Goal: Transaction & Acquisition: Purchase product/service

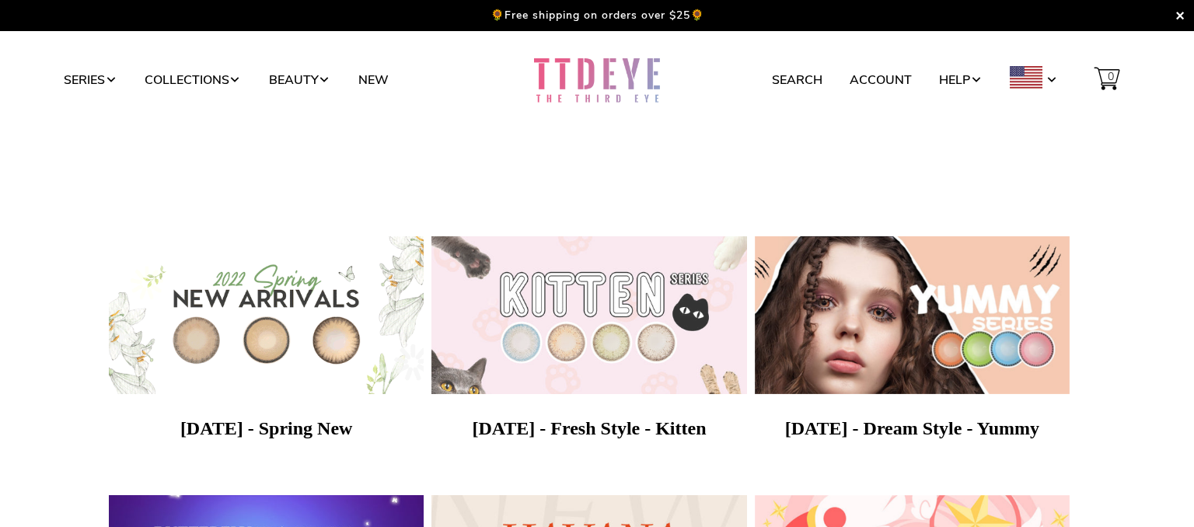
click at [631, 307] on img at bounding box center [588, 315] width 331 height 166
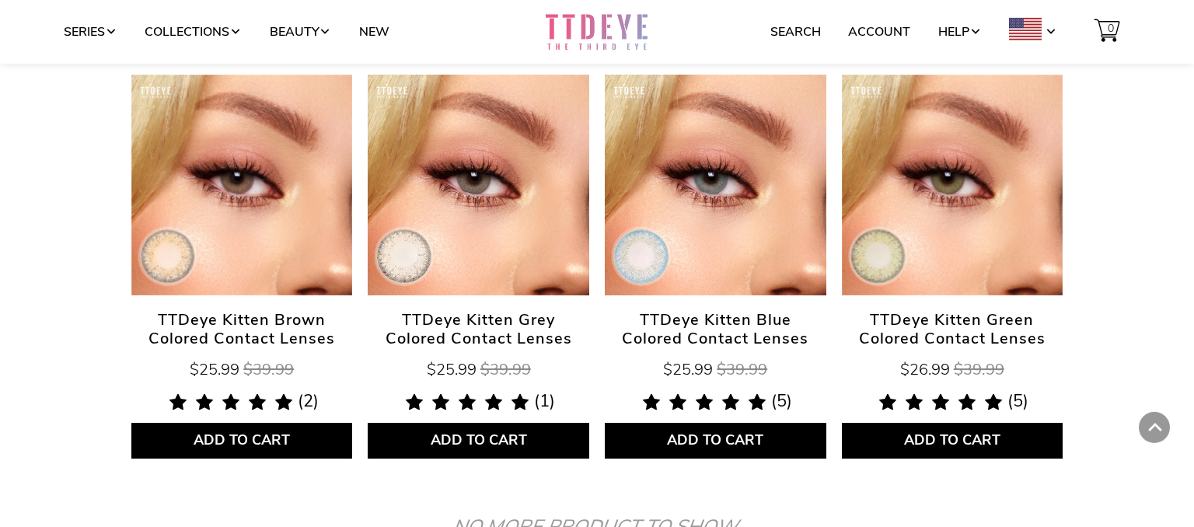
scroll to position [525, 0]
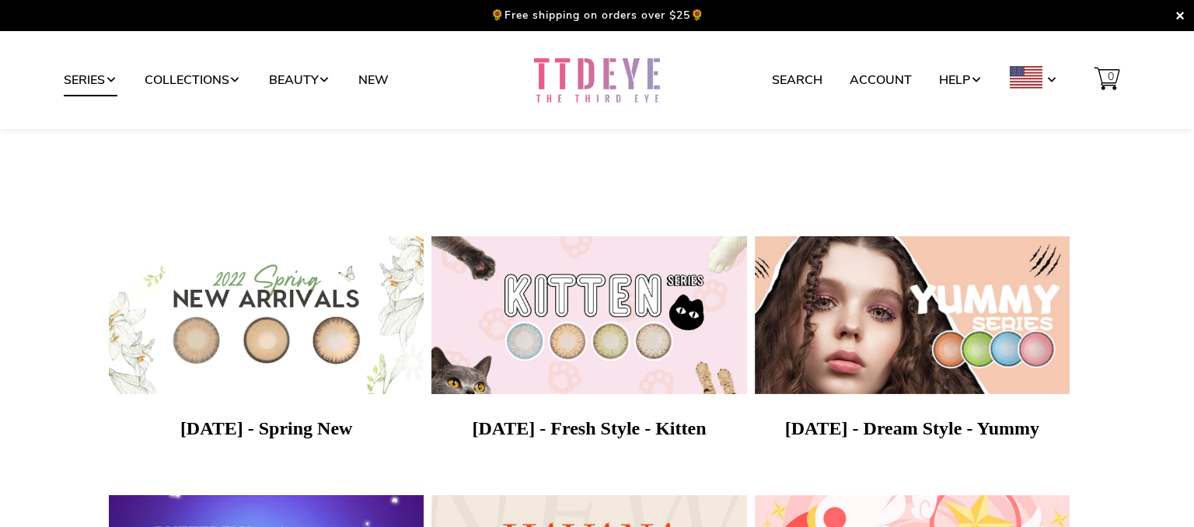
click at [106, 82] on link "Series" at bounding box center [91, 80] width 54 height 30
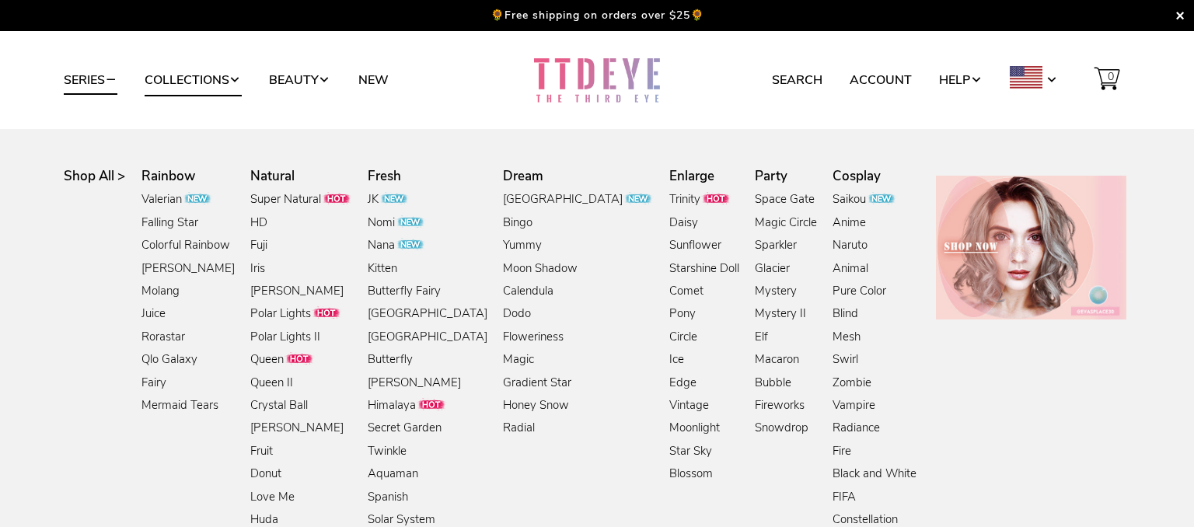
click at [232, 78] on link "Collections" at bounding box center [193, 80] width 97 height 30
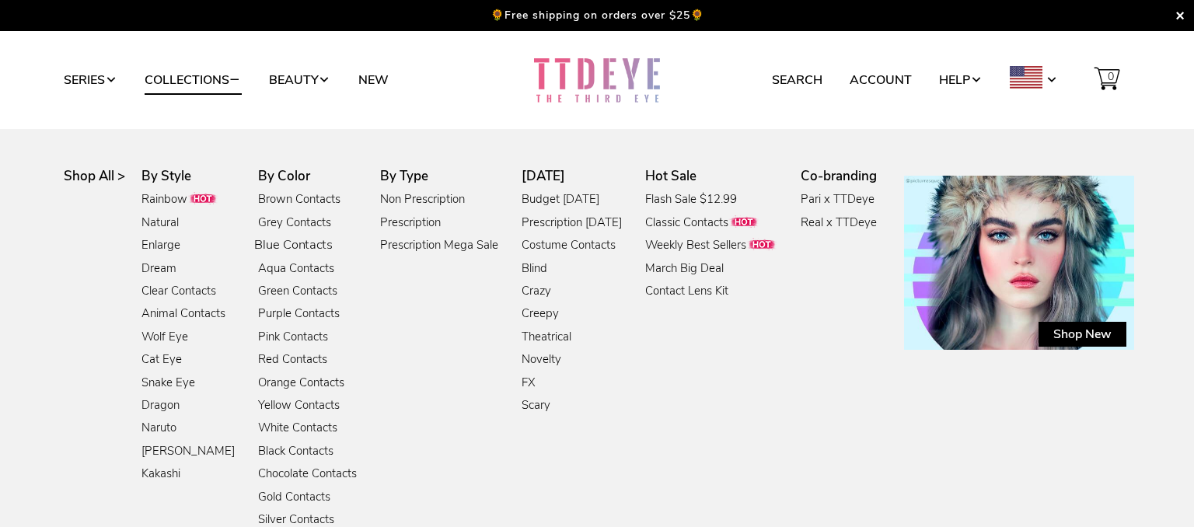
click at [296, 242] on link "Blue Contacts" at bounding box center [293, 245] width 78 height 21
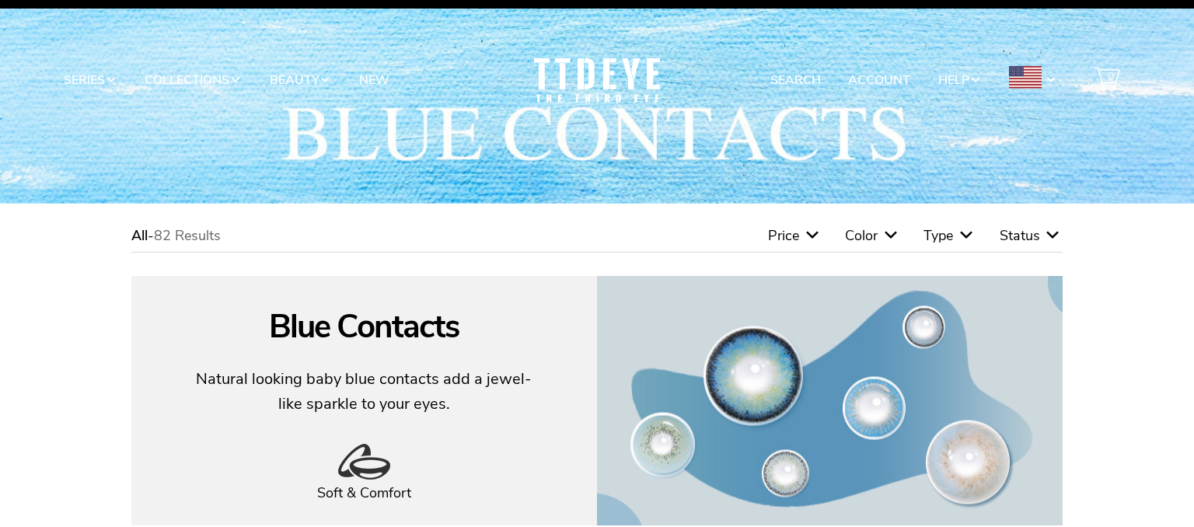
scroll to position [26, 0]
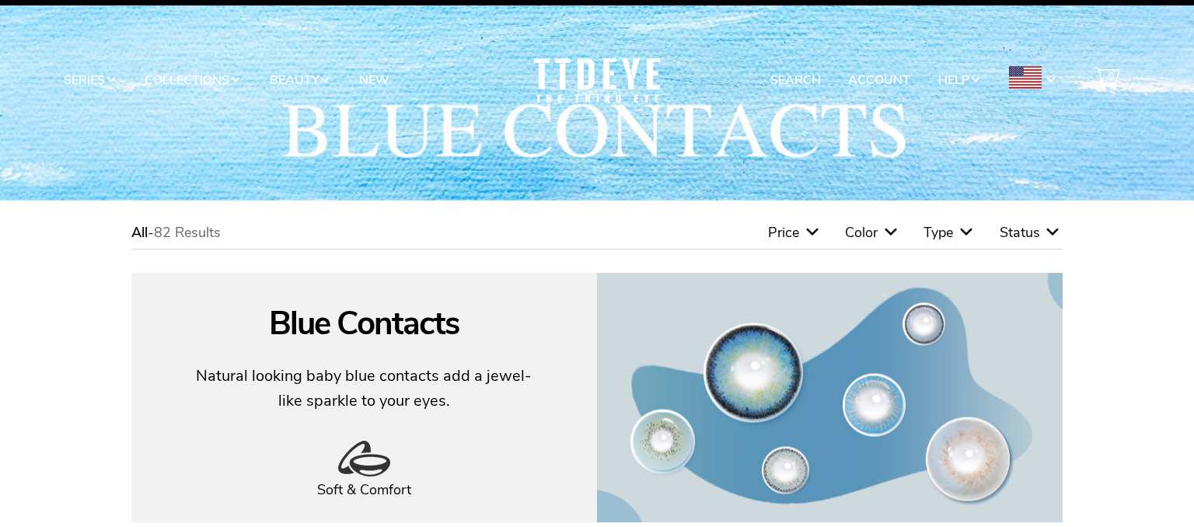
click at [967, 233] on icon at bounding box center [966, 232] width 19 height 19
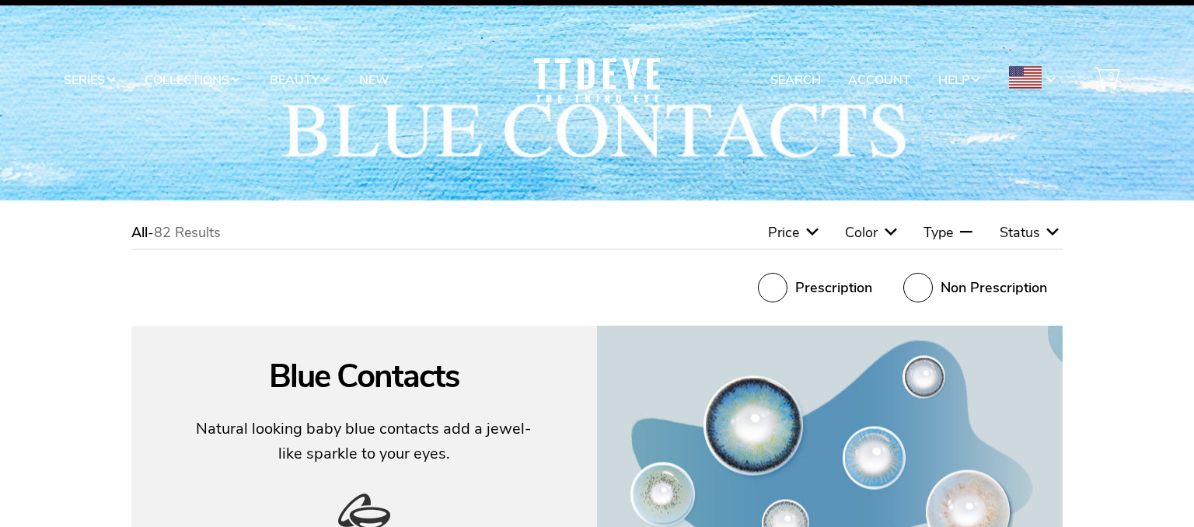
click at [967, 233] on icon at bounding box center [966, 232] width 19 height 19
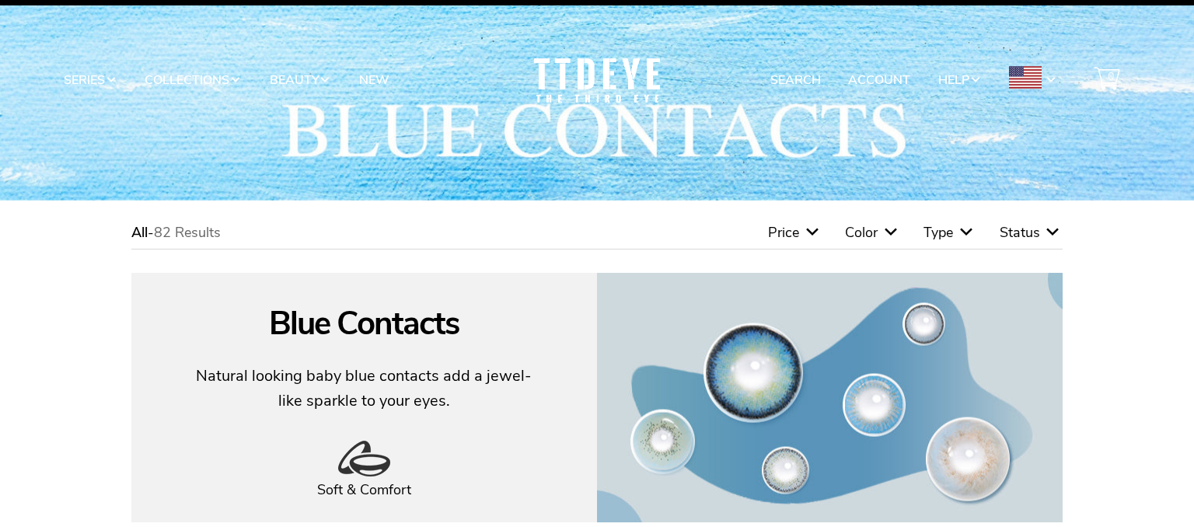
click at [967, 233] on icon at bounding box center [966, 232] width 19 height 19
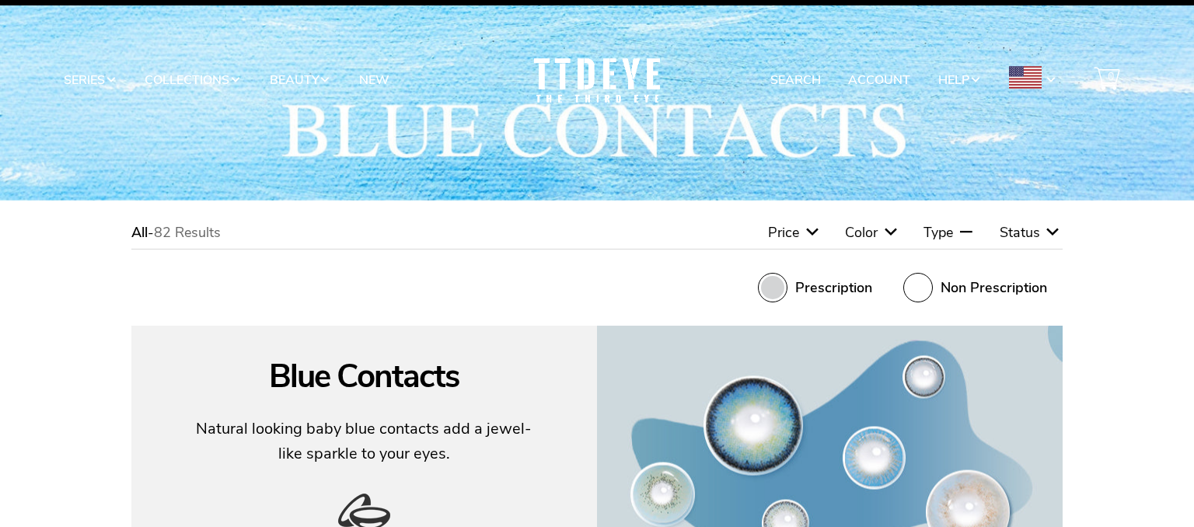
click at [772, 291] on span at bounding box center [773, 288] width 30 height 30
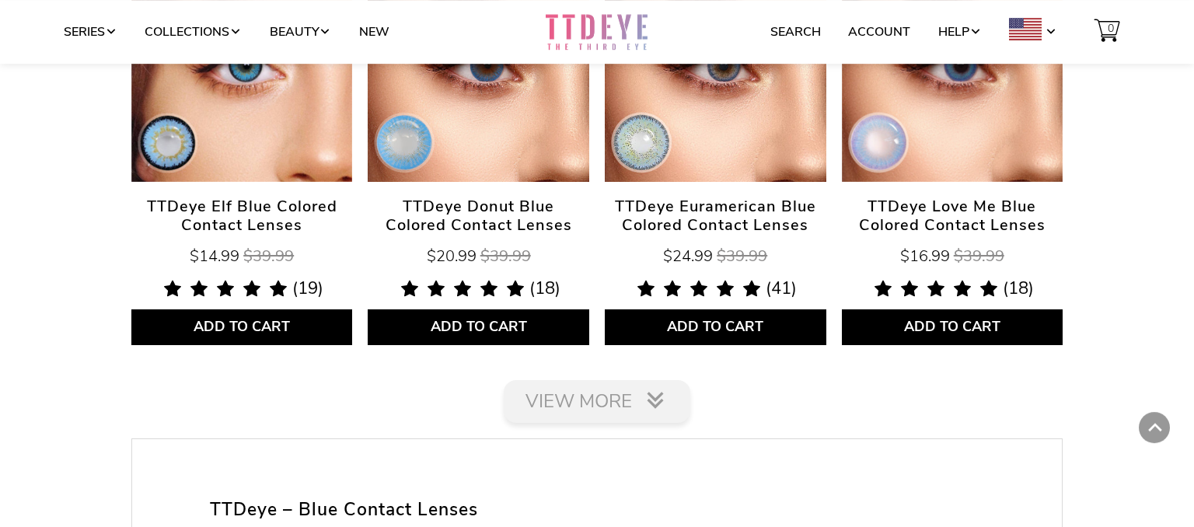
scroll to position [2469, 0]
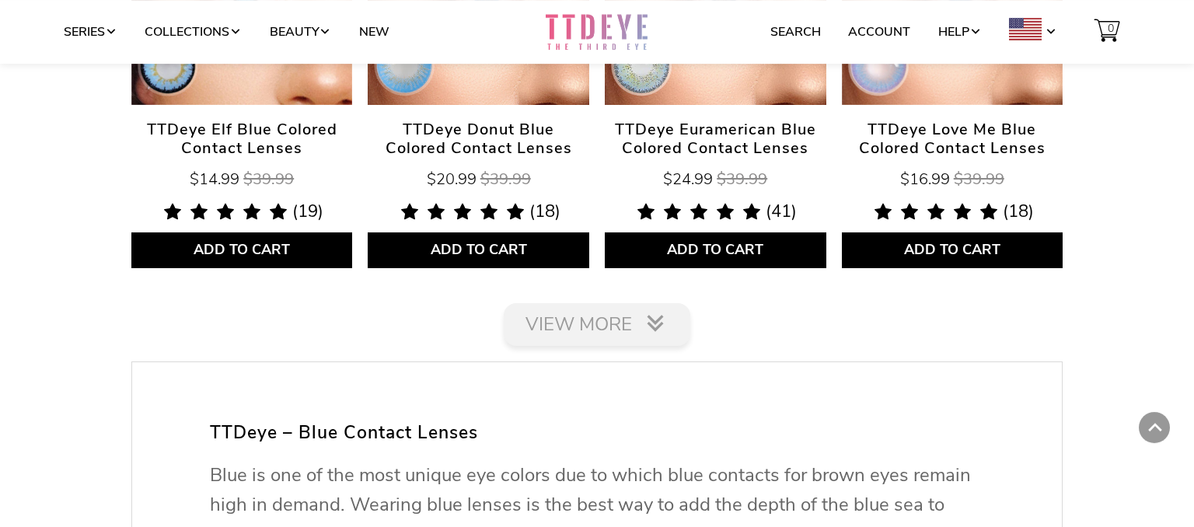
click at [653, 308] on link "View More" at bounding box center [597, 324] width 186 height 43
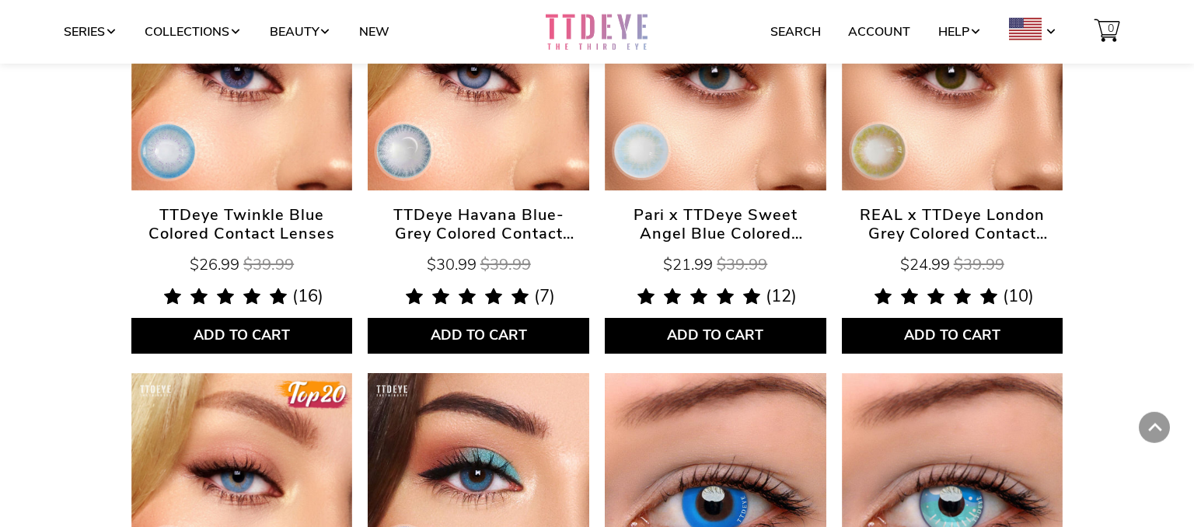
scroll to position [3959, 0]
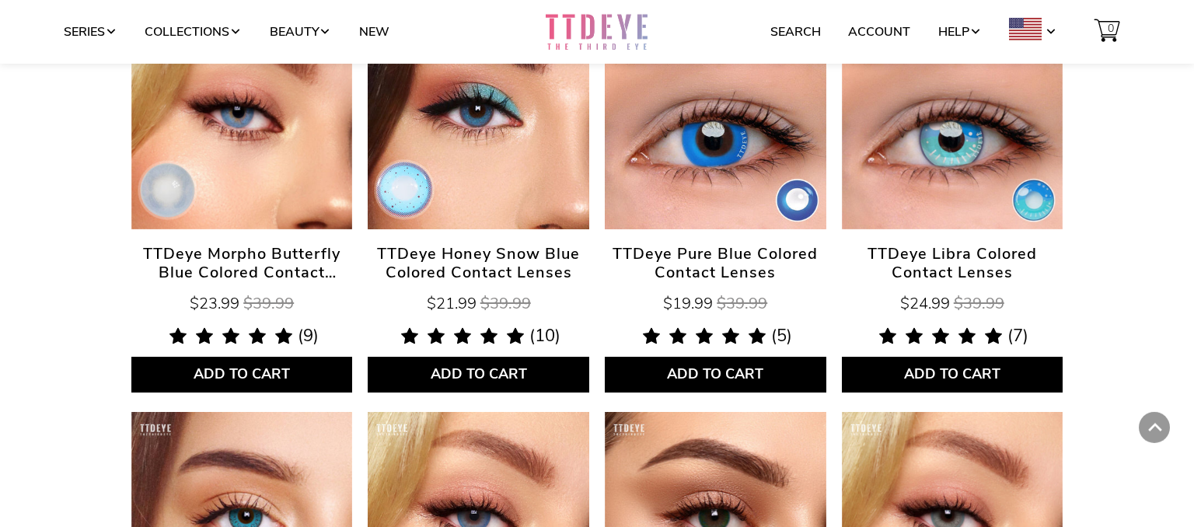
click at [733, 215] on link "TTDeye Pure Blue Colored Contact Lenses" at bounding box center [715, 119] width 221 height 221
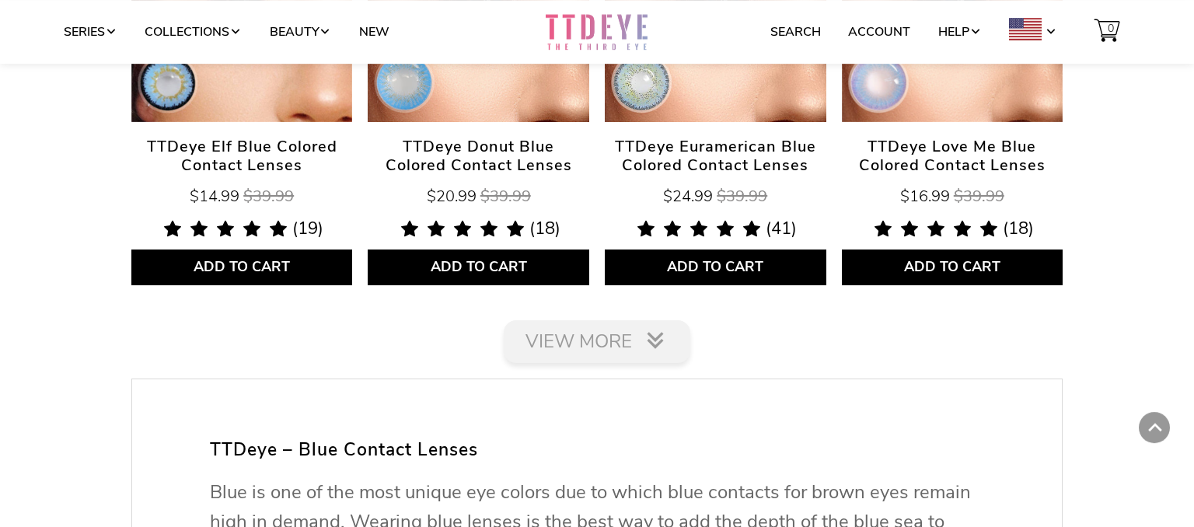
scroll to position [2540, 0]
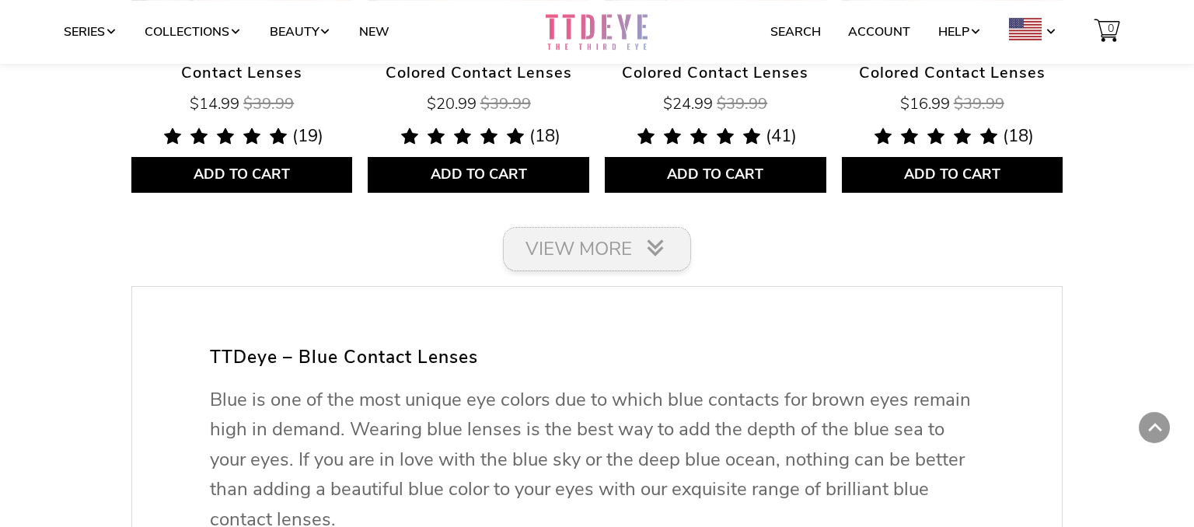
click at [578, 243] on link "View More" at bounding box center [597, 249] width 186 height 43
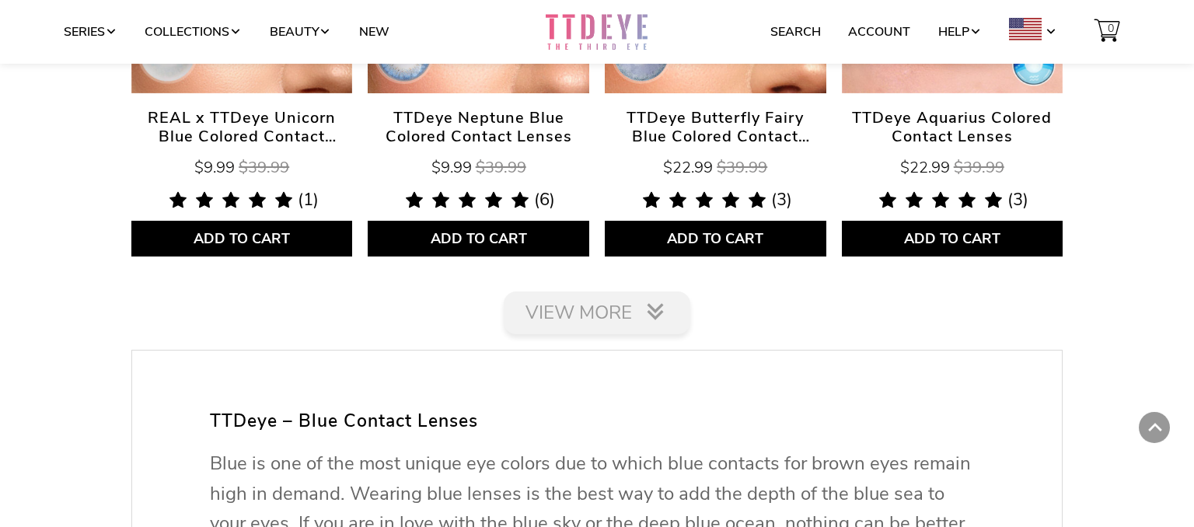
scroll to position [4900, 0]
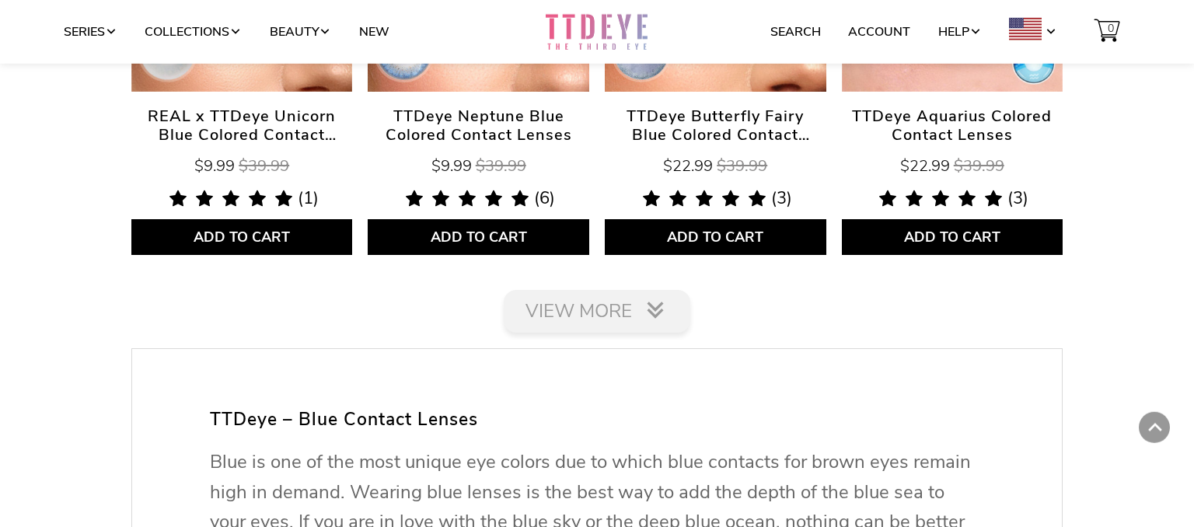
click at [580, 308] on link "View More" at bounding box center [597, 311] width 186 height 43
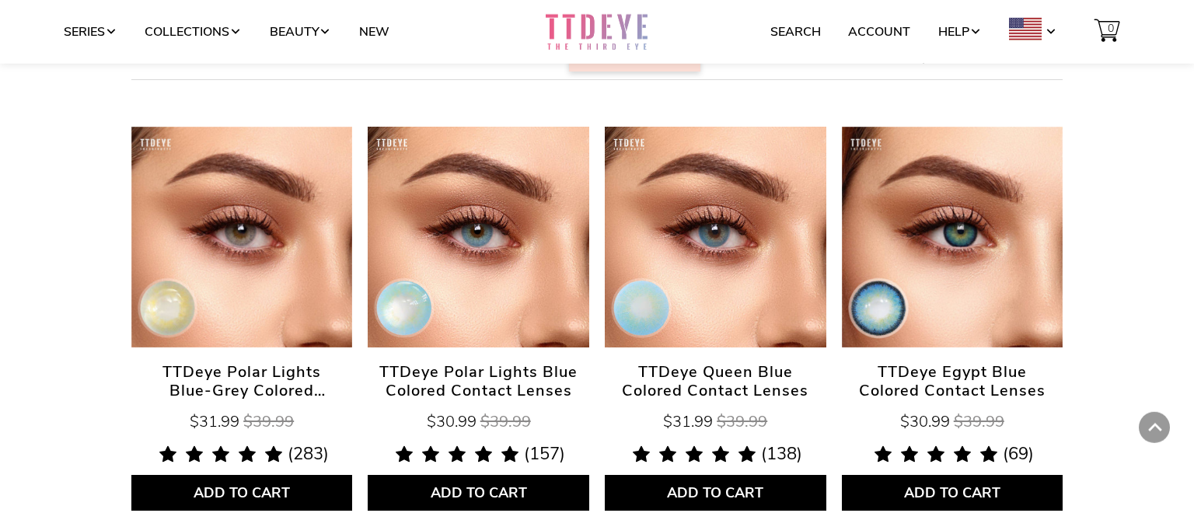
scroll to position [0, 0]
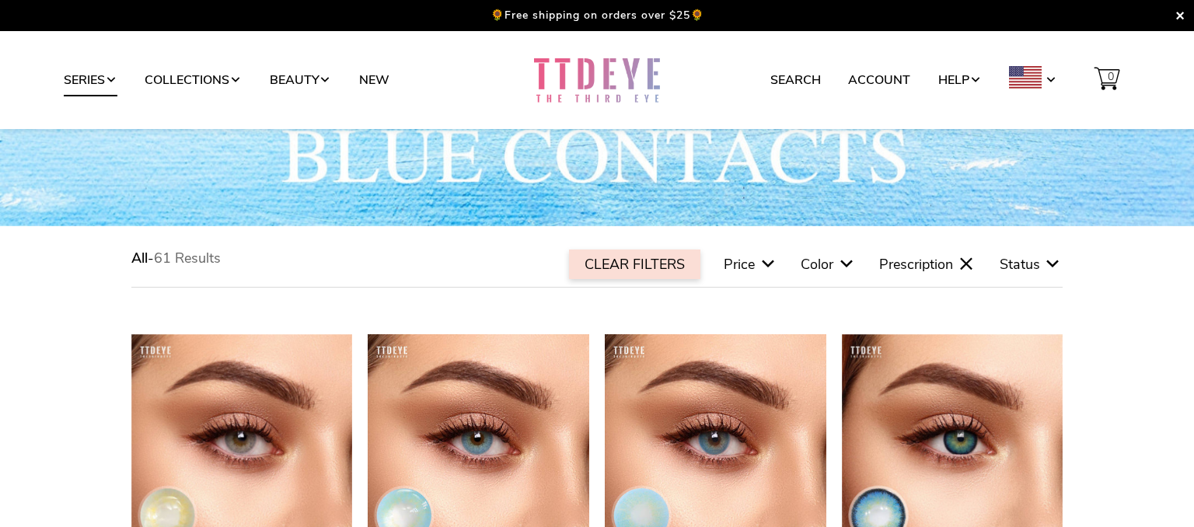
click at [100, 88] on link "Series" at bounding box center [91, 80] width 54 height 30
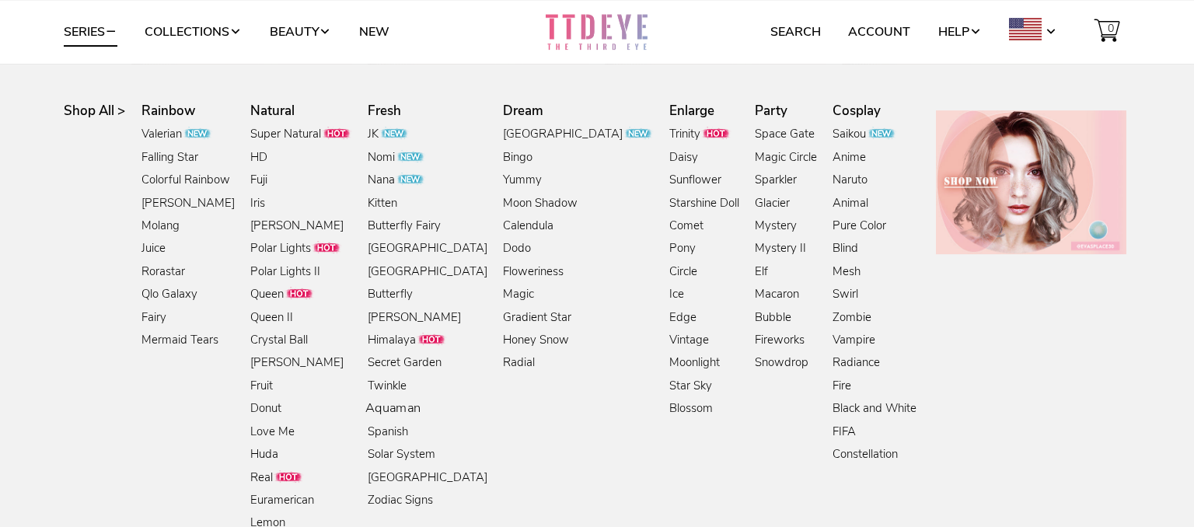
scroll to position [292, 0]
click at [378, 204] on link "Kitten" at bounding box center [382, 203] width 33 height 21
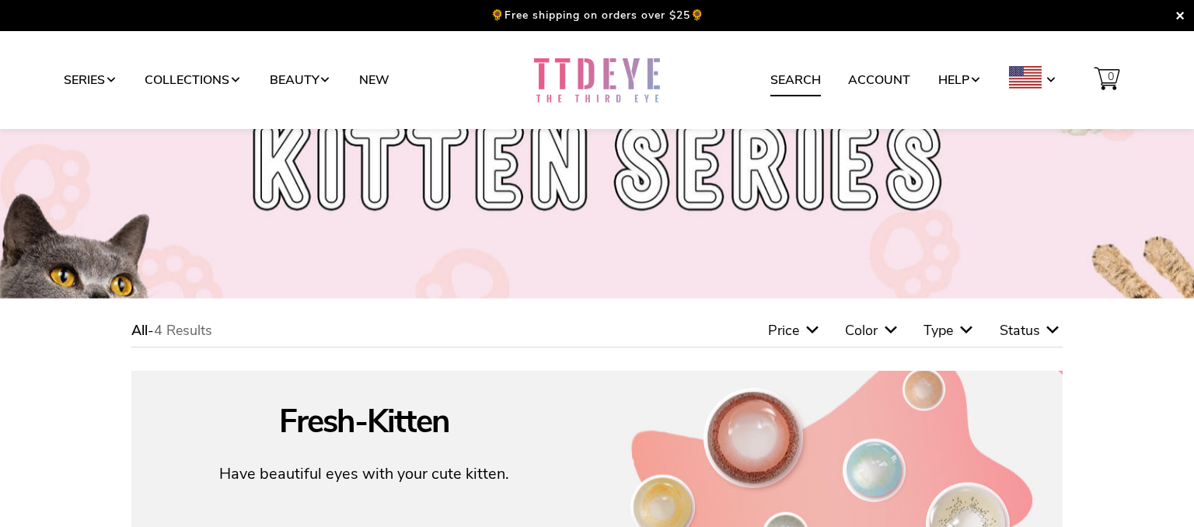
click at [810, 76] on link "Search" at bounding box center [795, 80] width 51 height 30
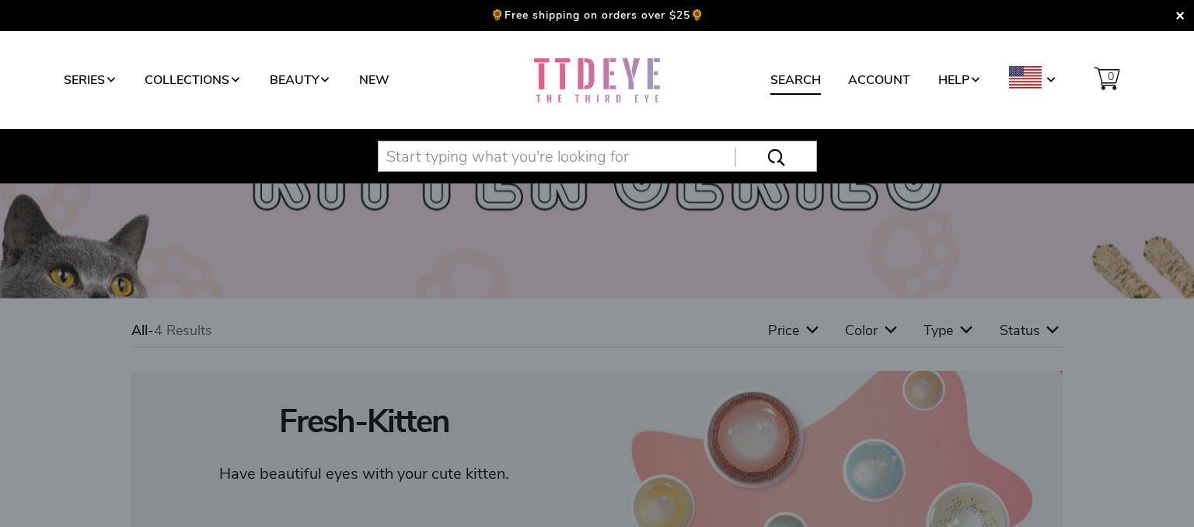
click at [497, 161] on input "text" at bounding box center [597, 156] width 439 height 31
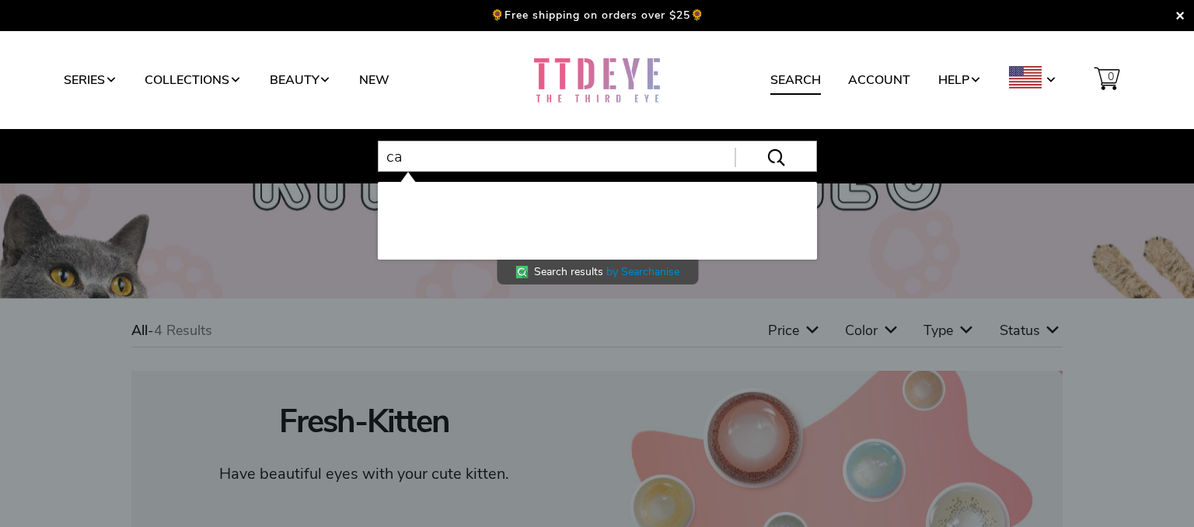
type input "cat"
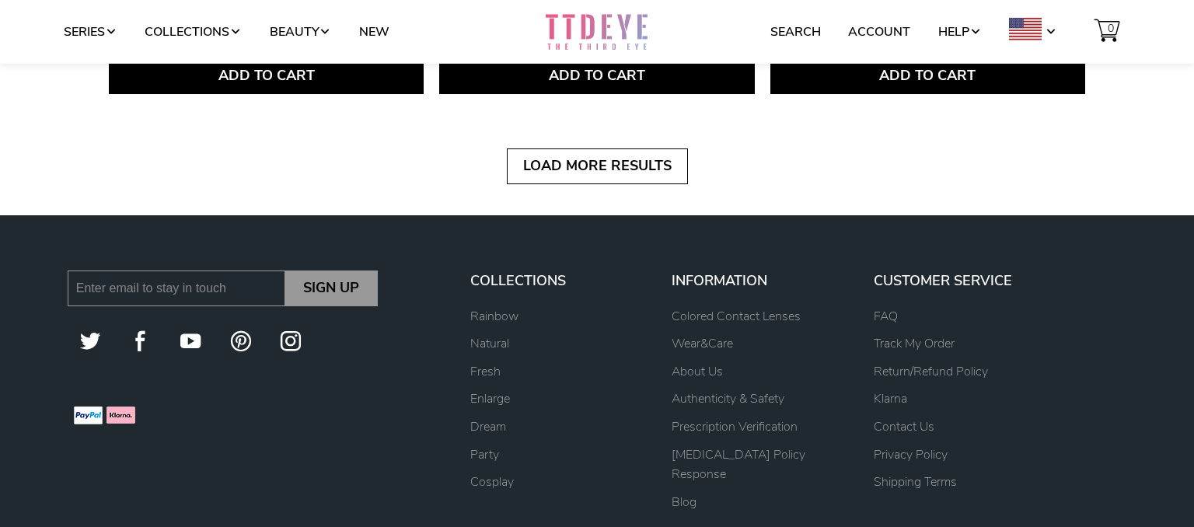
scroll to position [8213, 0]
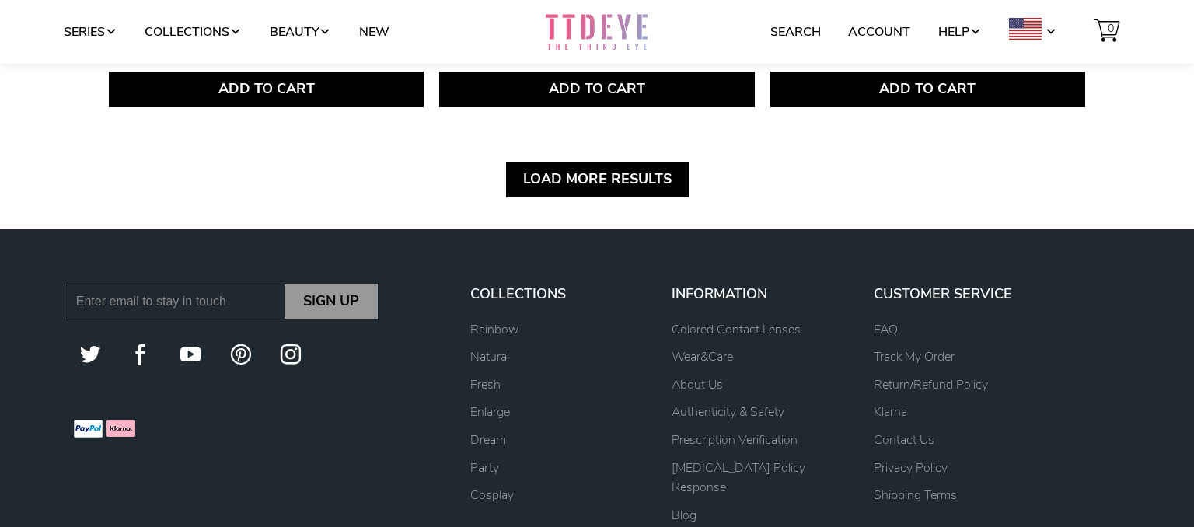
click at [669, 172] on link "Load more results" at bounding box center [597, 180] width 183 height 36
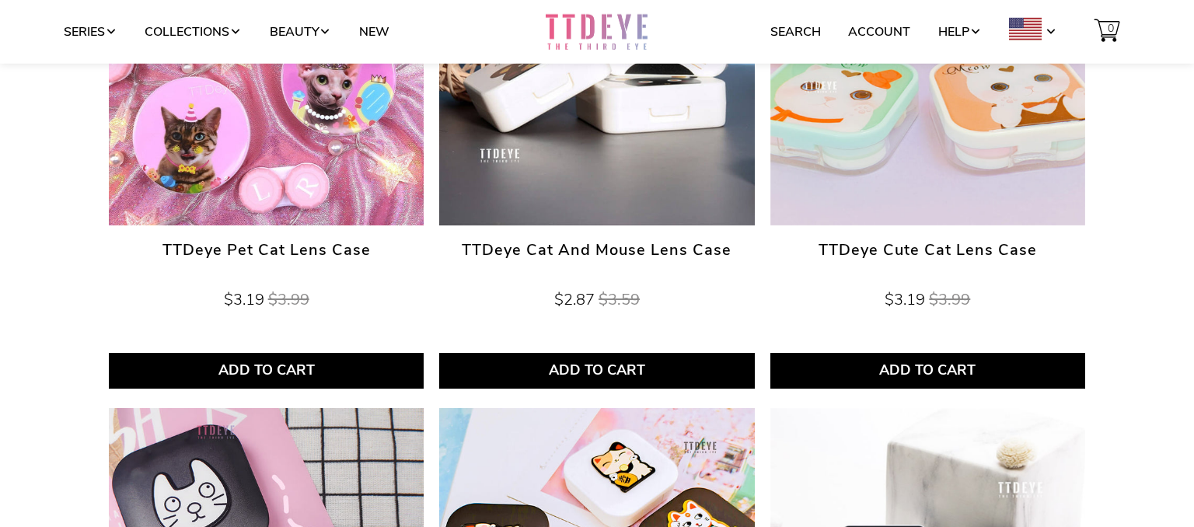
scroll to position [0, 0]
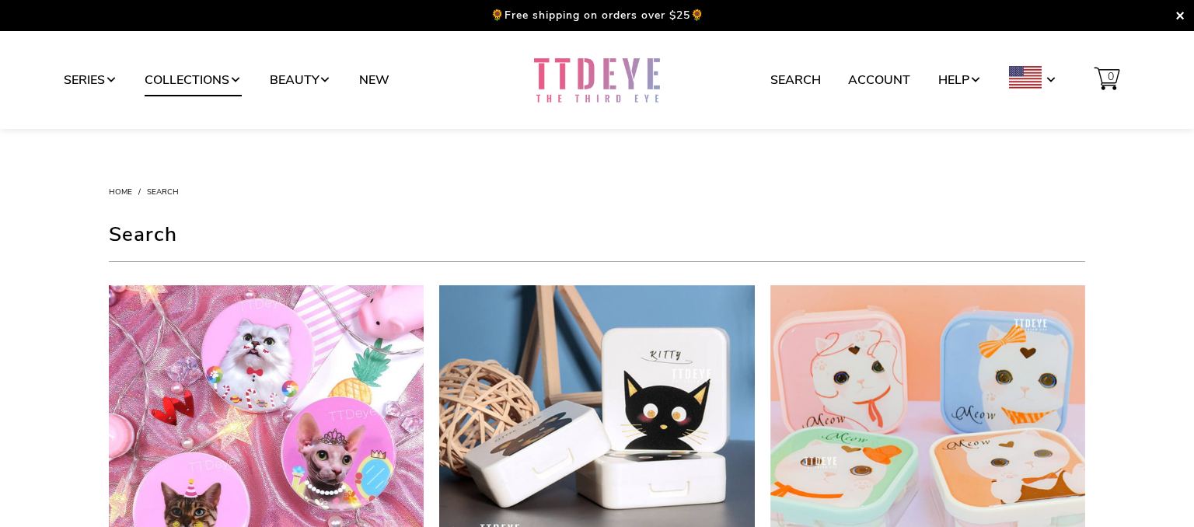
click at [206, 76] on link "Collections" at bounding box center [193, 80] width 97 height 30
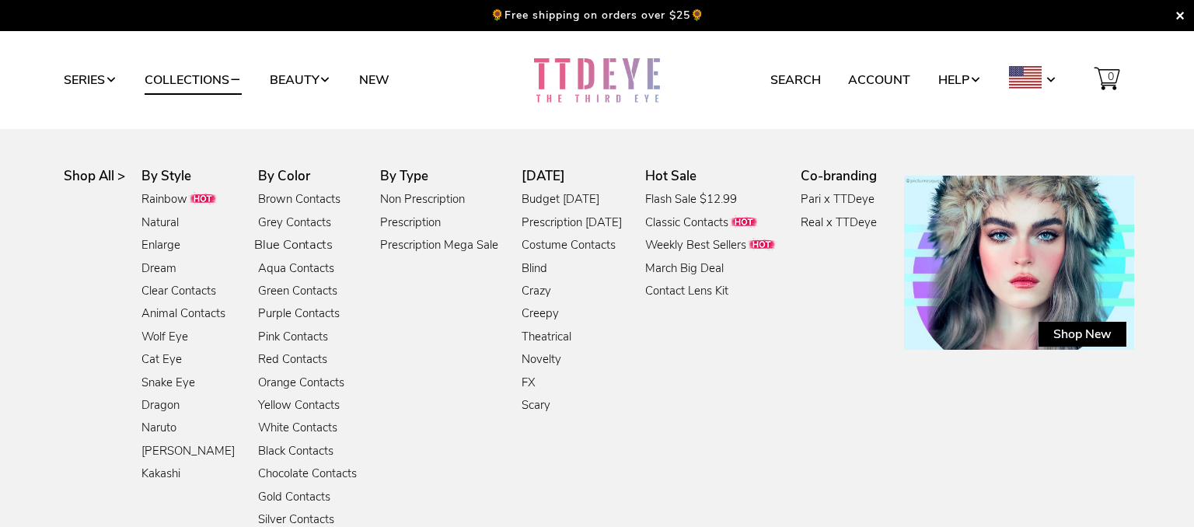
click at [272, 246] on link "Blue Contacts" at bounding box center [293, 245] width 78 height 21
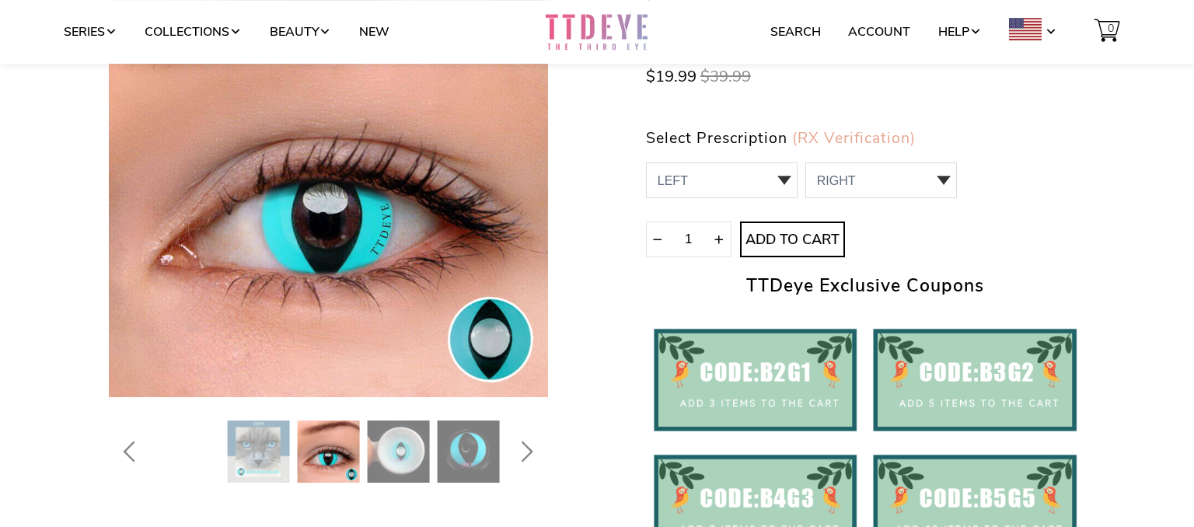
scroll to position [228, 0]
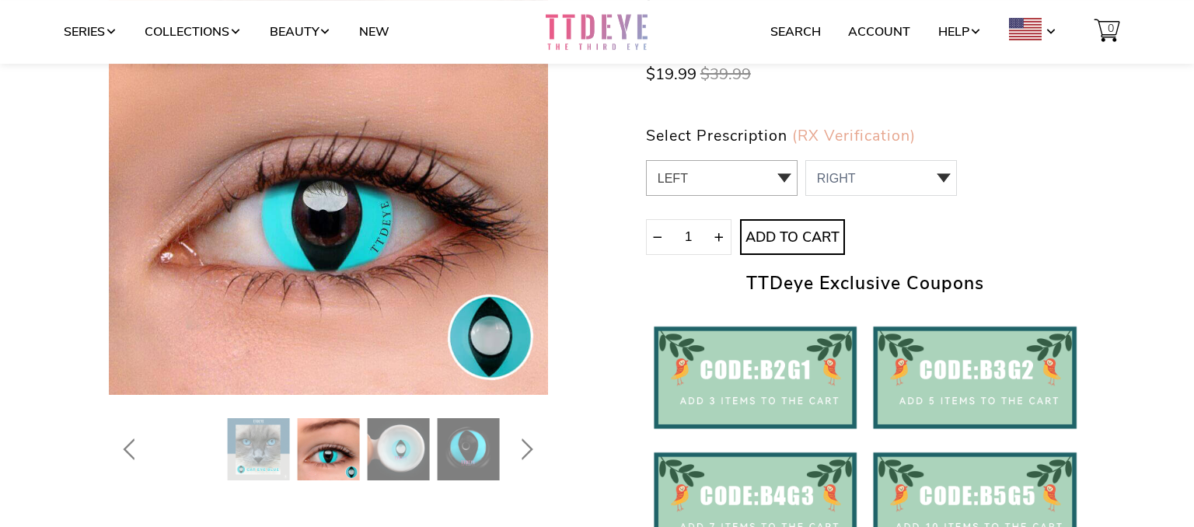
click at [646, 160] on select "LEFT 0.00 / Plano 0 0.00 / Plano" at bounding box center [722, 178] width 152 height 36
click at [783, 173] on select "LEFT 0.00 / Plano 0 0.00 / Plano" at bounding box center [722, 178] width 152 height 36
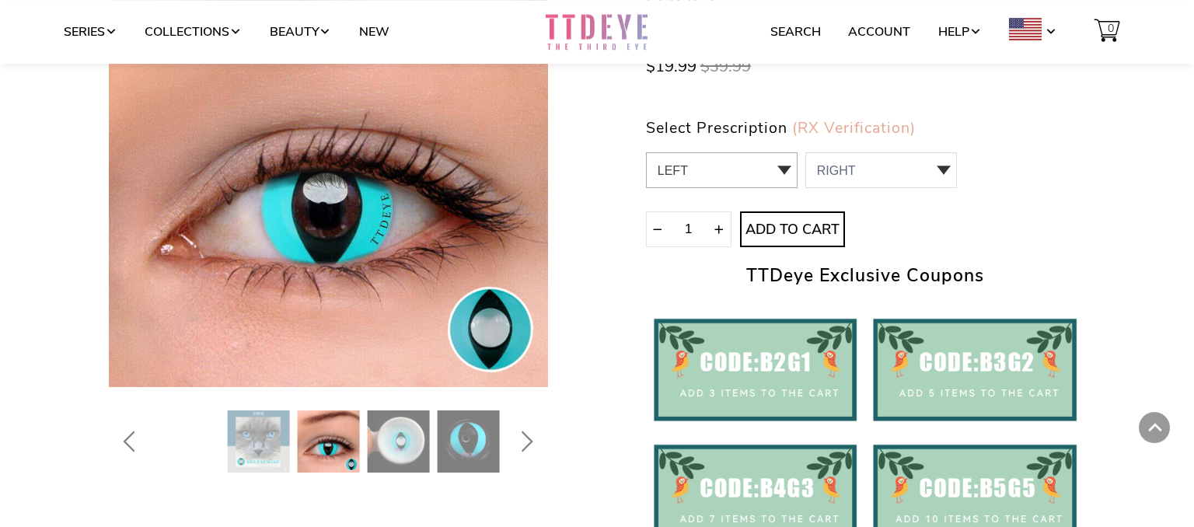
scroll to position [0, 0]
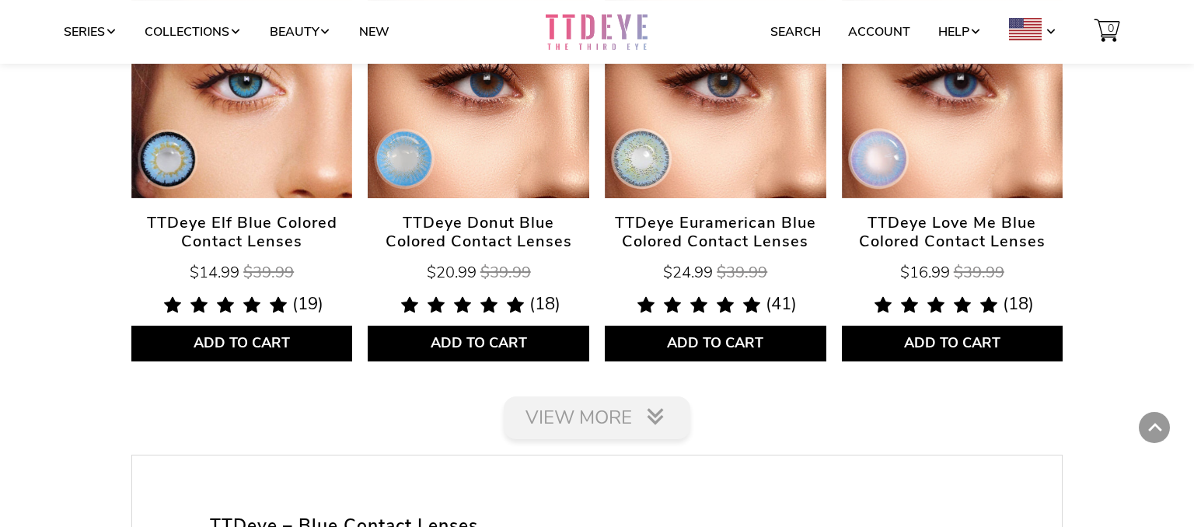
scroll to position [2614, 0]
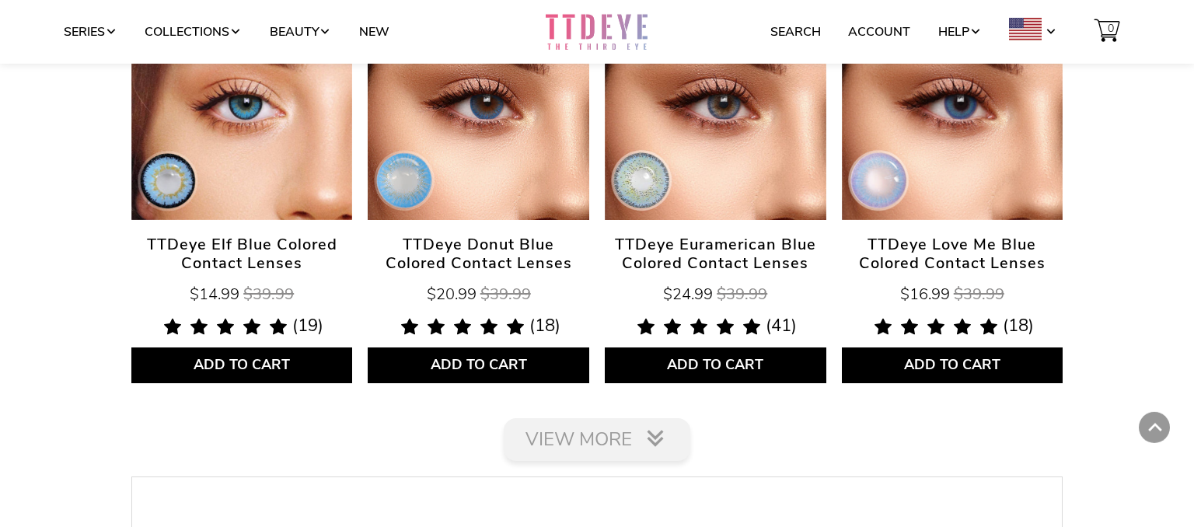
click at [530, 437] on link "View More" at bounding box center [597, 439] width 186 height 43
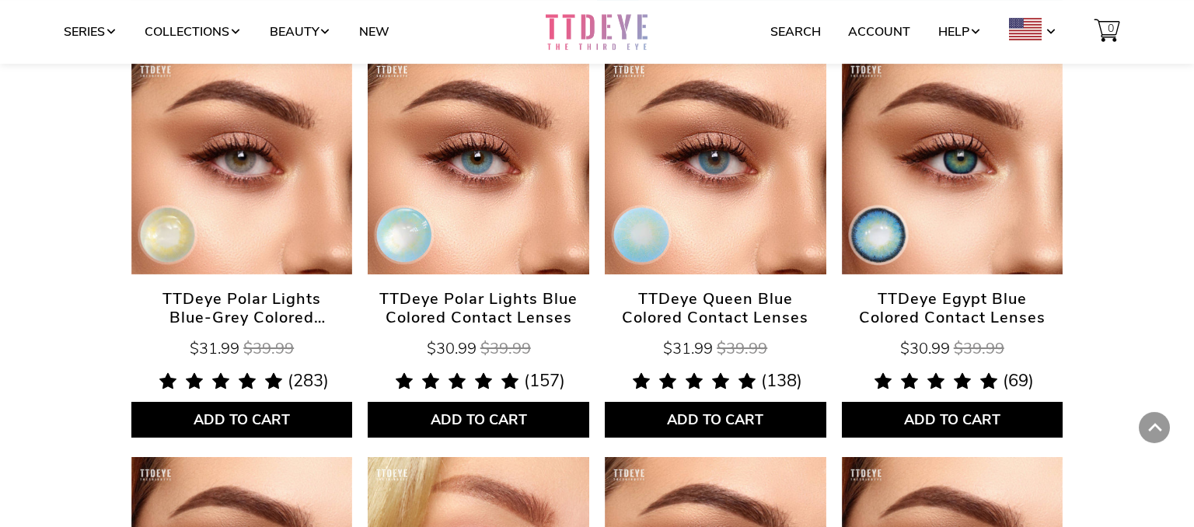
scroll to position [0, 0]
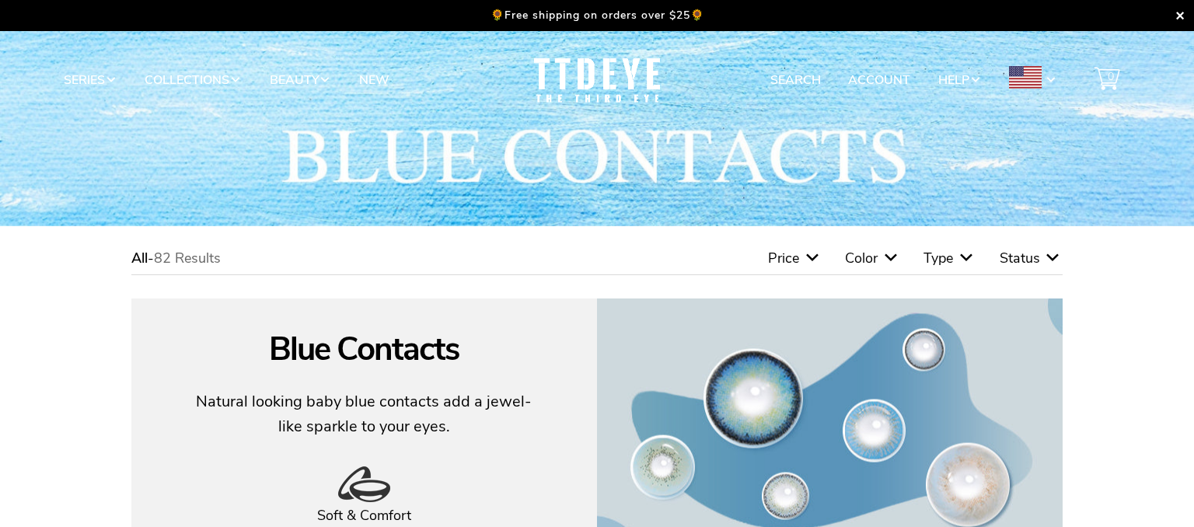
click at [1015, 260] on span "Status" at bounding box center [1019, 258] width 40 height 19
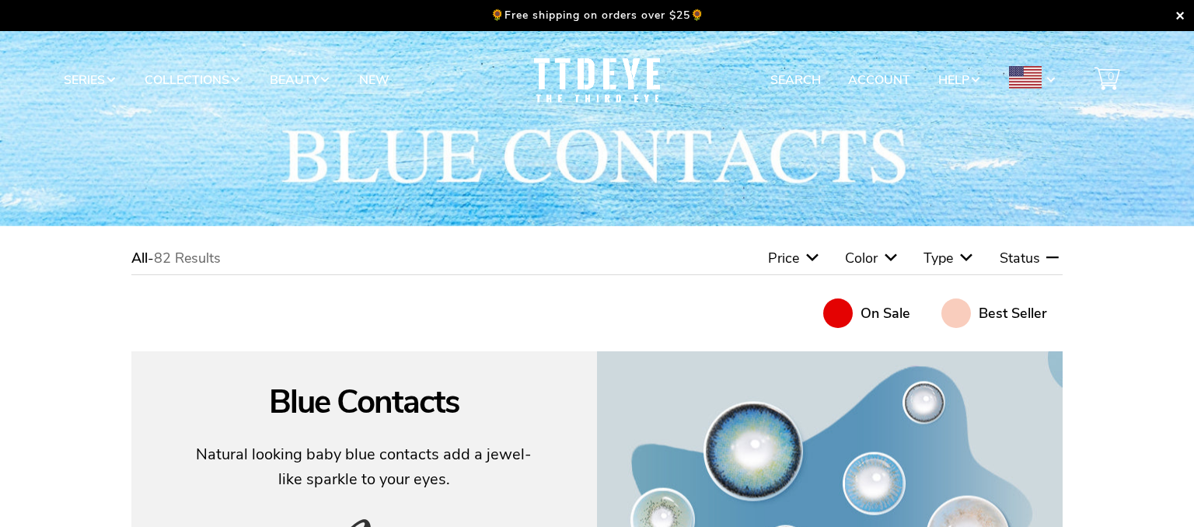
click at [1015, 260] on span "Status" at bounding box center [1019, 258] width 40 height 19
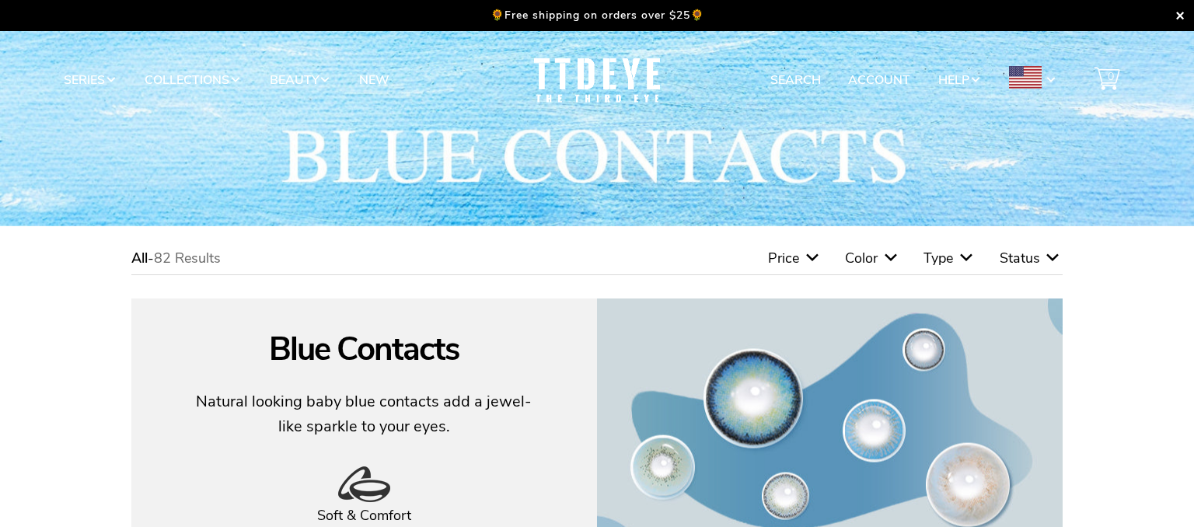
click at [955, 260] on div "Type" at bounding box center [949, 257] width 52 height 17
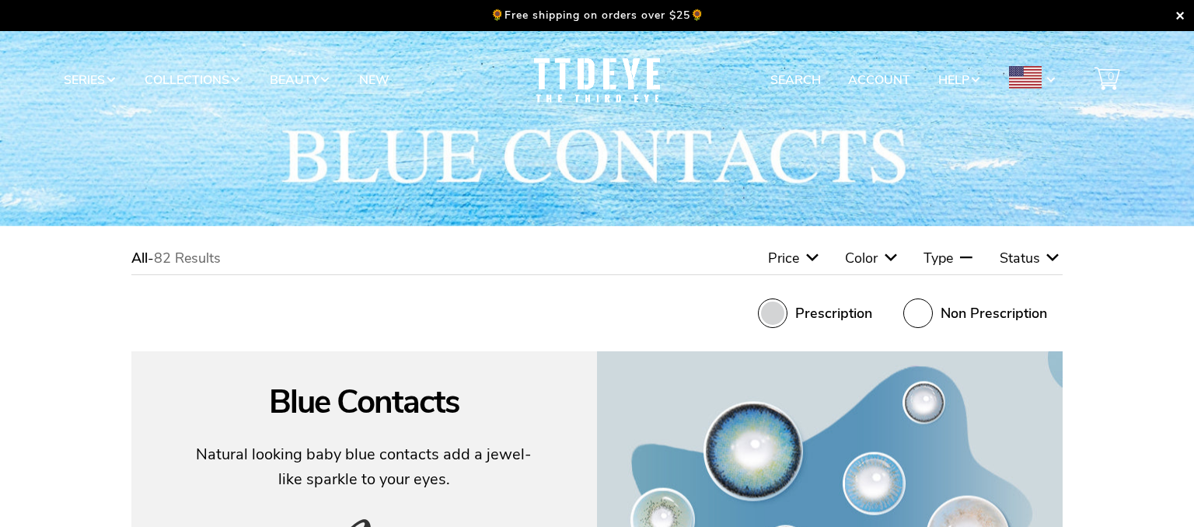
click at [768, 312] on span at bounding box center [773, 313] width 30 height 30
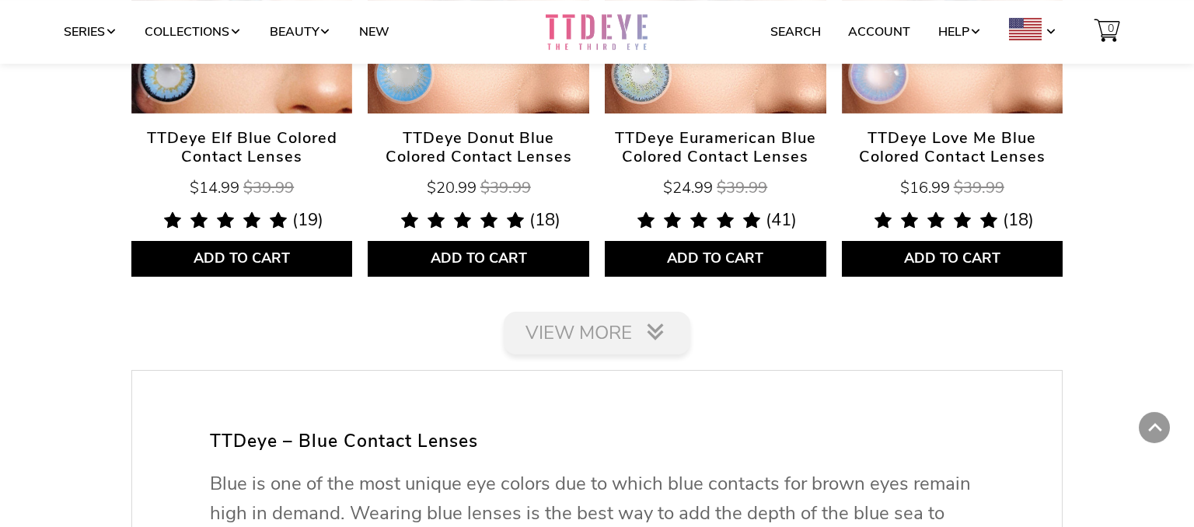
scroll to position [2632, 0]
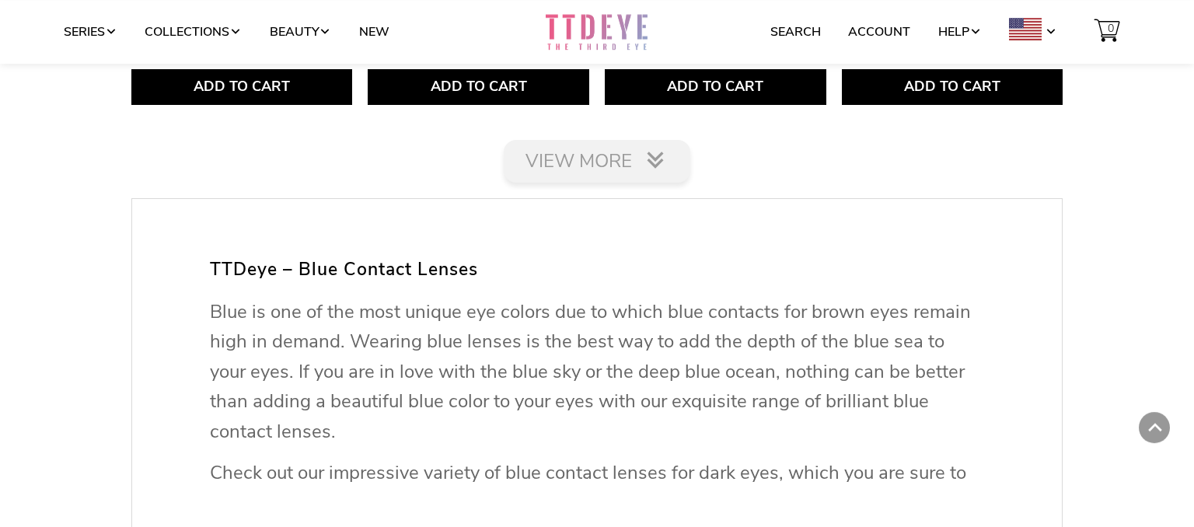
click at [587, 153] on link "View More" at bounding box center [597, 161] width 186 height 43
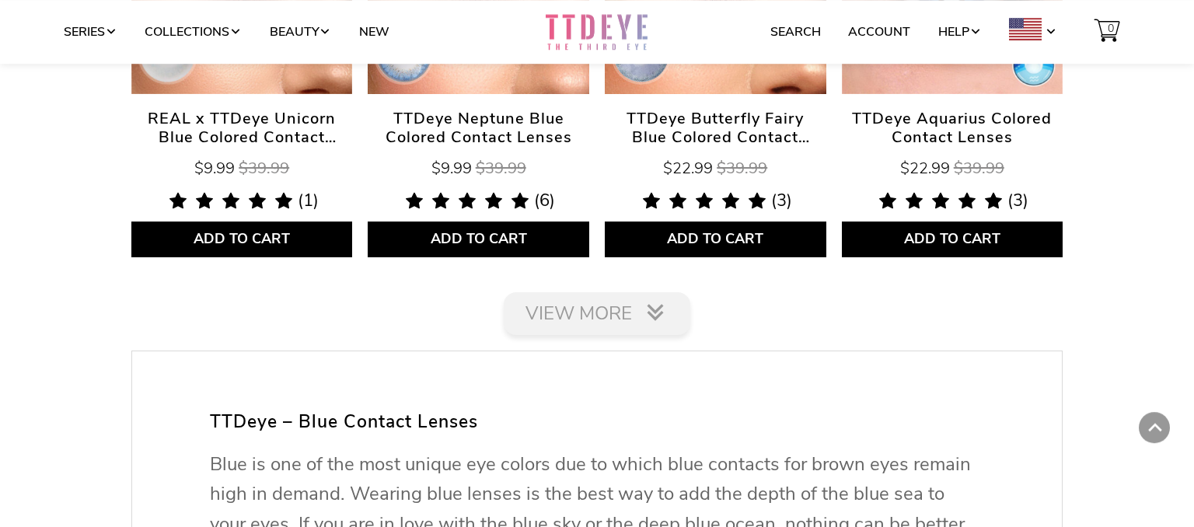
scroll to position [4902, 0]
click at [622, 306] on link "View More" at bounding box center [597, 313] width 186 height 43
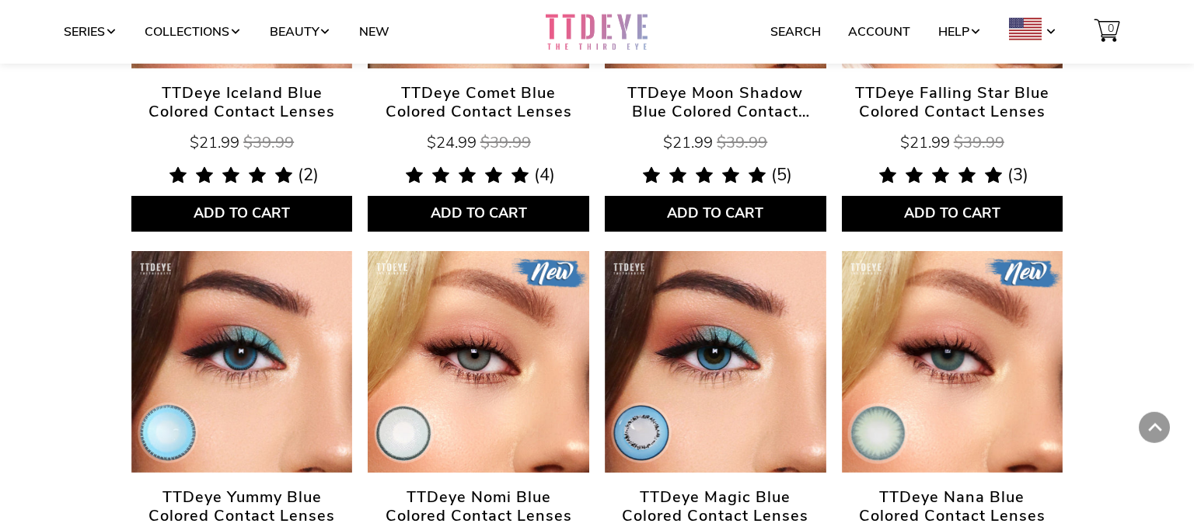
scroll to position [5734, 0]
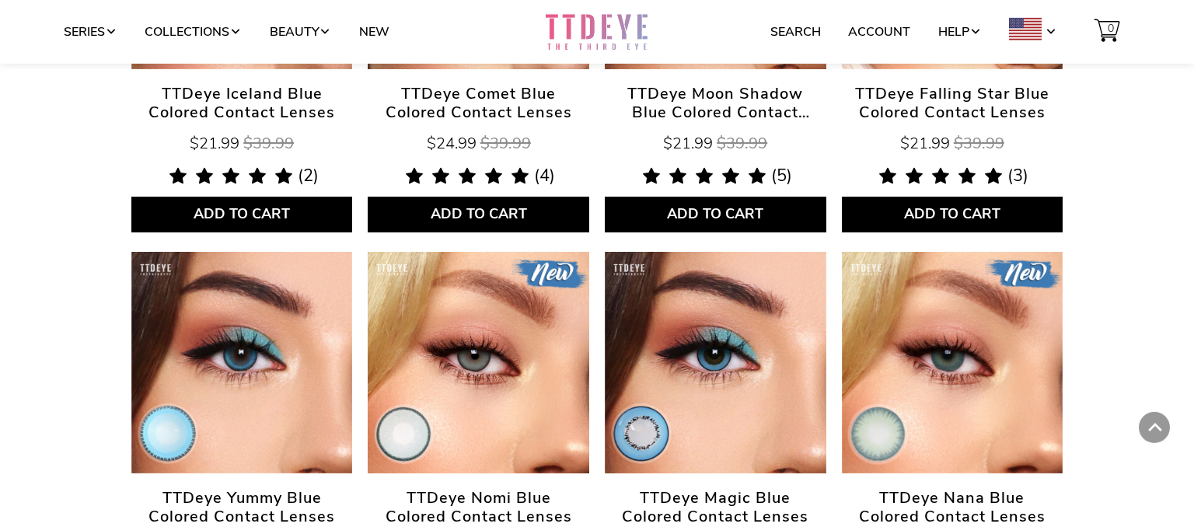
click at [224, 512] on span "TTDeye Yummy Blue Colored Contact Lenses" at bounding box center [241, 507] width 221 height 37
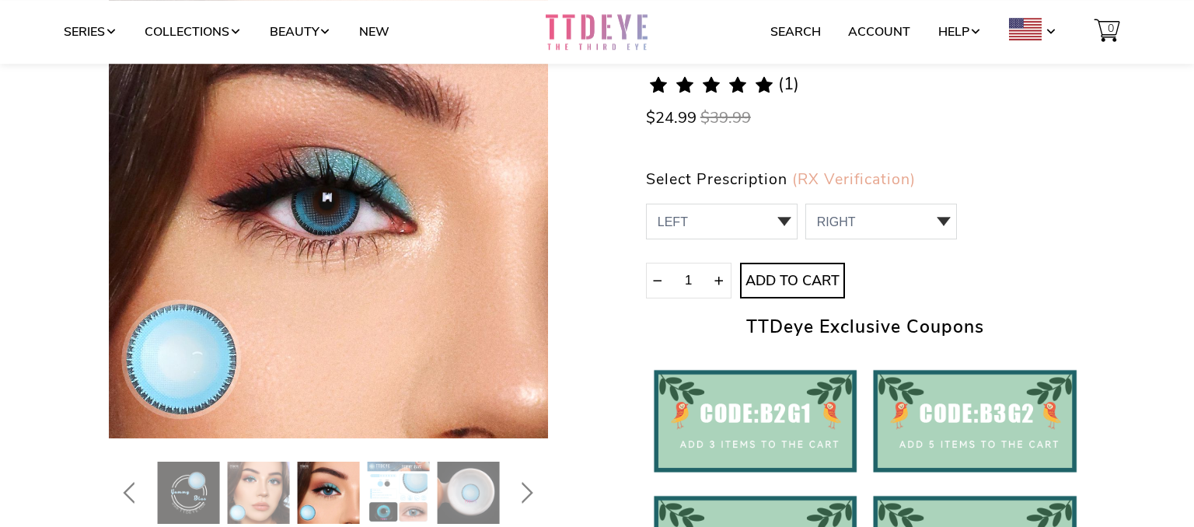
scroll to position [185, 0]
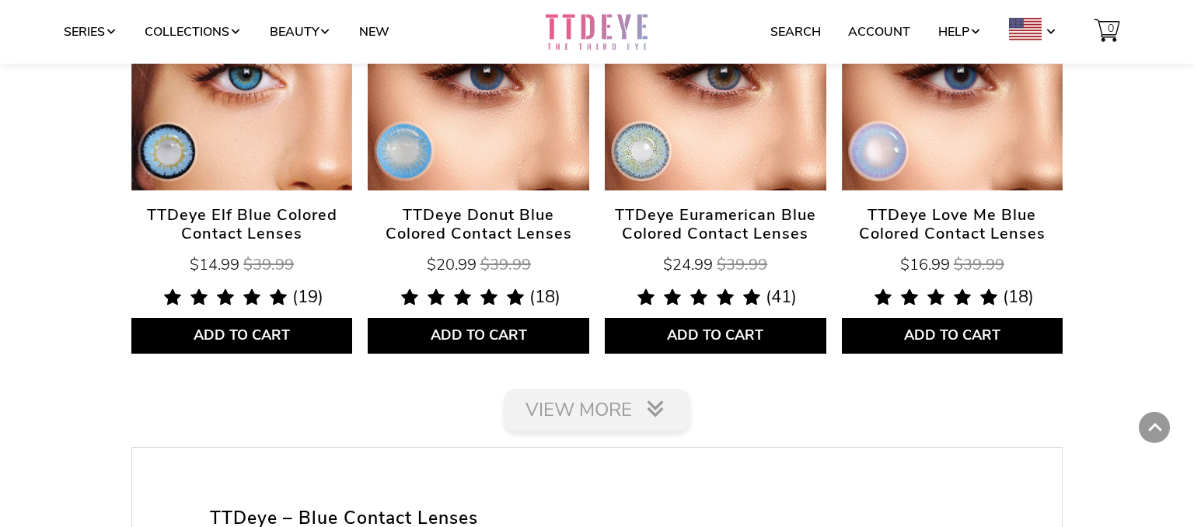
scroll to position [2375, 0]
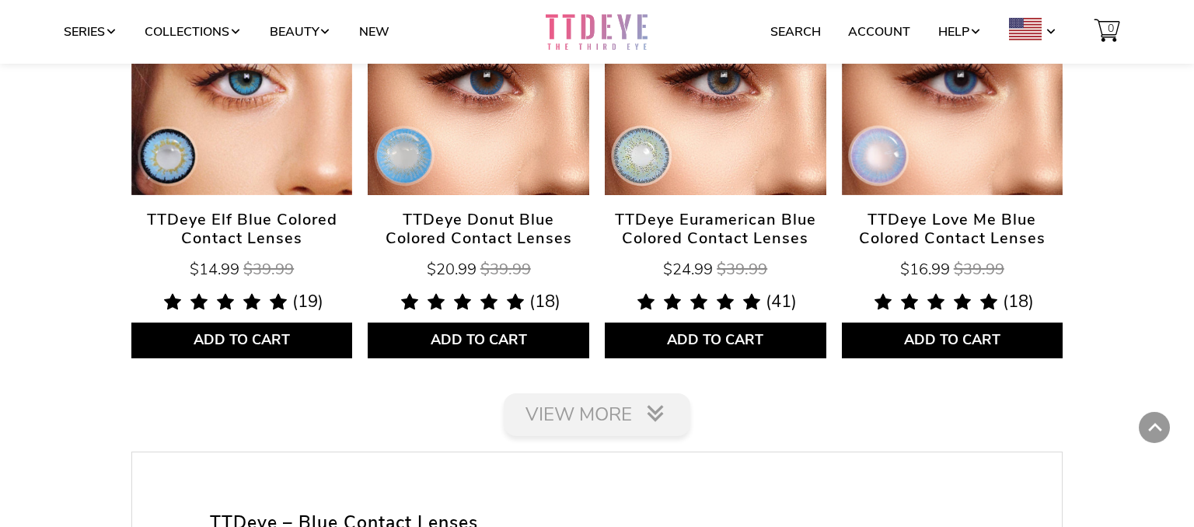
click at [586, 426] on link "View More" at bounding box center [597, 414] width 186 height 43
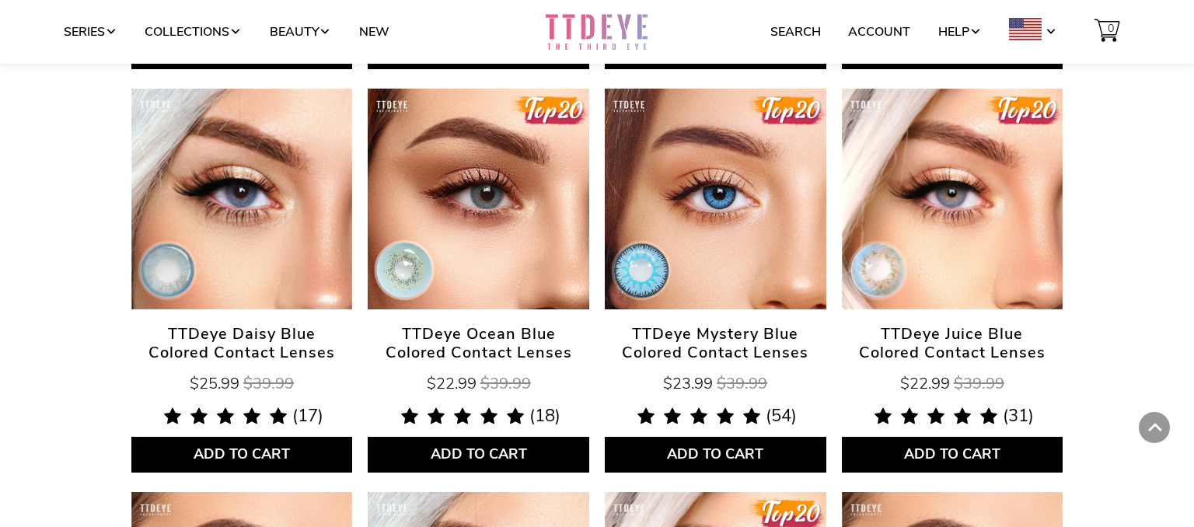
scroll to position [1453, 0]
click at [739, 350] on span "TTDeye Mystery Blue Colored Contact Lenses" at bounding box center [715, 343] width 221 height 37
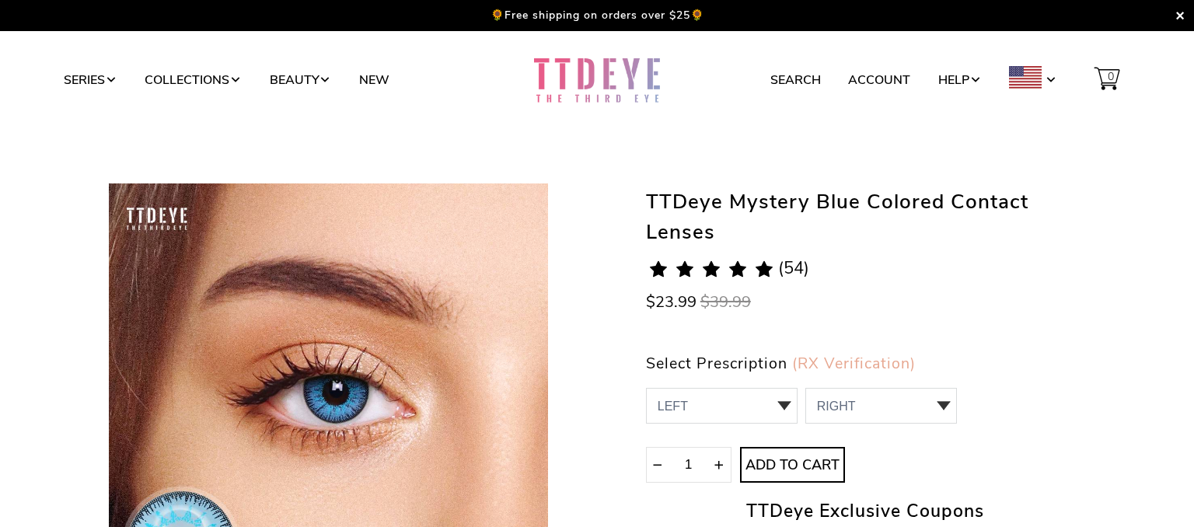
scroll to position [135, 0]
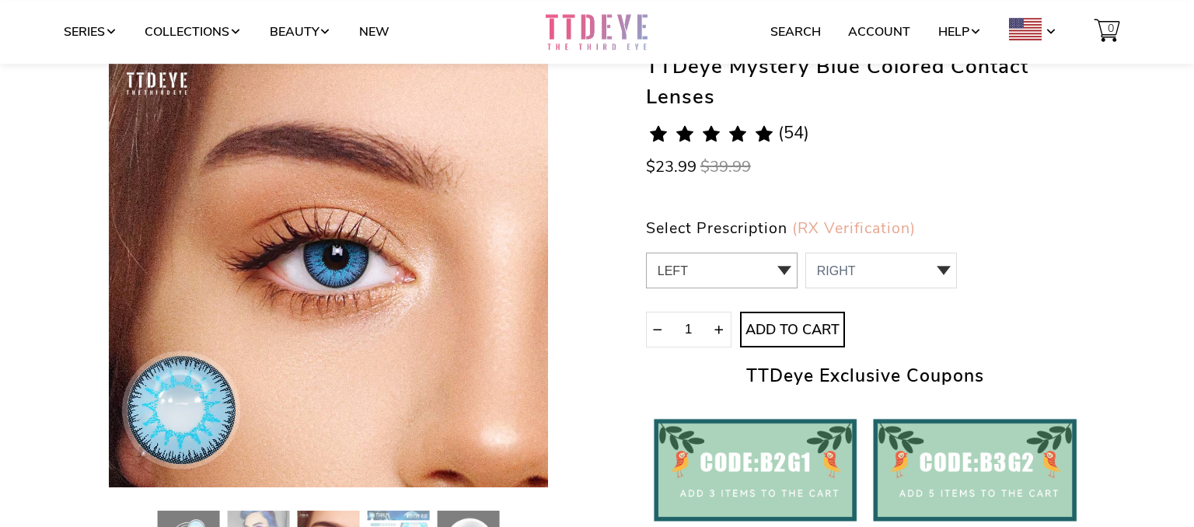
click at [646, 253] on select "LEFT 0.00 / Plano,-1.00,-1.25,-1.50,-1.75,-3.25,-4.25,-4.50,-4.75,-5.00,-6.00,-…" at bounding box center [722, 271] width 152 height 36
select select "-4.50"
click option "-4.50" at bounding box center [0, 0] width 0 height 0
click at [805, 253] on select "RIGHT 0 0.00 / Plano 1 -1.00 2 -1.25 3 -1.50 4 -1.75 5 -3.25 6 -4.25 7 -4.50 8 …" at bounding box center [881, 271] width 152 height 36
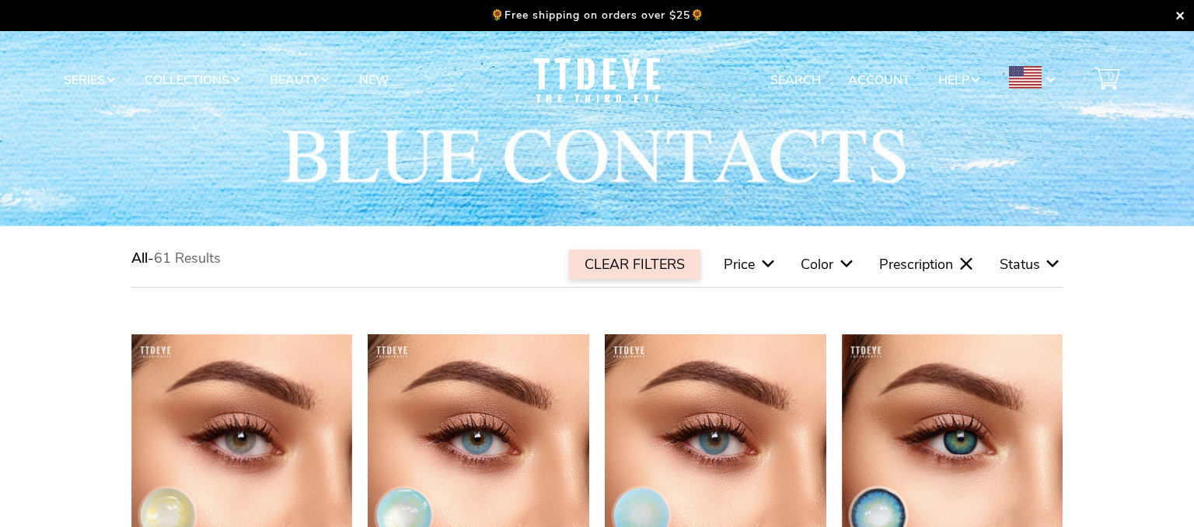
click at [1034, 261] on span "Status" at bounding box center [1019, 264] width 40 height 19
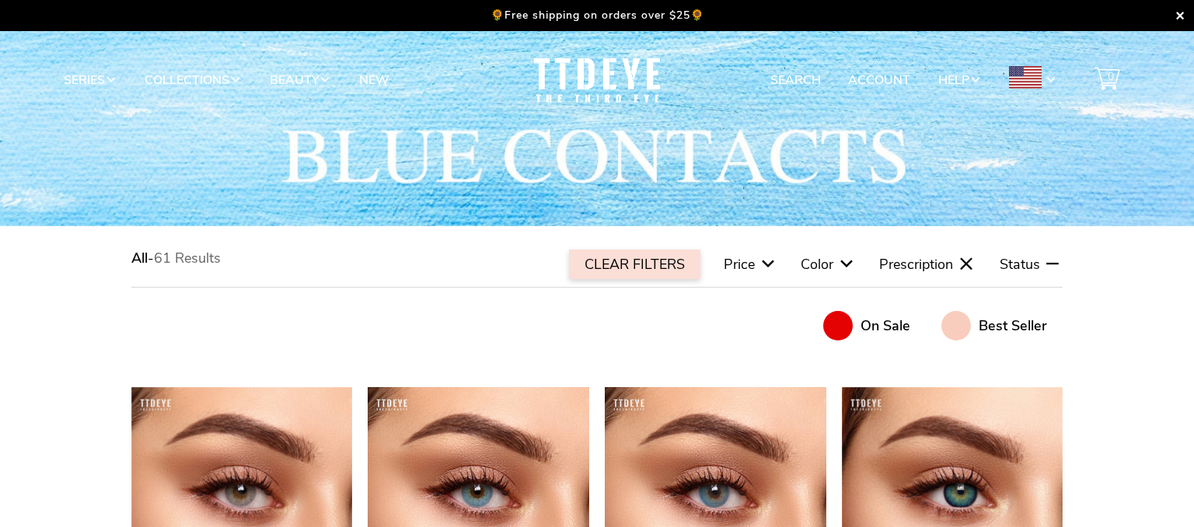
click at [1034, 261] on span "Status" at bounding box center [1019, 264] width 40 height 19
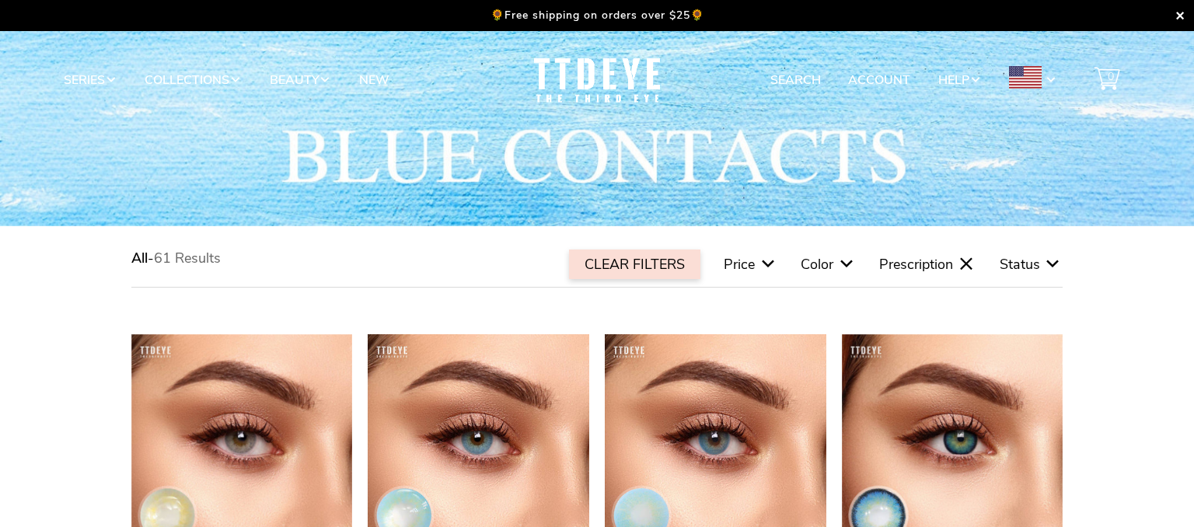
click at [742, 270] on span "Price" at bounding box center [738, 264] width 31 height 19
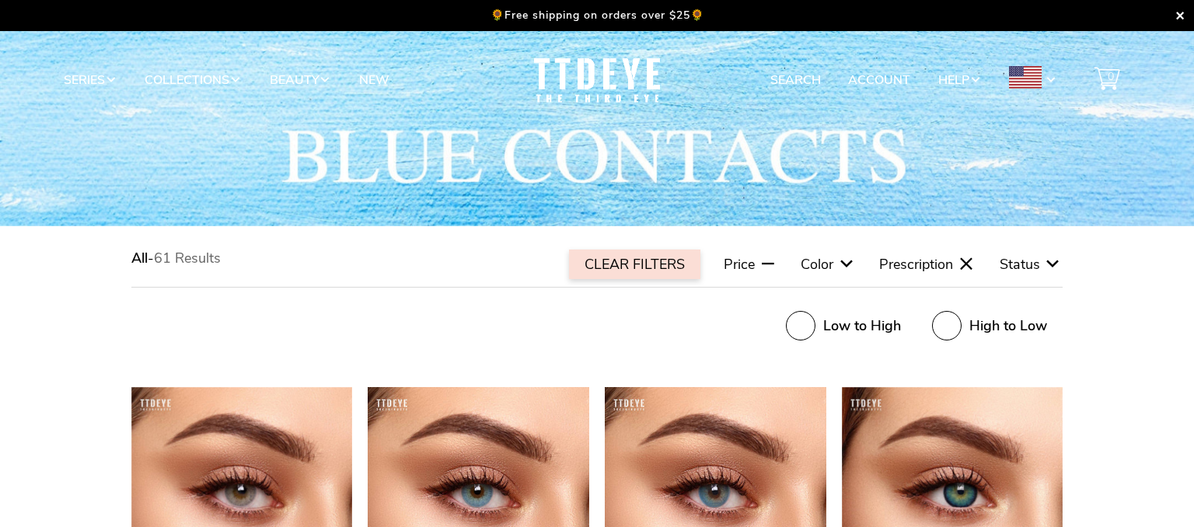
click at [742, 270] on span "Price" at bounding box center [738, 264] width 31 height 19
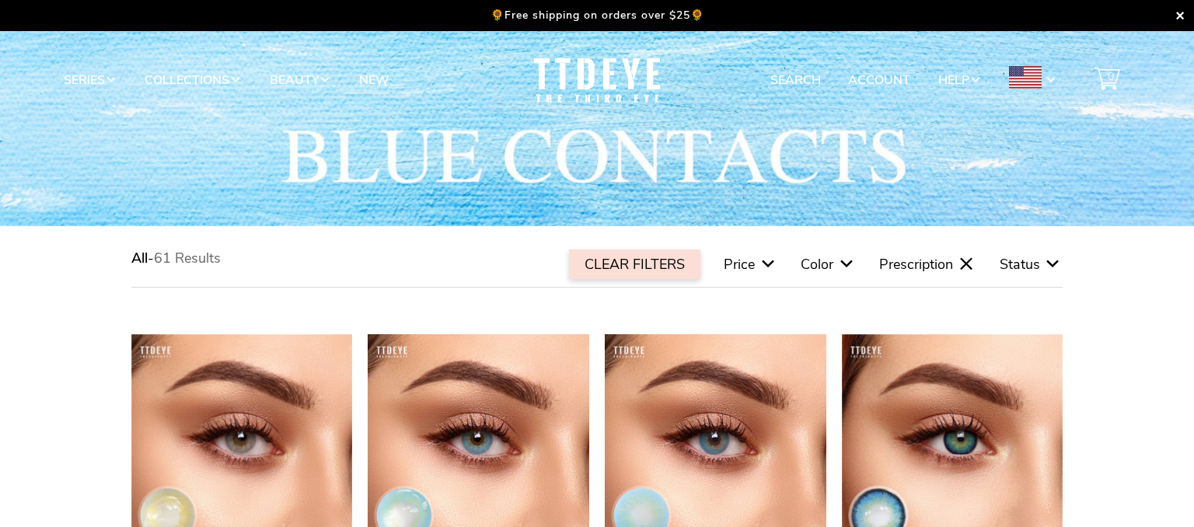
click at [849, 255] on icon at bounding box center [846, 264] width 19 height 19
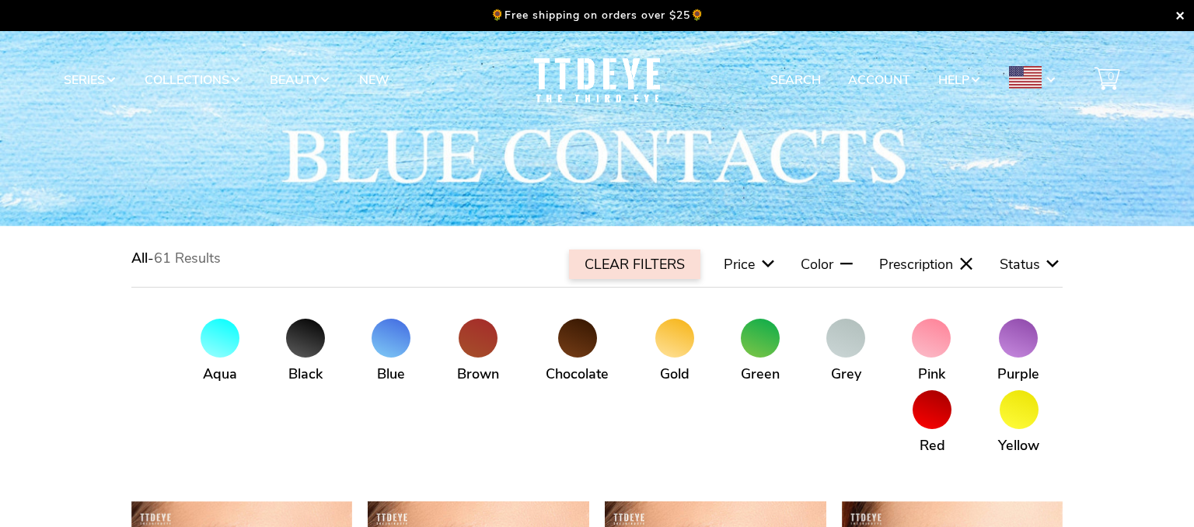
click at [849, 255] on icon at bounding box center [846, 264] width 19 height 19
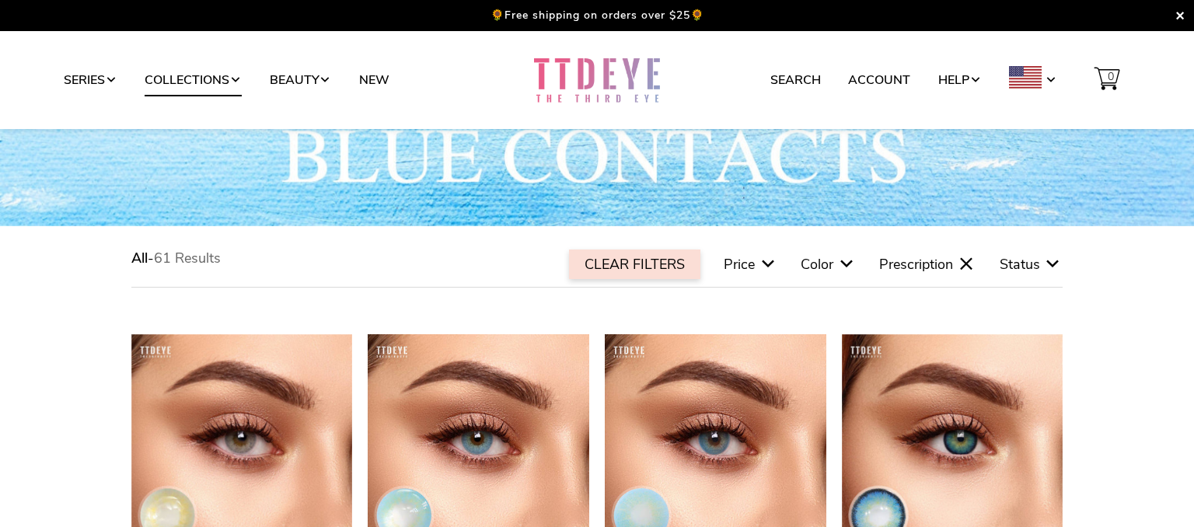
click at [176, 85] on link "Collections" at bounding box center [193, 80] width 97 height 30
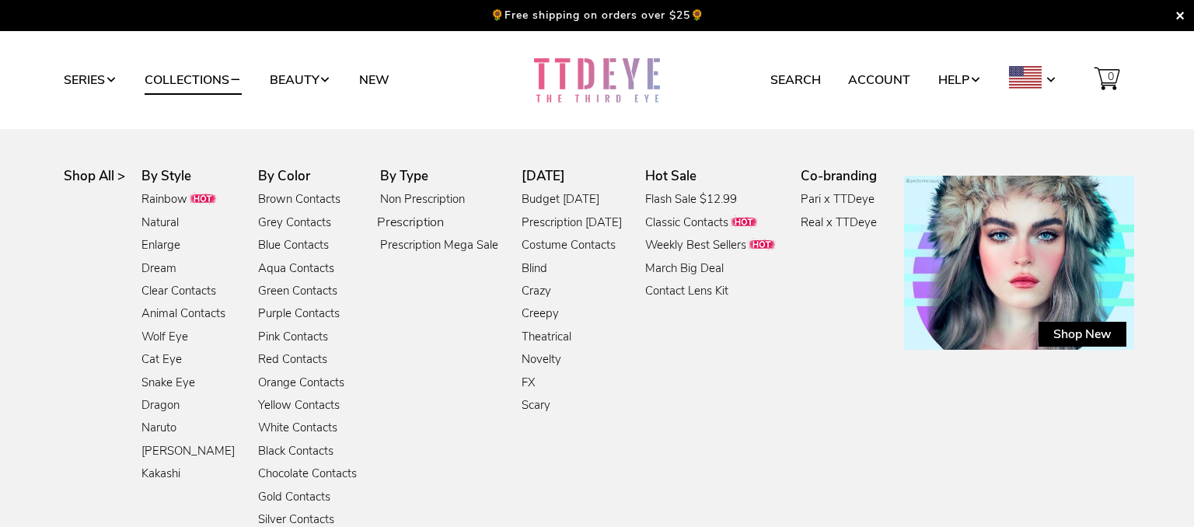
click at [428, 219] on link "Prescription" at bounding box center [410, 223] width 67 height 21
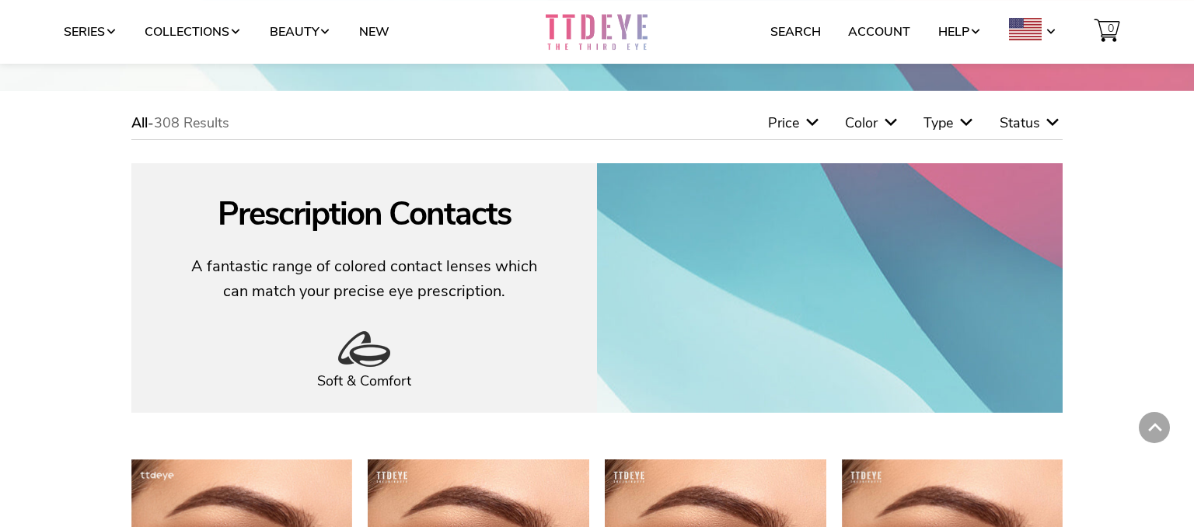
scroll to position [207, 0]
click at [857, 120] on span "Color" at bounding box center [861, 123] width 33 height 19
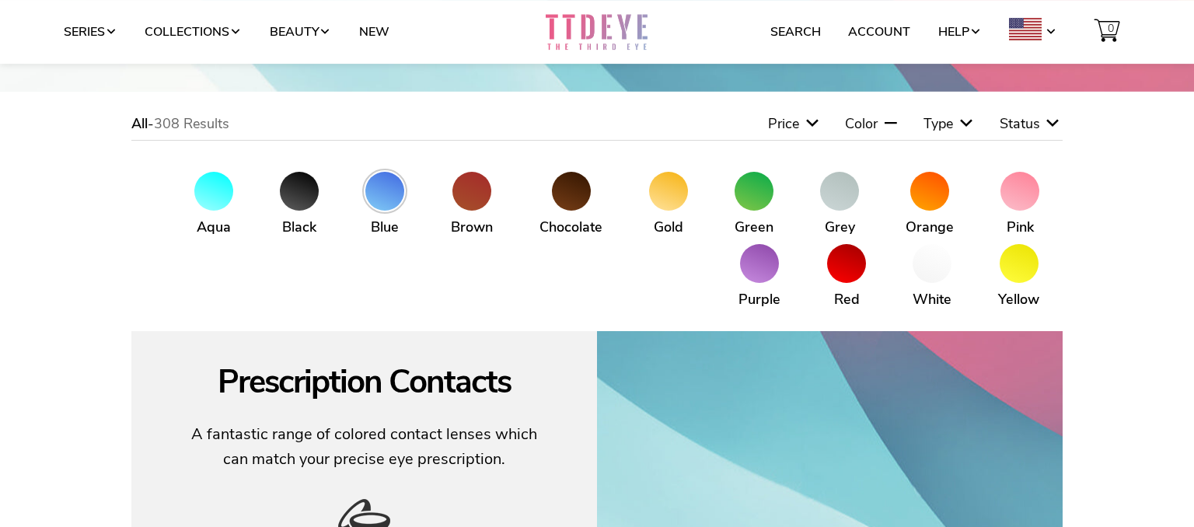
click at [381, 197] on span at bounding box center [384, 191] width 39 height 39
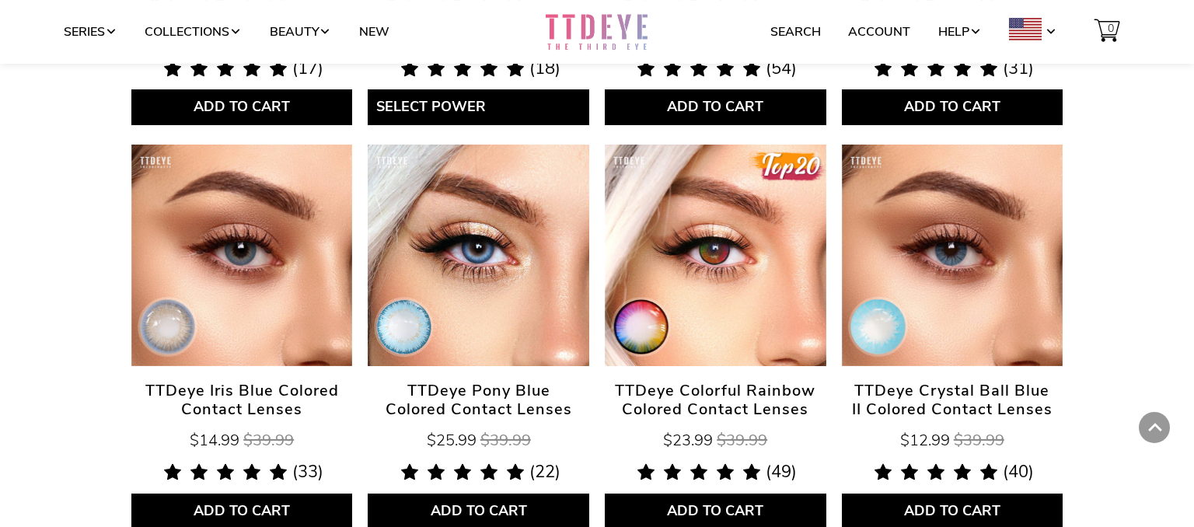
scroll to position [1888, 0]
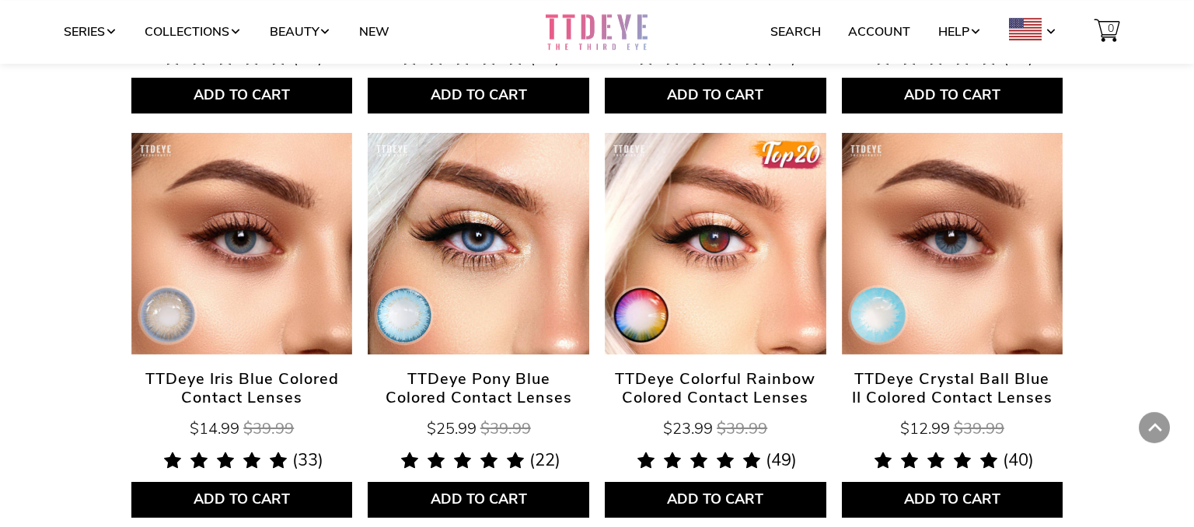
click at [467, 350] on link "TTDeye Pony Blue Colored Contact Lenses" at bounding box center [478, 243] width 221 height 221
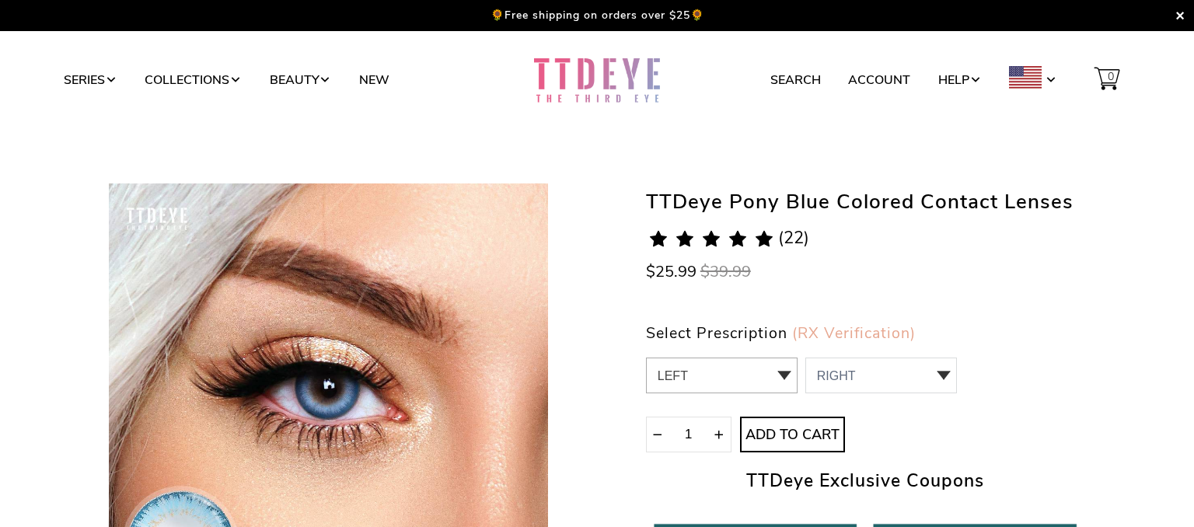
click at [646, 357] on select "LEFT -5.00,-6.50,-7.00,-7.50,-8.00 0 -5.00 1 -6.50 2 -7.00 3 -7.50 4 -8.00" at bounding box center [722, 375] width 152 height 36
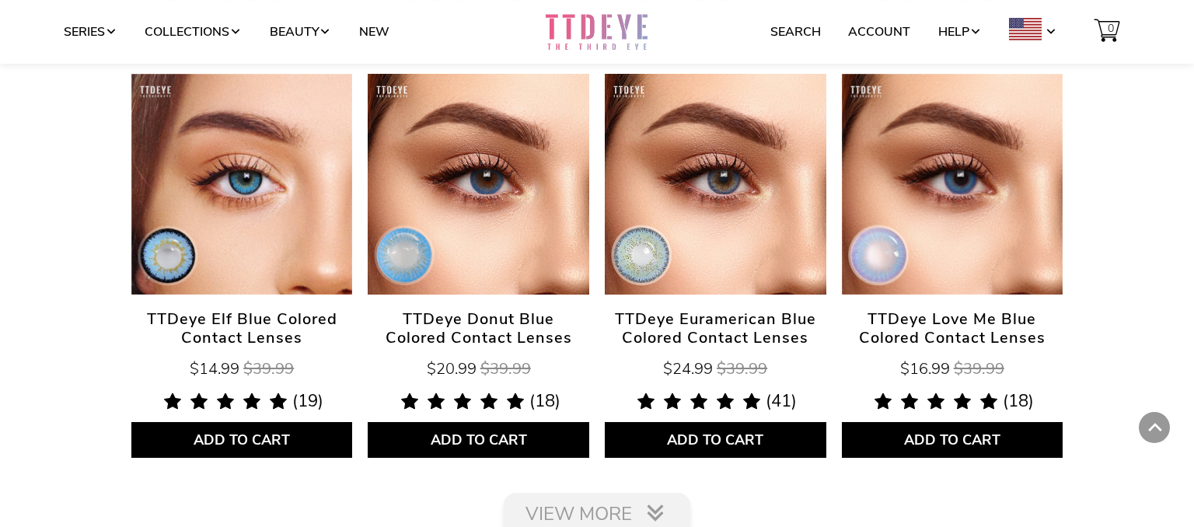
scroll to position [2350, 0]
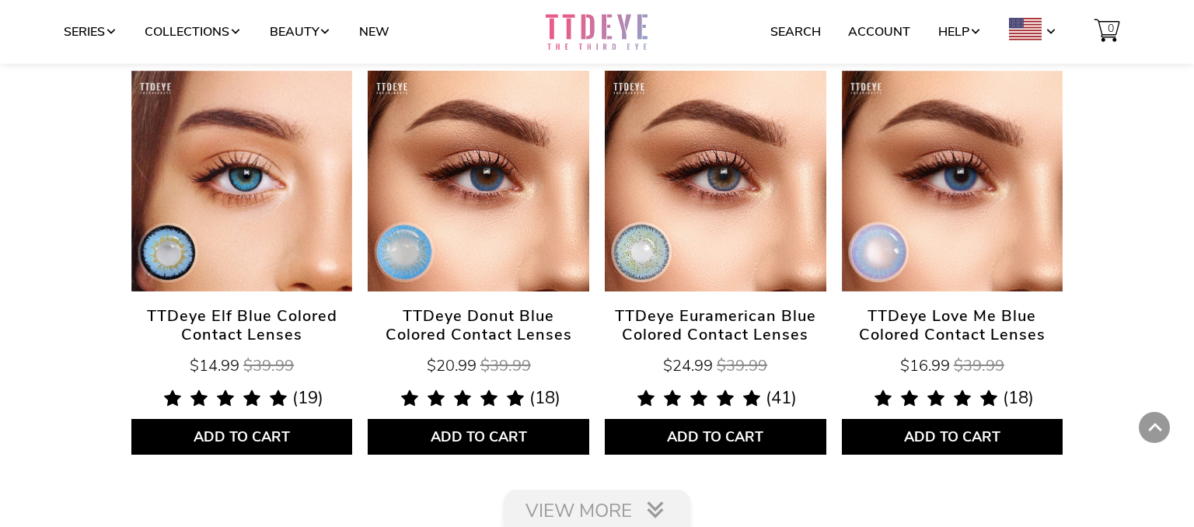
click at [950, 326] on span "TTDeye Love Me Blue Colored Contact Lenses" at bounding box center [952, 325] width 221 height 37
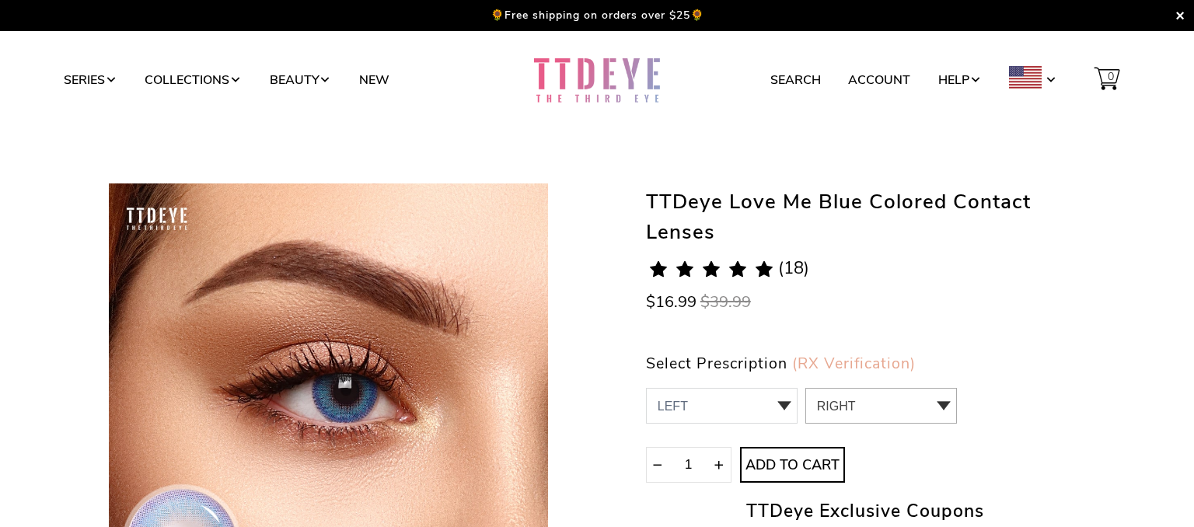
click at [805, 388] on select "RIGHT 0 sold out" at bounding box center [881, 406] width 152 height 36
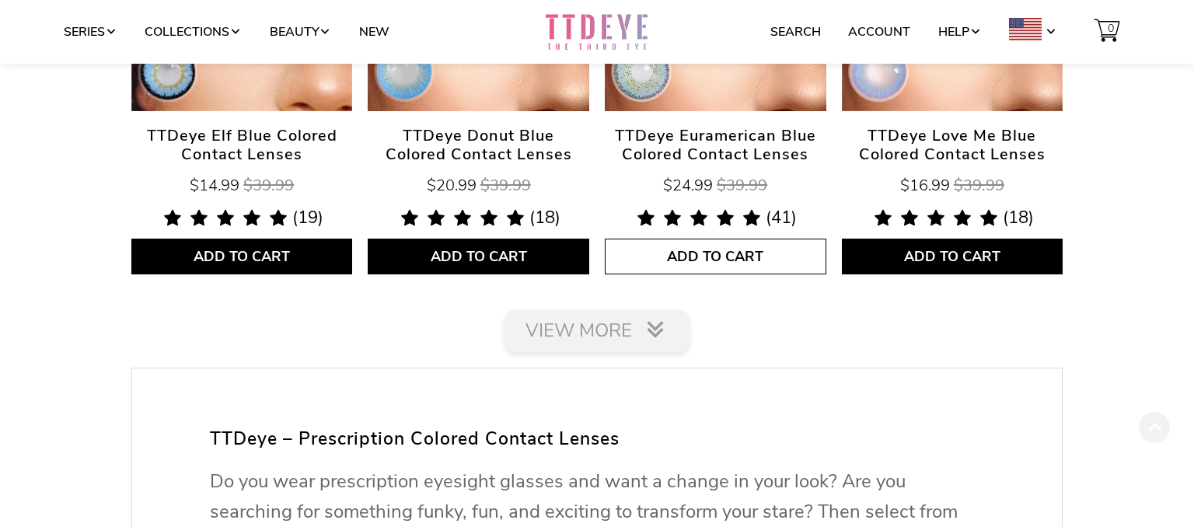
scroll to position [2532, 0]
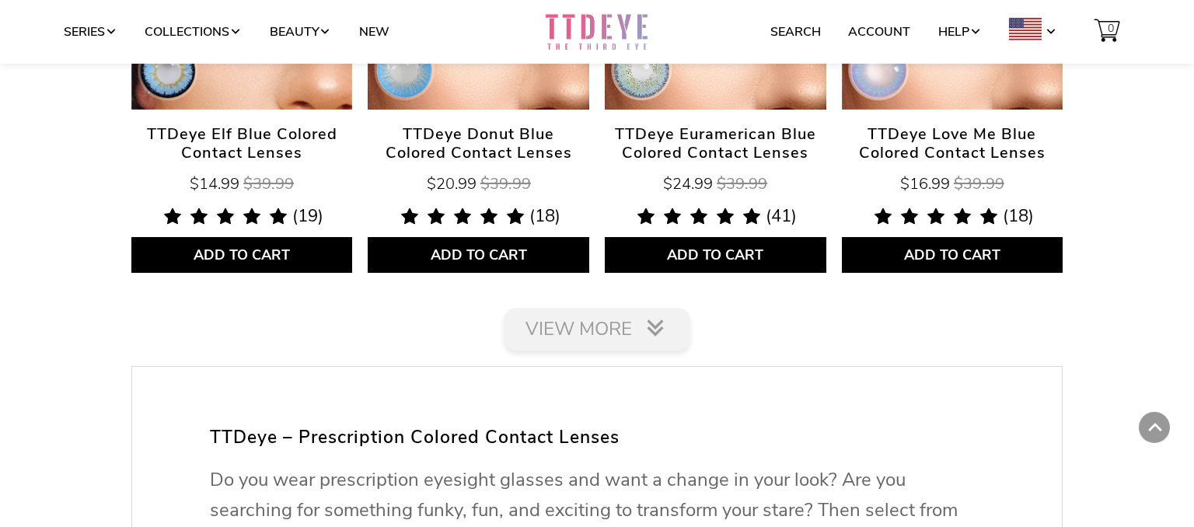
click at [657, 315] on link "View More" at bounding box center [597, 329] width 186 height 43
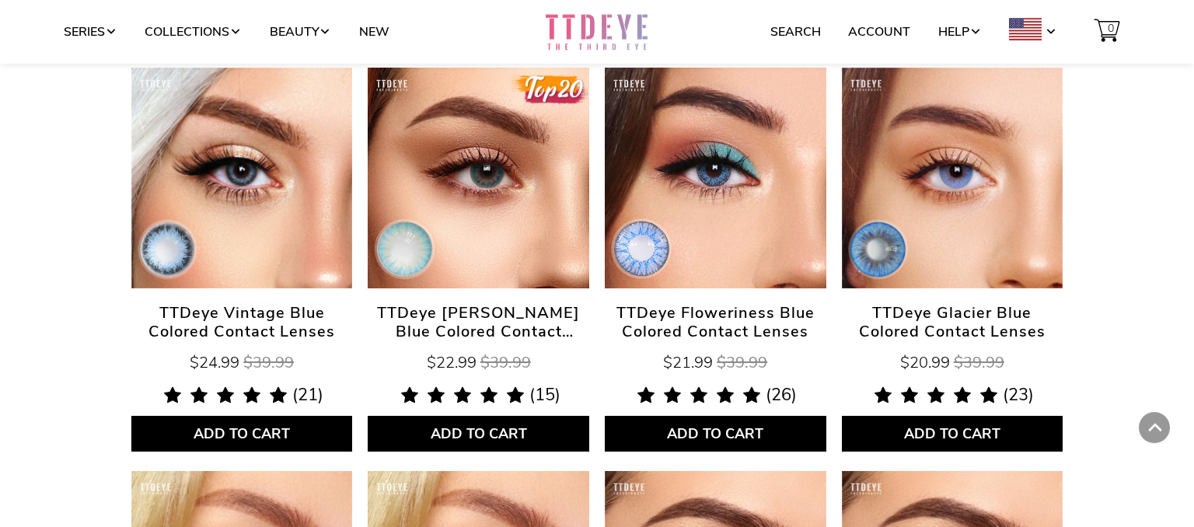
scroll to position [3165, 0]
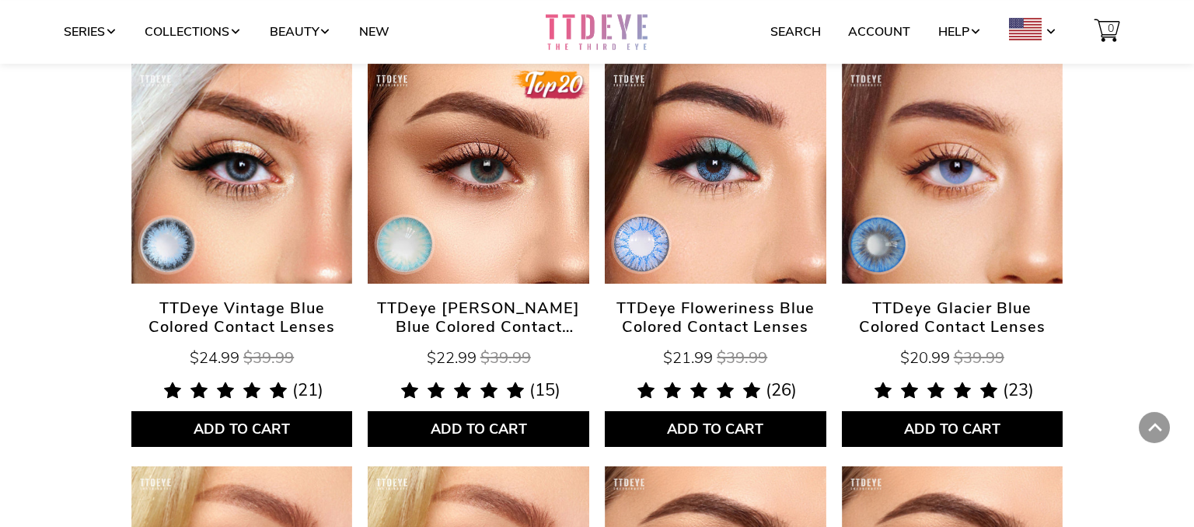
click at [976, 196] on link "TTDeye Glacier Blue Colored Contact Lenses" at bounding box center [952, 173] width 221 height 221
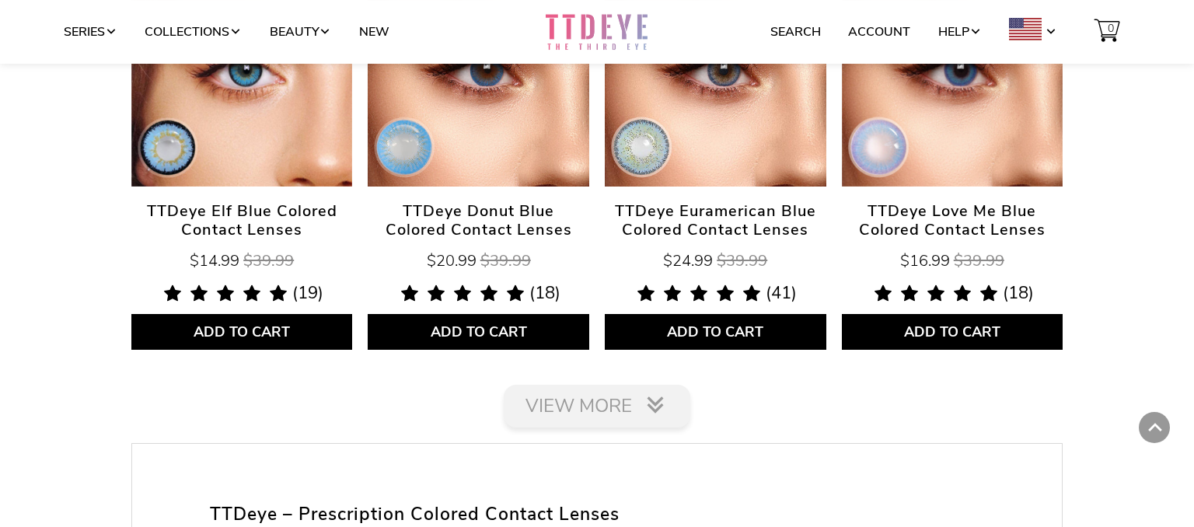
scroll to position [2452, 0]
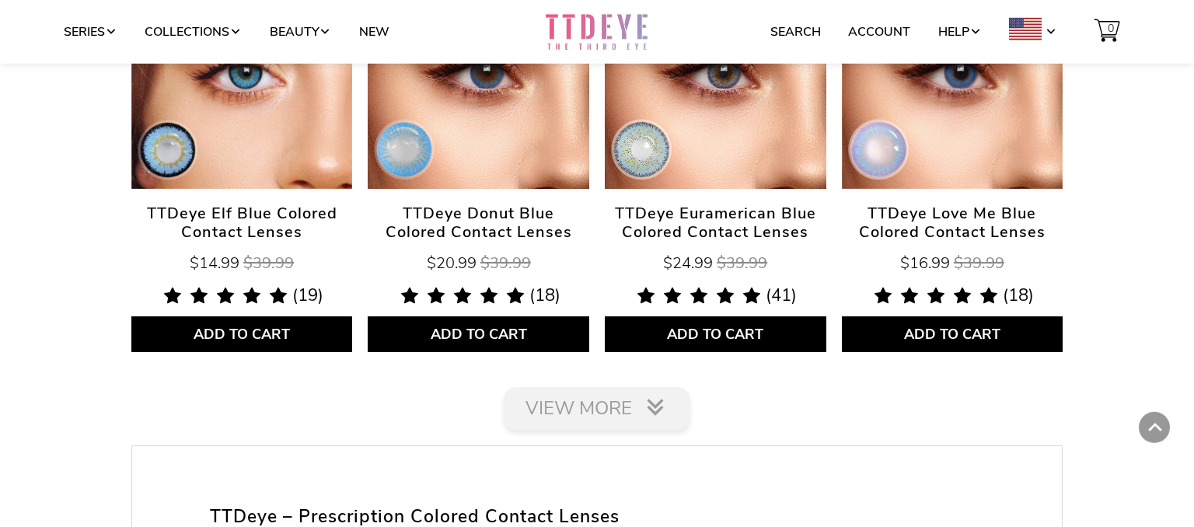
click at [594, 408] on link "View More" at bounding box center [597, 408] width 186 height 43
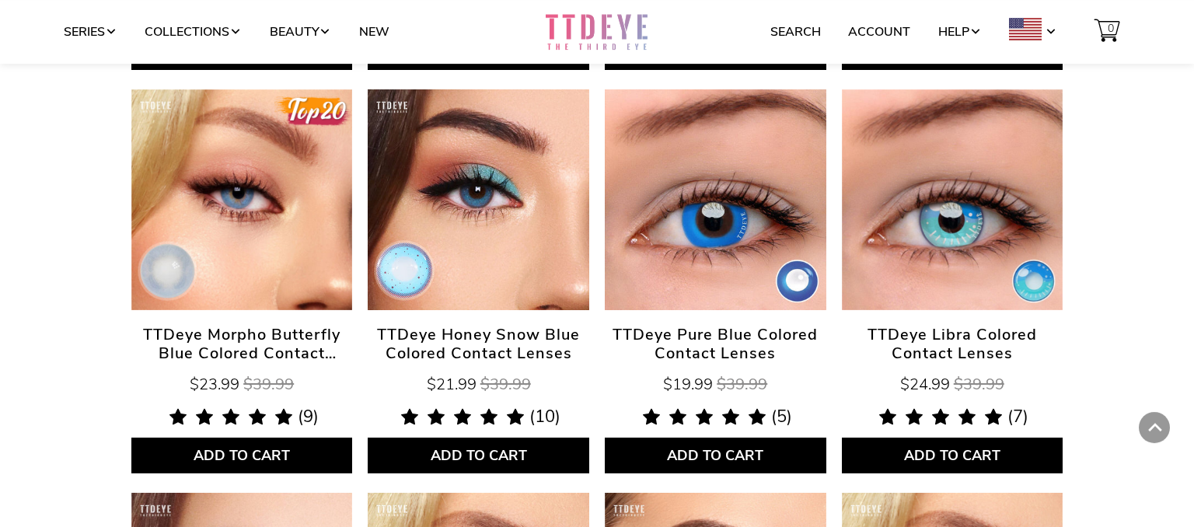
scroll to position [3946, 0]
click at [453, 362] on span "TTDeye Honey Snow Blue Colored Contact Lenses" at bounding box center [478, 344] width 221 height 37
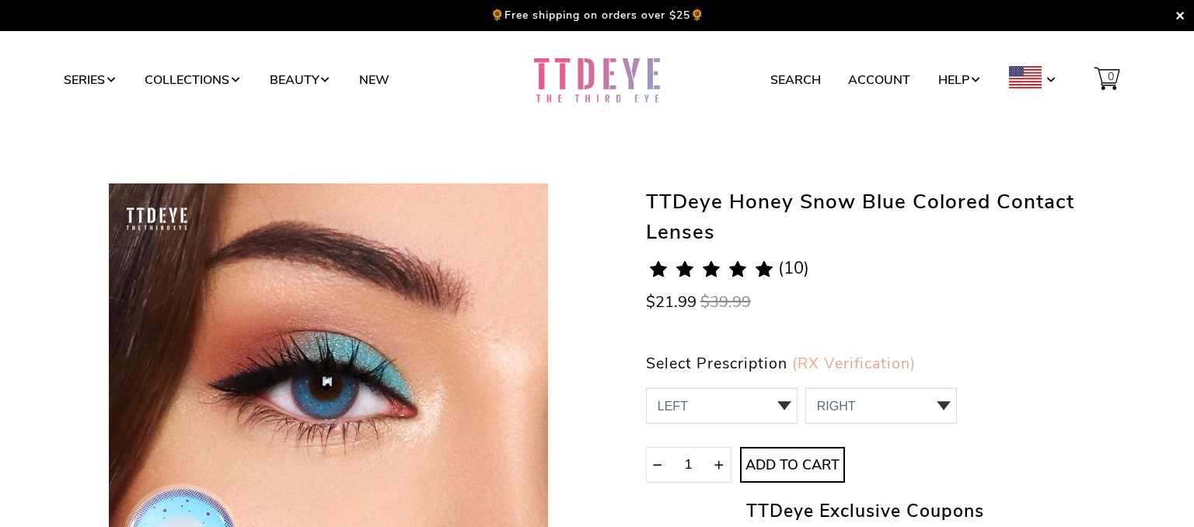
click at [681, 368] on span "Select Prescription" at bounding box center [716, 363] width 141 height 21
click at [646, 388] on select "LEFT null 0 sold out" at bounding box center [722, 406] width 152 height 36
click at [671, 404] on select "LEFT null 0 sold out" at bounding box center [722, 406] width 152 height 36
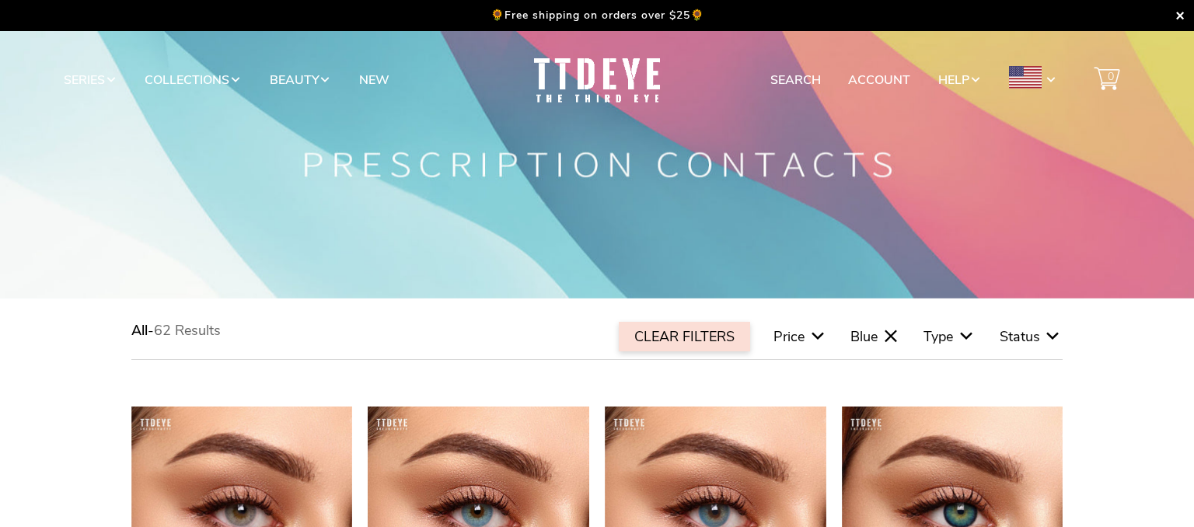
click at [801, 337] on span "Price" at bounding box center [788, 336] width 31 height 19
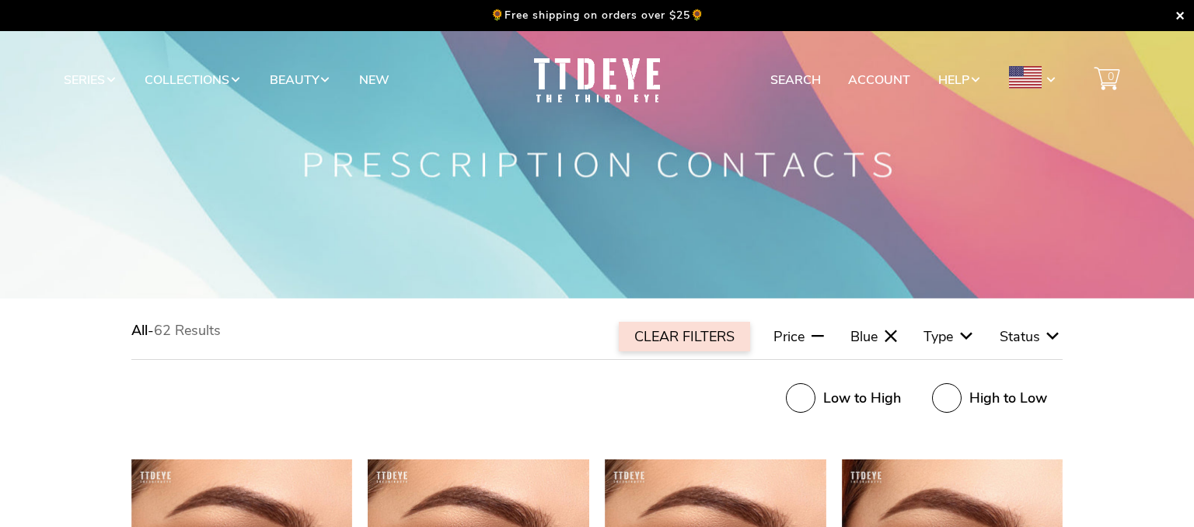
click at [801, 337] on span "Price" at bounding box center [788, 336] width 31 height 19
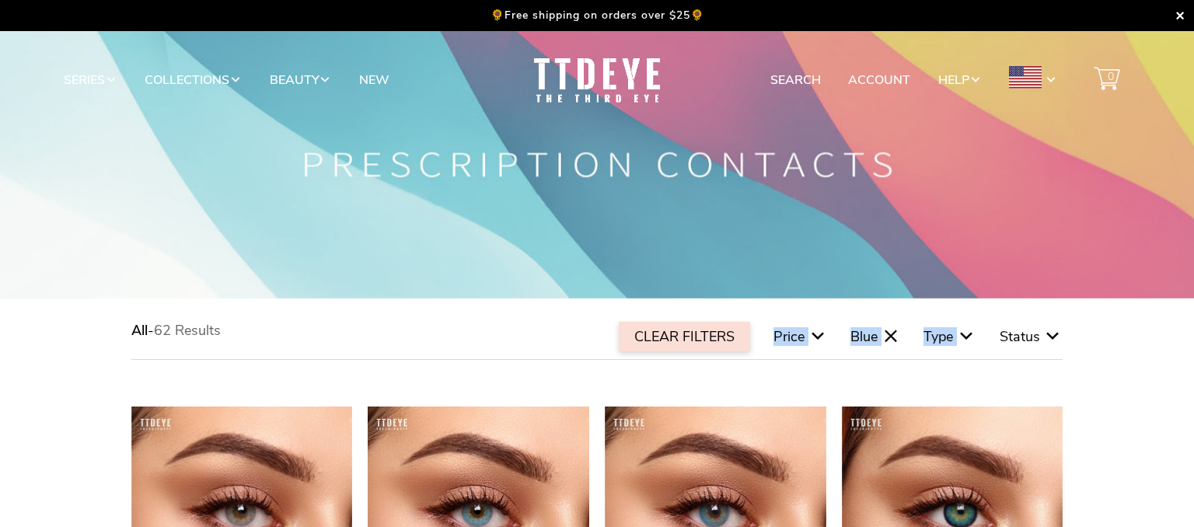
drag, startPoint x: 801, startPoint y: 337, endPoint x: 951, endPoint y: 340, distance: 150.0
click at [951, 340] on div "CLEAR FILTERS Price Blue Type Status" at bounding box center [828, 337] width 467 height 30
click at [951, 340] on span "Type" at bounding box center [938, 336] width 30 height 19
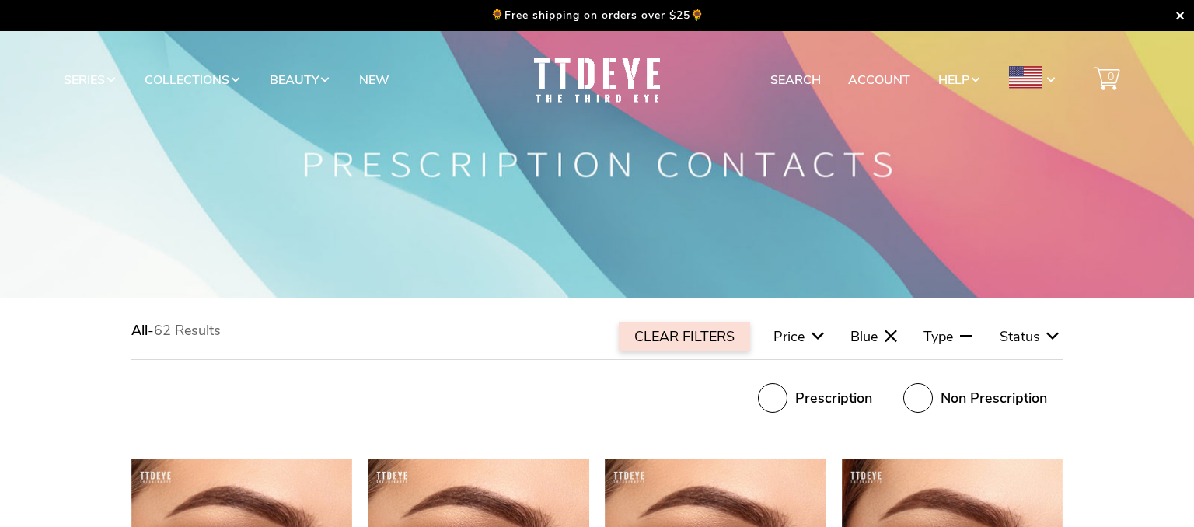
click at [951, 340] on span "Type" at bounding box center [938, 336] width 30 height 19
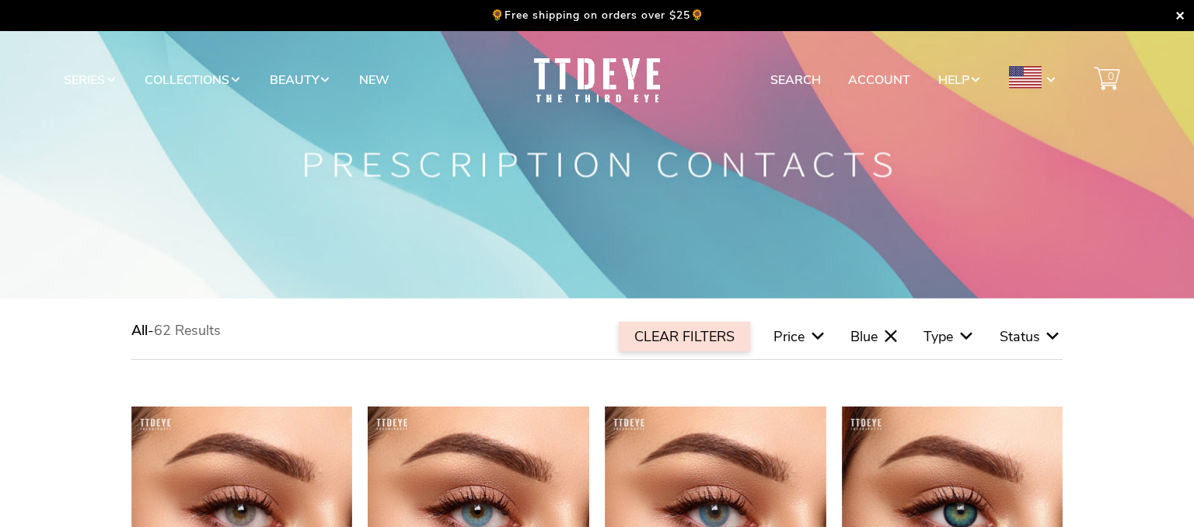
click at [1037, 331] on span "Status" at bounding box center [1019, 336] width 40 height 19
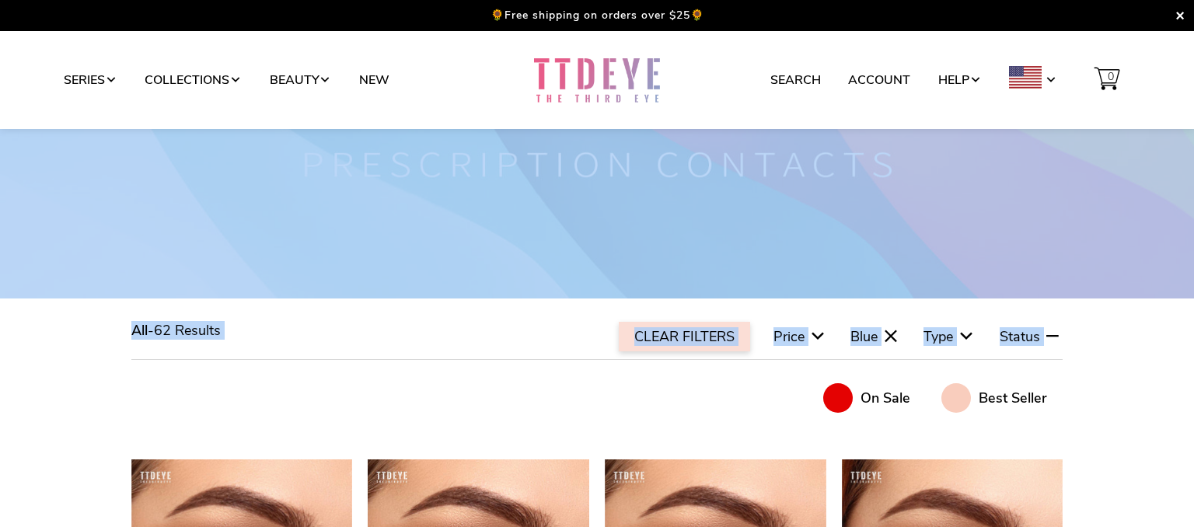
drag, startPoint x: 648, startPoint y: 416, endPoint x: 216, endPoint y: 110, distance: 529.5
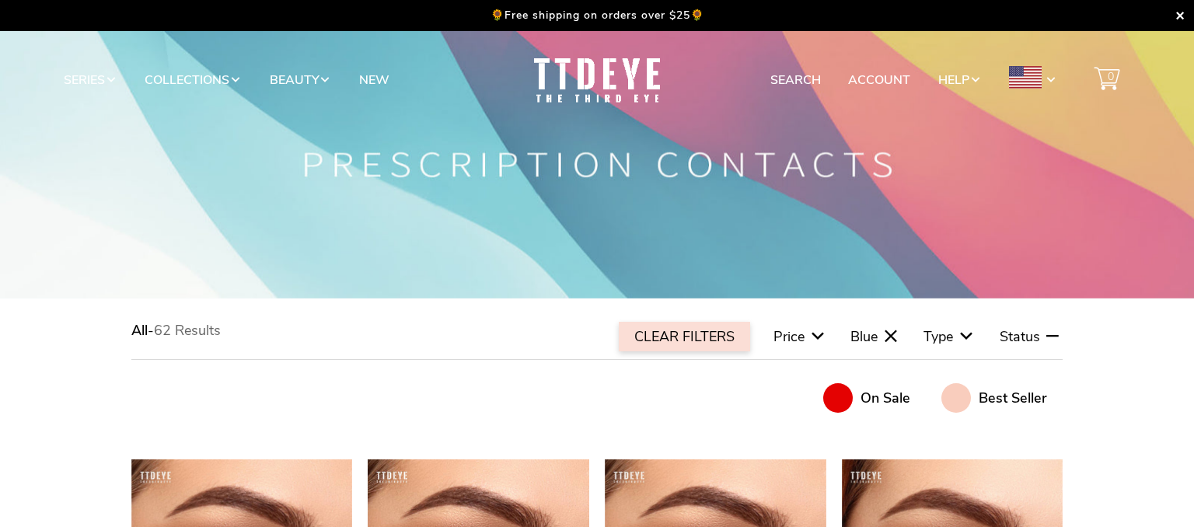
click at [410, 399] on div "On Sale Best Seller" at bounding box center [596, 398] width 931 height 30
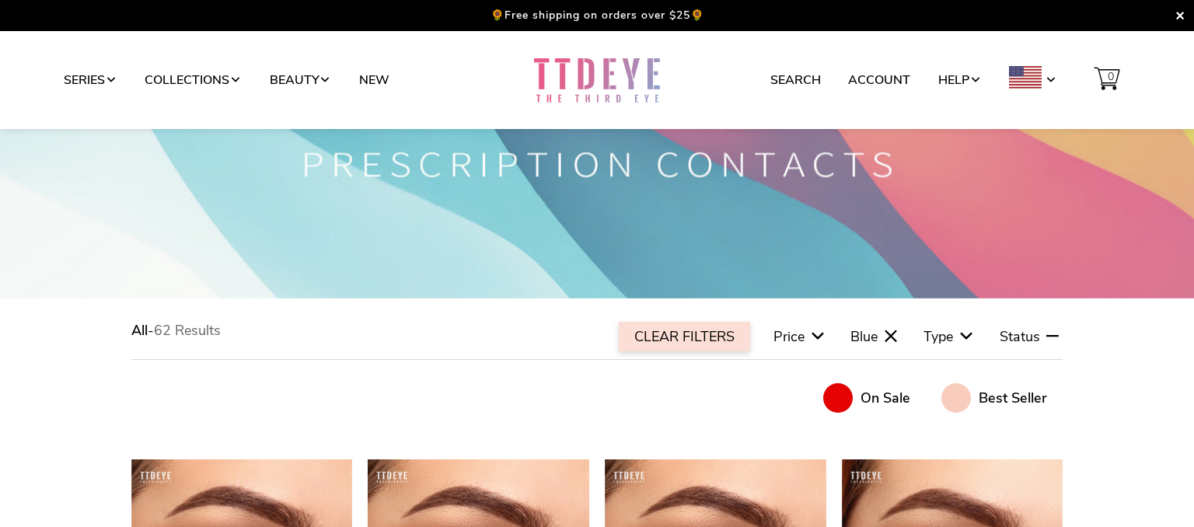
click at [601, 75] on link at bounding box center [596, 80] width 191 height 48
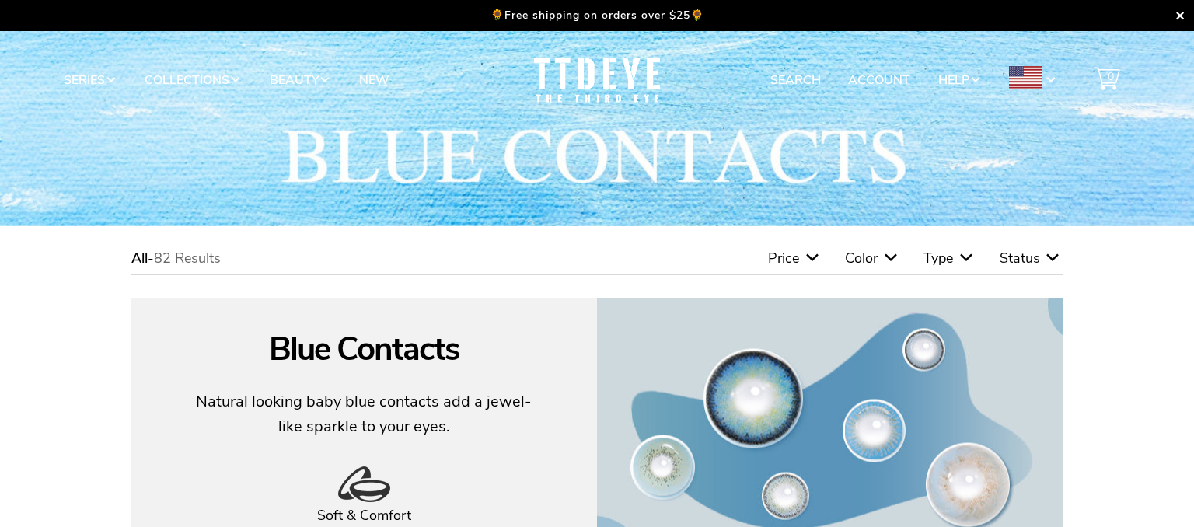
click at [1028, 260] on span "Status" at bounding box center [1019, 258] width 40 height 19
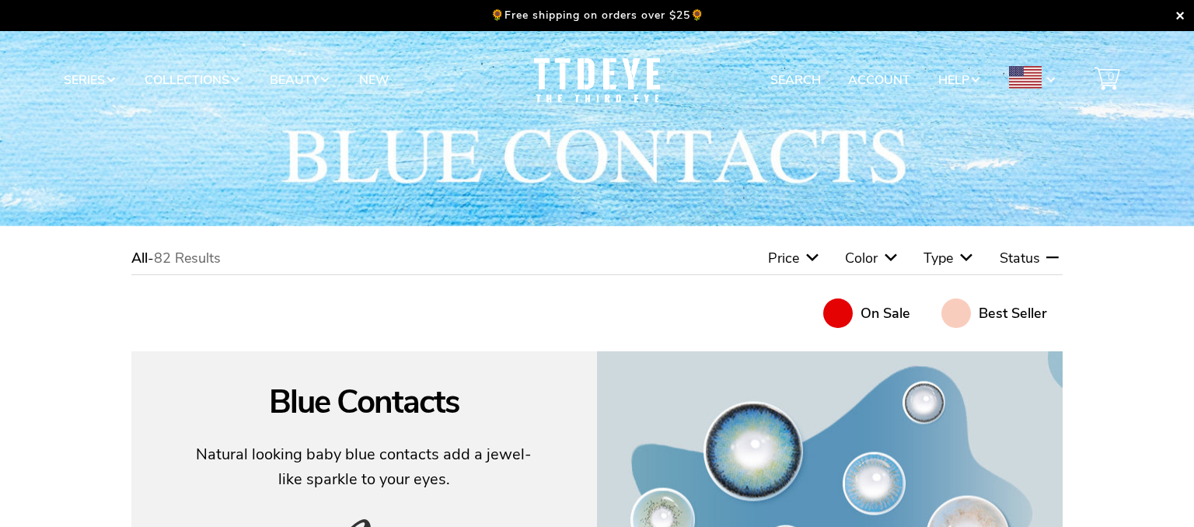
click at [968, 253] on icon at bounding box center [966, 258] width 19 height 19
click at [786, 321] on span at bounding box center [773, 313] width 30 height 30
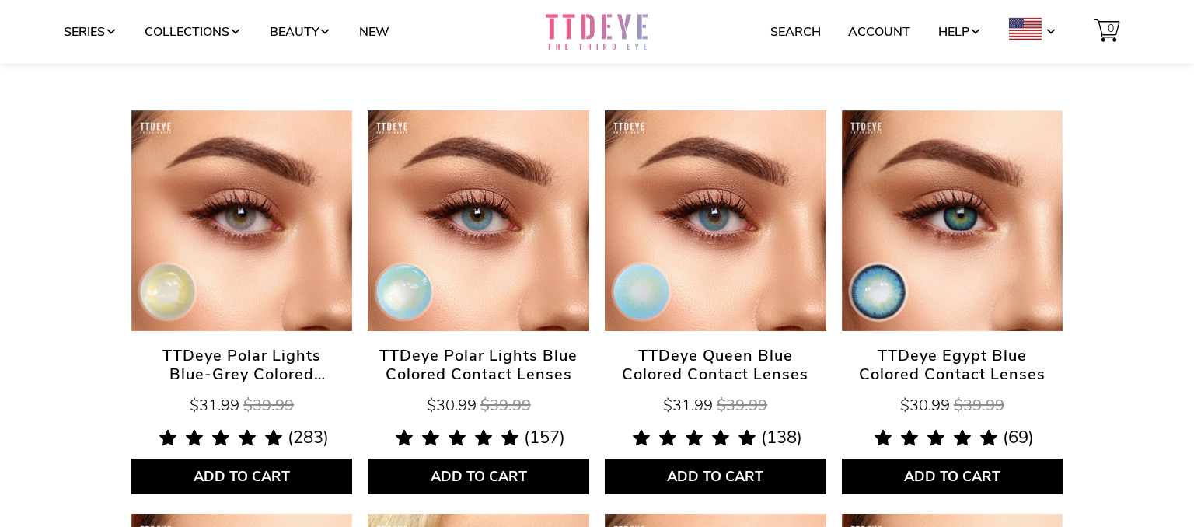
scroll to position [261, 0]
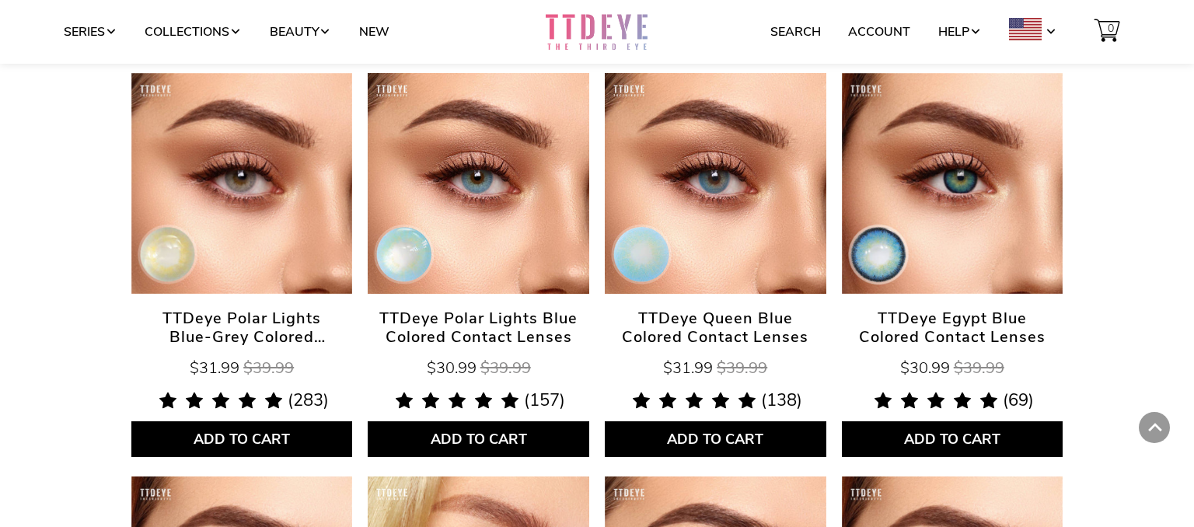
click at [955, 188] on link "TTDeye Egypt Blue Colored Contact Lenses" at bounding box center [952, 183] width 221 height 221
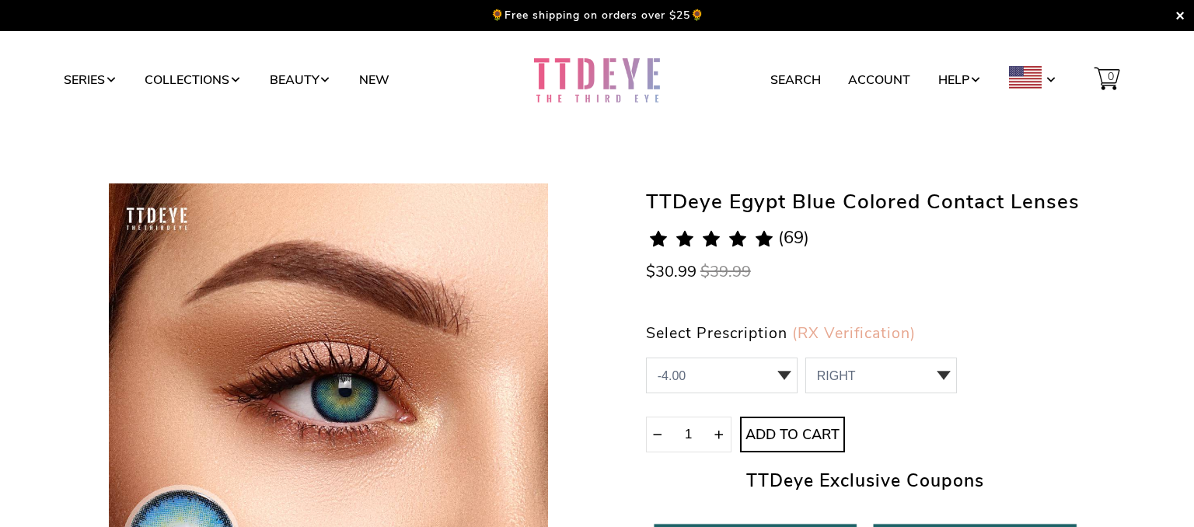
select select "-4.00"
click at [805, 357] on select "RIGHT 0 0.00 / Plano 1 -1.00 2 -1.25 3 -1.50 4 -1.75 5 -2.00 6 -2.25 7 -2.50 8 …" at bounding box center [881, 375] width 152 height 36
select select "-4.50"
click option "-4.50" at bounding box center [0, 0] width 0 height 0
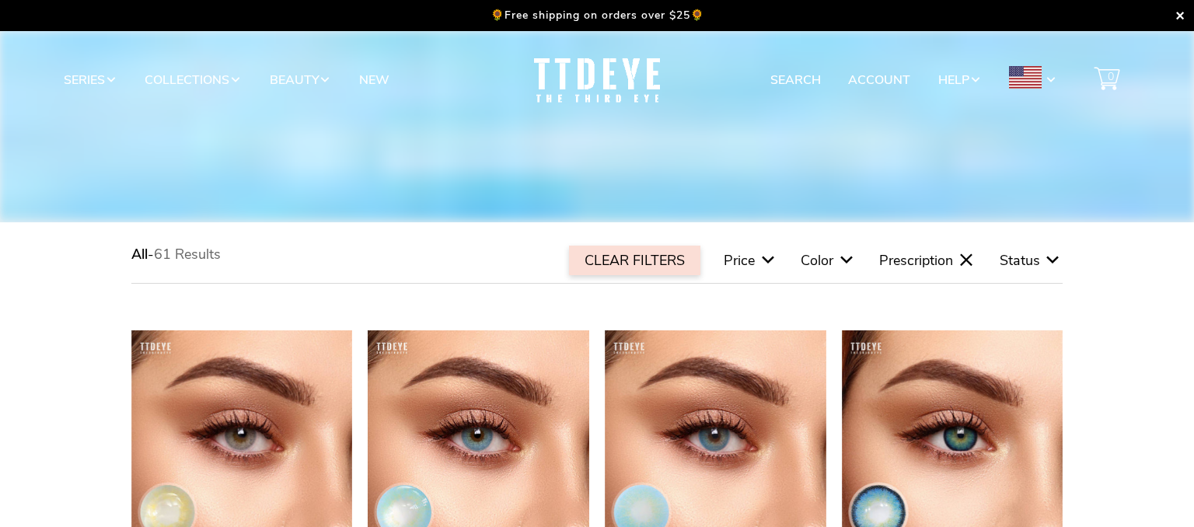
scroll to position [261, 0]
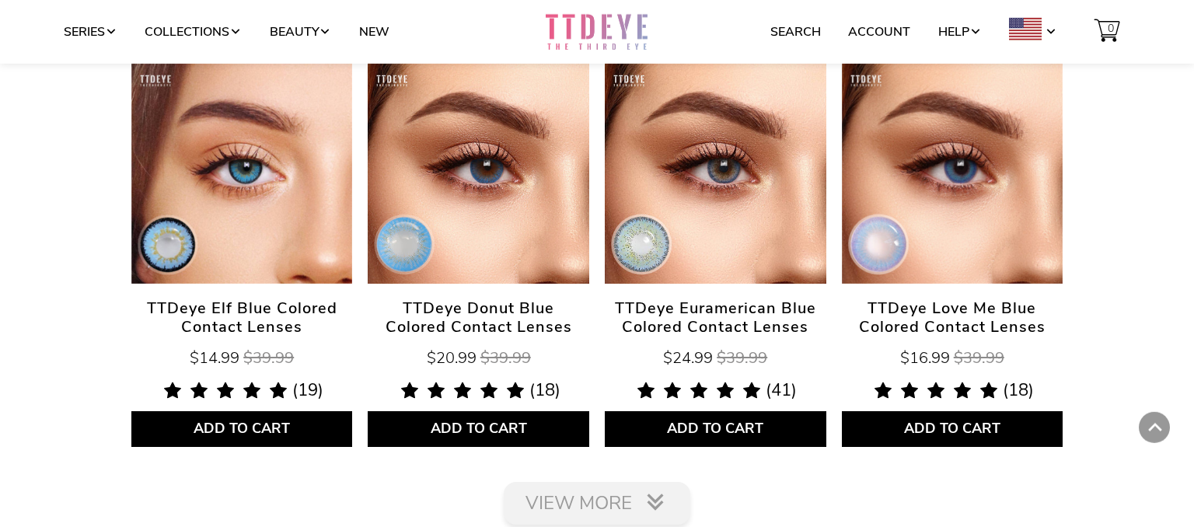
scroll to position [2295, 0]
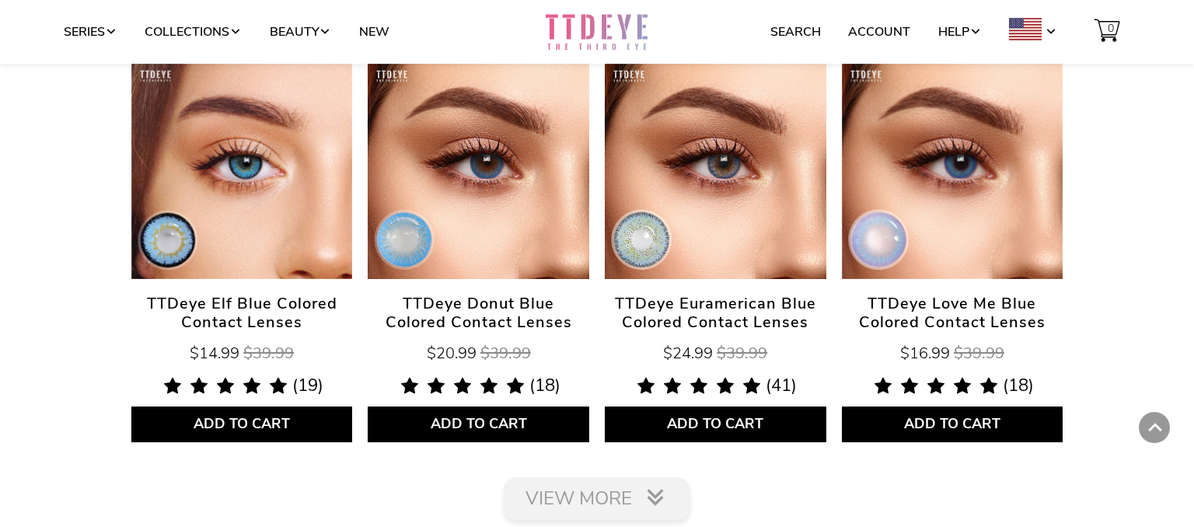
click at [578, 499] on link "View More" at bounding box center [597, 498] width 186 height 43
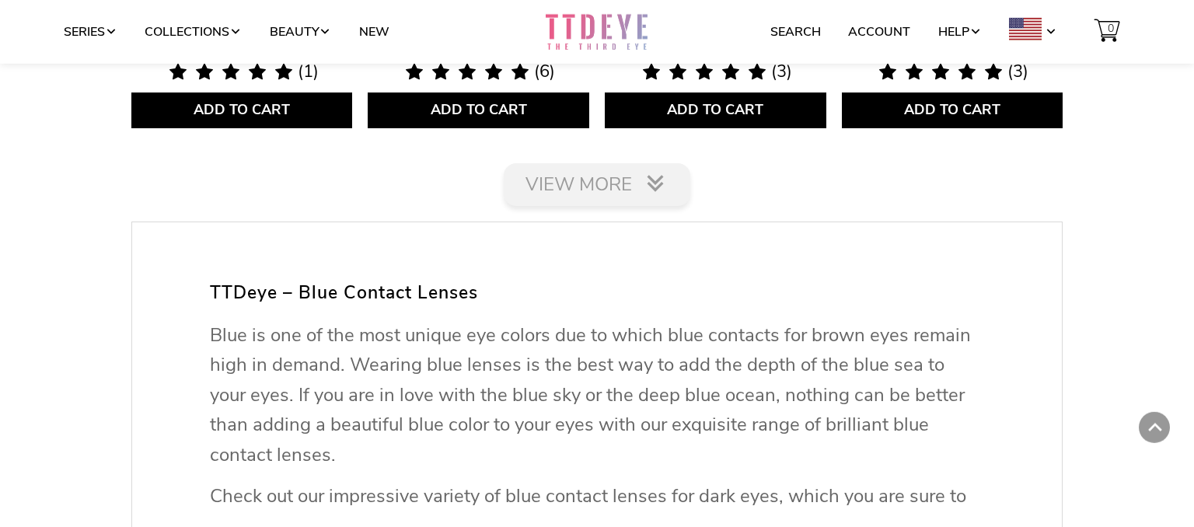
scroll to position [5067, 0]
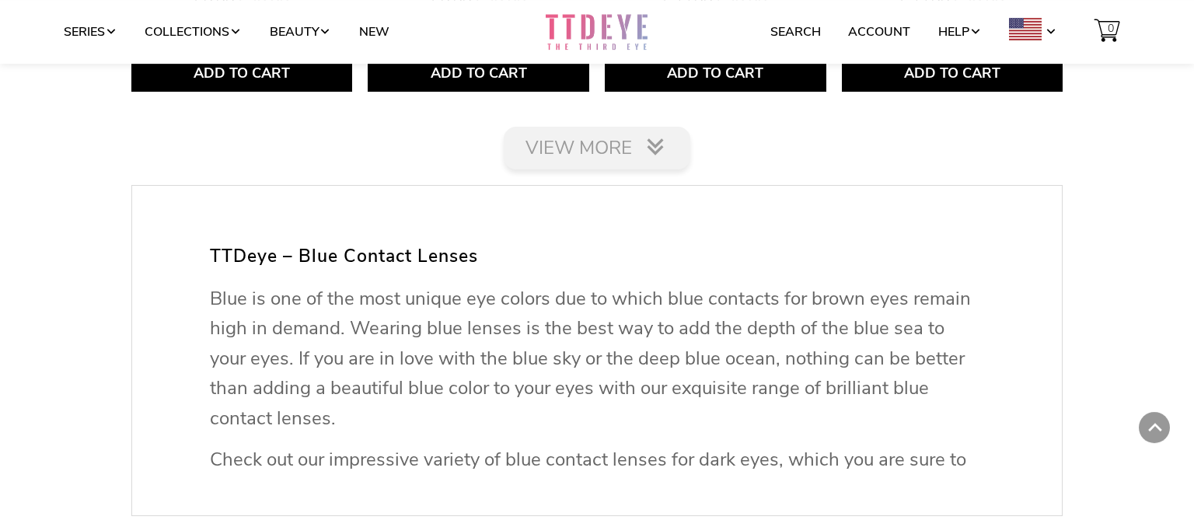
click at [573, 149] on link "View More" at bounding box center [597, 148] width 186 height 43
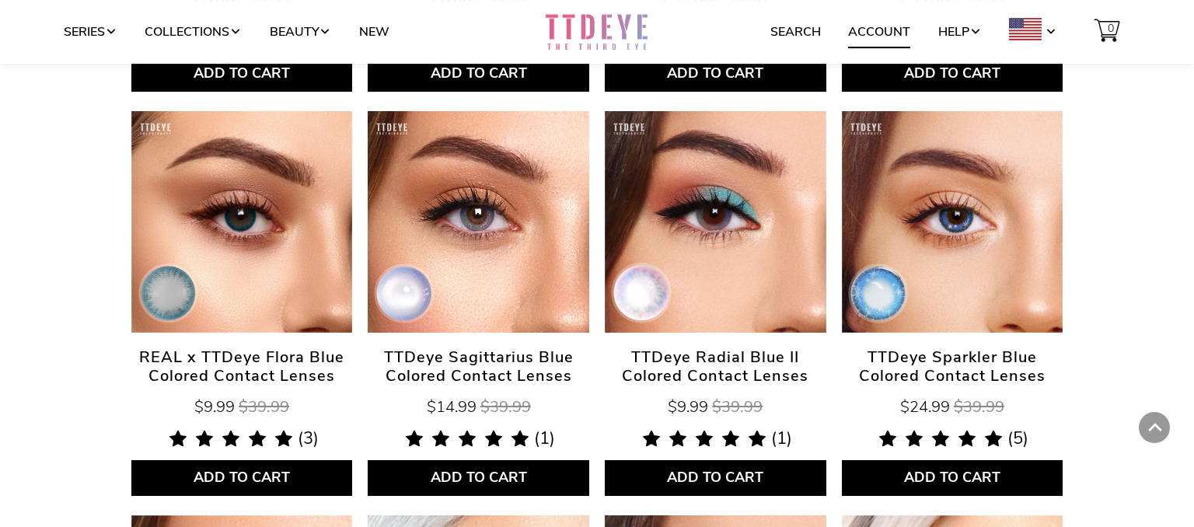
click at [895, 35] on link "Account" at bounding box center [879, 32] width 62 height 30
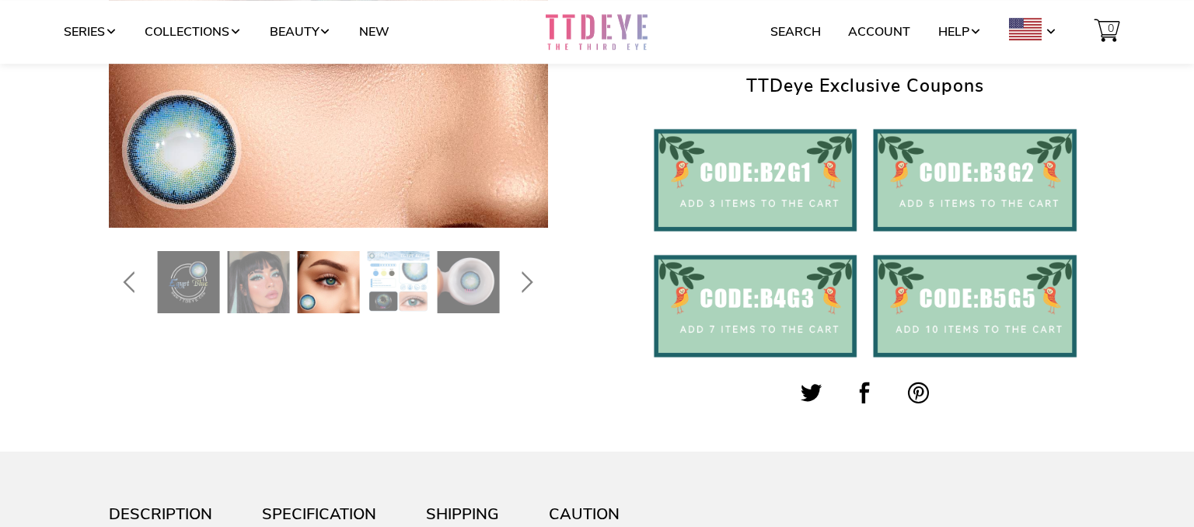
scroll to position [398, 0]
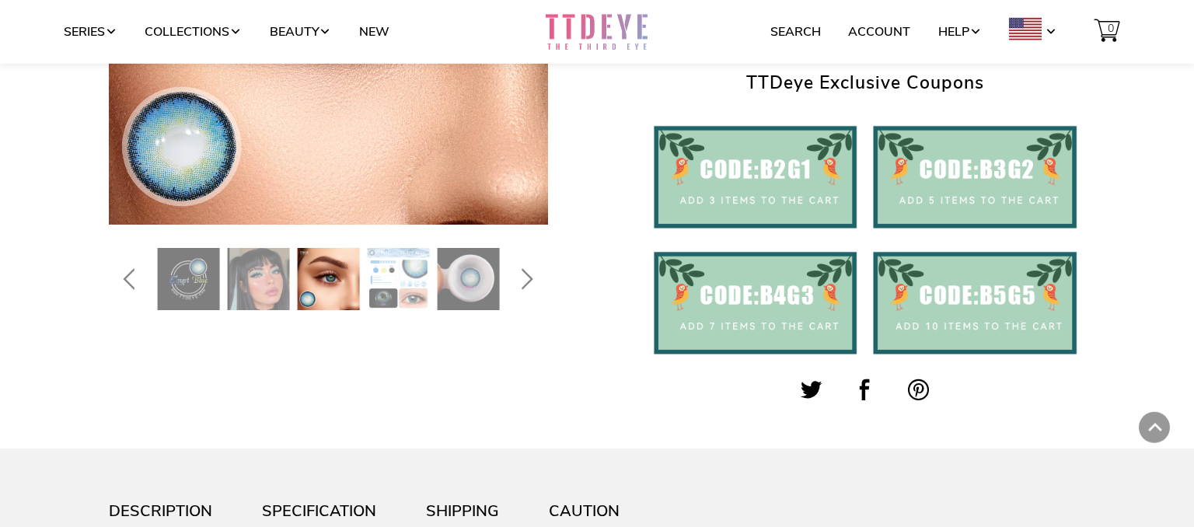
click at [193, 275] on img at bounding box center [189, 279] width 62 height 62
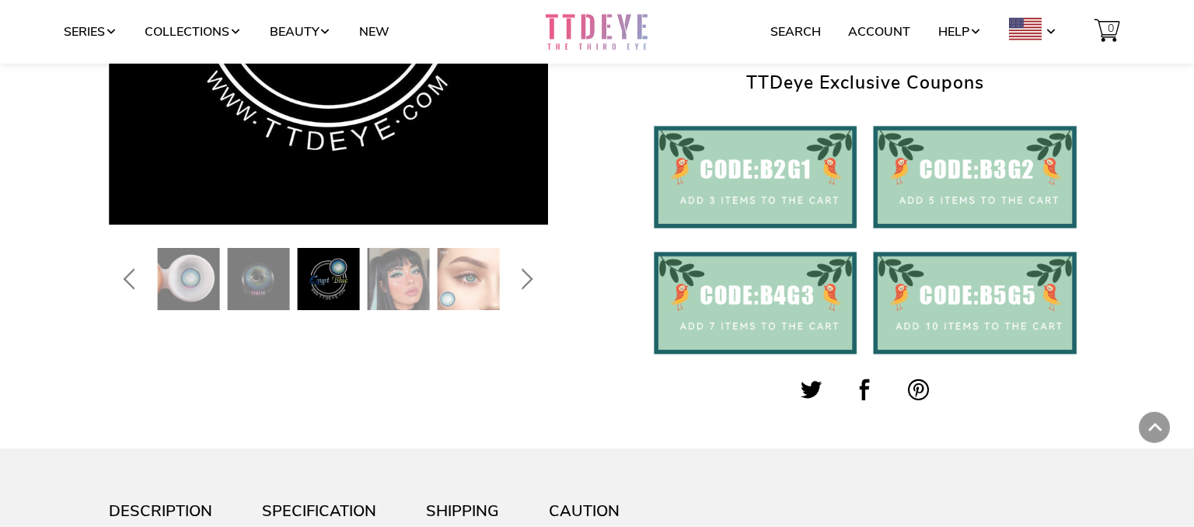
click at [261, 272] on img at bounding box center [259, 279] width 62 height 62
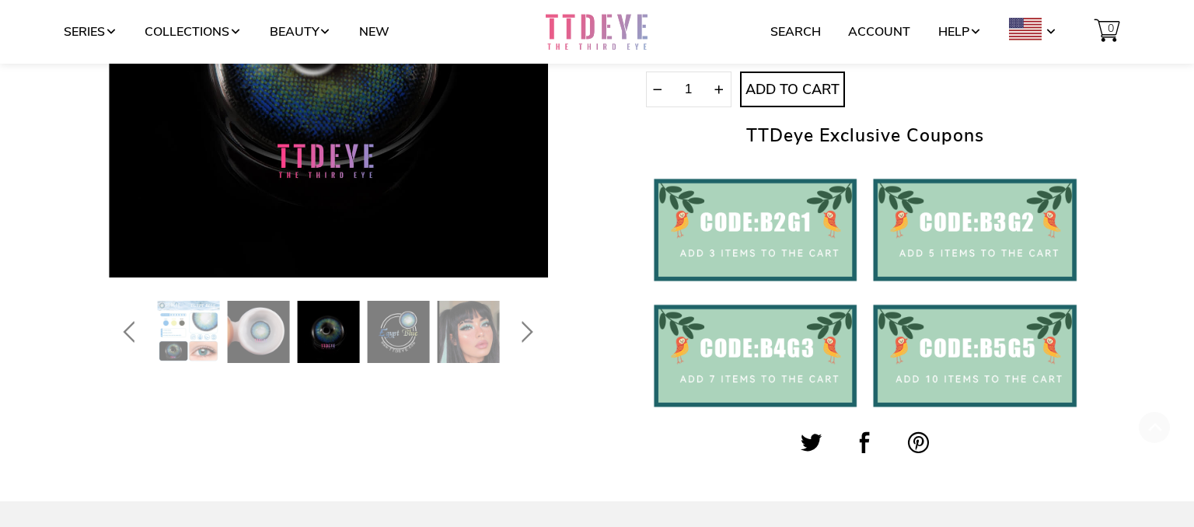
scroll to position [439, 0]
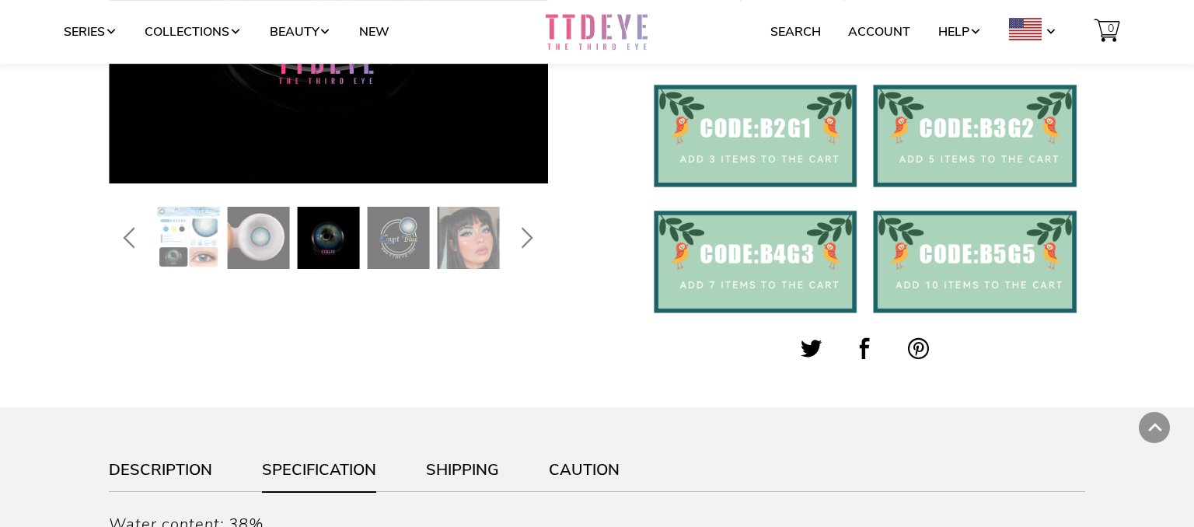
click at [161, 240] on img at bounding box center [189, 238] width 62 height 62
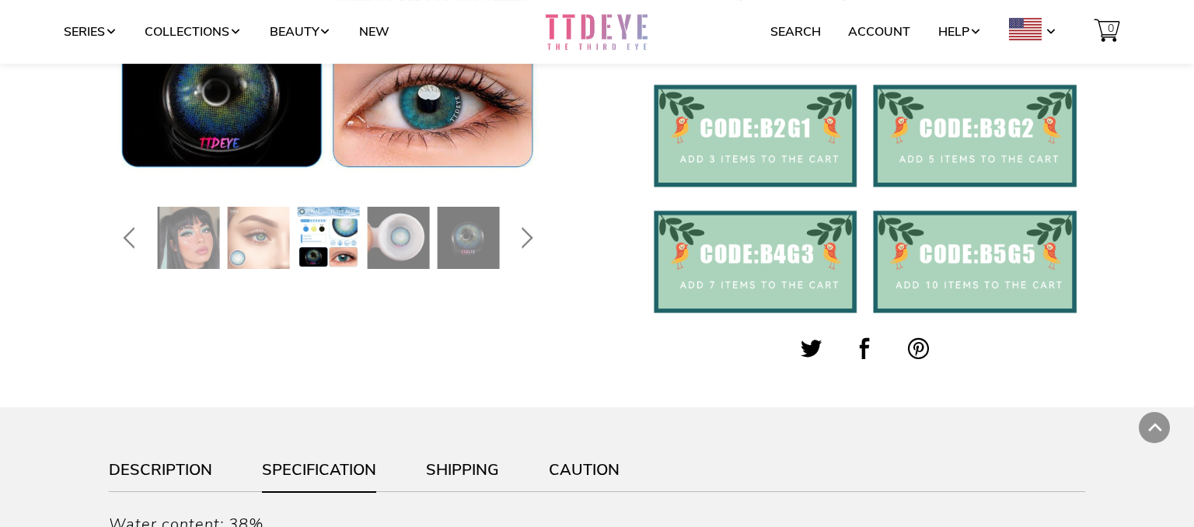
click at [171, 247] on img at bounding box center [189, 238] width 62 height 62
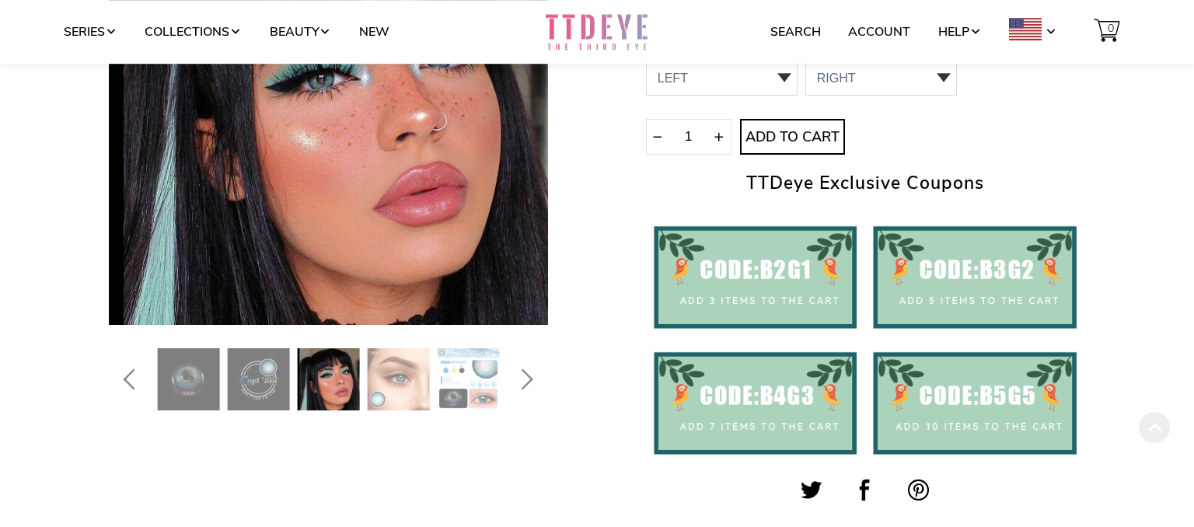
scroll to position [305, 0]
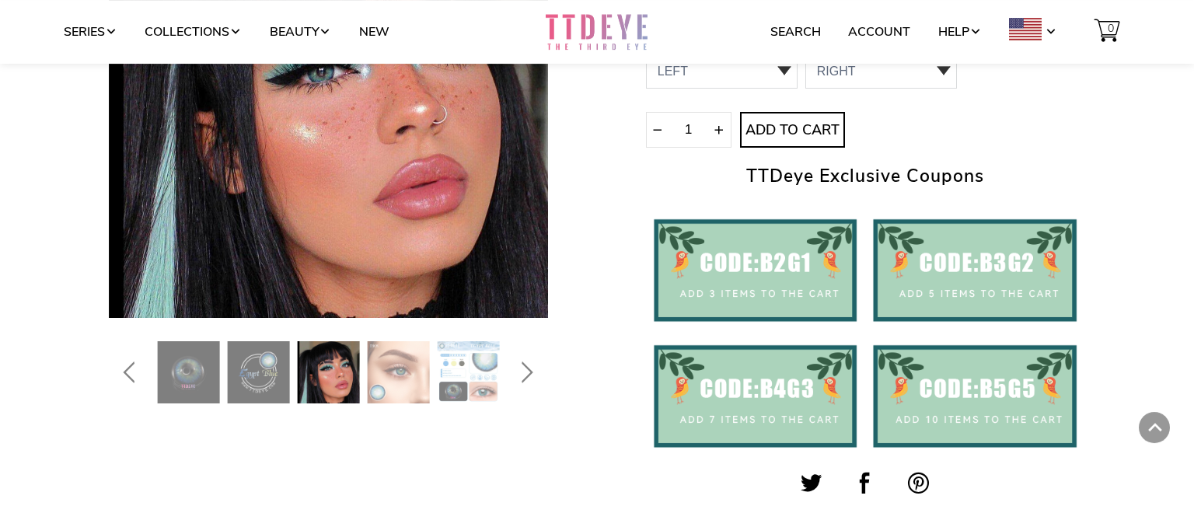
click at [383, 376] on img at bounding box center [399, 372] width 62 height 62
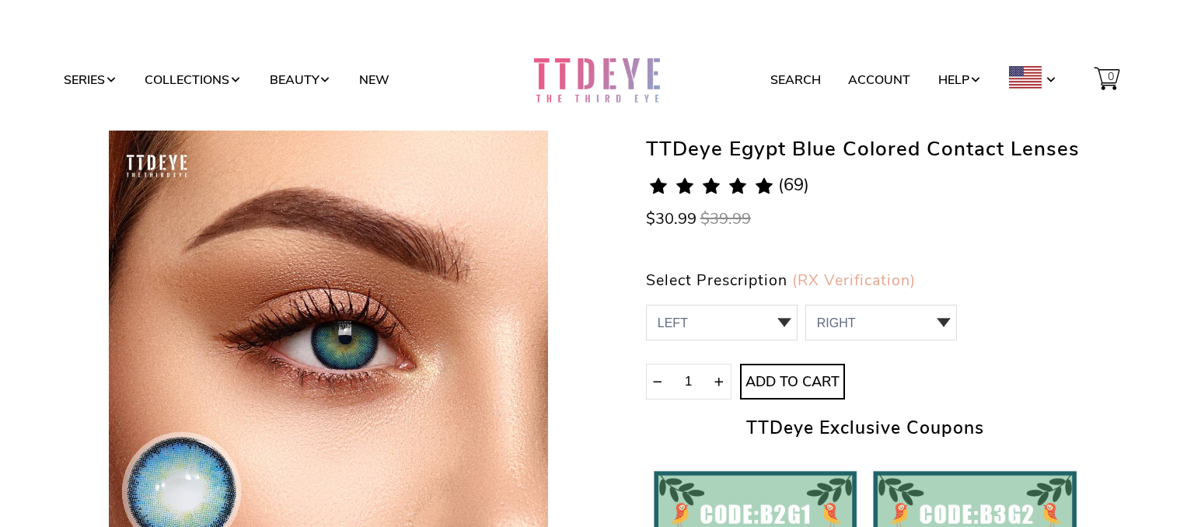
scroll to position [54, 0]
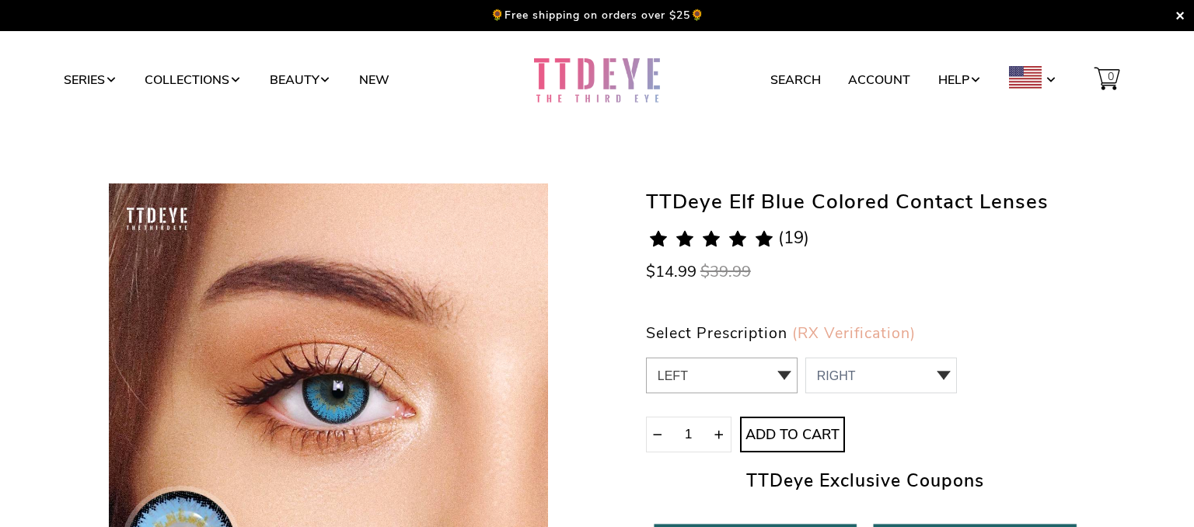
click at [646, 357] on select "LEFT 0.00 / Plano,-1.00,-1.25,-1.50,-1.75,-2.00,-2.25,-2.50,-2.75,-3.00,-3.25,-…" at bounding box center [722, 375] width 152 height 36
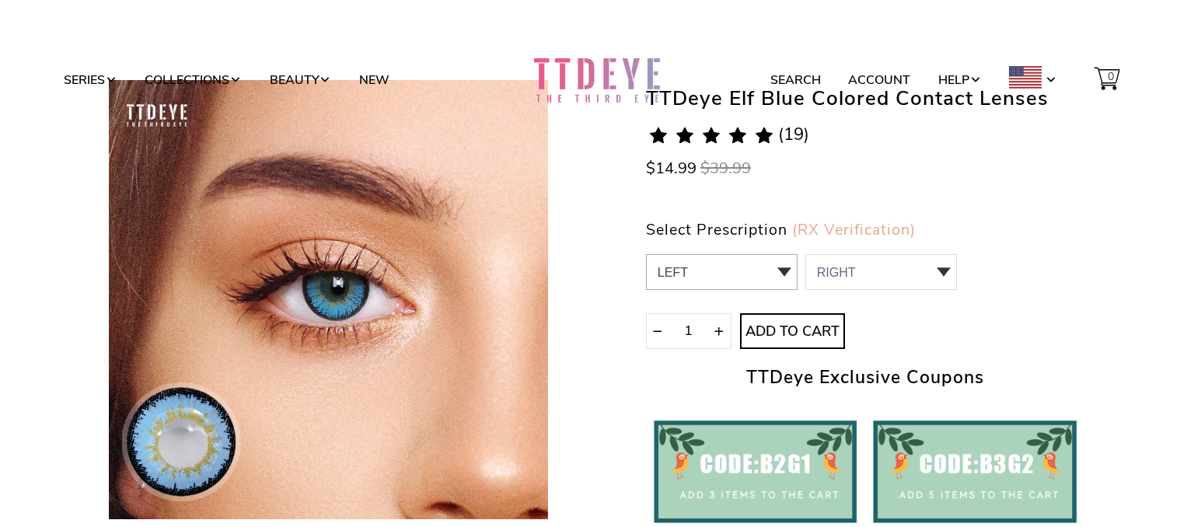
scroll to position [104, 0]
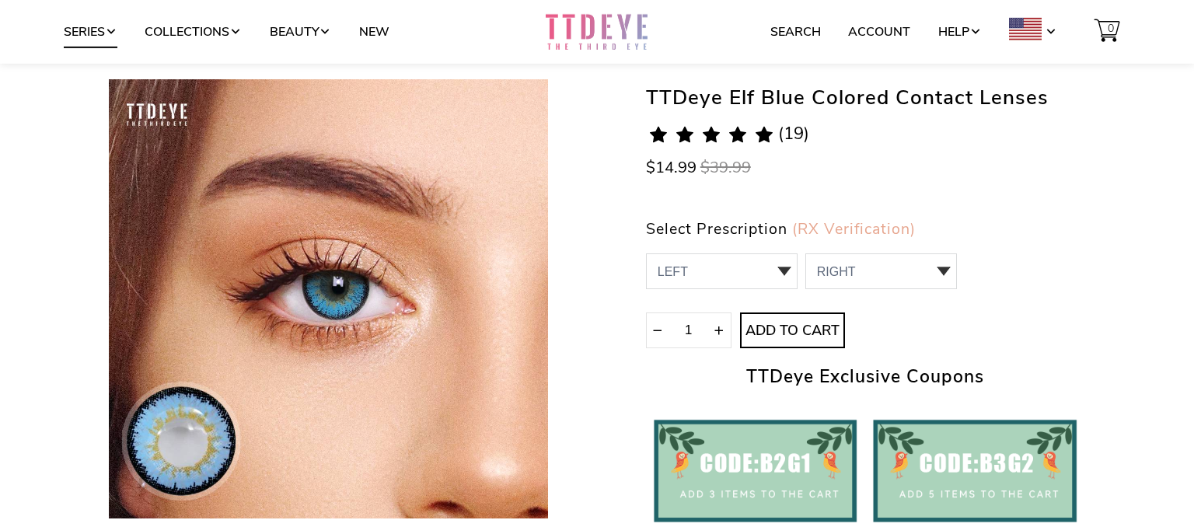
click at [111, 32] on span at bounding box center [111, 32] width 12 height 12
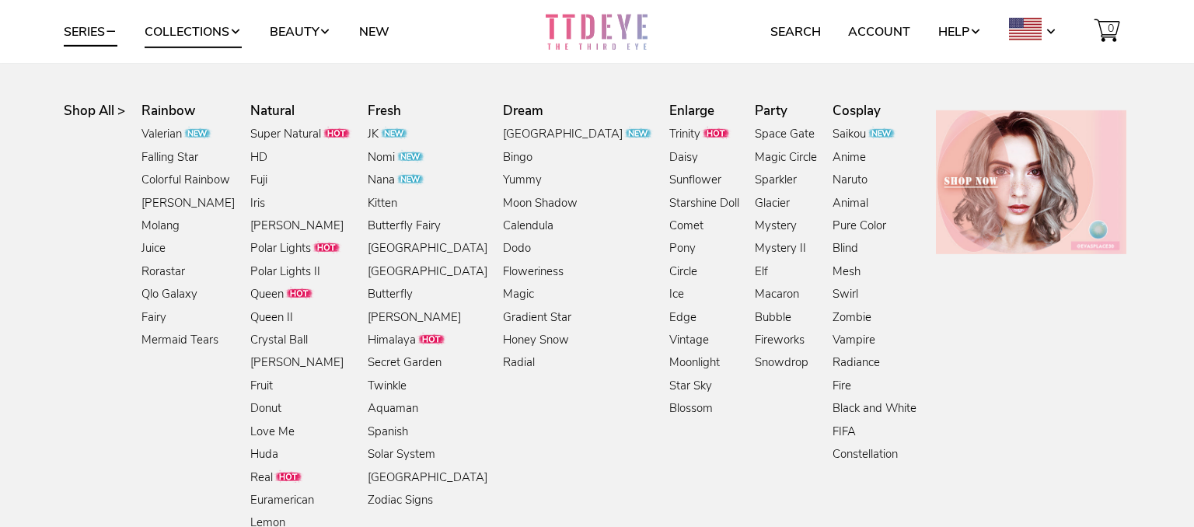
click at [233, 29] on link "Collections" at bounding box center [193, 32] width 97 height 30
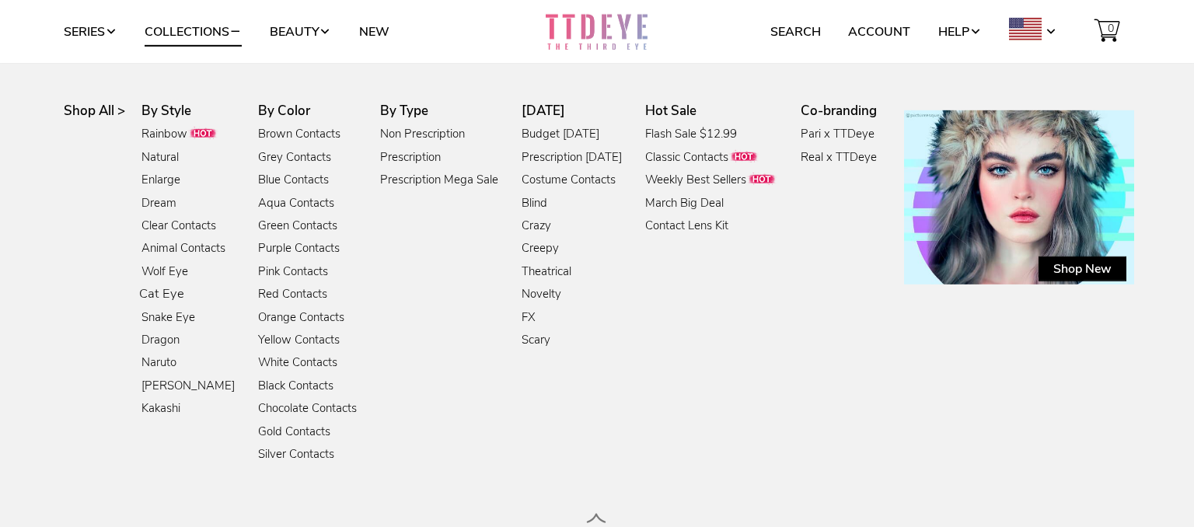
click at [172, 297] on link "Cat Eye" at bounding box center [161, 294] width 44 height 21
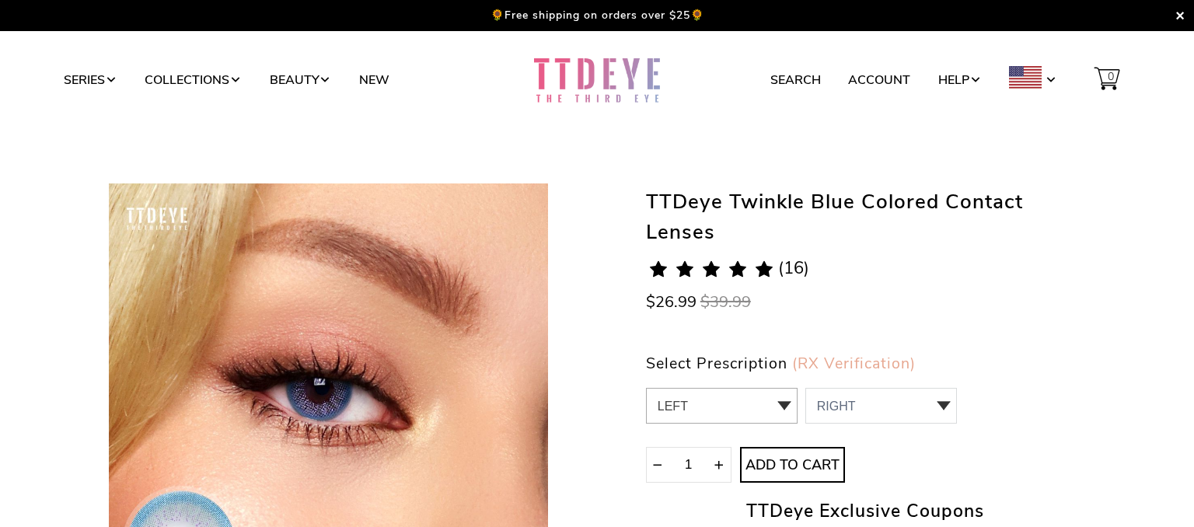
click at [646, 388] on select "LEFT 0.00 / Plano,-6.50,-7.00,-7.50,-8.00 0 0.00 / Plano 1 -6.50 2 -7.00 3 -7.5…" at bounding box center [722, 406] width 152 height 36
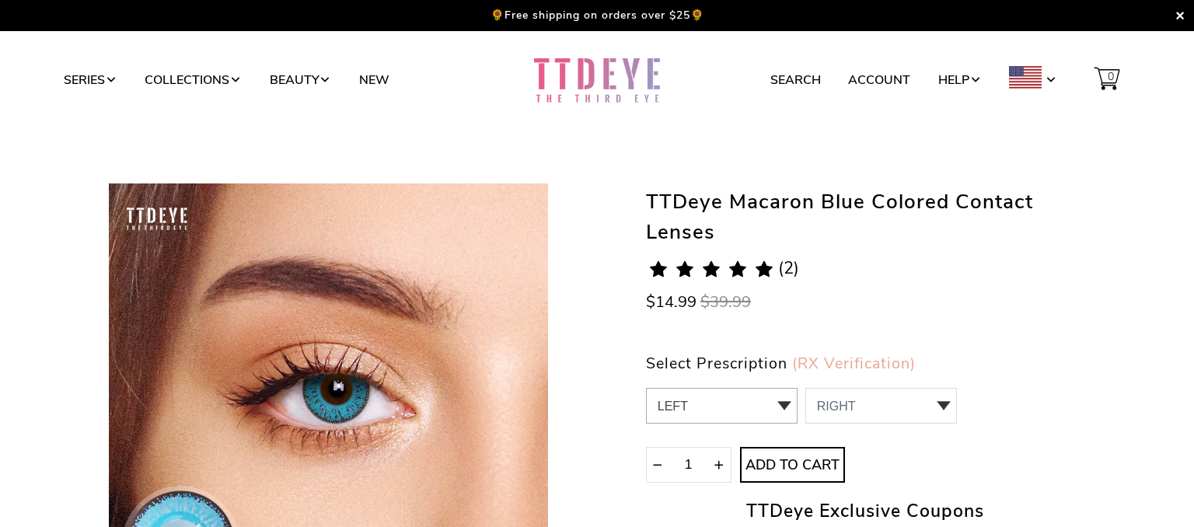
click at [646, 388] on select "LEFT 0.00 / Plano,-1.00,-1.25,-1.50,-1.75,-2.00,-2.50,-3.25,-3.50,-3.75,-4.75 0…" at bounding box center [722, 406] width 152 height 36
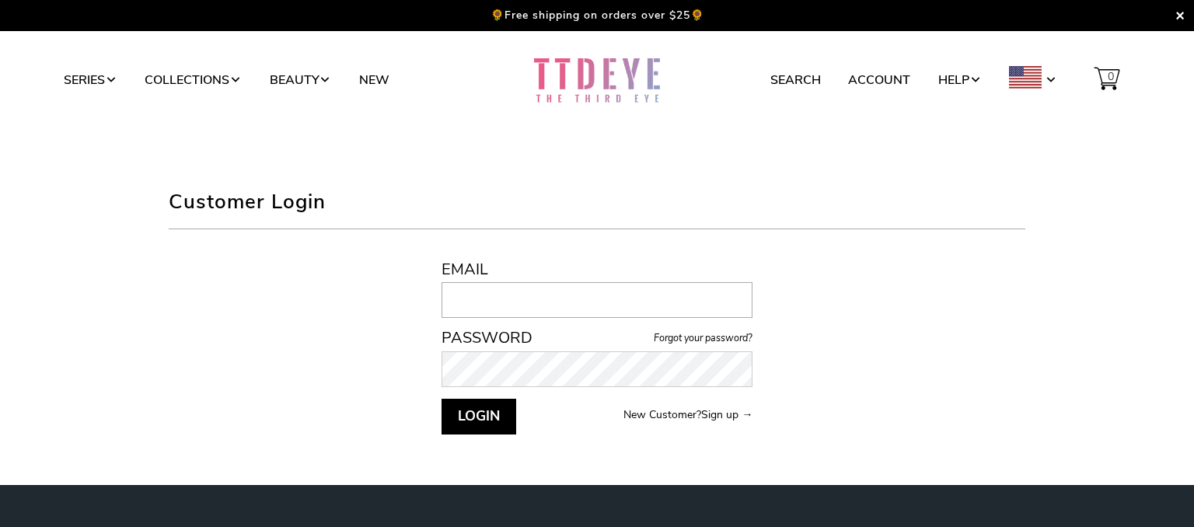
click at [706, 300] on input "Email" at bounding box center [597, 300] width 312 height 36
type input "[EMAIL_ADDRESS][DOMAIN_NAME]"
click at [660, 343] on link "Forgot your password?" at bounding box center [702, 337] width 99 height 13
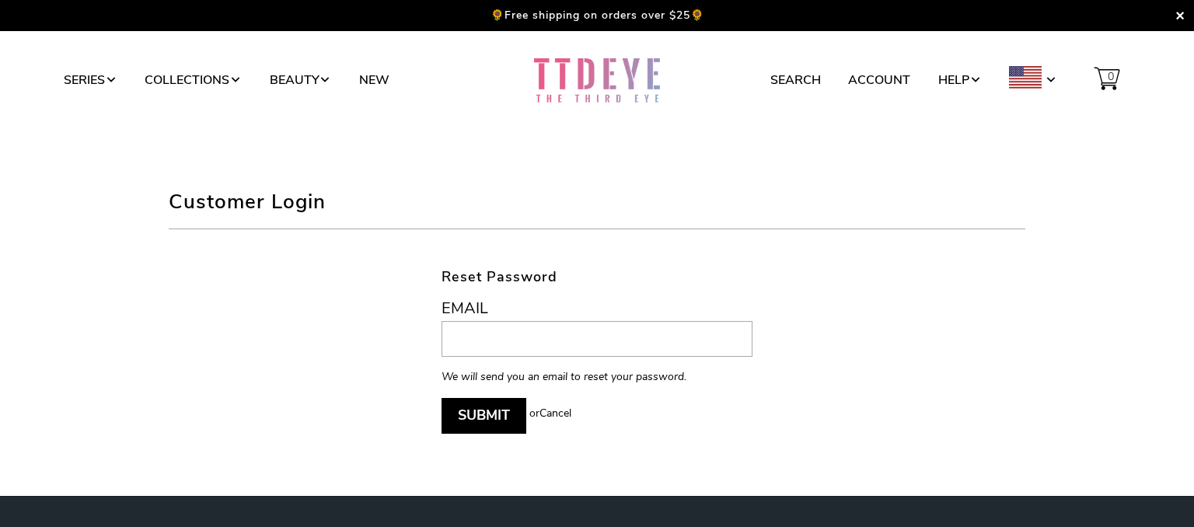
click at [619, 344] on input "email" at bounding box center [597, 339] width 312 height 36
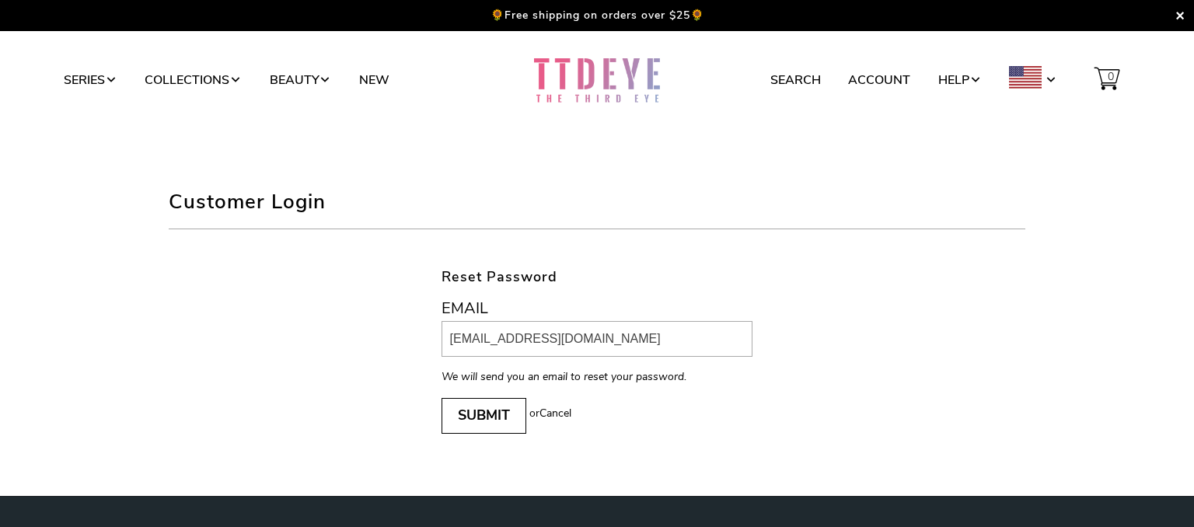
type input "[EMAIL_ADDRESS][DOMAIN_NAME]"
click at [482, 420] on button "Submit" at bounding box center [483, 416] width 85 height 36
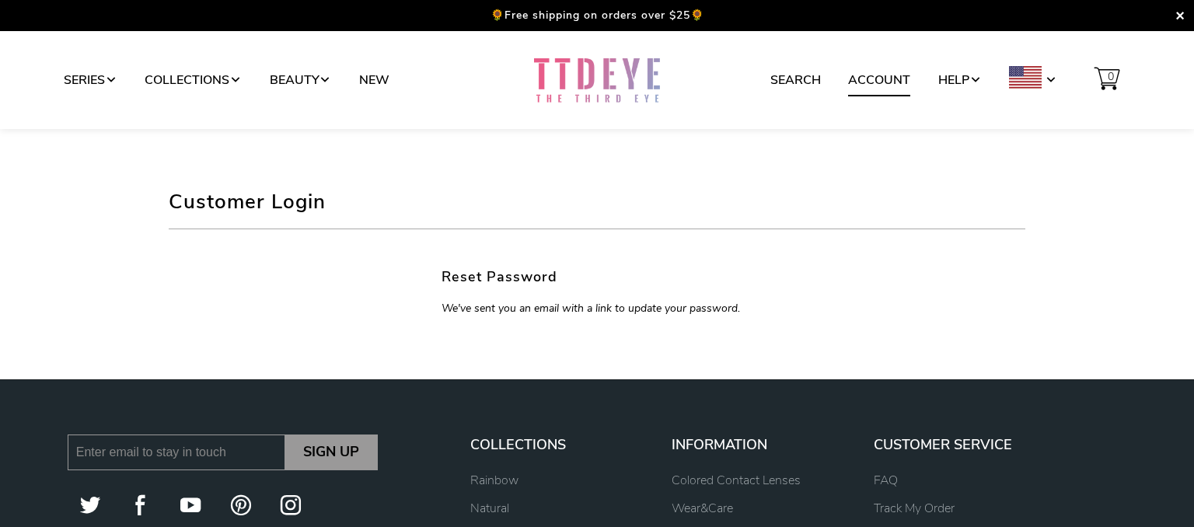
click at [855, 78] on link "Account" at bounding box center [879, 80] width 62 height 30
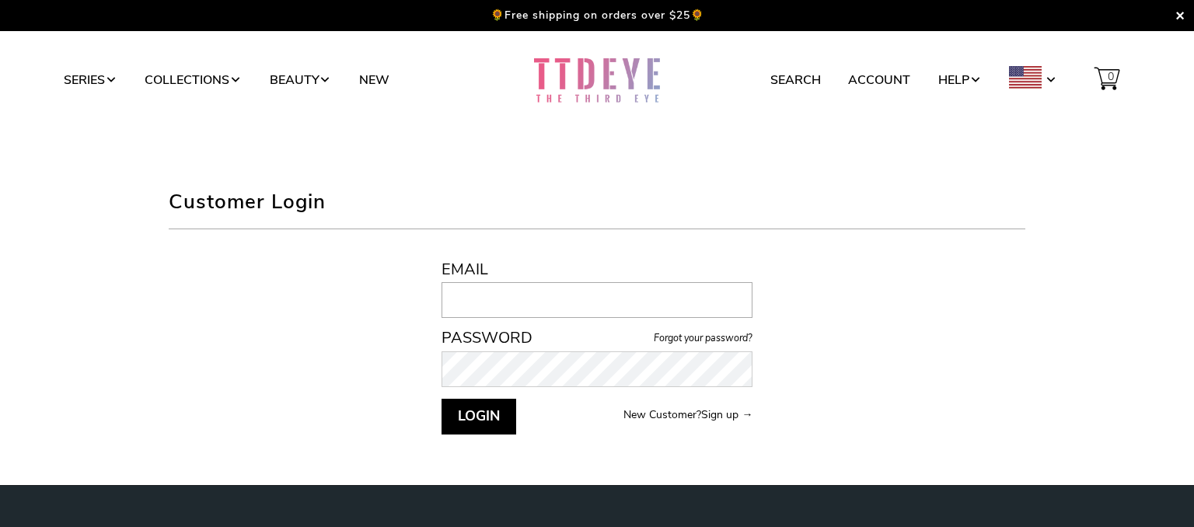
click at [670, 297] on input "Email" at bounding box center [597, 300] width 312 height 36
type input "morgantaitcollins@gmail.com"
click at [441, 399] on button "Login" at bounding box center [478, 417] width 75 height 36
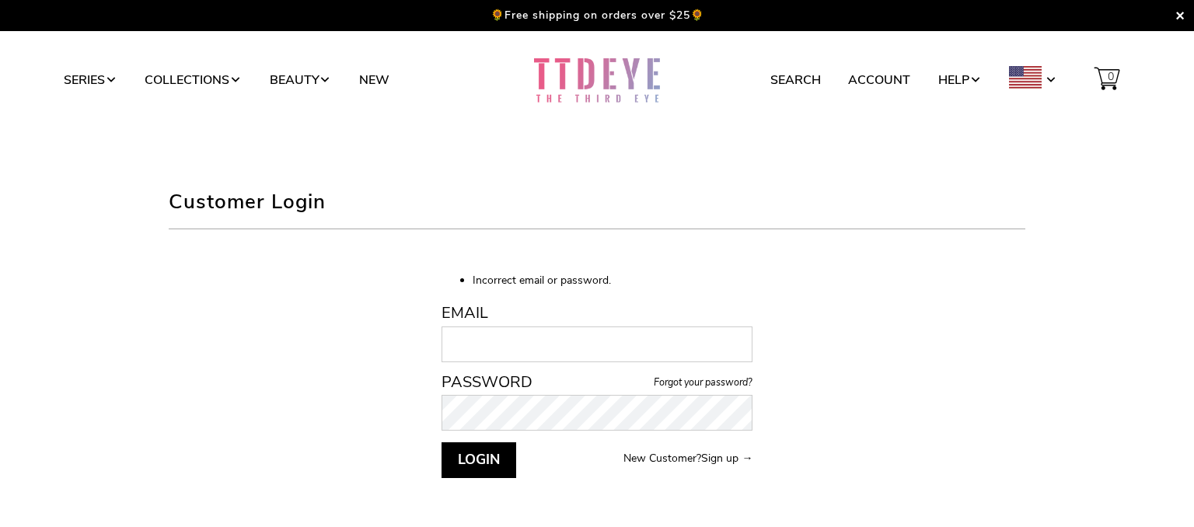
click at [695, 385] on link "Forgot your password?" at bounding box center [702, 381] width 99 height 13
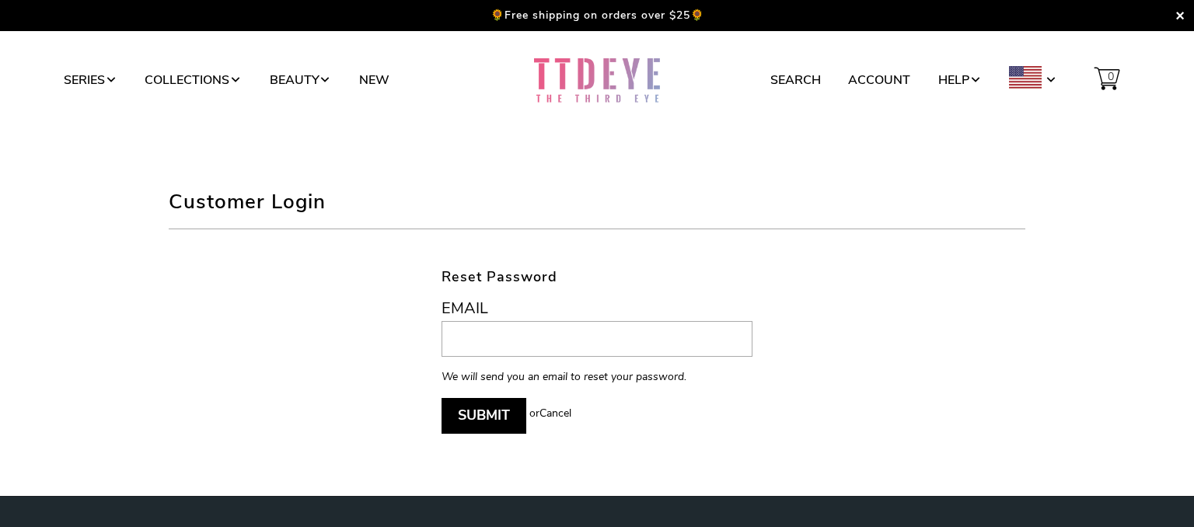
click at [653, 340] on input "email" at bounding box center [597, 339] width 312 height 36
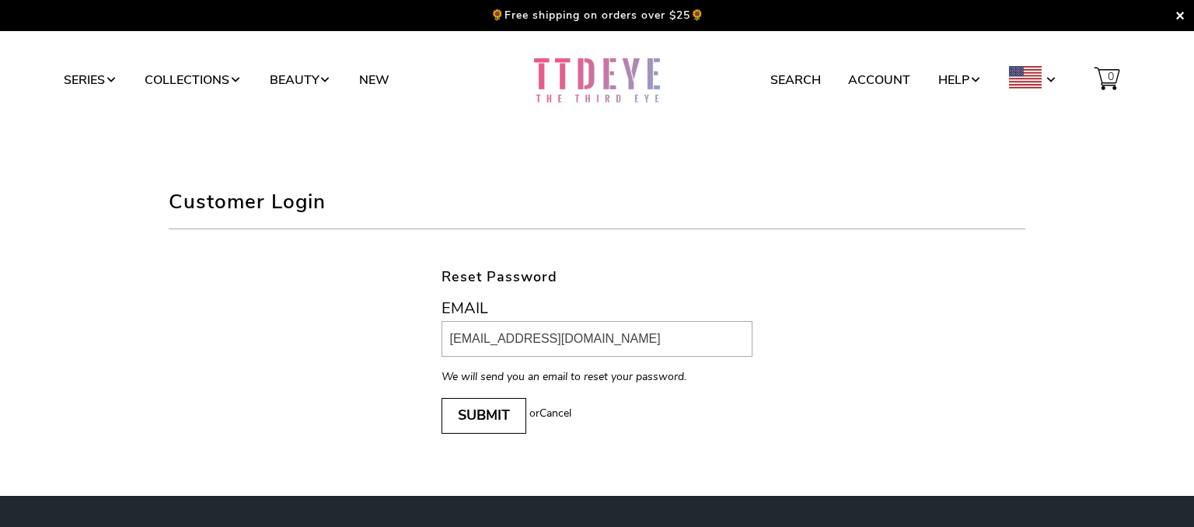
type input "morgantaitcollins@gmail.com"
click at [487, 421] on button "Submit" at bounding box center [483, 416] width 85 height 36
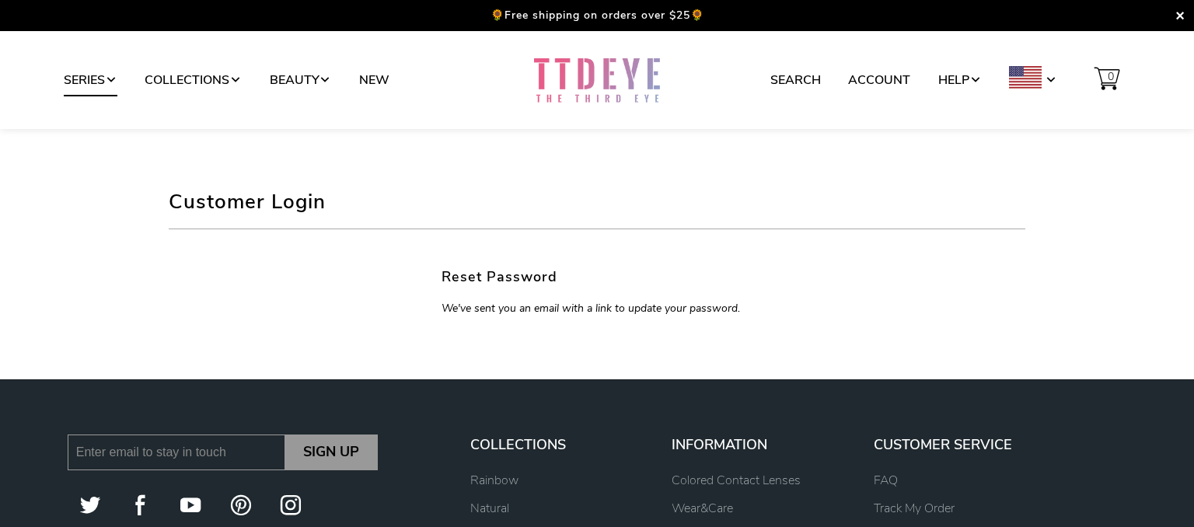
click at [111, 82] on span at bounding box center [111, 80] width 12 height 12
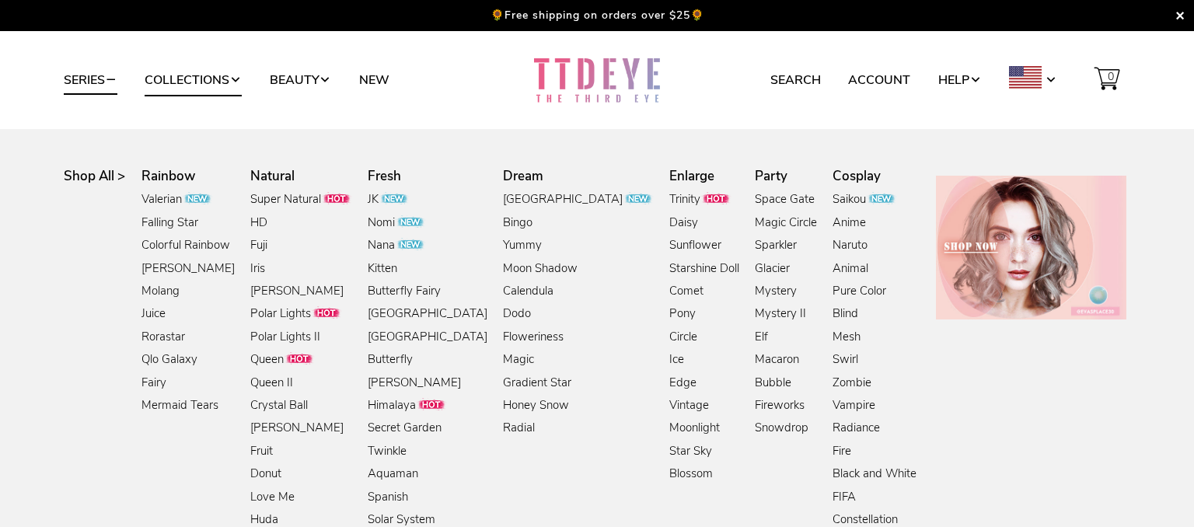
click at [191, 89] on link "Collections" at bounding box center [193, 80] width 97 height 30
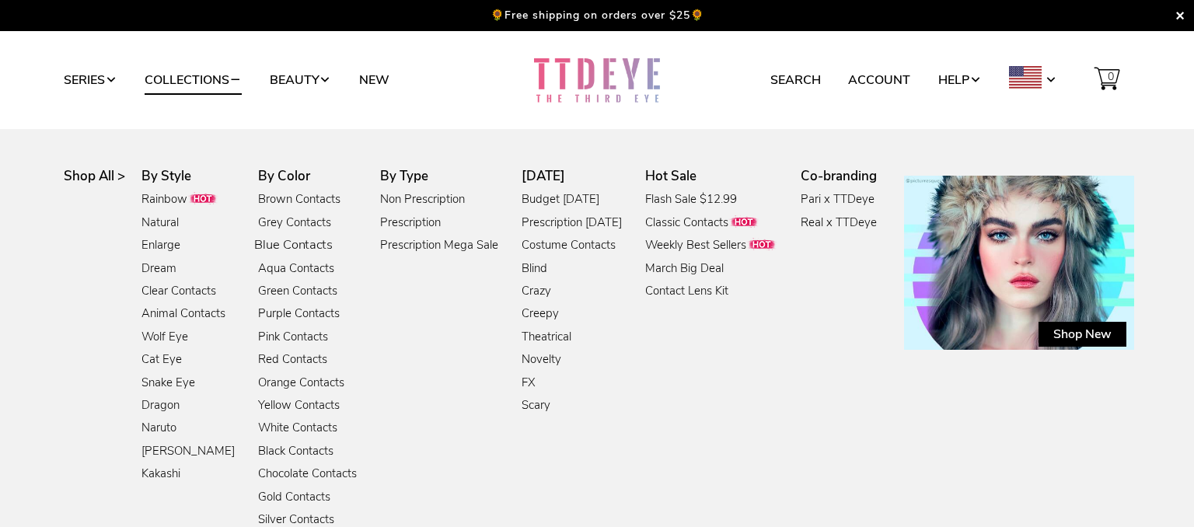
click at [289, 249] on link "Blue Contacts" at bounding box center [293, 245] width 78 height 21
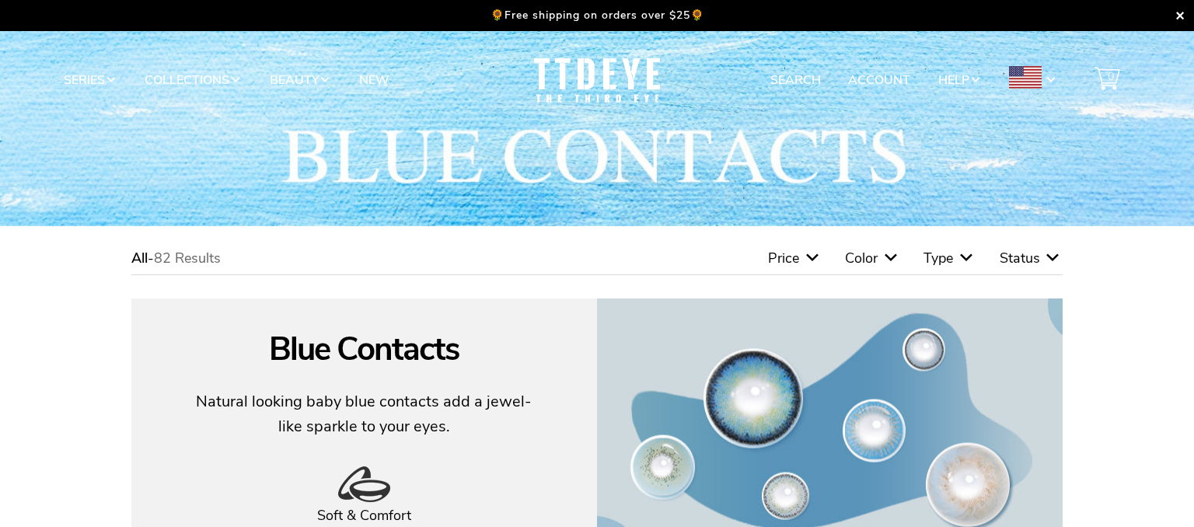
click at [1016, 263] on span "Status" at bounding box center [1019, 258] width 40 height 19
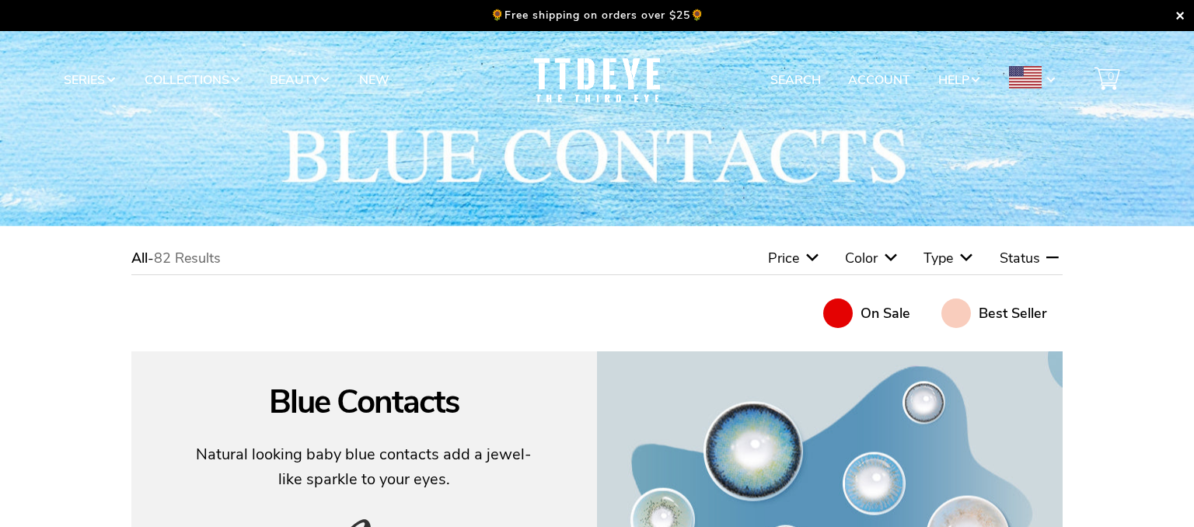
click at [967, 253] on icon at bounding box center [966, 258] width 19 height 19
click at [781, 307] on span at bounding box center [773, 313] width 30 height 30
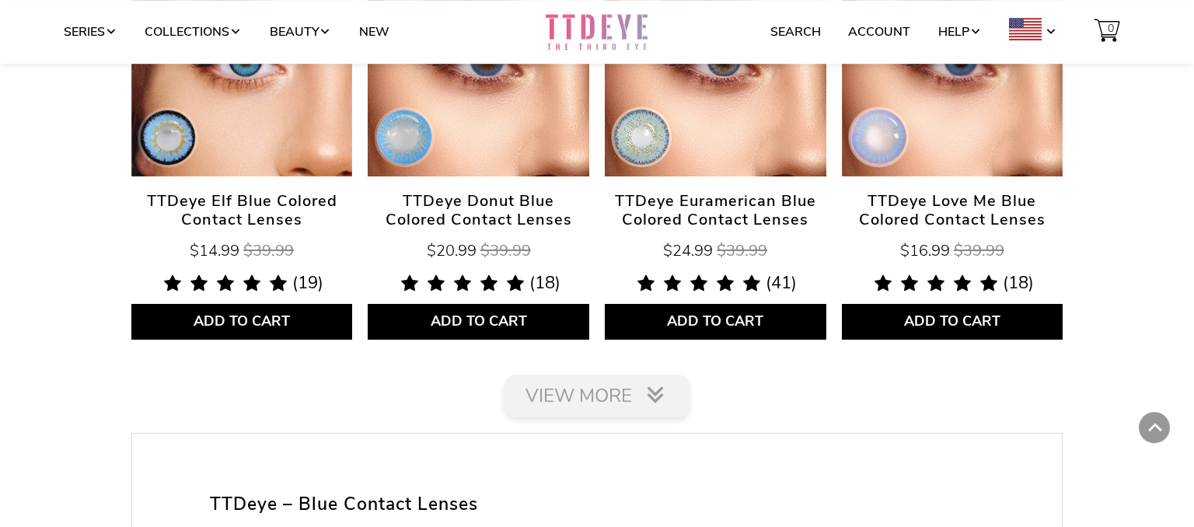
scroll to position [2522, 0]
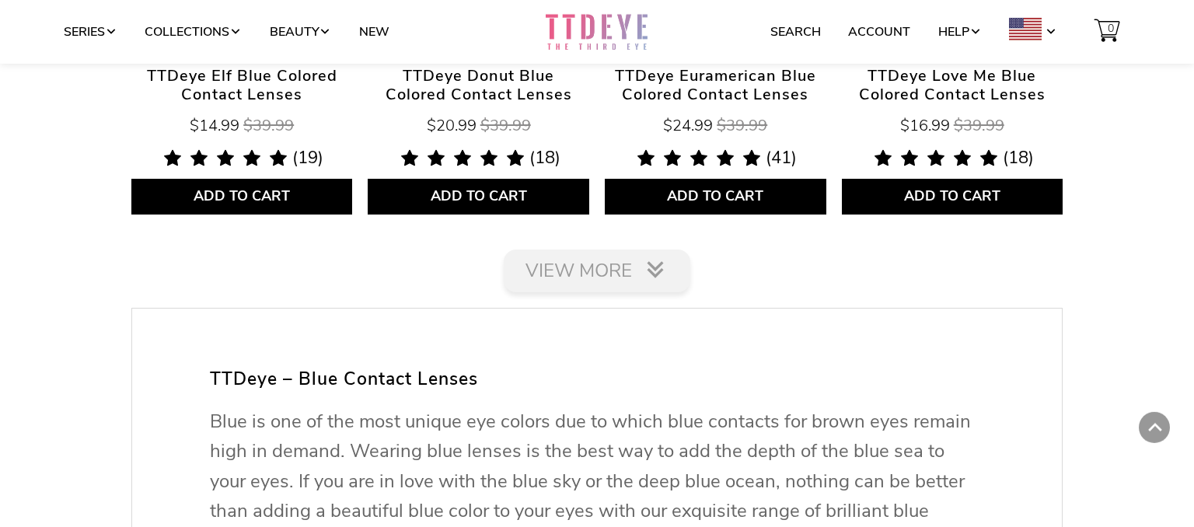
click at [582, 266] on link "View More" at bounding box center [597, 270] width 186 height 43
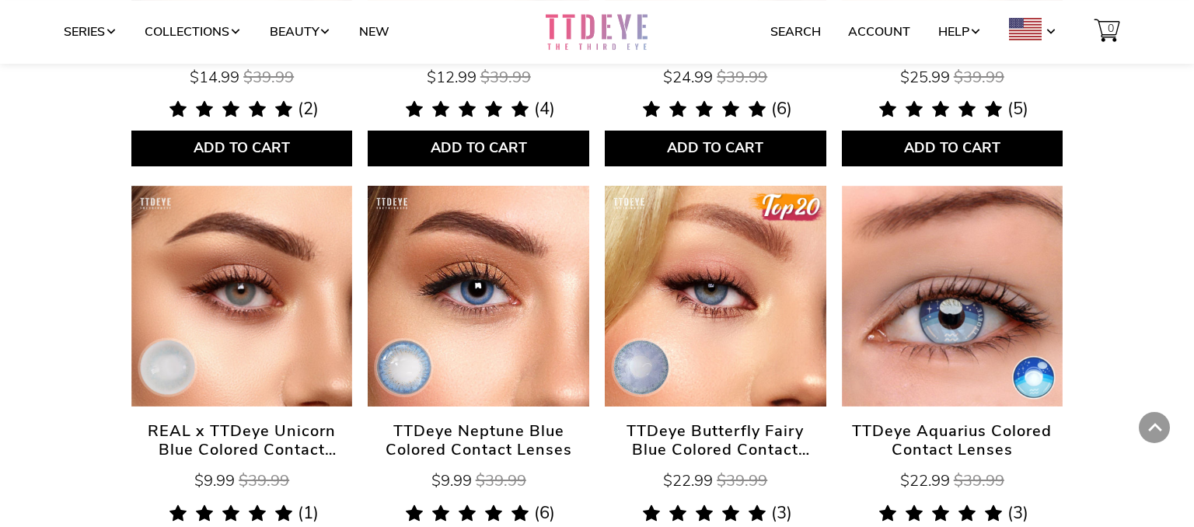
scroll to position [4884, 0]
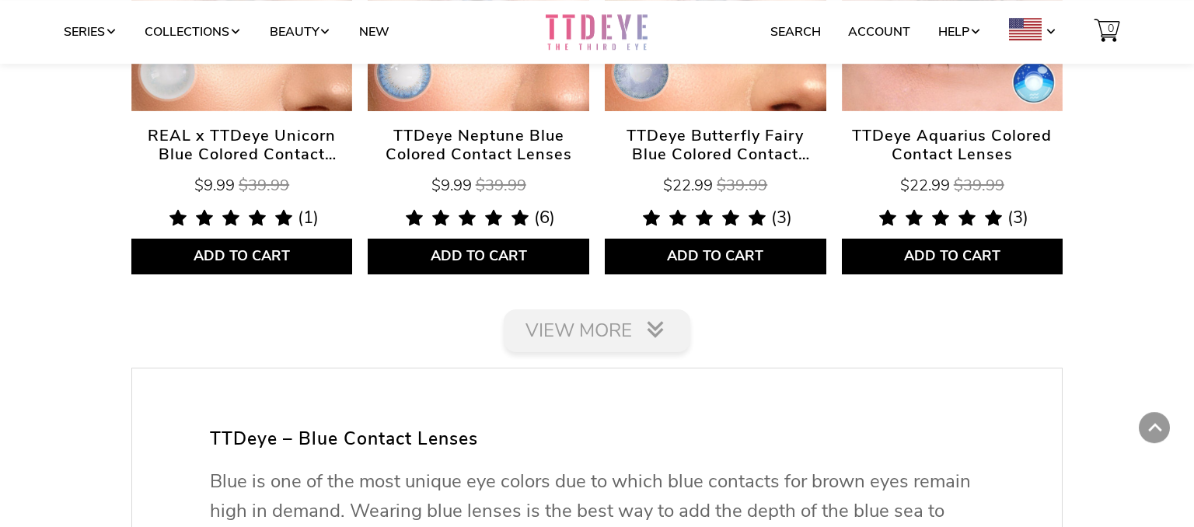
click at [586, 319] on link "View More" at bounding box center [597, 330] width 186 height 43
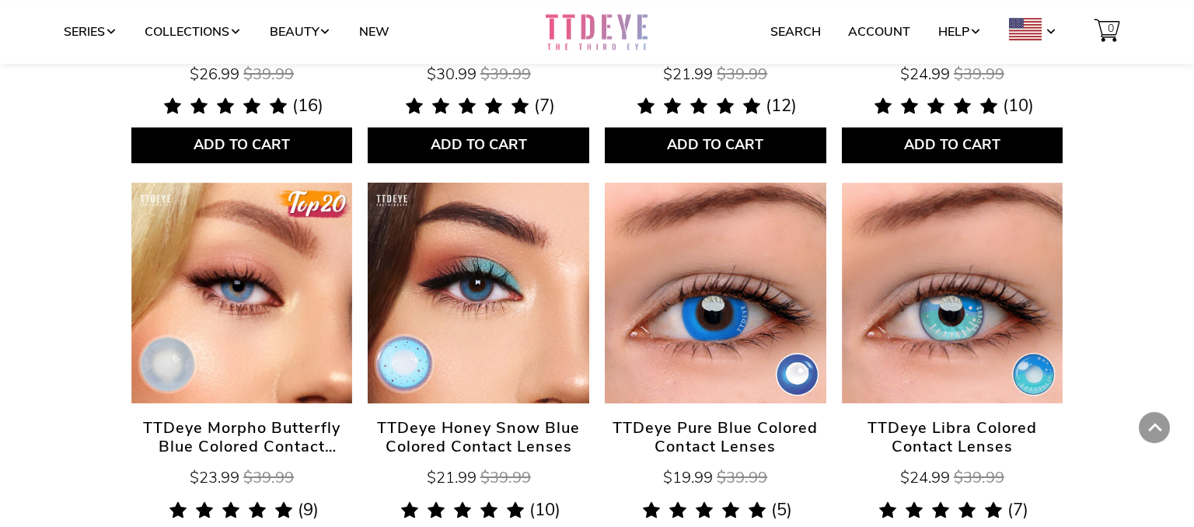
scroll to position [3800, 0]
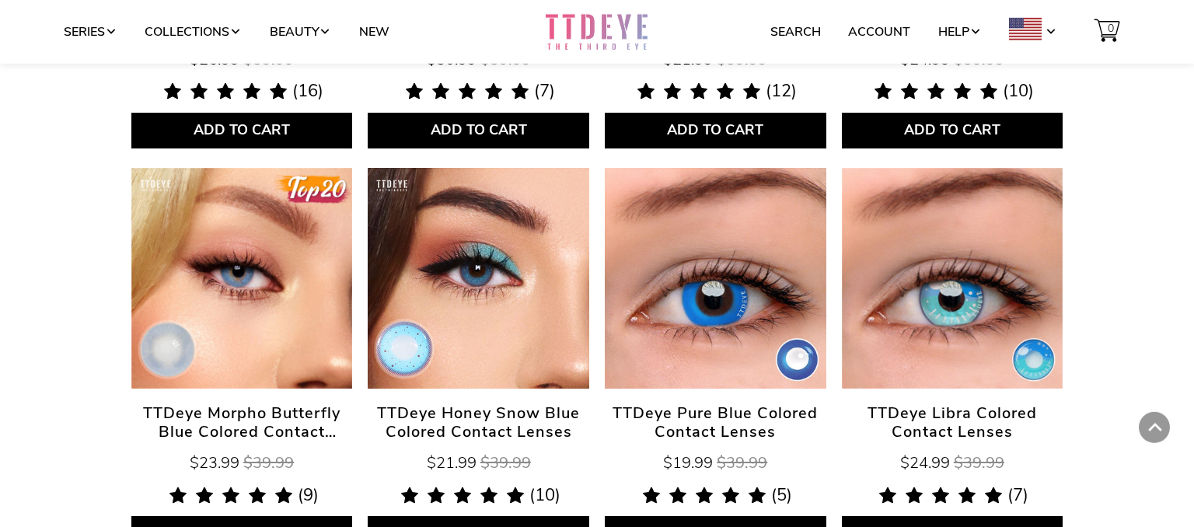
click at [182, 302] on link "TTDeye Morpho Butterfly Blue Colored Contact Lenses" at bounding box center [241, 278] width 221 height 221
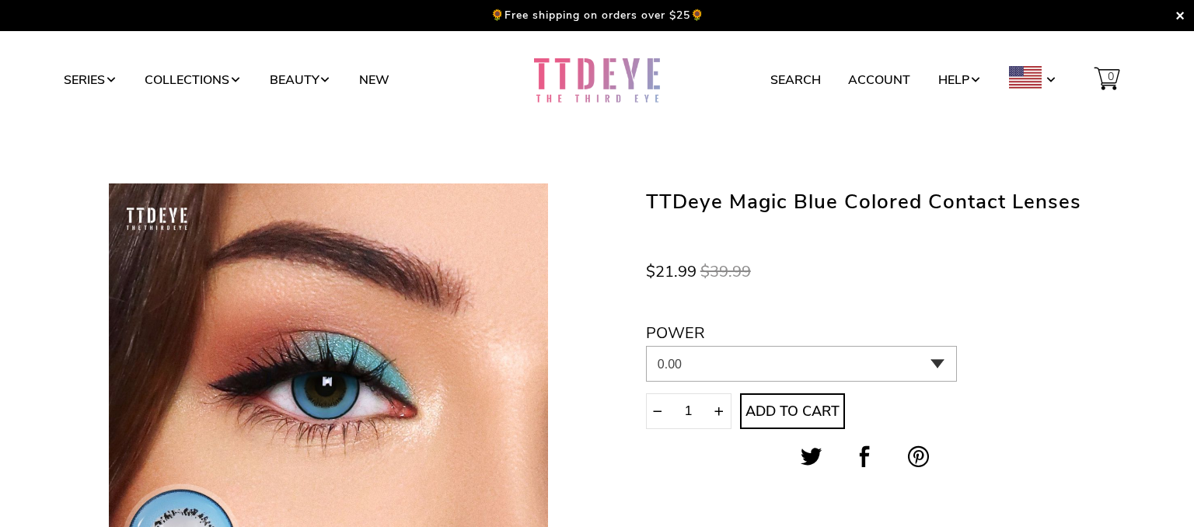
click at [646, 346] on select "0.00 -1.00 -1.25 -1.50 -1.75 -2.00 -2.25 -2.50 -2.75 -3.00 -3.25 -3.50 -3.75 -4…" at bounding box center [801, 364] width 311 height 36
click at [893, 367] on select "0.00 -1.00 -1.25 -1.50 -1.75 -2.00 -2.25 -2.50 -2.75 -3.00 -3.25 -3.50 -3.75 -4…" at bounding box center [801, 364] width 311 height 36
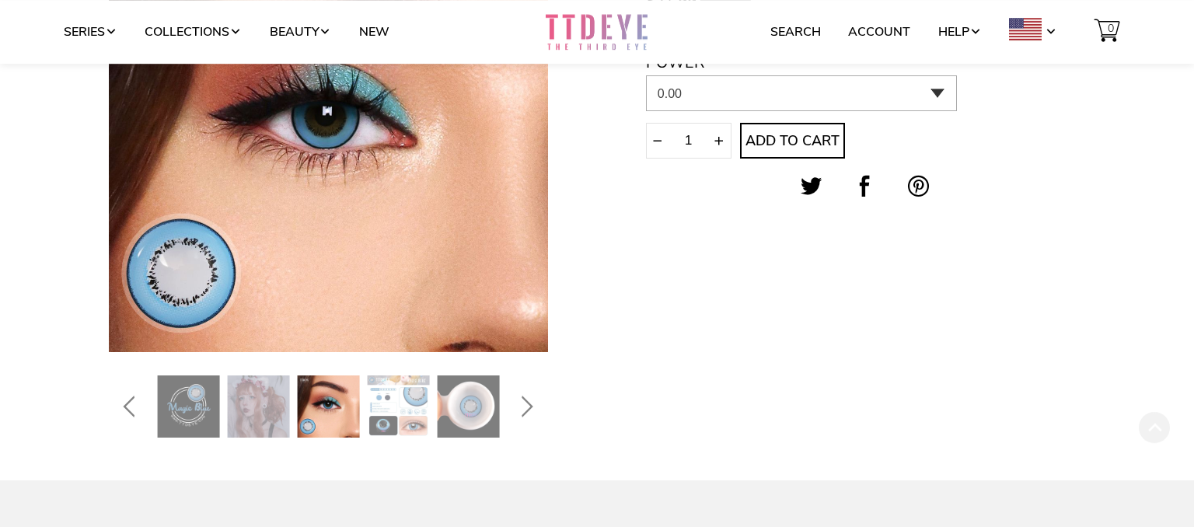
scroll to position [272, 0]
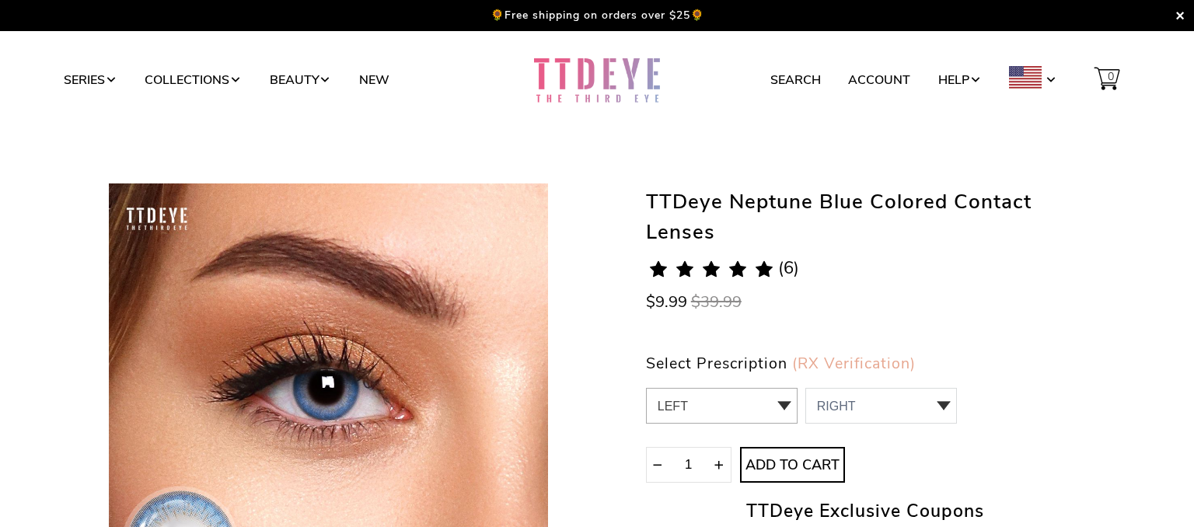
click at [646, 388] on select "LEFT null 0 sold out" at bounding box center [722, 406] width 152 height 36
click at [769, 395] on select "LEFT null 0 sold out" at bounding box center [722, 406] width 152 height 36
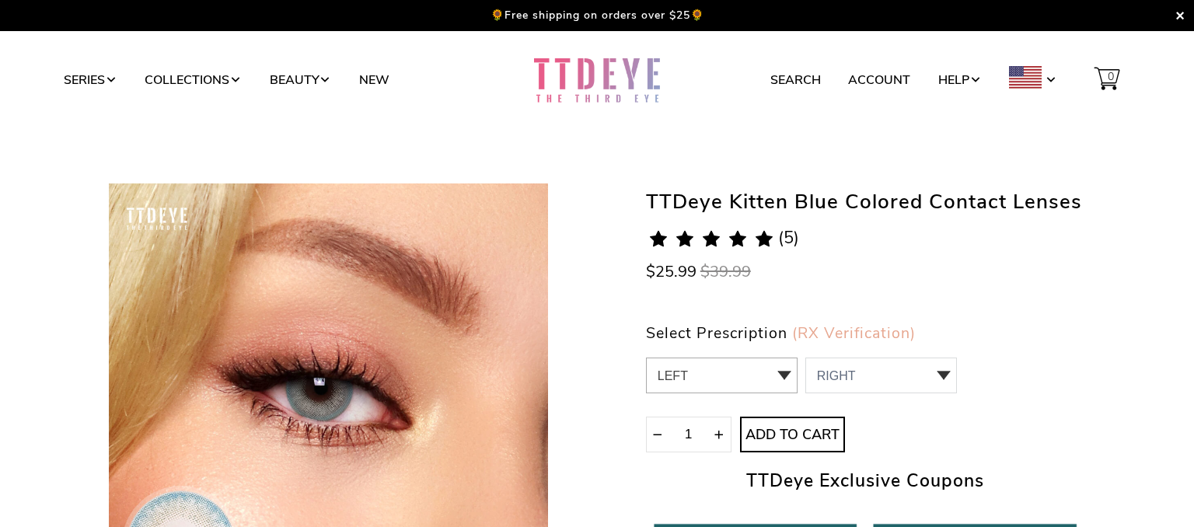
click at [646, 357] on select "LEFT 0.00 / Plano,-1.00,-1.25,-1.50,-1.75,-2.00,-2.25,-2.50,-2.75,-3.00,-3.25,-…" at bounding box center [722, 375] width 152 height 36
click at [731, 382] on select "LEFT 0.00 / Plano,-1.00,-1.25,-1.50,-1.75,-2.00,-2.25,-2.50,-2.75,-3.00,-3.25,-…" at bounding box center [722, 375] width 152 height 36
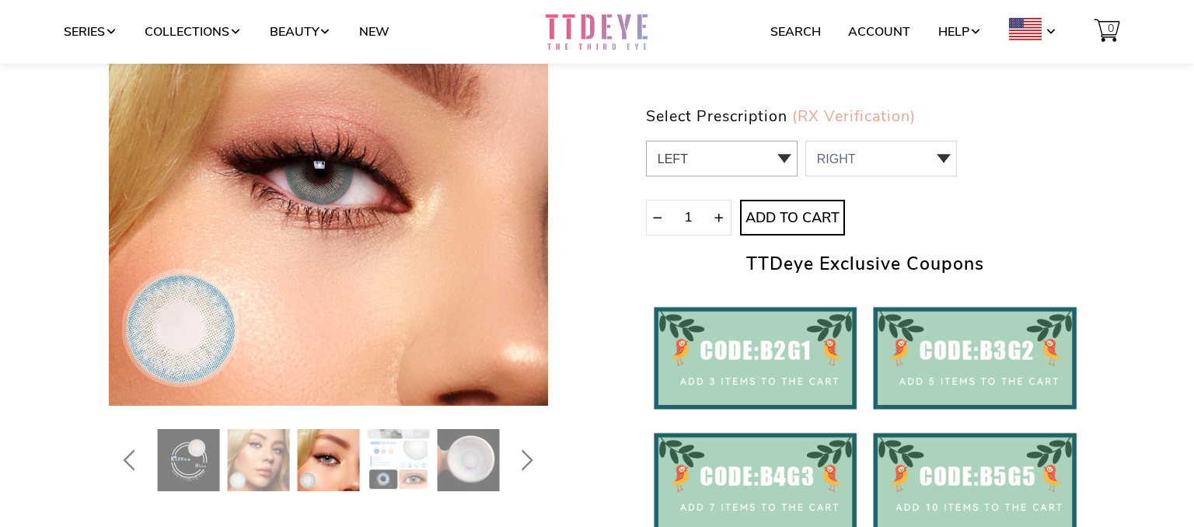
scroll to position [230, 0]
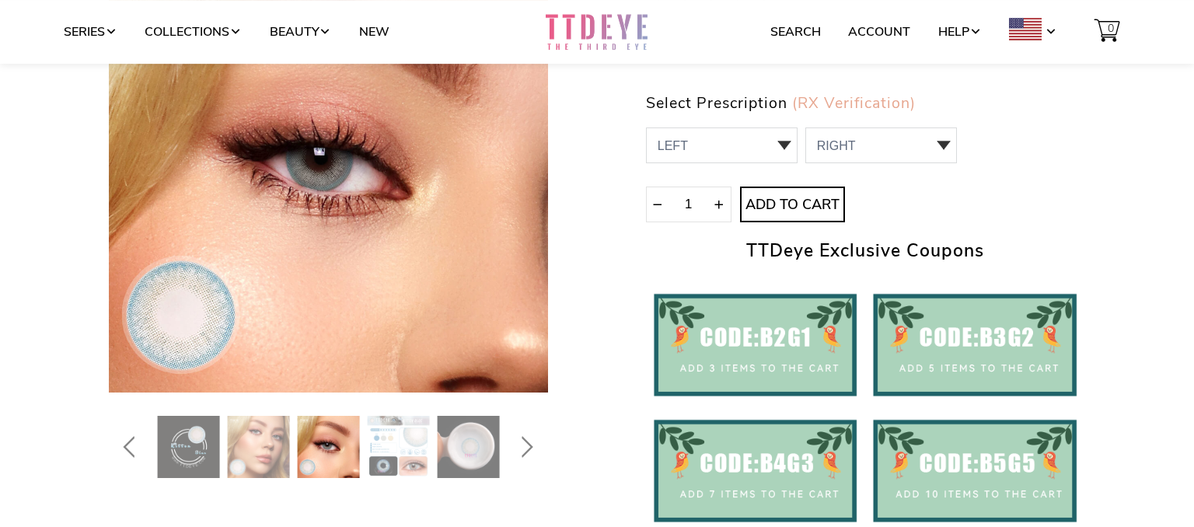
click at [196, 441] on img at bounding box center [189, 447] width 62 height 62
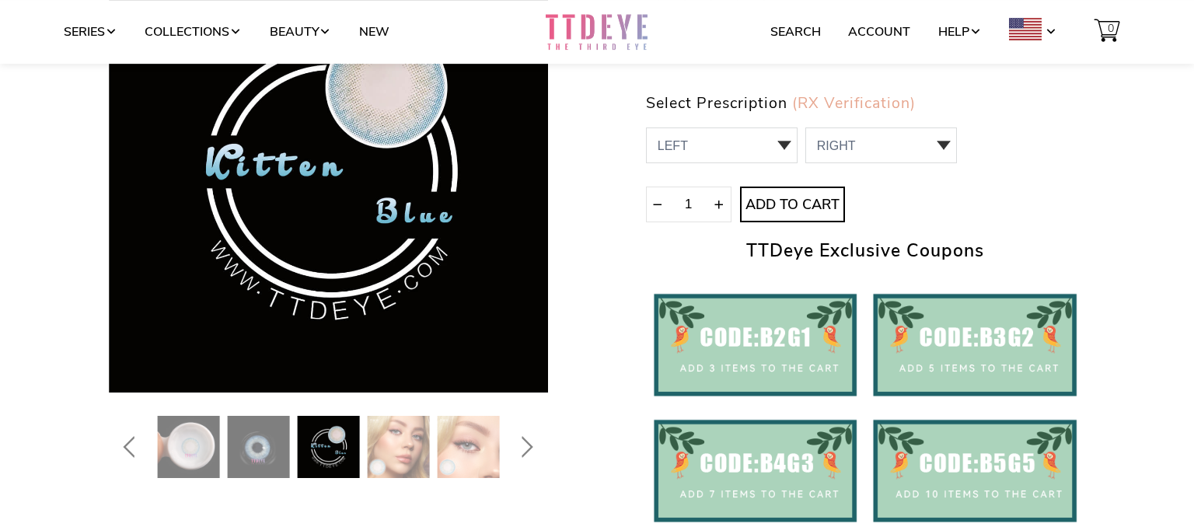
click at [255, 451] on img at bounding box center [259, 447] width 62 height 62
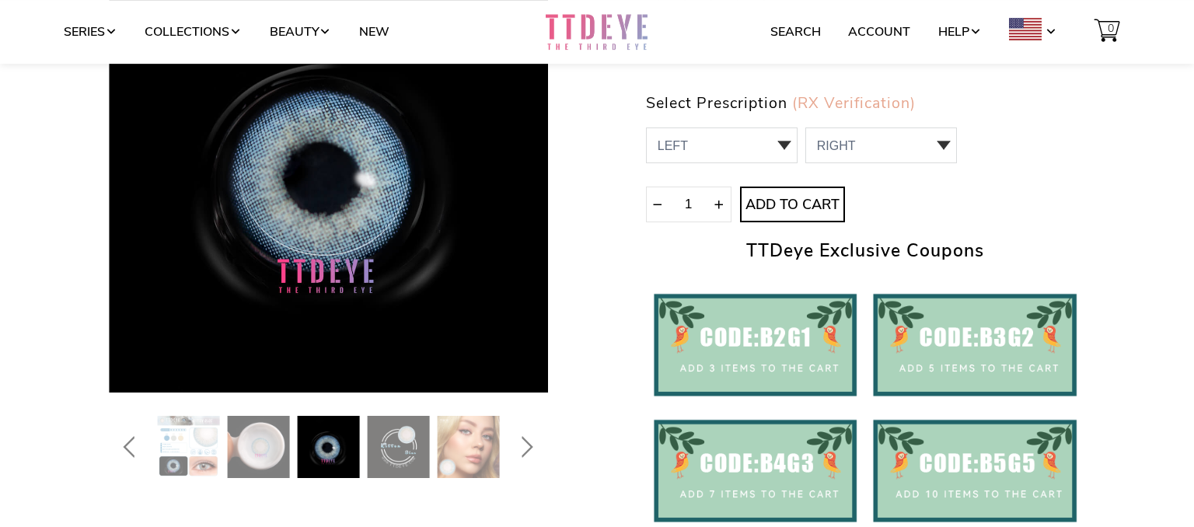
click at [456, 439] on img at bounding box center [468, 447] width 62 height 62
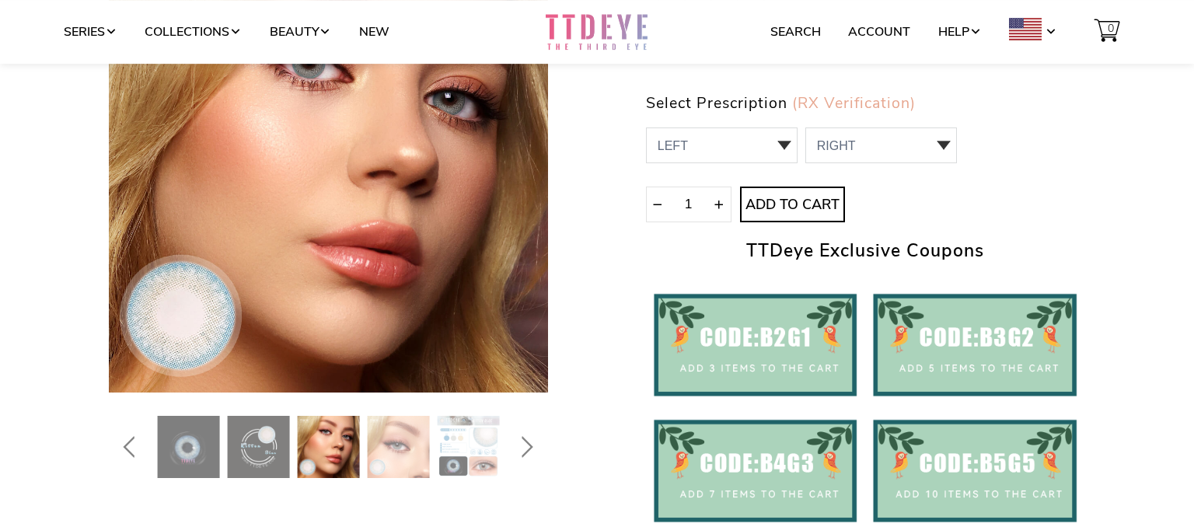
scroll to position [0, 0]
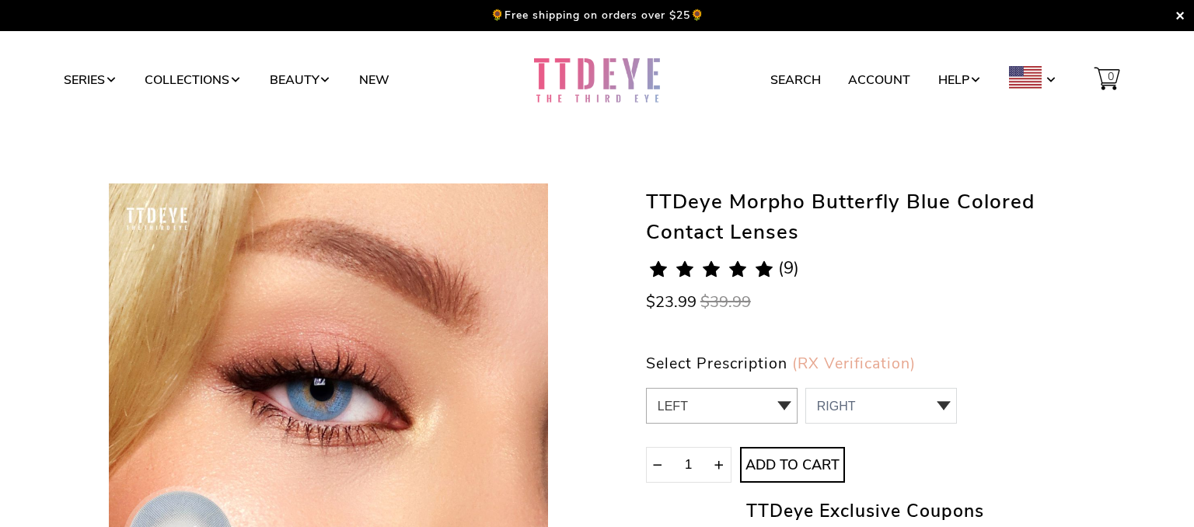
click at [646, 388] on select "LEFT 0.00 / Plano,-1.00,-1.25,-1.50,-1.75,-2.00,-2.25,-2.50,-4.00,-4.25,-4.50,-…" at bounding box center [722, 406] width 152 height 36
click at [780, 408] on select "LEFT 0.00 / Plano,-1.00,-1.25,-1.50,-1.75,-2.00,-2.25,-2.50,-4.00,-4.25,-4.50,-…" at bounding box center [722, 406] width 152 height 36
click at [805, 388] on select "RIGHT 0 0.00 / Plano 1 -1.00 2 -1.25 3 -1.50 4 -1.75 5 -2.00 6 -2.25 7 -2.50 8 …" at bounding box center [881, 406] width 152 height 36
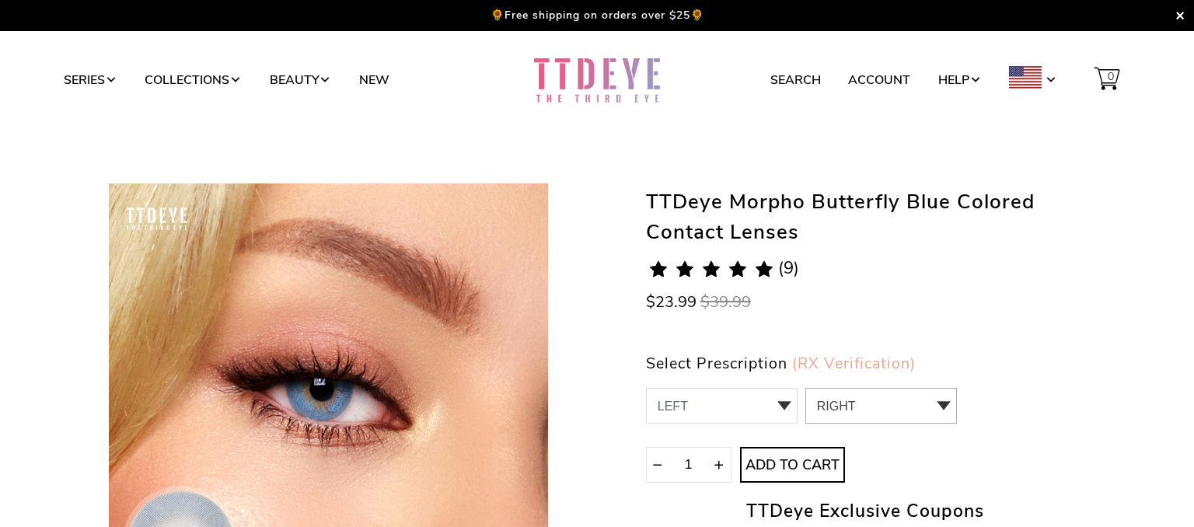
click at [859, 403] on select "RIGHT 0 0.00 / Plano 1 -1.00 2 -1.25 3 -1.50 4 -1.75 5 -2.00 6 -2.25 7 -2.50 8 …" at bounding box center [881, 406] width 152 height 36
click at [805, 388] on select "RIGHT 0 0.00 / Plano 1 -1.00 2 -1.25 3 -1.50 4 -1.75 5 -2.00 6 -2.25 7 -2.50 8 …" at bounding box center [881, 406] width 152 height 36
click at [843, 413] on select "RIGHT 0 0.00 / Plano 1 -1.00 2 -1.25 3 -1.50 4 -1.75 5 -2.00 6 -2.25 7 -2.50 8 …" at bounding box center [881, 406] width 152 height 36
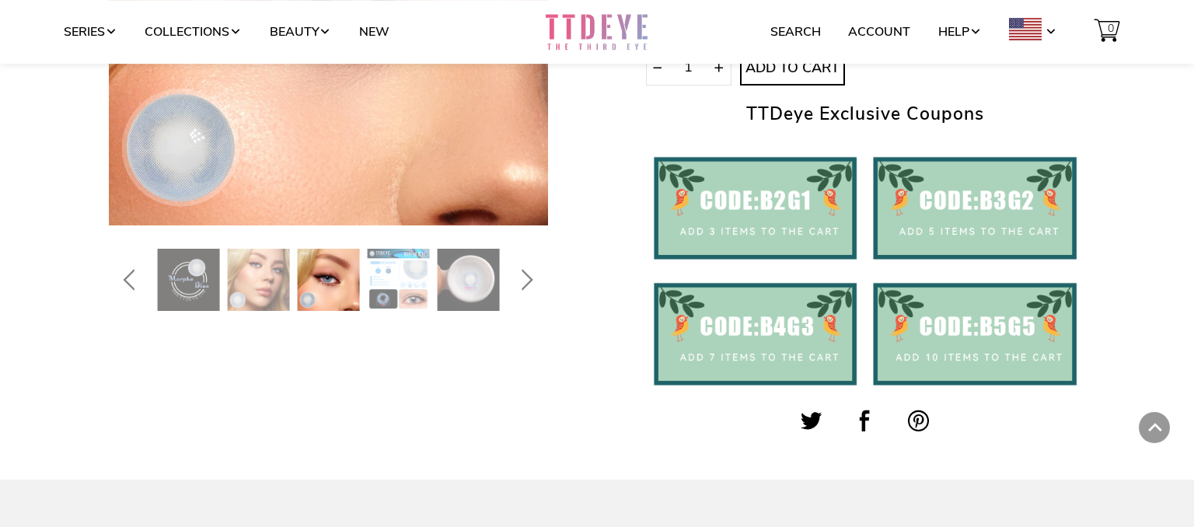
scroll to position [396, 0]
click at [400, 301] on img at bounding box center [399, 280] width 62 height 62
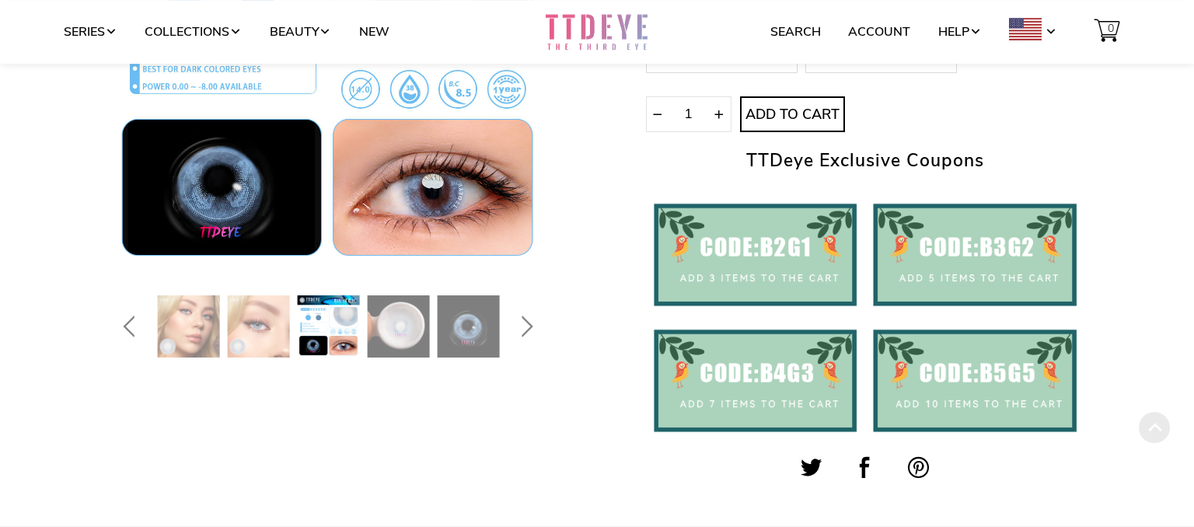
scroll to position [362, 0]
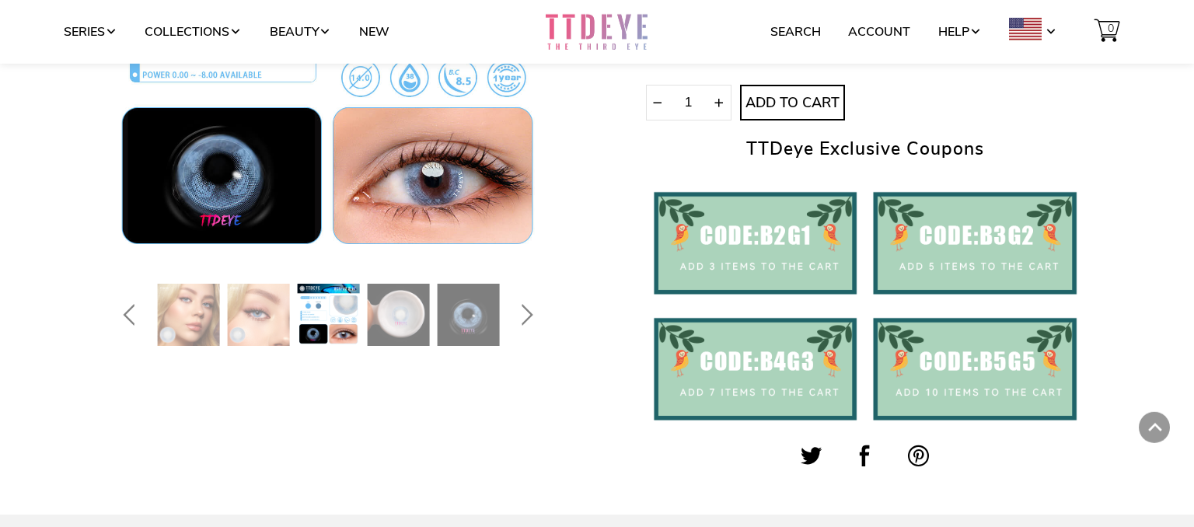
click at [470, 318] on img at bounding box center [468, 315] width 62 height 62
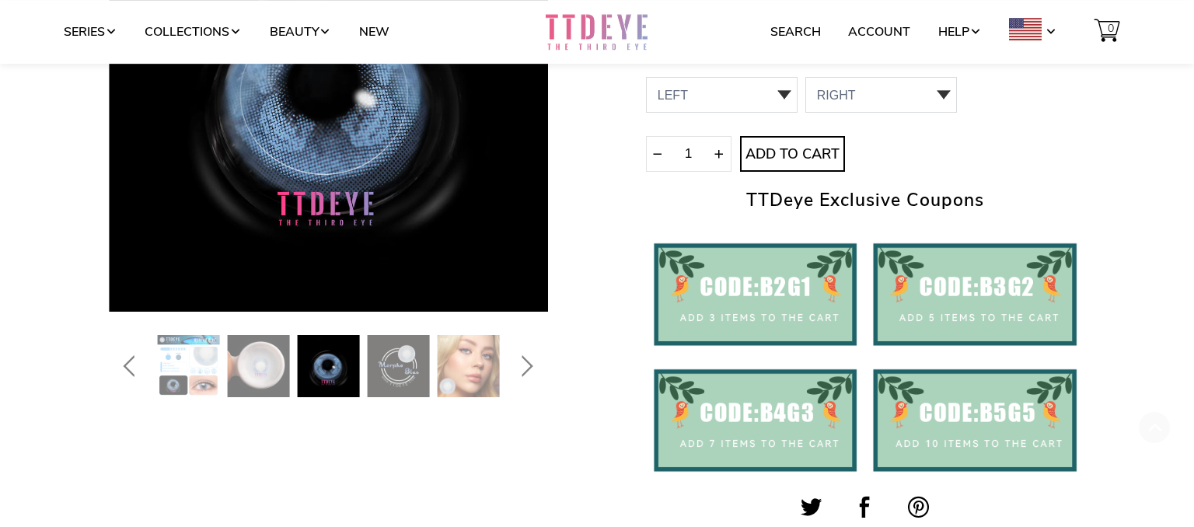
scroll to position [379, 0]
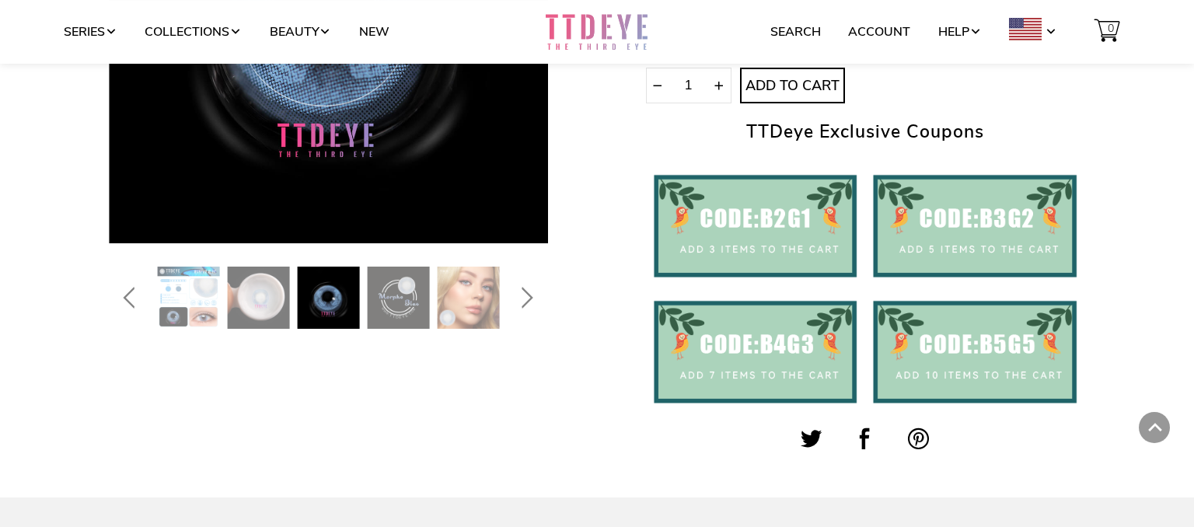
click at [465, 304] on img at bounding box center [468, 298] width 62 height 62
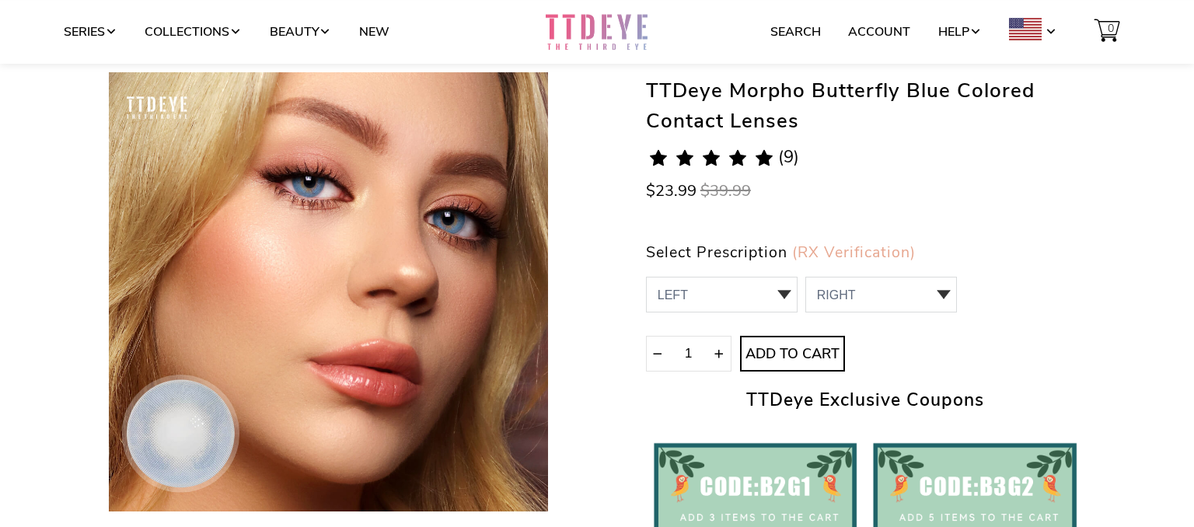
scroll to position [388, 0]
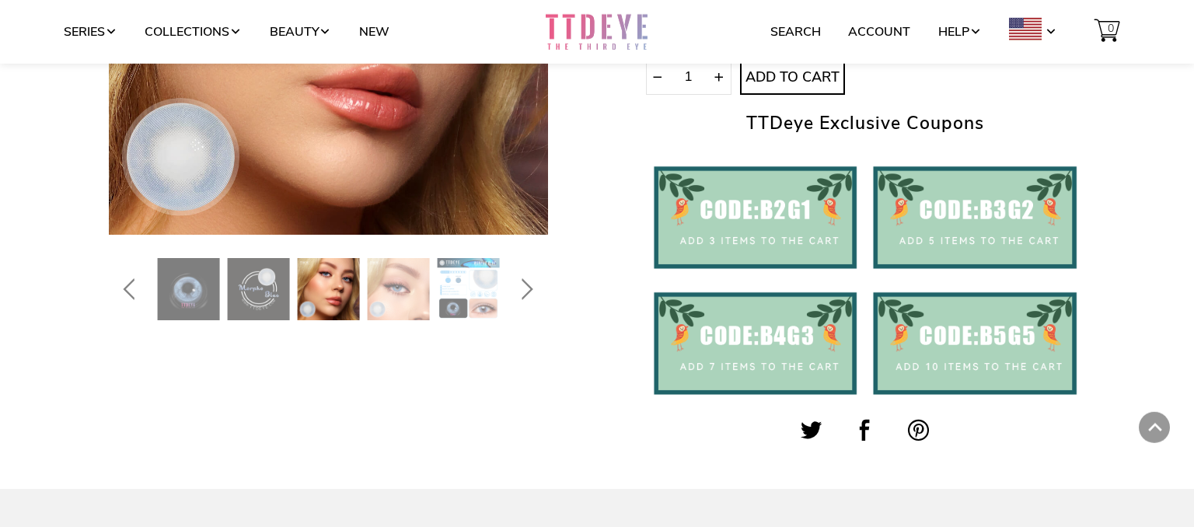
click at [189, 290] on img at bounding box center [189, 289] width 62 height 62
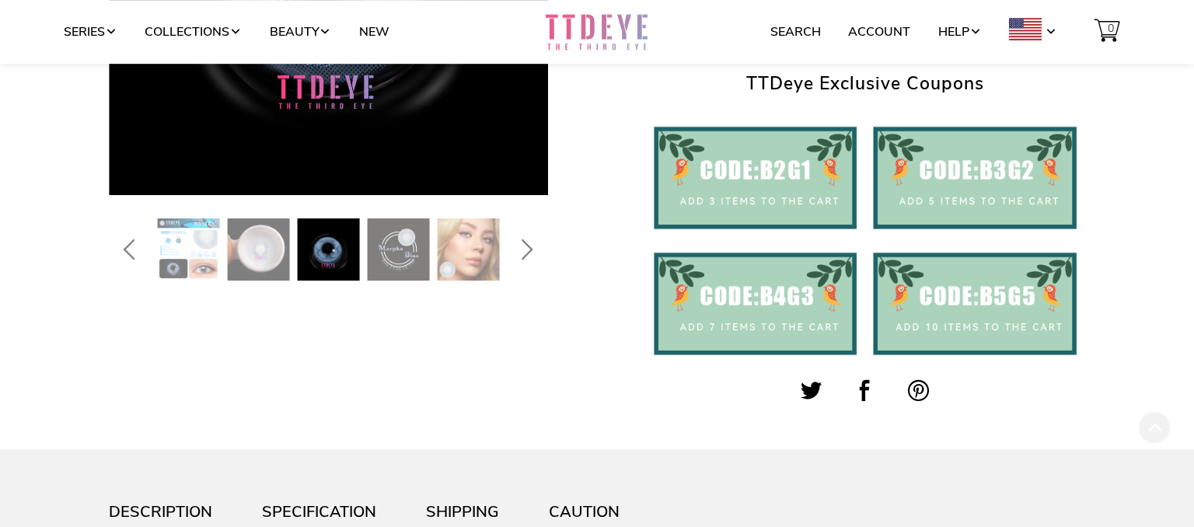
scroll to position [432, 0]
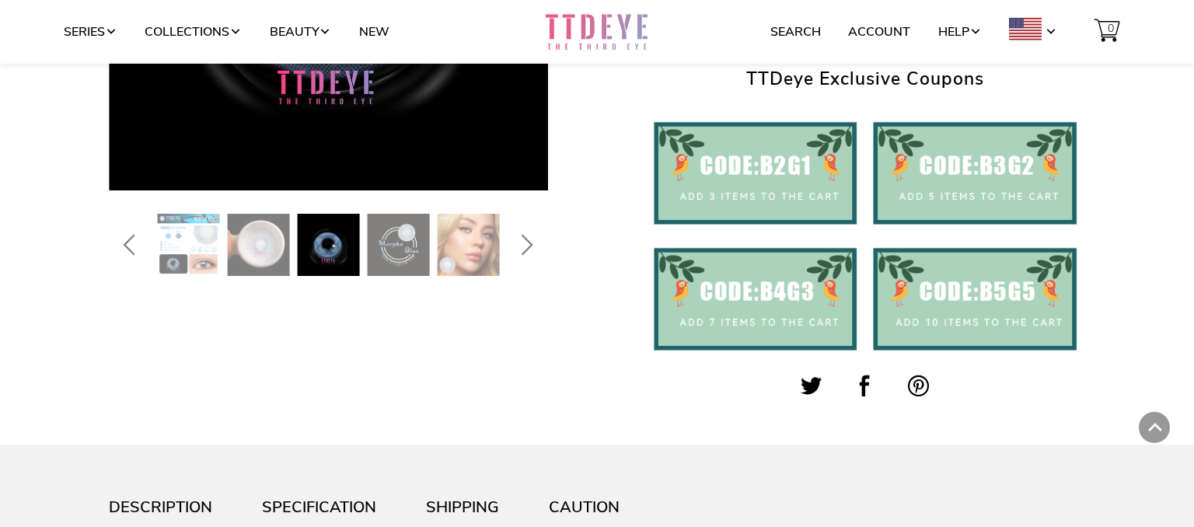
click at [458, 254] on img at bounding box center [468, 245] width 62 height 62
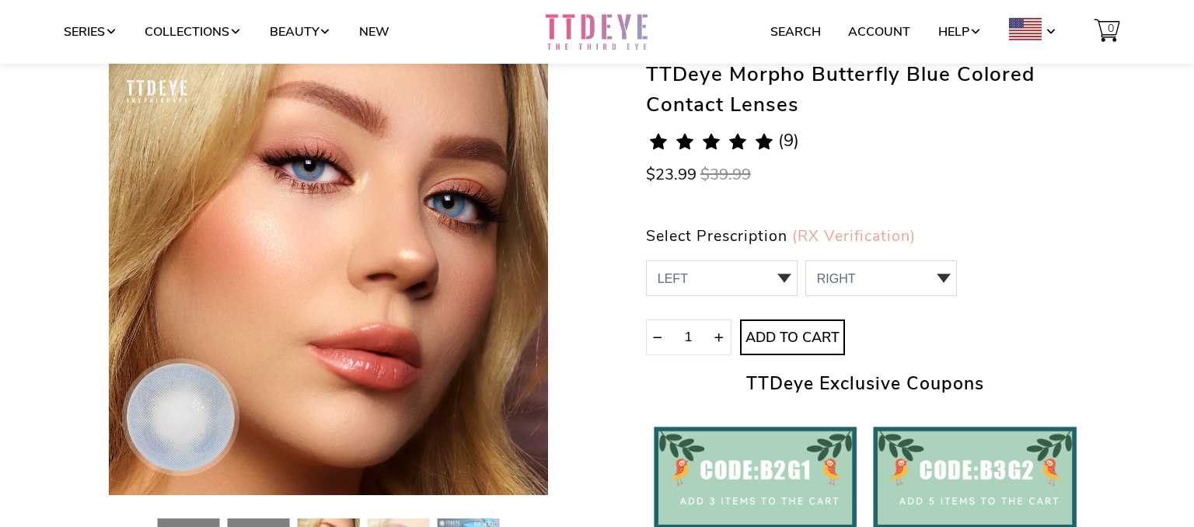
scroll to position [127, 0]
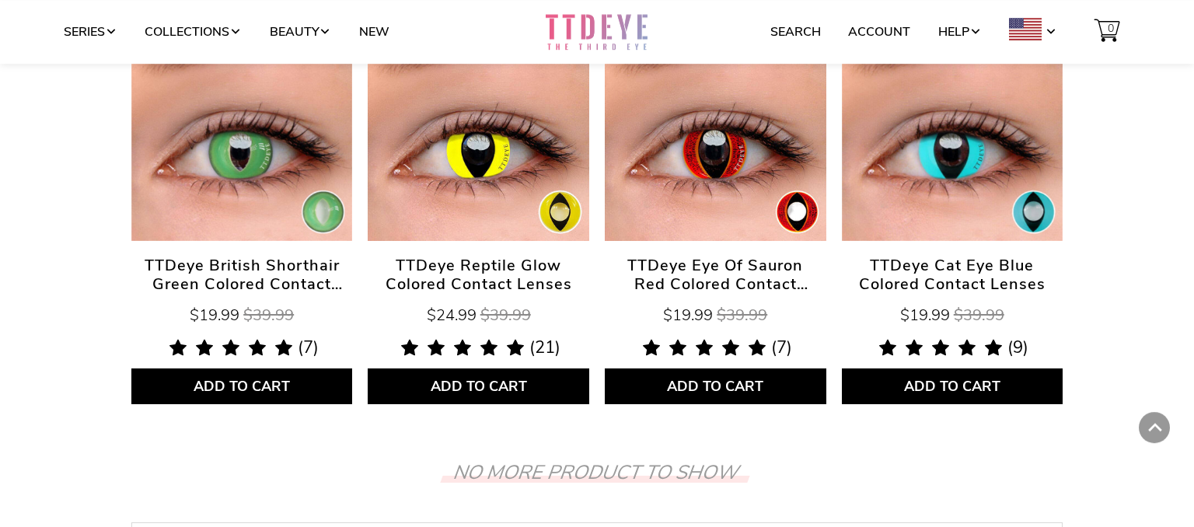
scroll to position [671, 0]
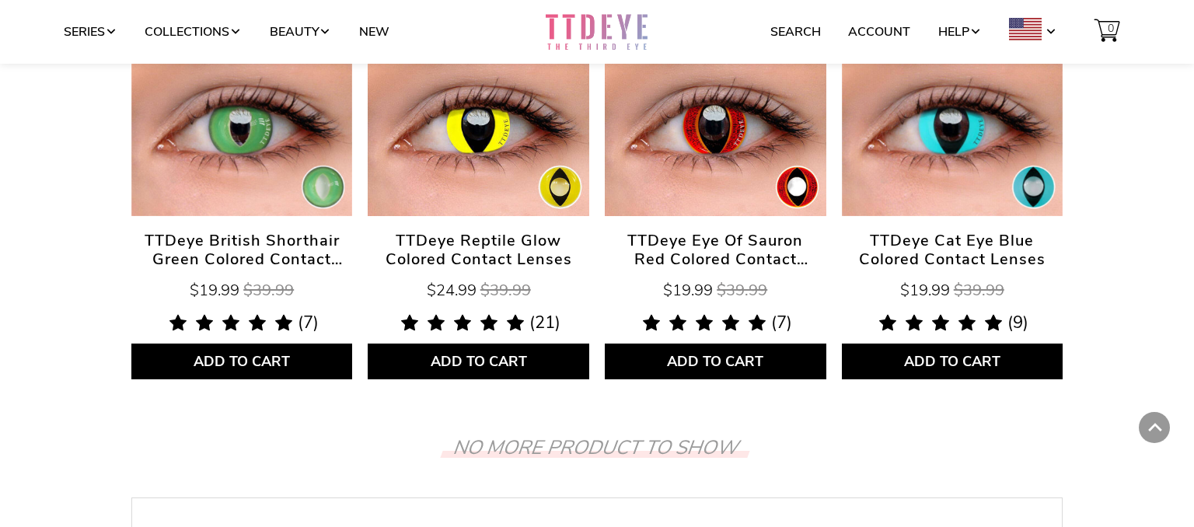
click at [921, 235] on span "TTDeye Cat Eye Blue Colored Contact Lenses" at bounding box center [952, 250] width 221 height 37
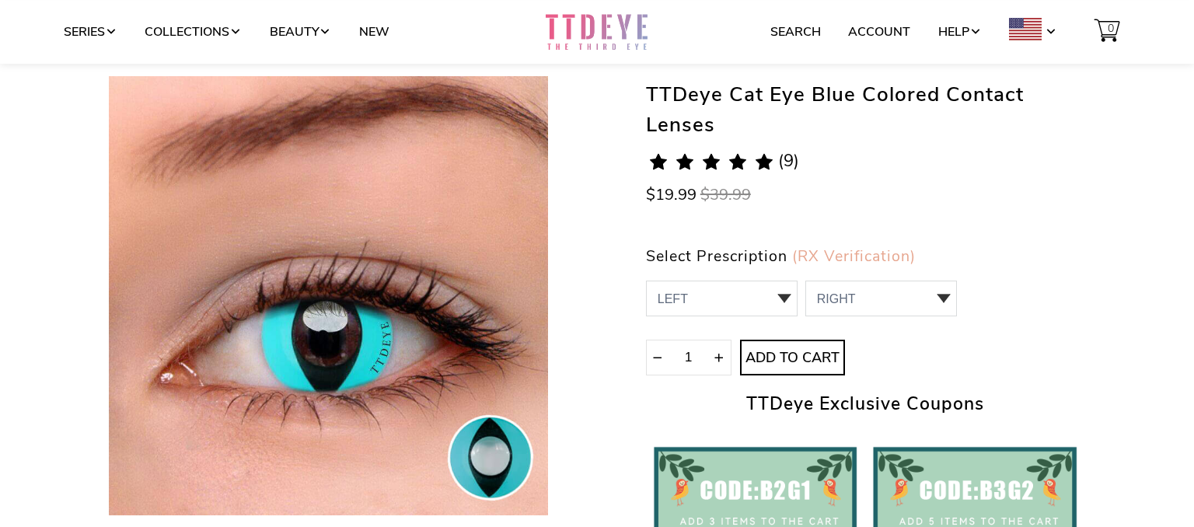
scroll to position [168, 0]
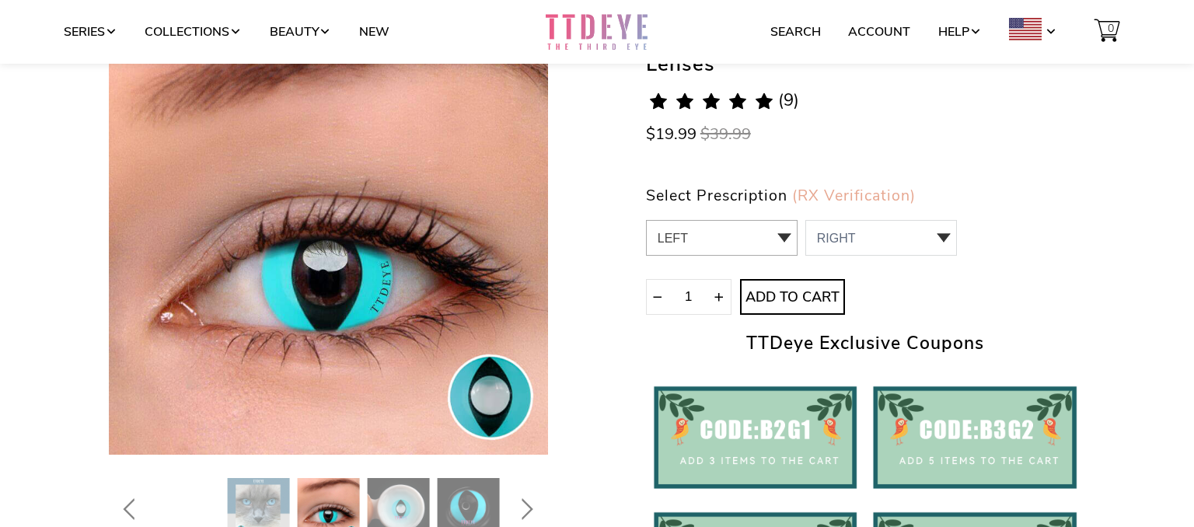
click at [646, 220] on select "LEFT 0.00 / Plano 0 0.00 / Plano" at bounding box center [722, 238] width 152 height 36
click at [99, 30] on link "Series" at bounding box center [91, 32] width 54 height 30
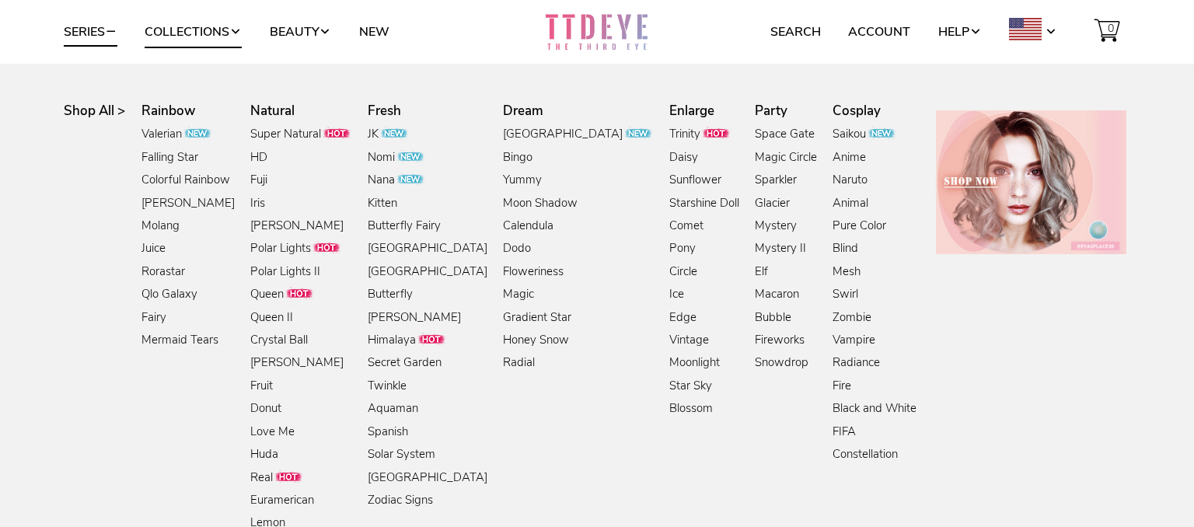
click at [242, 33] on span at bounding box center [235, 32] width 12 height 12
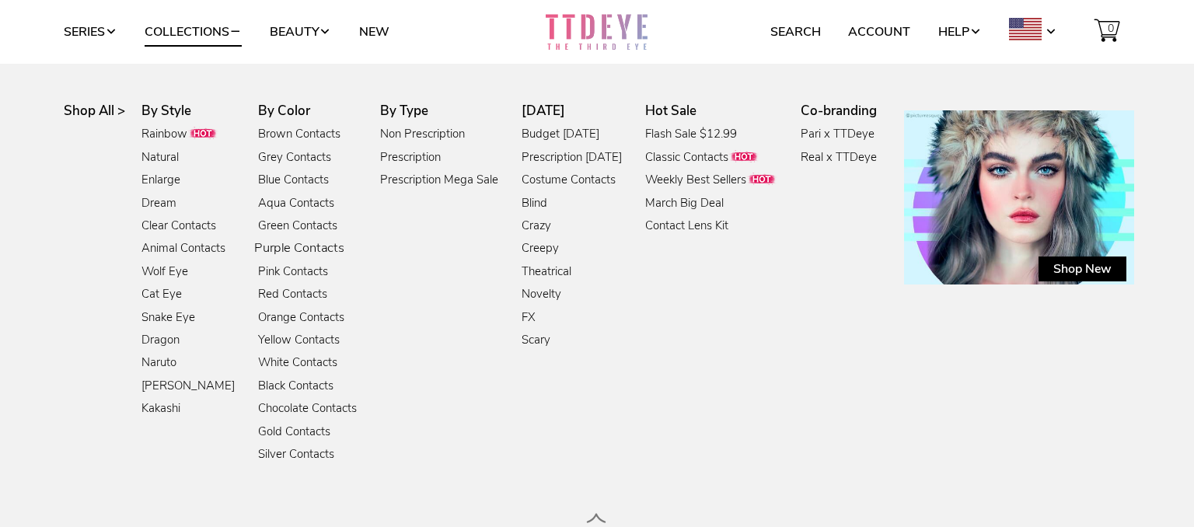
click at [304, 247] on link "Purple Contacts" at bounding box center [299, 249] width 90 height 21
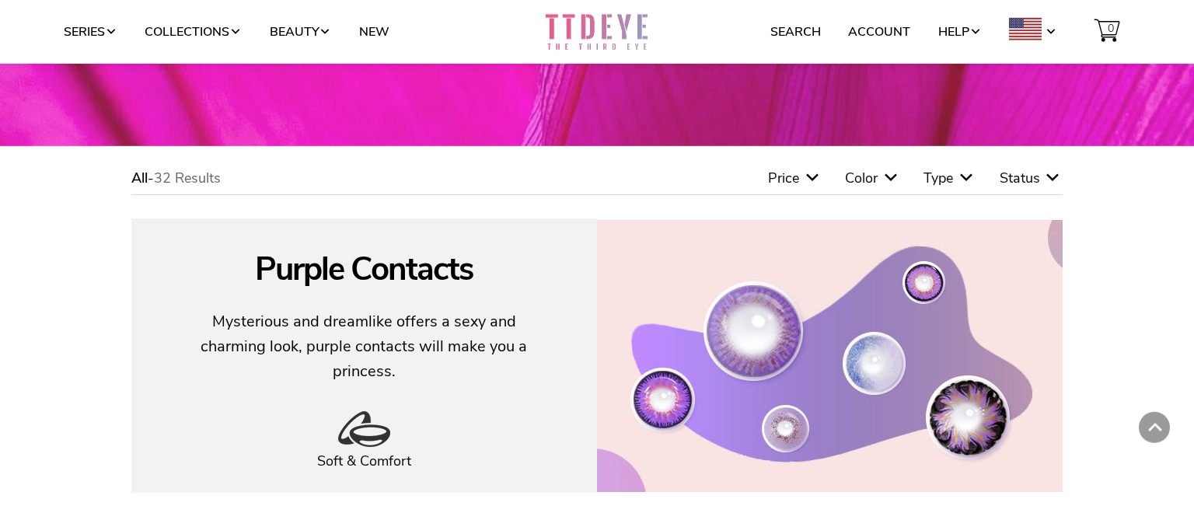
scroll to position [84, 0]
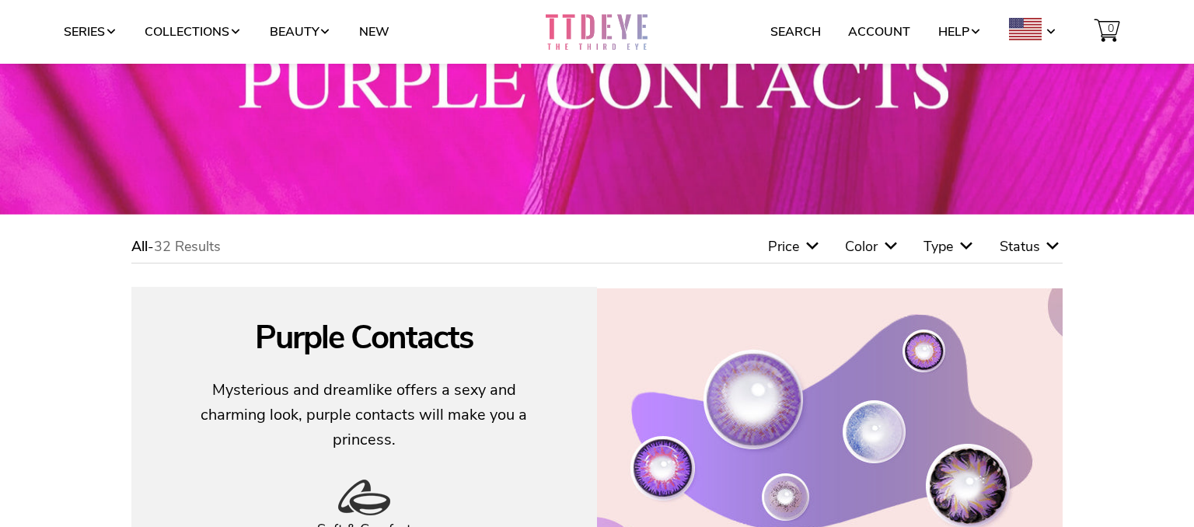
click at [956, 244] on div "Type" at bounding box center [949, 246] width 52 height 17
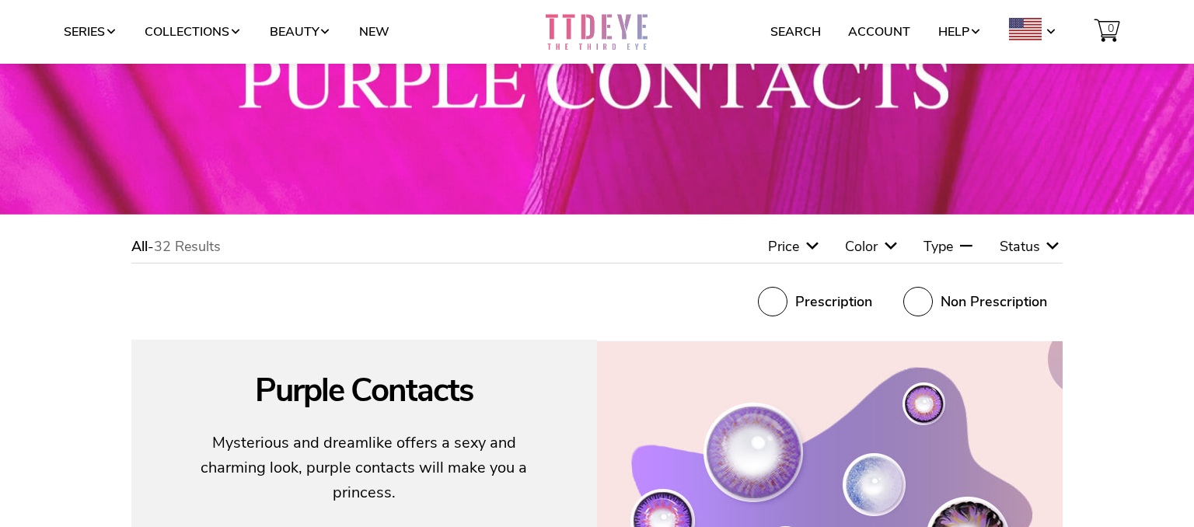
drag, startPoint x: 779, startPoint y: 305, endPoint x: 771, endPoint y: 304, distance: 7.8
click at [777, 304] on span at bounding box center [773, 302] width 30 height 30
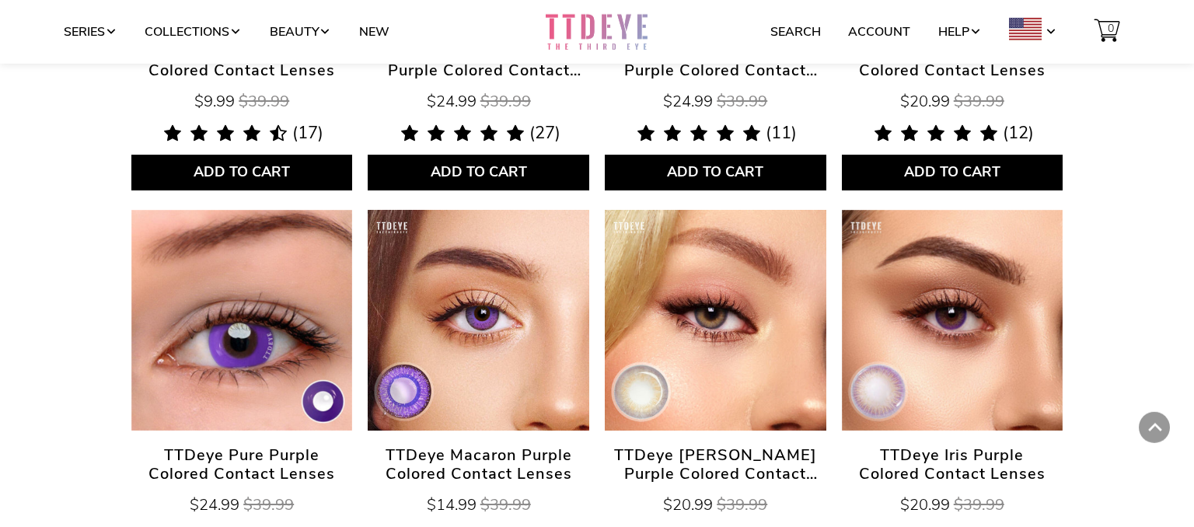
scroll to position [1427, 0]
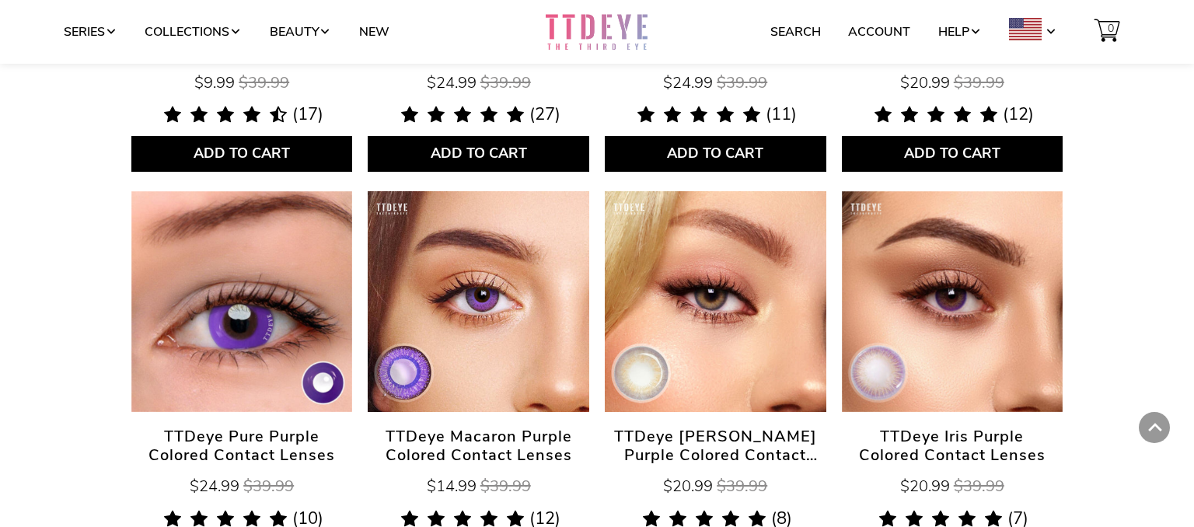
click at [533, 239] on link "TTDeye Macaron Purple Colored Contact Lenses" at bounding box center [478, 301] width 221 height 221
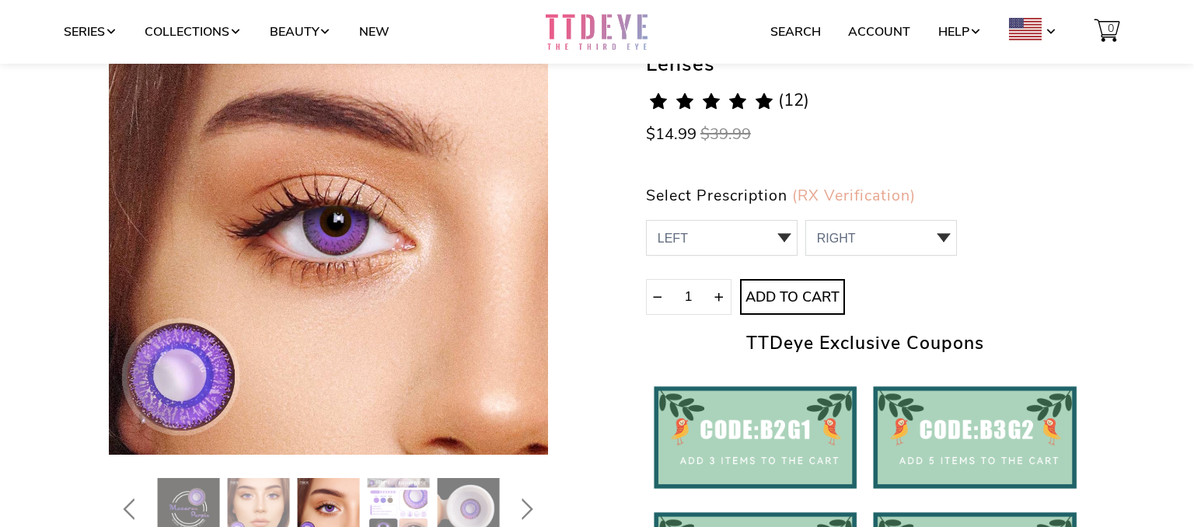
scroll to position [168, 0]
click at [646, 220] on select "LEFT 0.00 / Plano,-1.00,-1.25,-3.75,-4.00,-4.50,-4.75,-5.00 0 0.00 / Plano 1 -1…" at bounding box center [722, 238] width 152 height 36
select select "-4.00"
click option "-4.00" at bounding box center [0, 0] width 0 height 0
click at [805, 220] on select "RIGHT 0 0.00 / Plano 1 -1.00 2 -1.25 3 -3.75 4 -4.00 5 -4.50 6 -4.75 7 -5.00" at bounding box center [881, 238] width 152 height 36
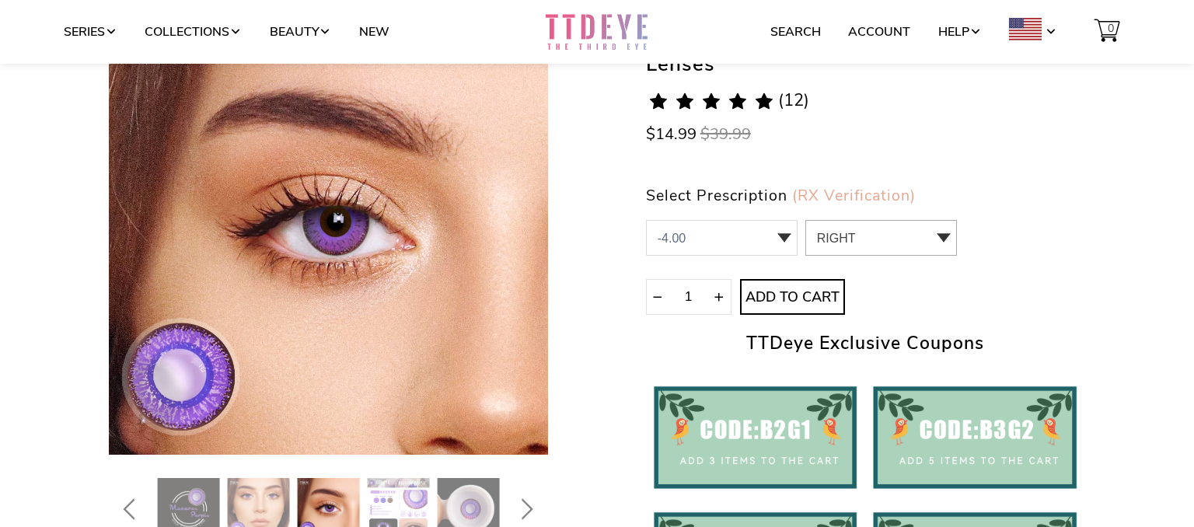
select select "-4.50"
click option "-4.50" at bounding box center [0, 0] width 0 height 0
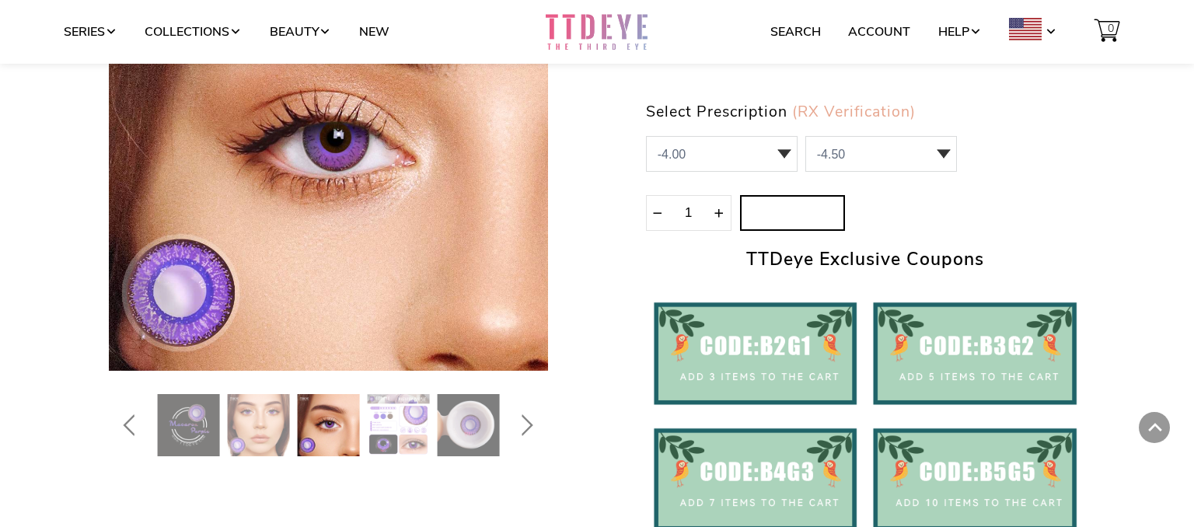
click at [809, 214] on span "Add to Cart" at bounding box center [792, 213] width 103 height 17
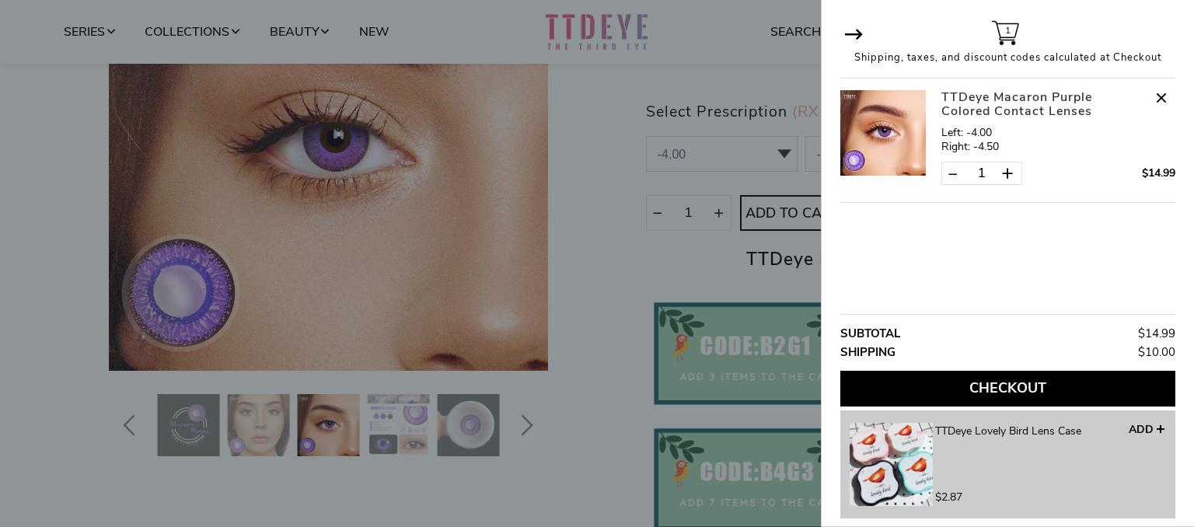
click at [624, 218] on div at bounding box center [597, 263] width 1194 height 527
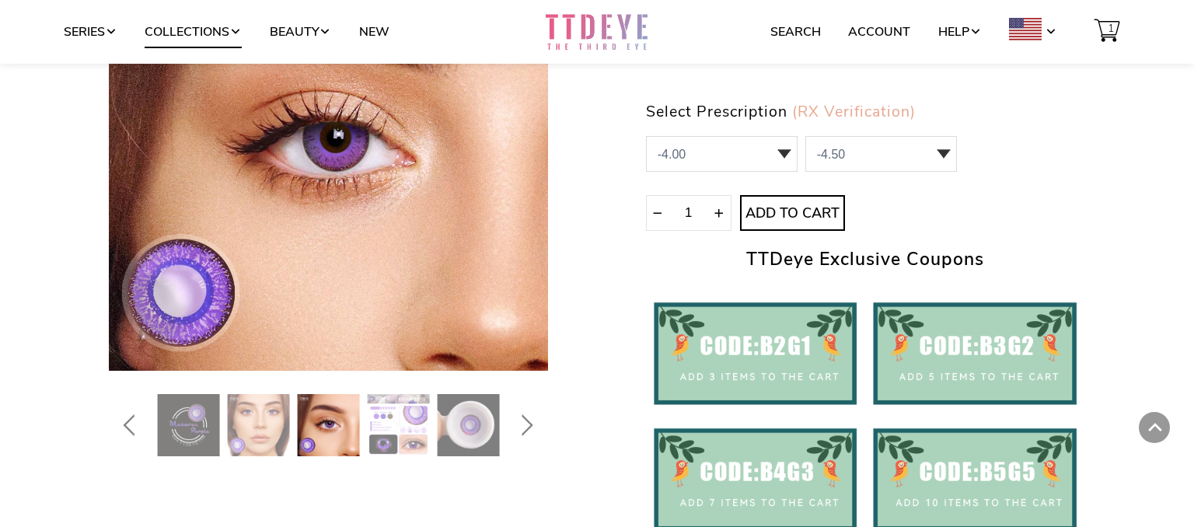
click at [225, 33] on link "Collections" at bounding box center [193, 32] width 97 height 30
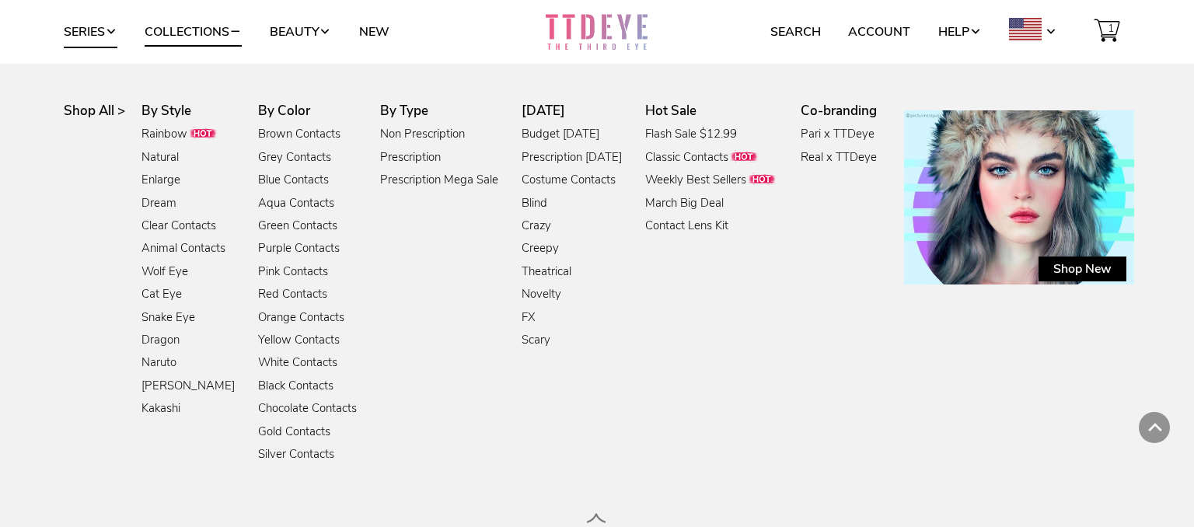
click at [96, 31] on link "Series" at bounding box center [91, 32] width 54 height 30
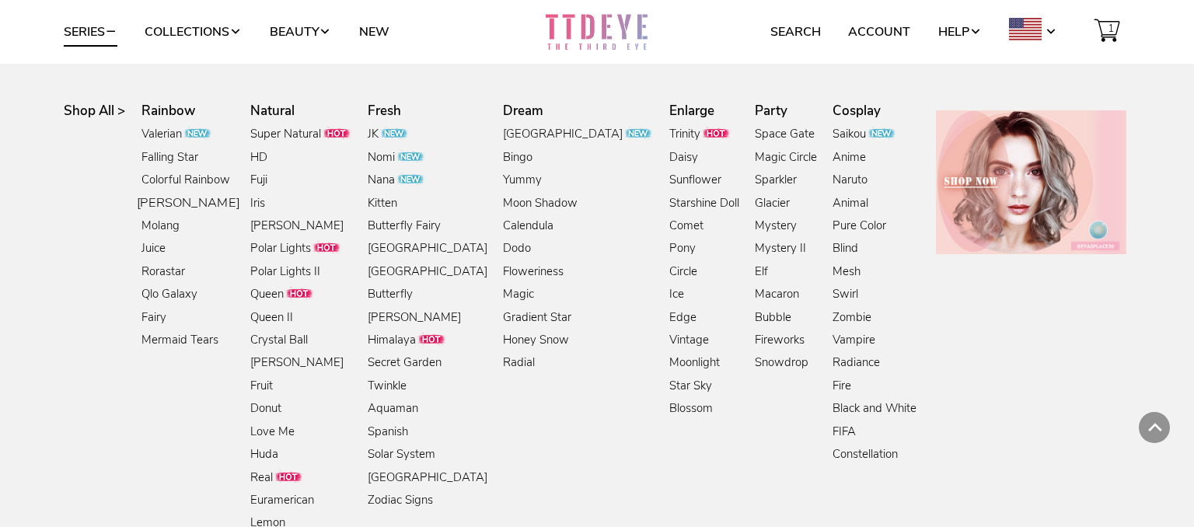
click at [147, 203] on link "[PERSON_NAME]" at bounding box center [188, 203] width 103 height 21
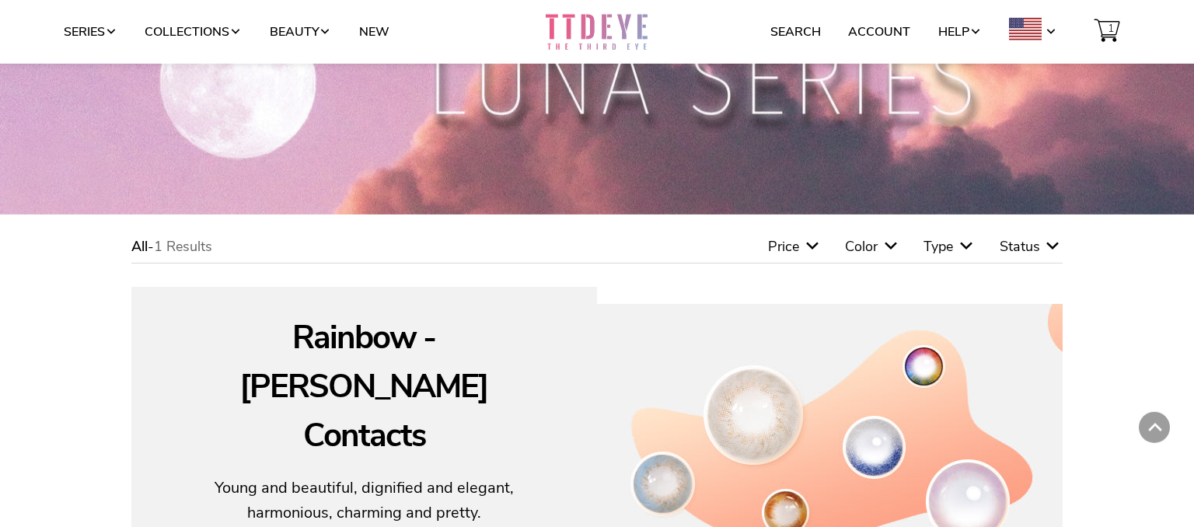
scroll to position [84, 0]
click at [113, 34] on span at bounding box center [111, 32] width 12 height 12
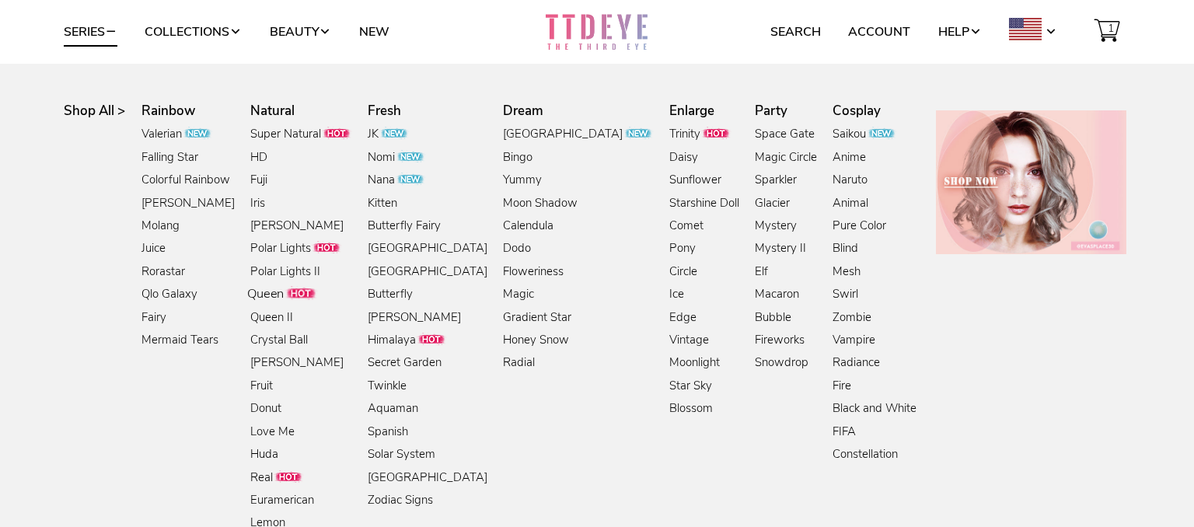
click at [276, 296] on link "Queen" at bounding box center [282, 294] width 71 height 21
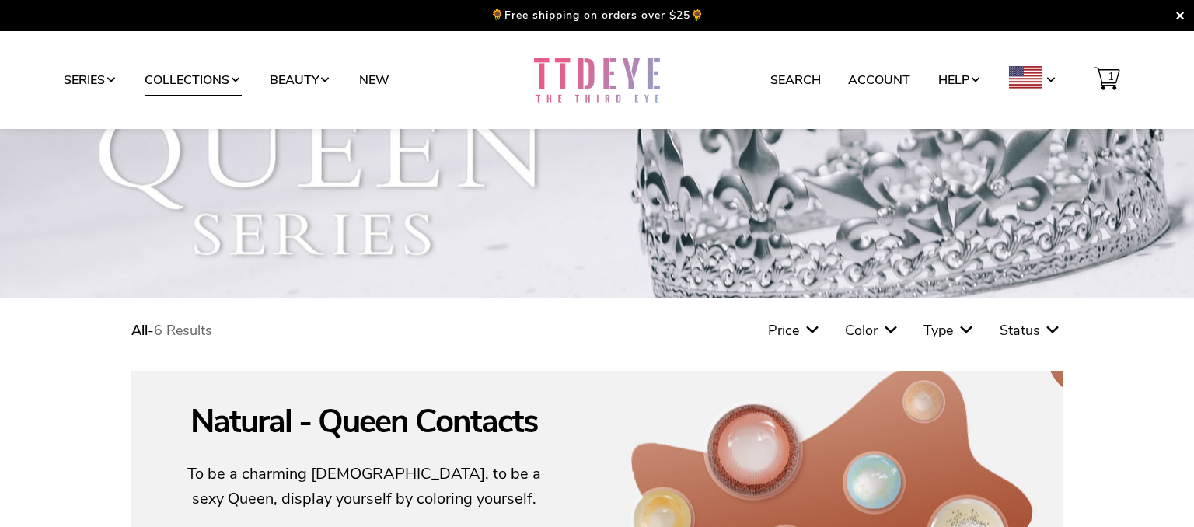
click at [235, 78] on link "Collections" at bounding box center [193, 80] width 97 height 30
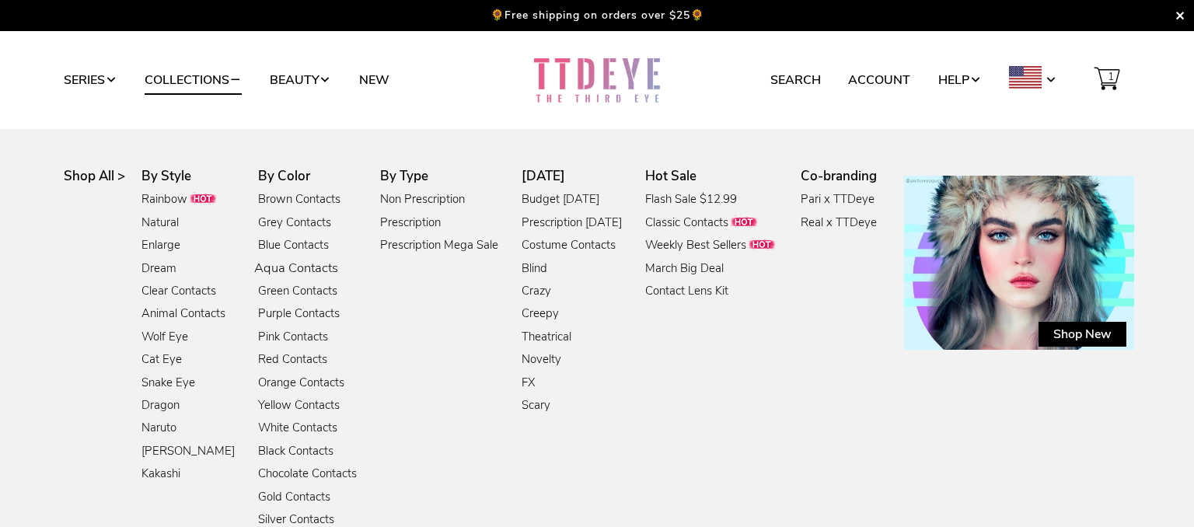
click at [312, 263] on link "Aqua Contacts" at bounding box center [296, 268] width 84 height 21
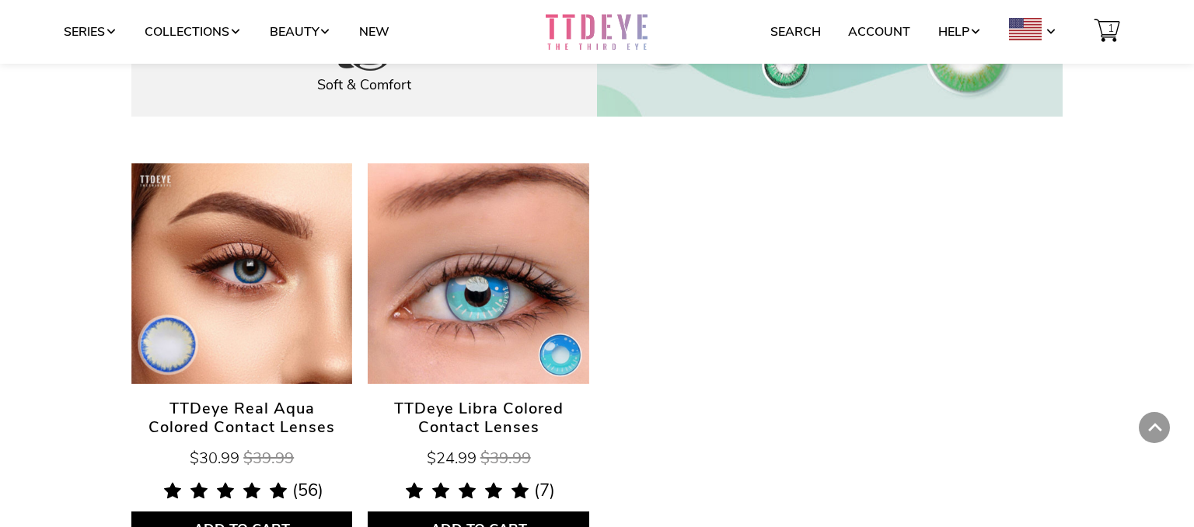
scroll to position [671, 0]
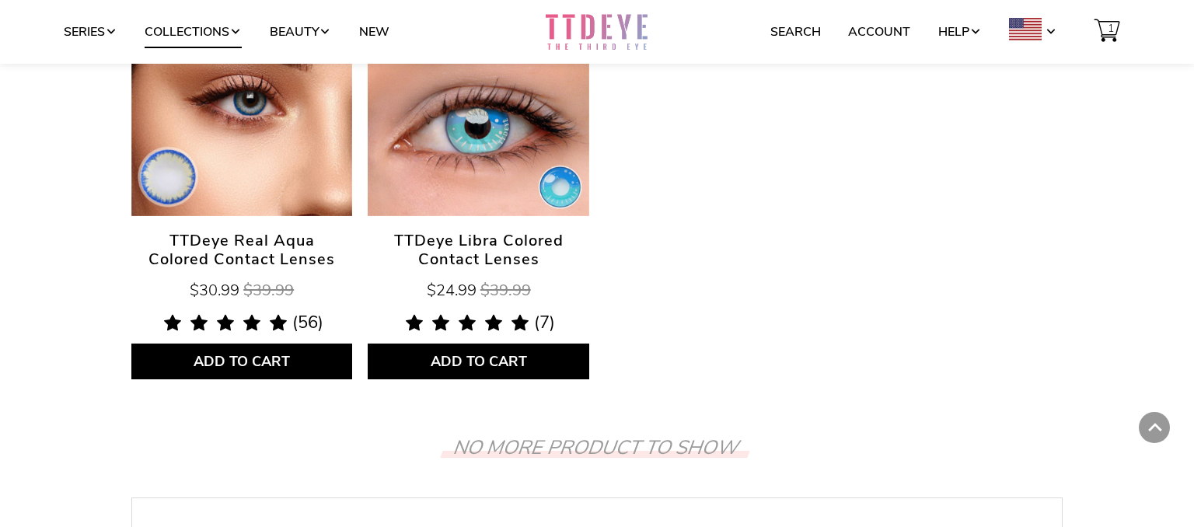
click at [197, 34] on link "Collections" at bounding box center [193, 32] width 97 height 30
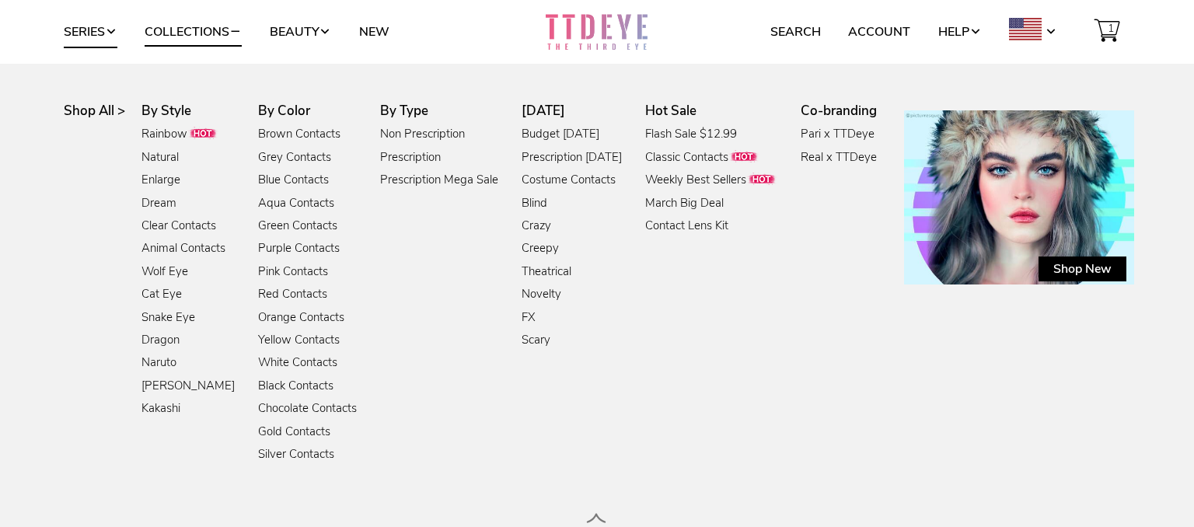
click at [110, 26] on span at bounding box center [111, 32] width 12 height 12
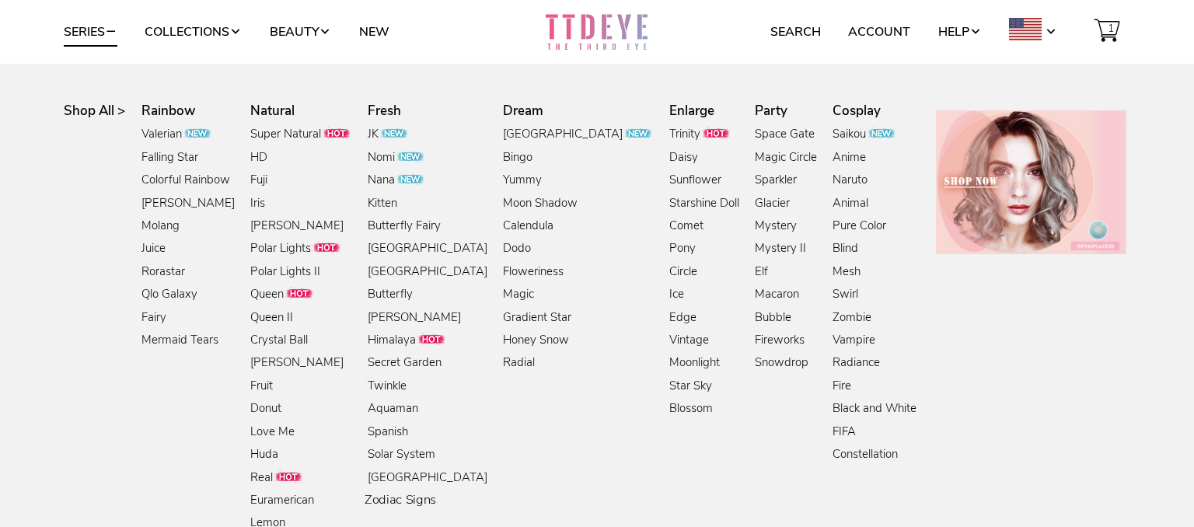
click at [371, 504] on link "Zodiac Signs" at bounding box center [399, 500] width 71 height 21
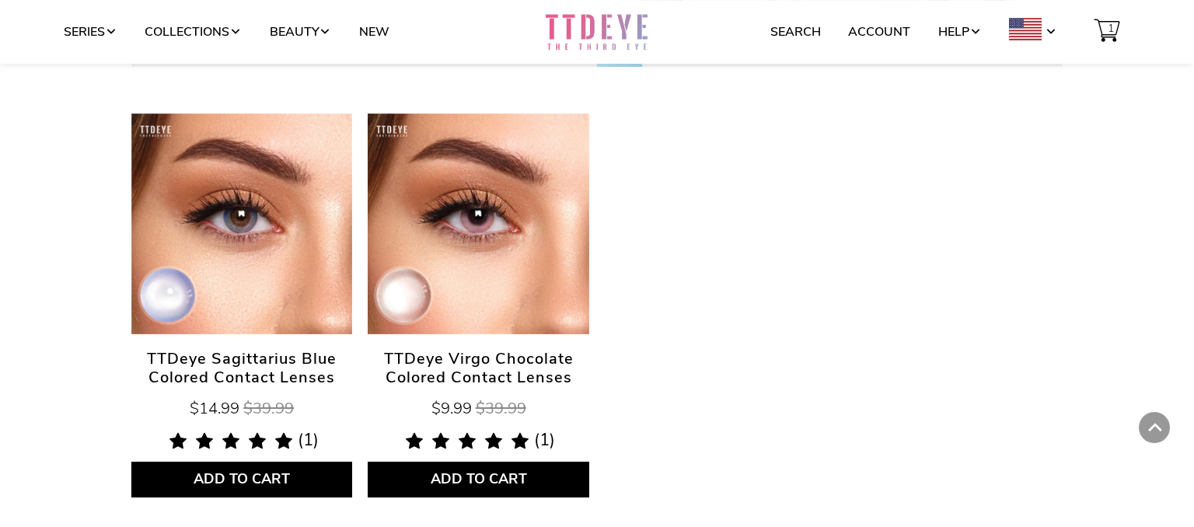
scroll to position [587, 0]
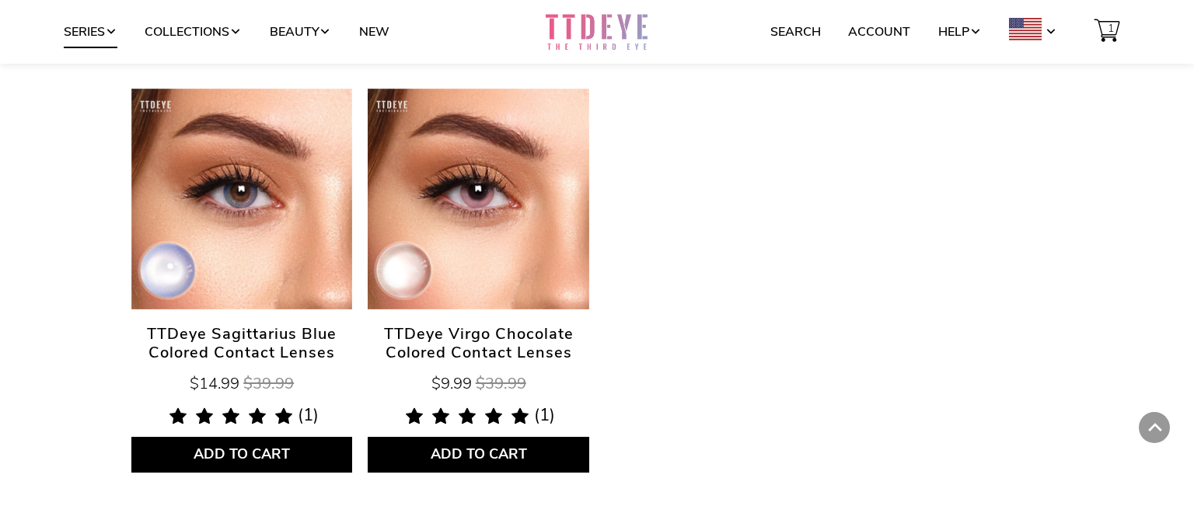
click at [99, 45] on link "Series" at bounding box center [91, 32] width 54 height 30
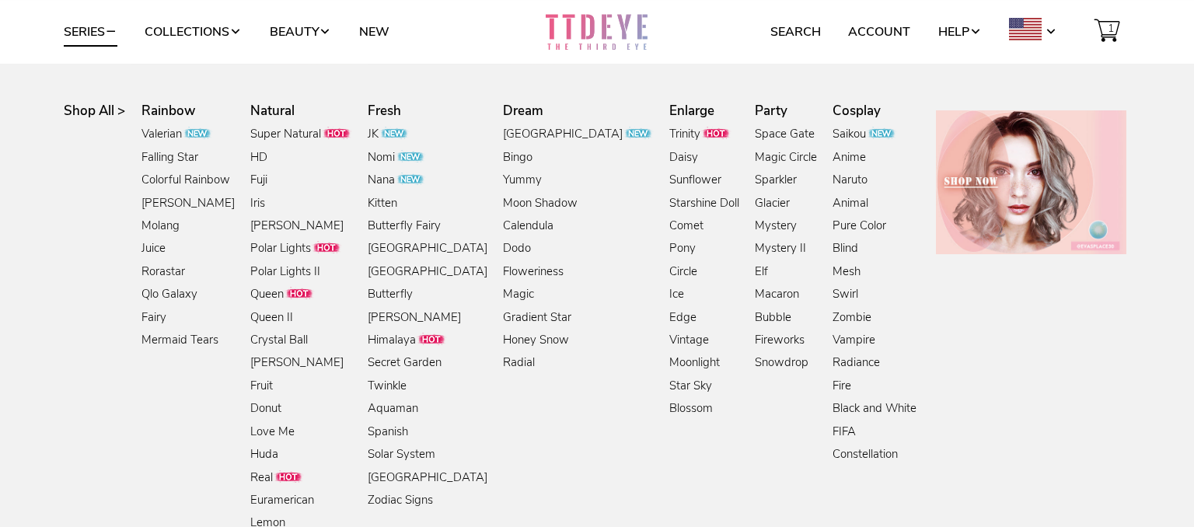
scroll to position [653, 0]
click at [395, 477] on link "[GEOGRAPHIC_DATA]" at bounding box center [426, 477] width 131 height 21
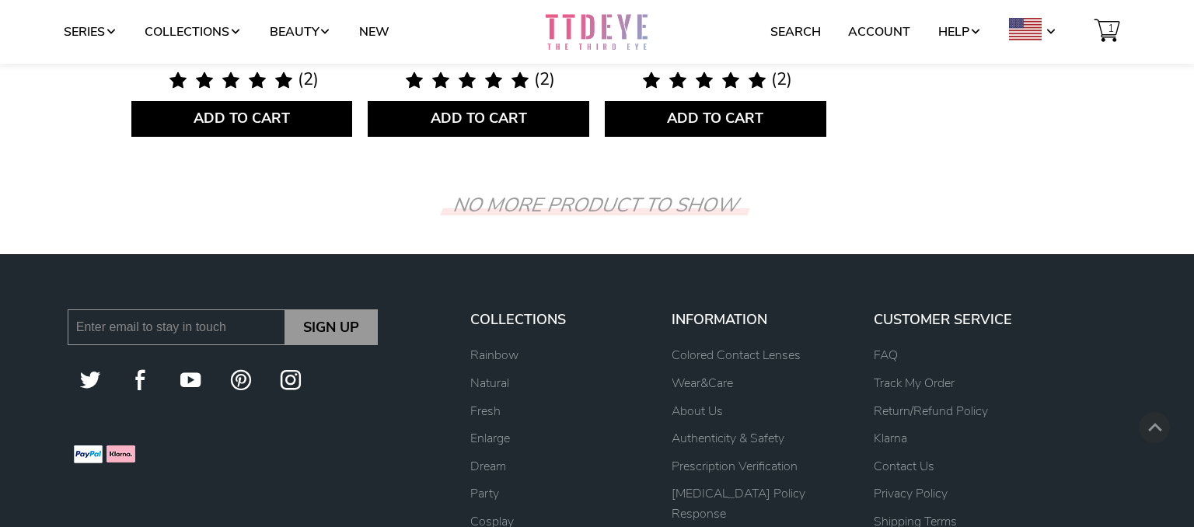
scroll to position [587, 0]
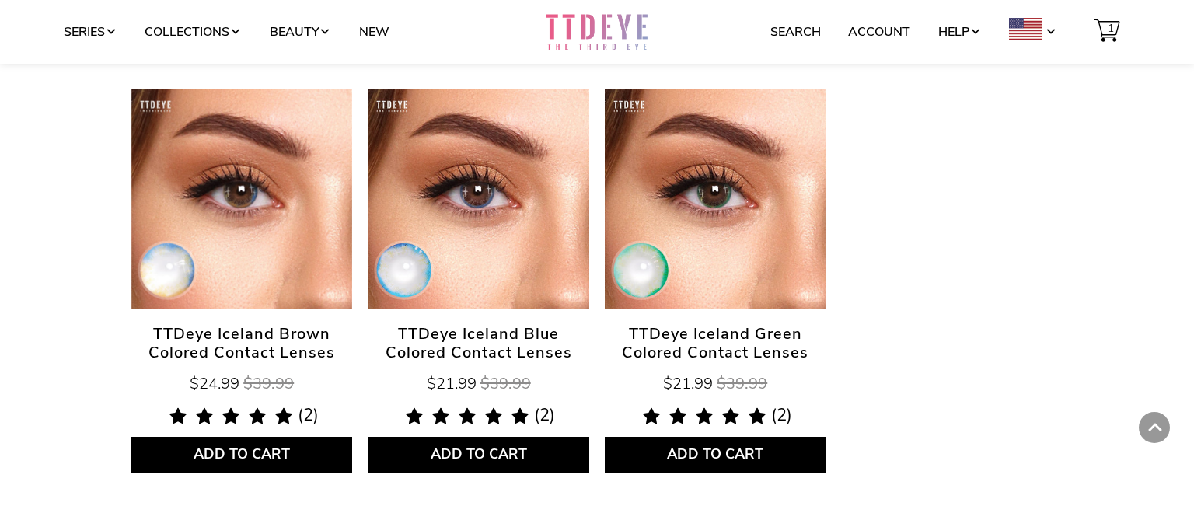
click at [511, 266] on link "TTDeye Iceland Blue Colored Contact Lenses" at bounding box center [478, 199] width 221 height 221
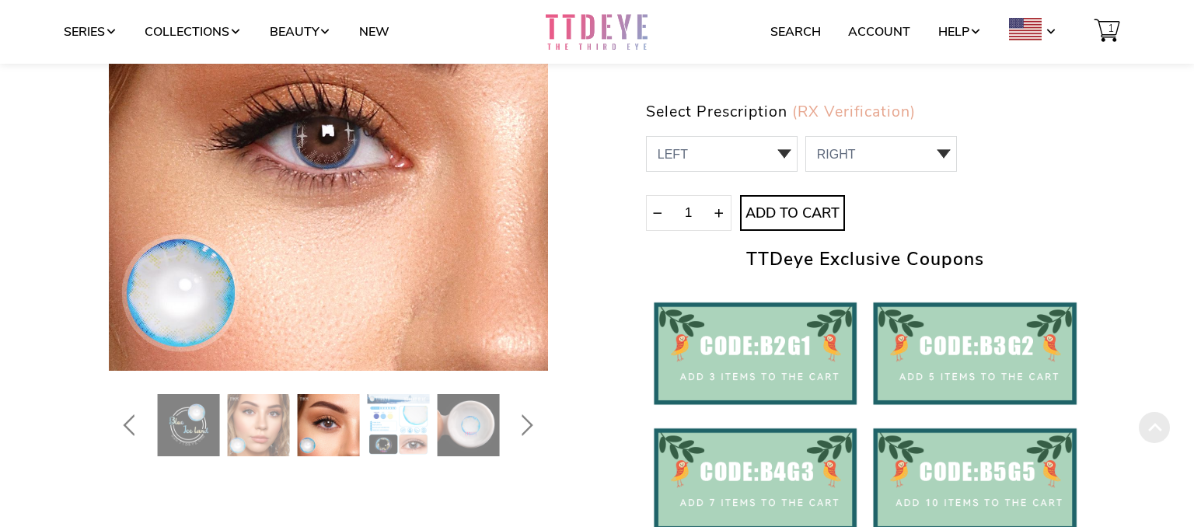
scroll to position [336, 0]
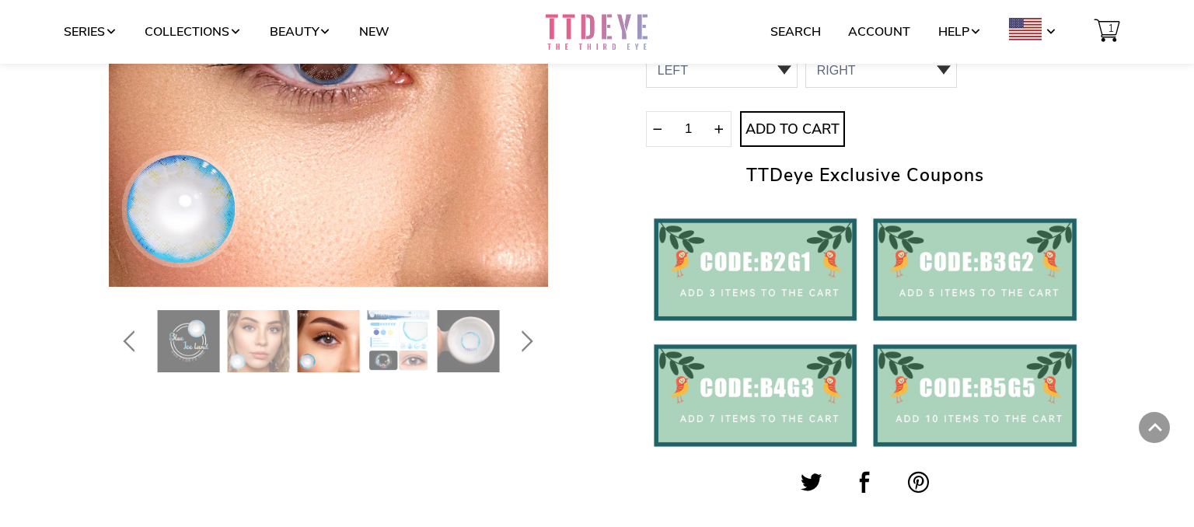
click at [204, 353] on img at bounding box center [189, 341] width 62 height 62
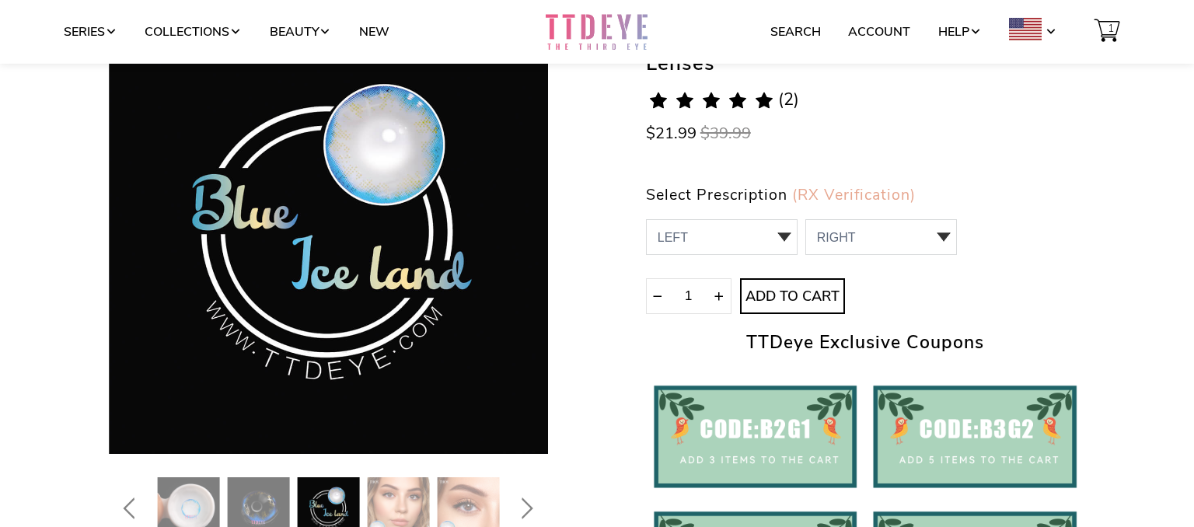
scroll to position [252, 0]
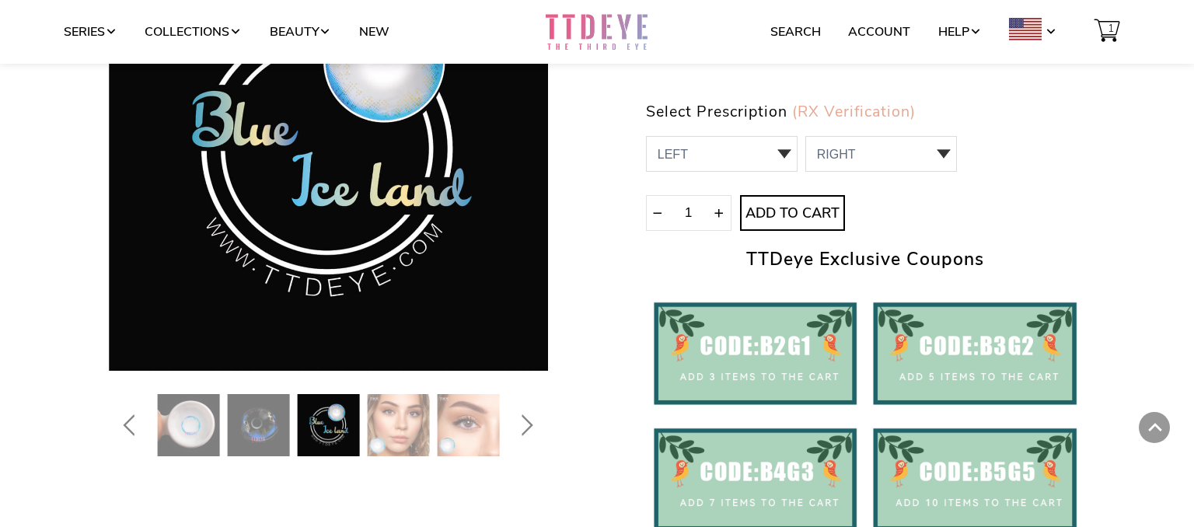
click at [253, 435] on img at bounding box center [259, 425] width 62 height 62
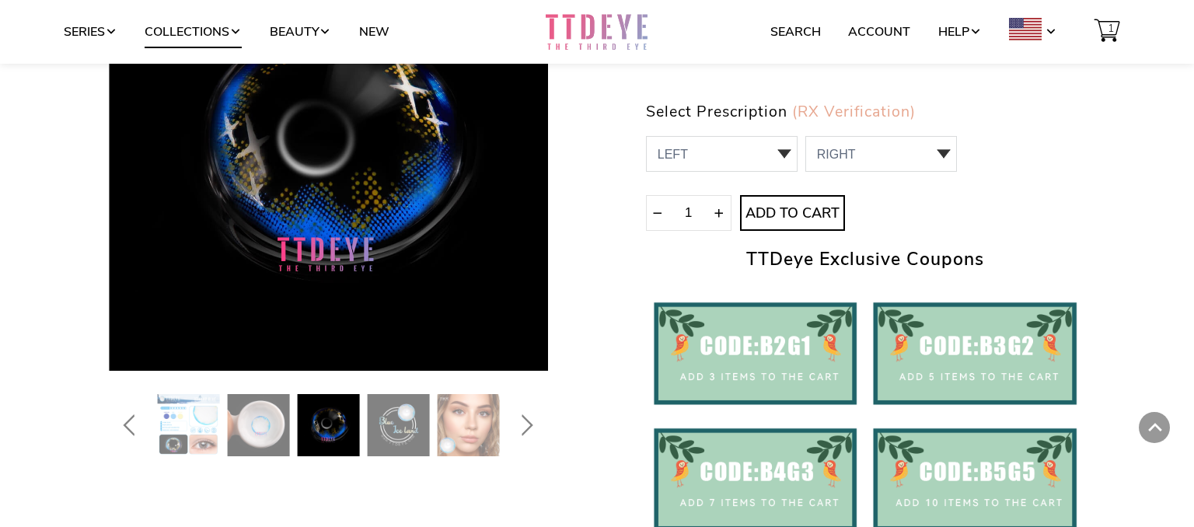
click at [224, 31] on link "Collections" at bounding box center [193, 32] width 97 height 30
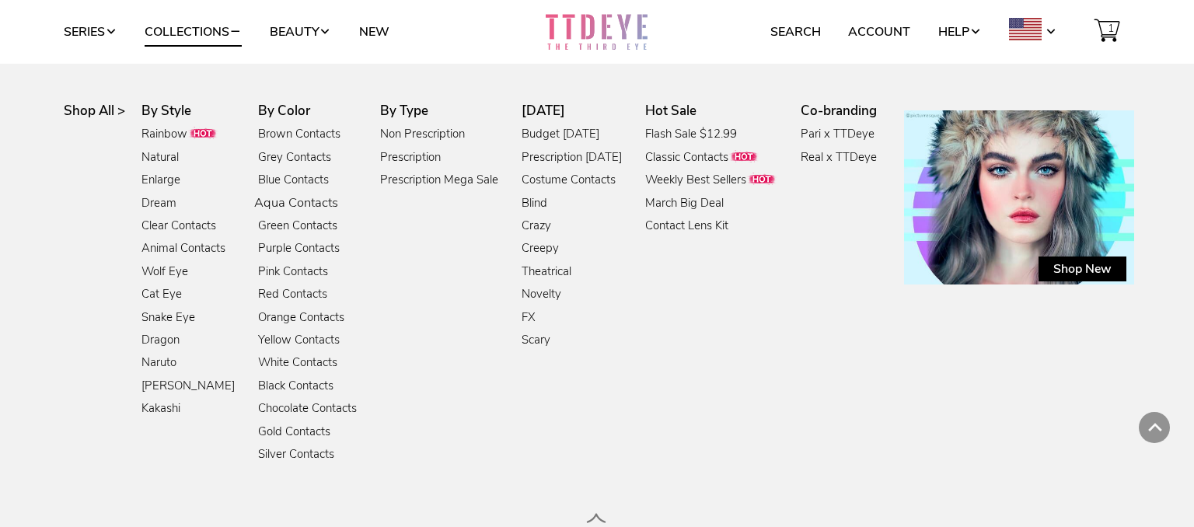
click at [299, 197] on link "Aqua Contacts" at bounding box center [296, 203] width 84 height 21
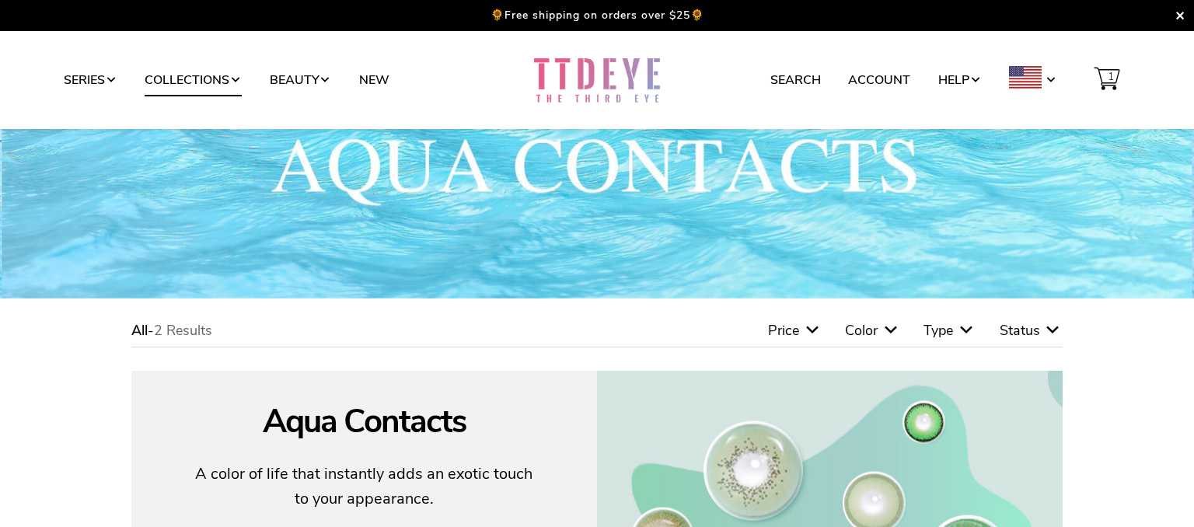
click at [214, 74] on link "Collections" at bounding box center [193, 80] width 97 height 30
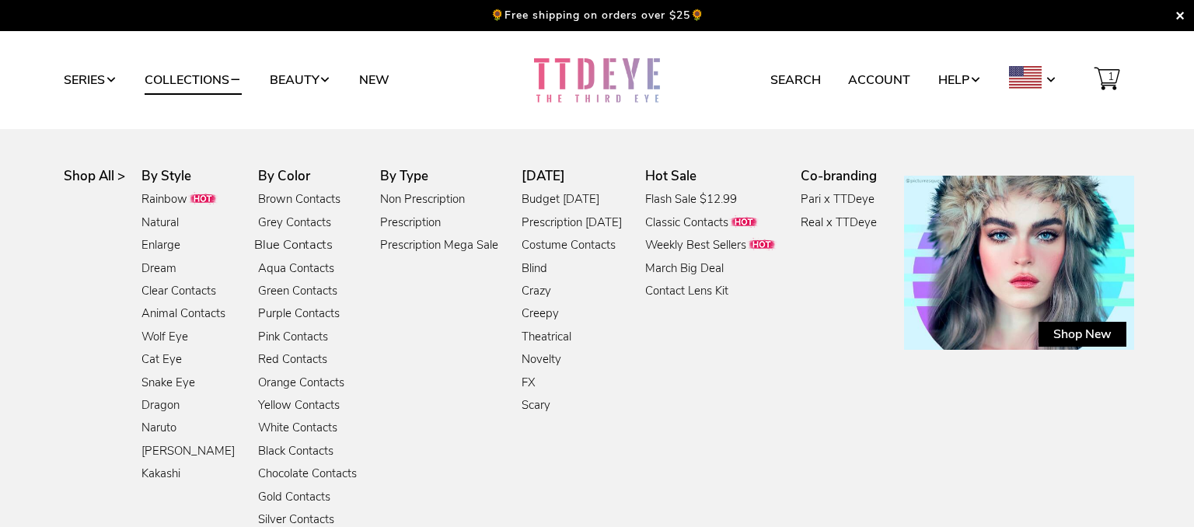
click at [309, 244] on link "Blue Contacts" at bounding box center [293, 245] width 78 height 21
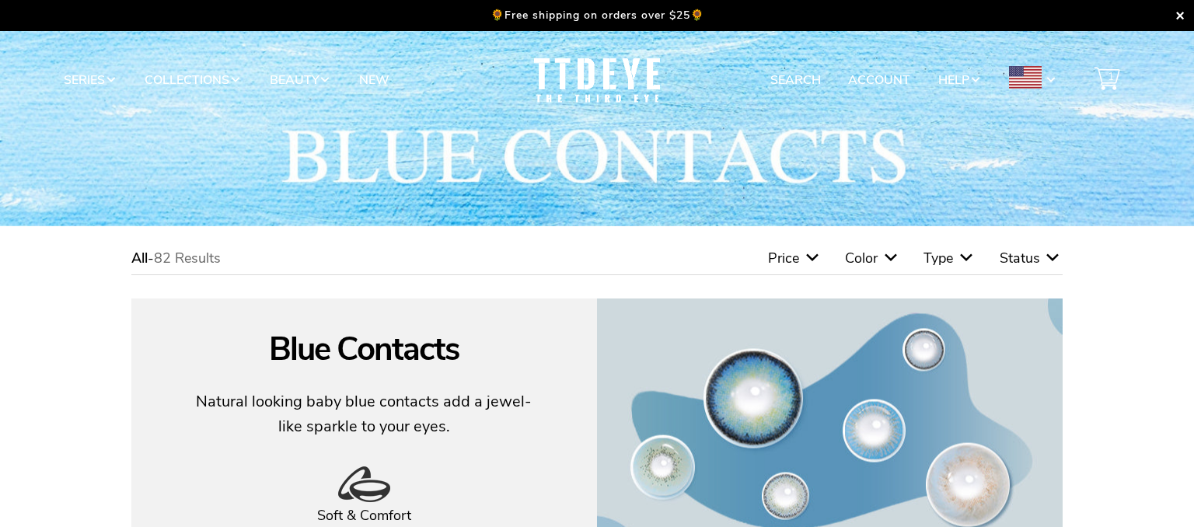
click at [939, 264] on span "Type" at bounding box center [938, 258] width 30 height 19
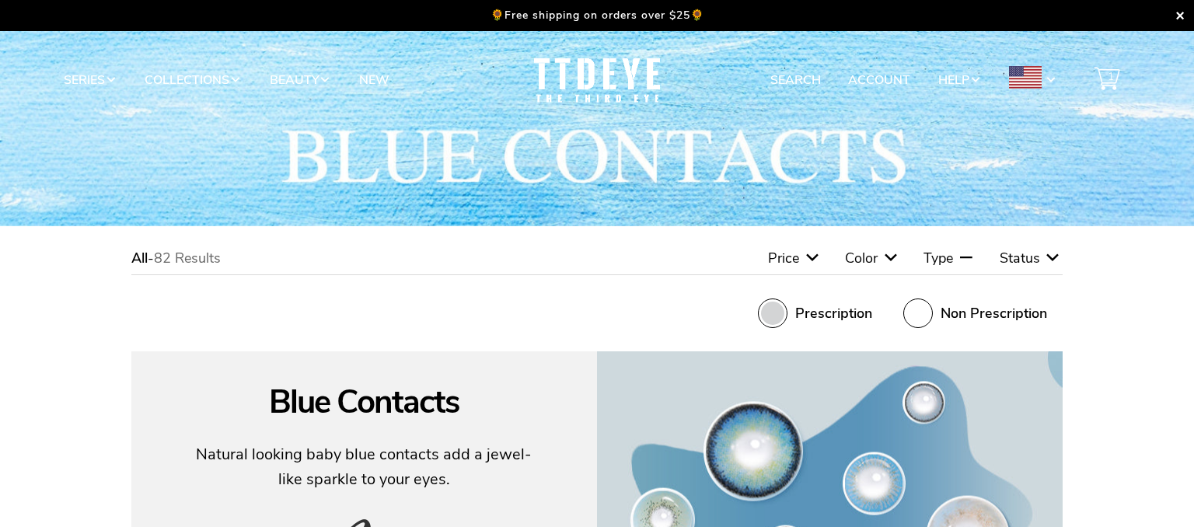
click at [768, 312] on span at bounding box center [773, 313] width 30 height 30
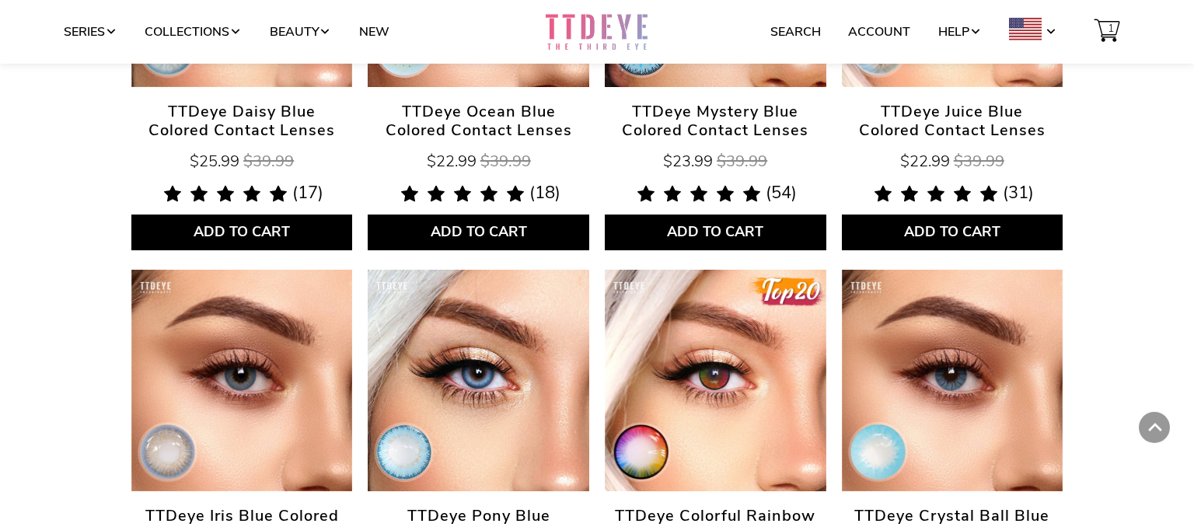
scroll to position [1678, 0]
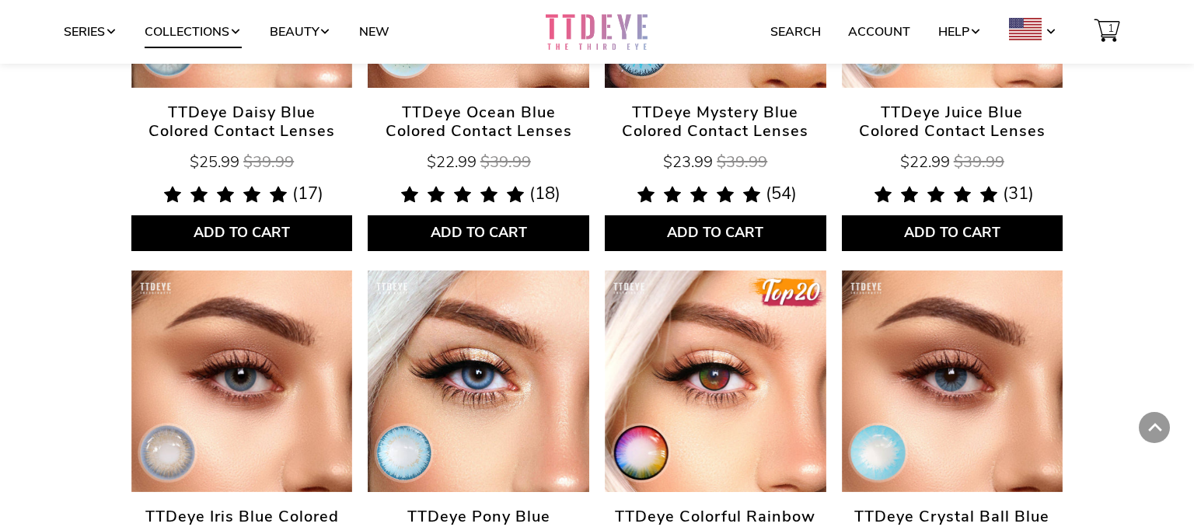
click at [205, 34] on link "Collections" at bounding box center [193, 32] width 97 height 30
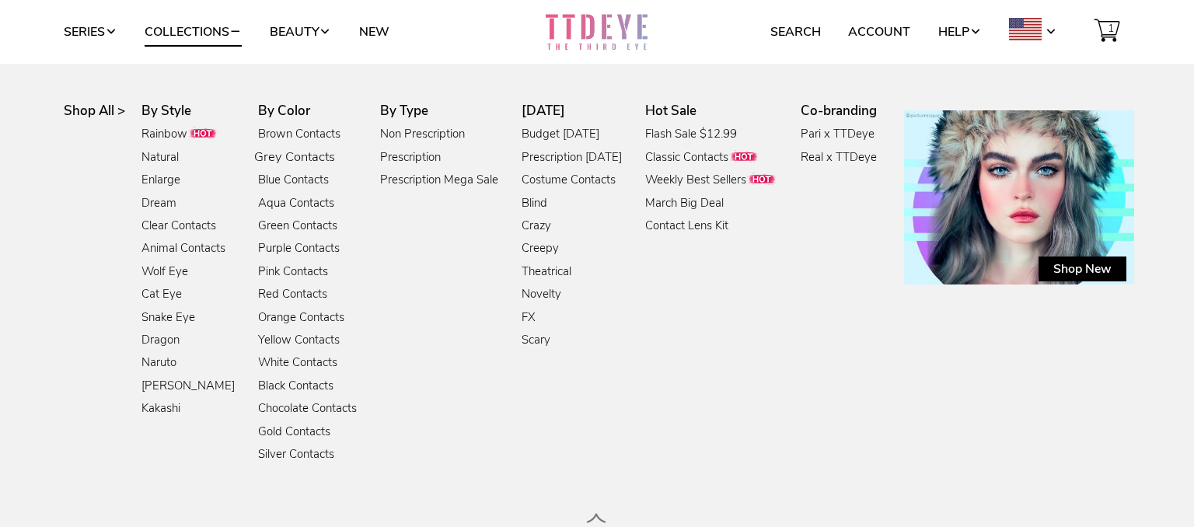
click at [300, 154] on link "Grey Contacts" at bounding box center [294, 158] width 80 height 21
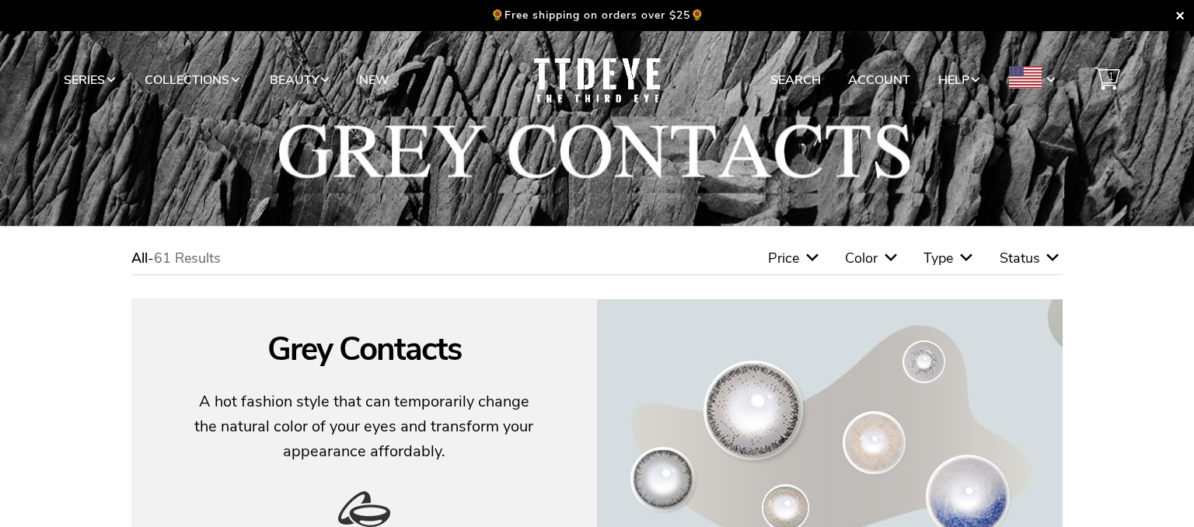
click at [960, 252] on icon at bounding box center [966, 258] width 19 height 19
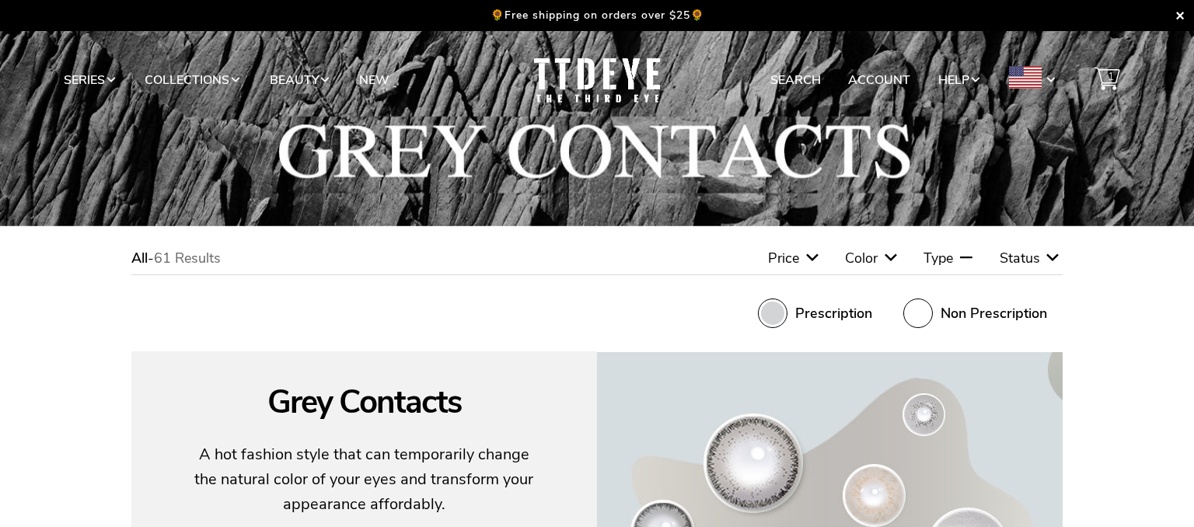
click at [773, 311] on span at bounding box center [773, 313] width 30 height 30
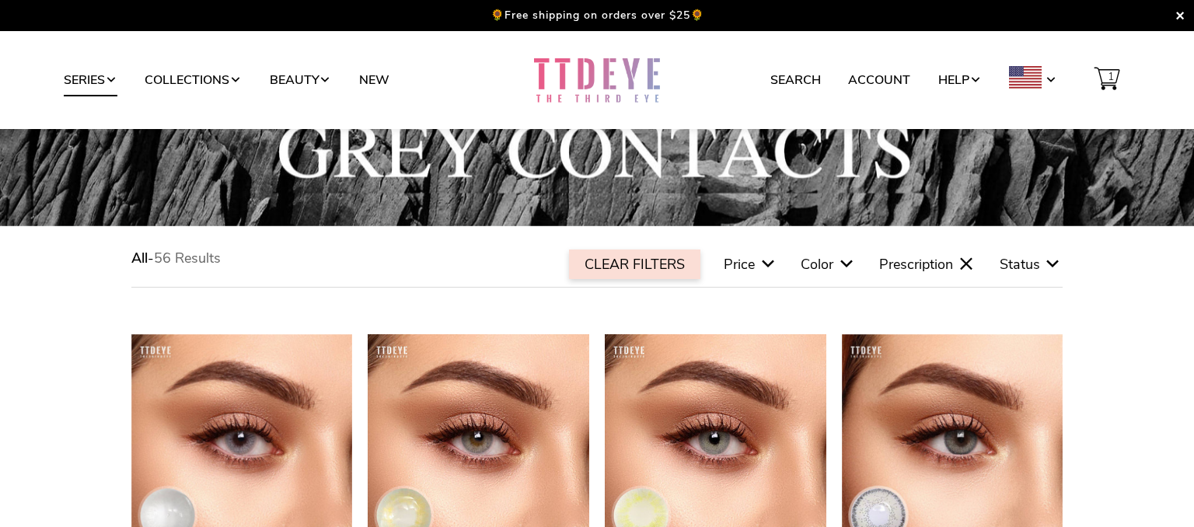
click at [88, 77] on link "Series" at bounding box center [91, 80] width 54 height 30
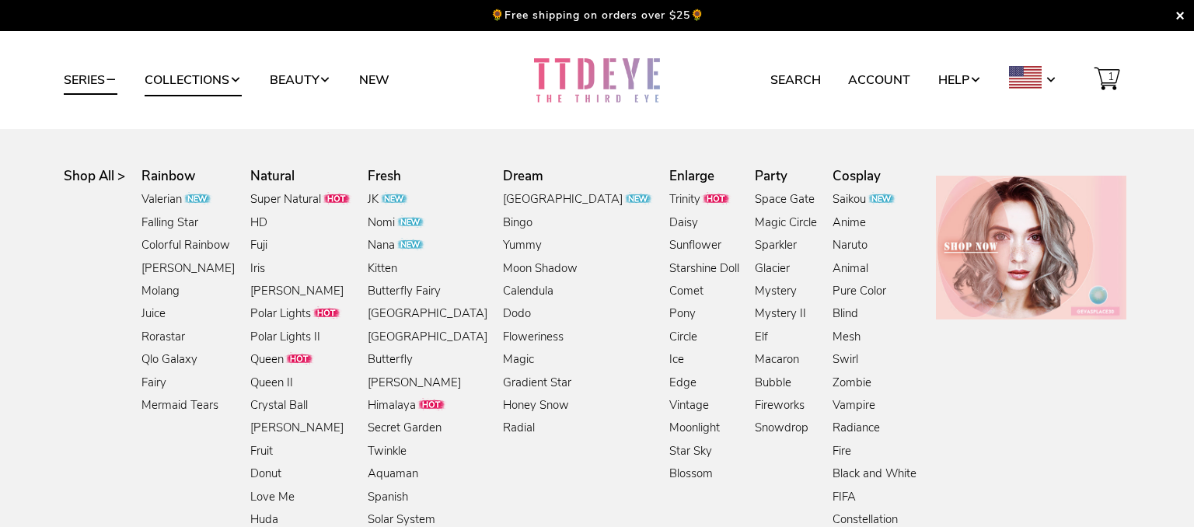
click at [179, 85] on link "Collections" at bounding box center [193, 80] width 97 height 30
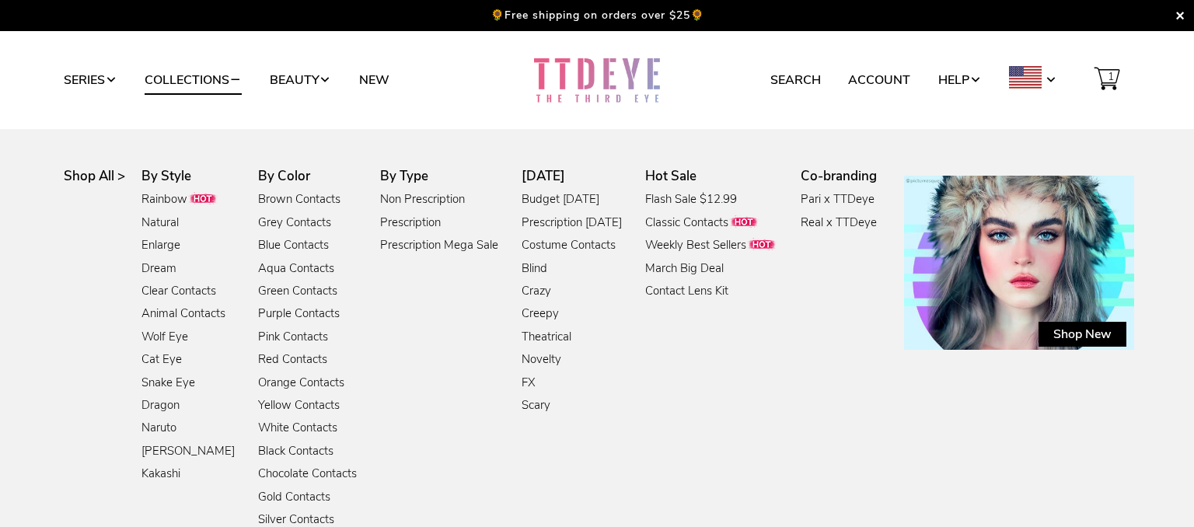
click at [249, 244] on div "Shop All > By Style Rainbow Natural Enlarge Dream Clear Contacts Animal Contact…" at bounding box center [597, 351] width 1074 height 444
click at [271, 245] on link "Blue Contacts" at bounding box center [293, 245] width 78 height 21
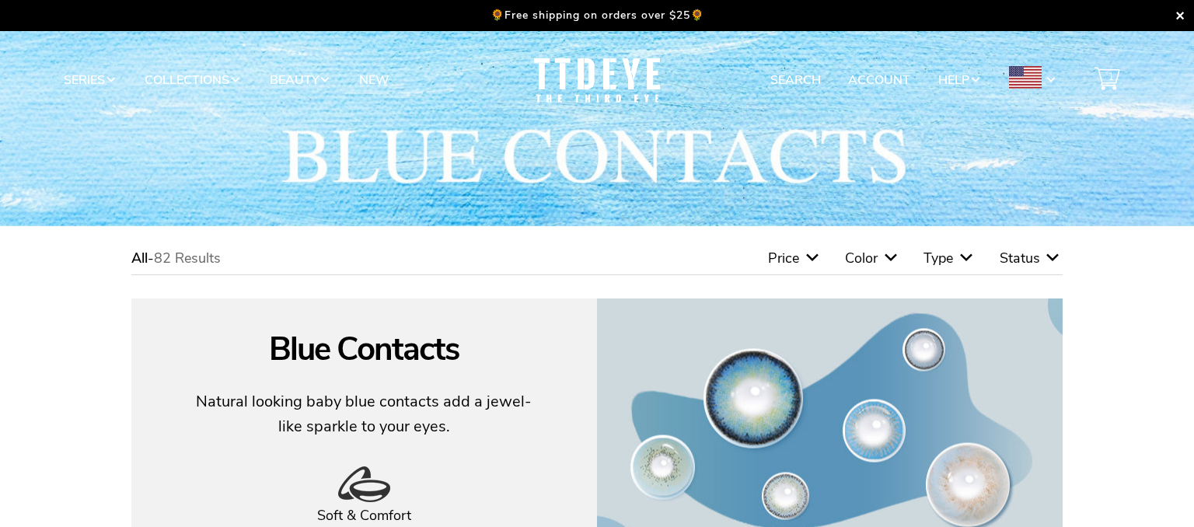
click at [932, 262] on span "Type" at bounding box center [938, 258] width 30 height 19
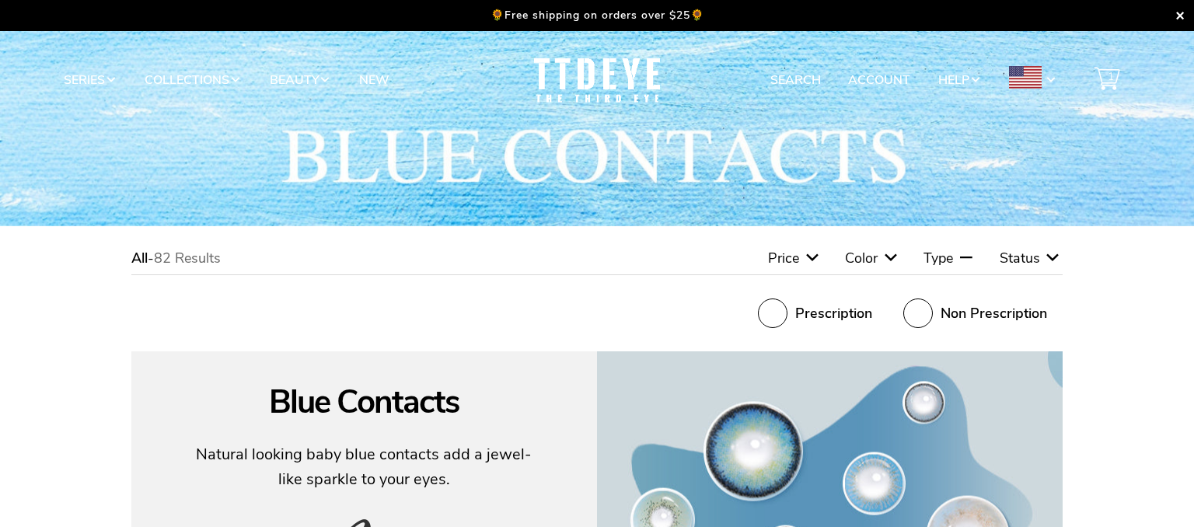
click at [810, 320] on span "Prescription" at bounding box center [833, 313] width 77 height 17
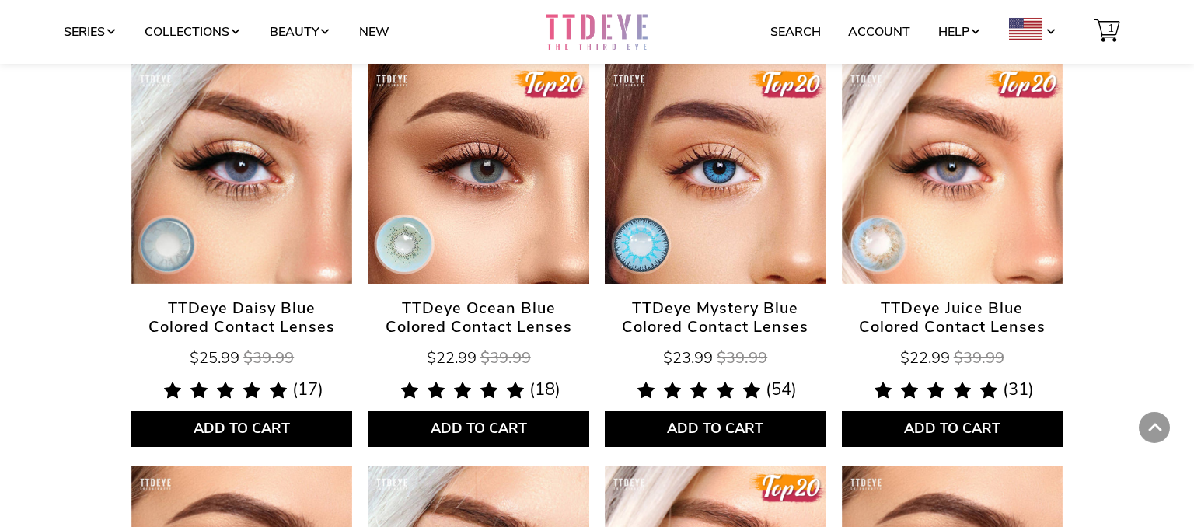
scroll to position [1511, 0]
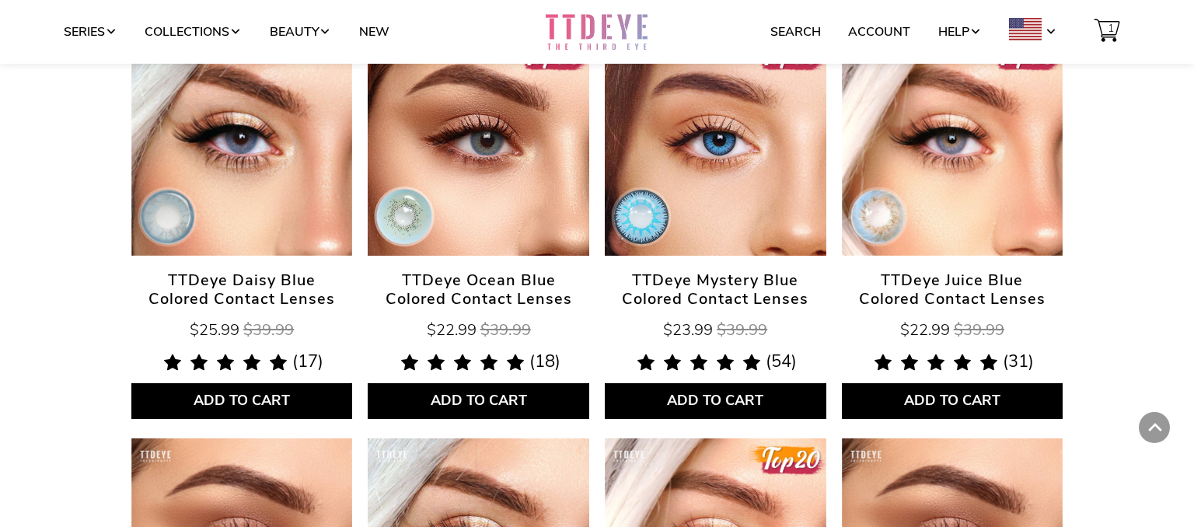
click at [766, 303] on span "TTDeye Mystery Blue Colored Contact Lenses" at bounding box center [715, 289] width 221 height 37
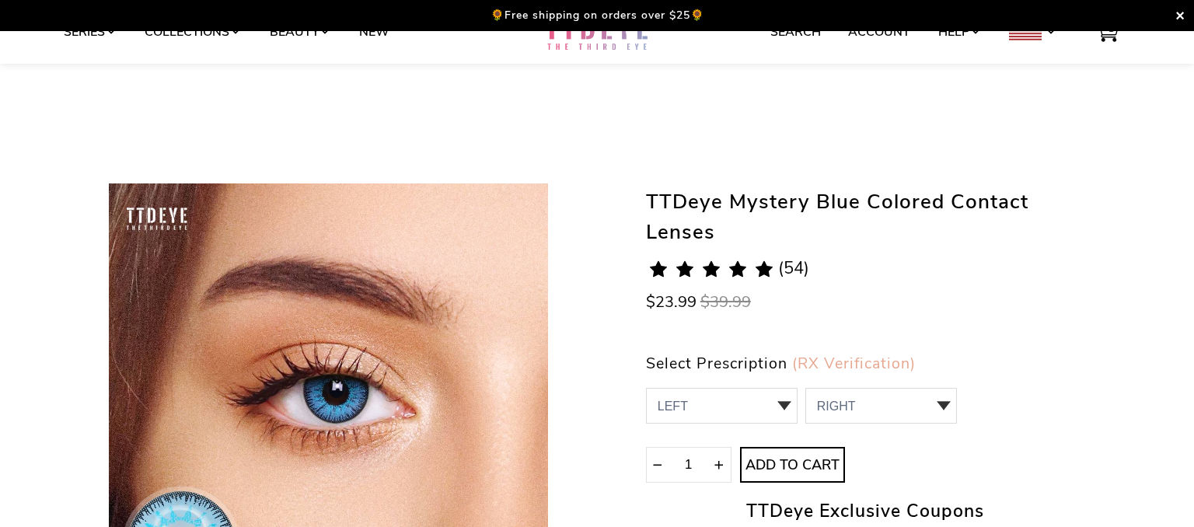
click at [646, 388] on select "LEFT 0.00 / Plano,-1.00,-1.25,-1.50,-1.75,-3.25,-4.25,-4.50,-4.75,-5.00,-6.00,-…" at bounding box center [722, 406] width 152 height 36
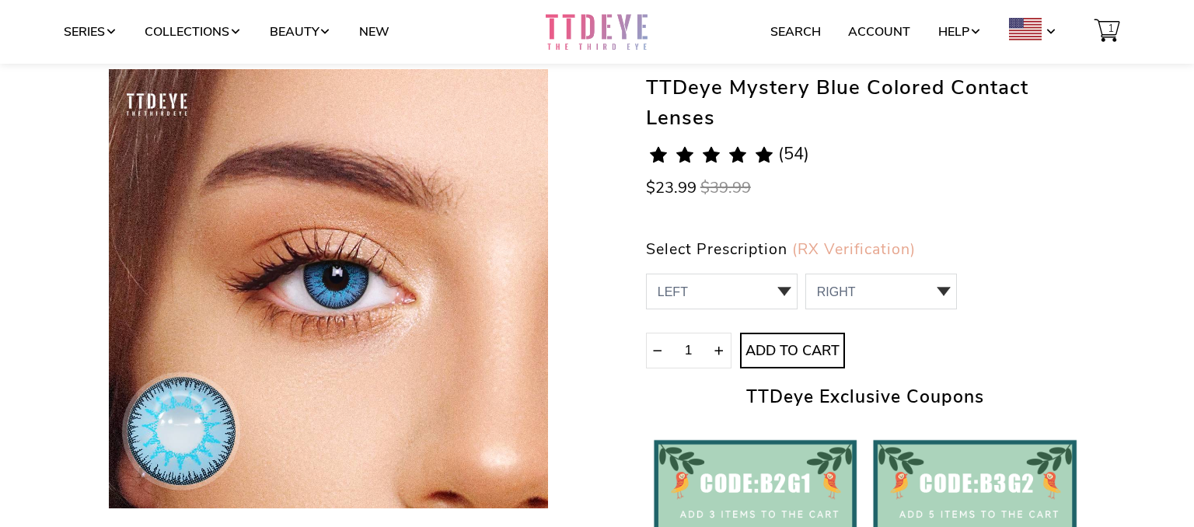
select select "-4.50"
click option "-4.50" at bounding box center [0, 0] width 0 height 0
select select "-4.50"
click option "-4.50" at bounding box center [0, 0] width 0 height 0
click at [807, 351] on span "Add to Cart" at bounding box center [792, 351] width 103 height 17
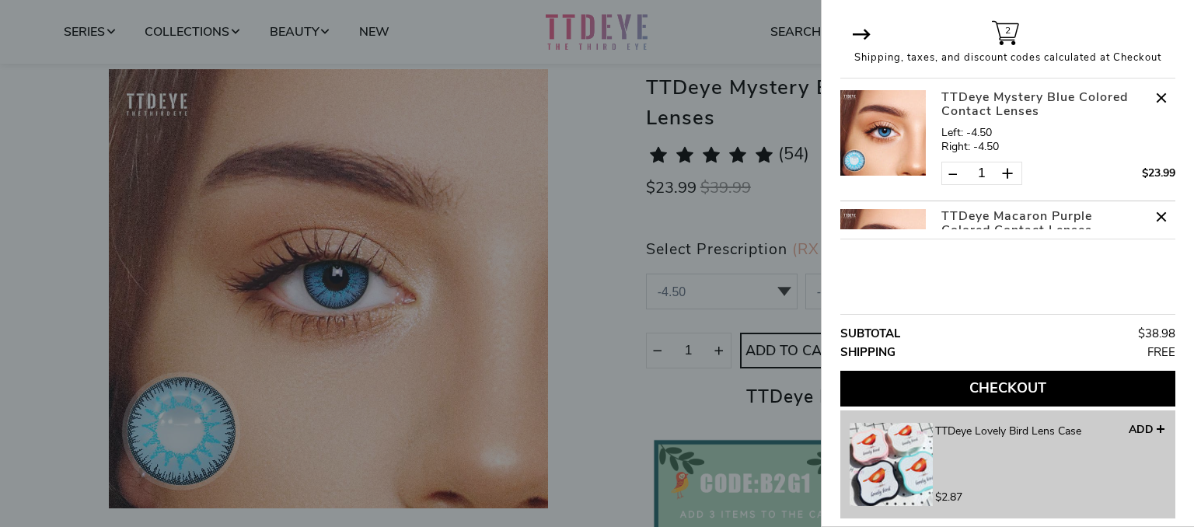
click at [860, 37] on span at bounding box center [861, 34] width 27 height 20
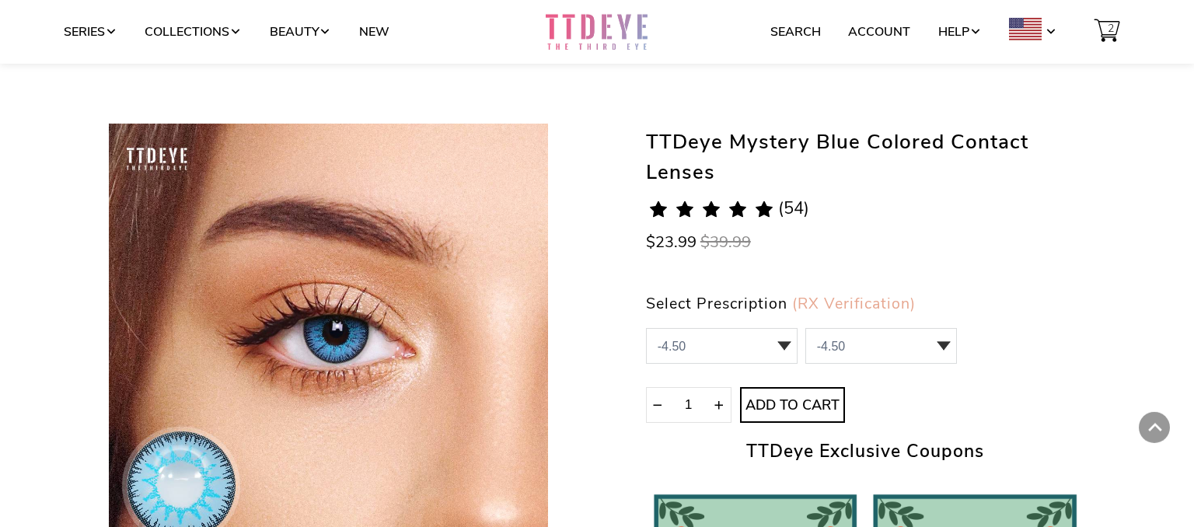
scroll to position [0, 0]
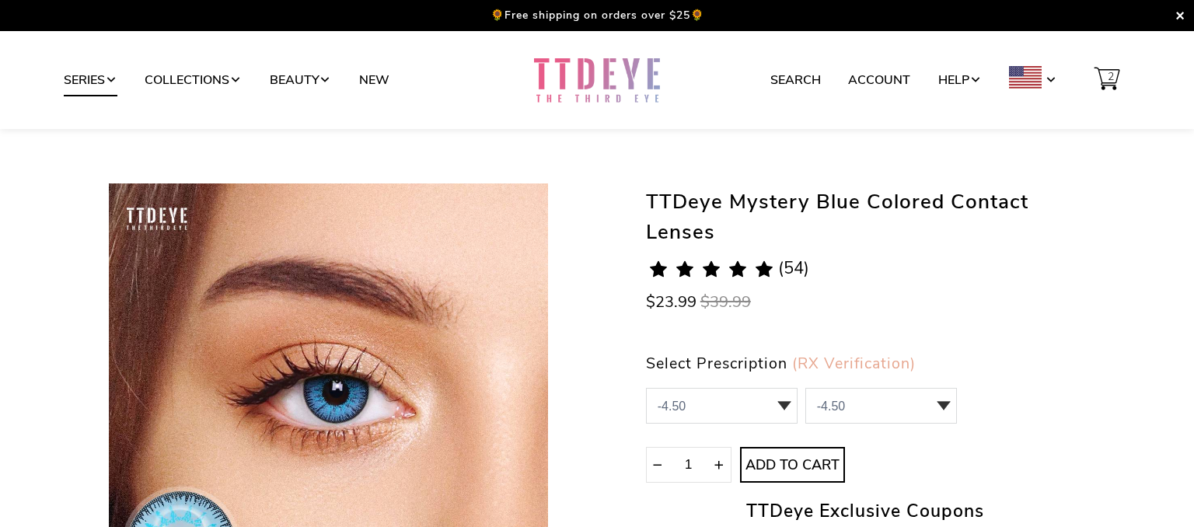
click at [91, 80] on link "Series" at bounding box center [91, 80] width 54 height 30
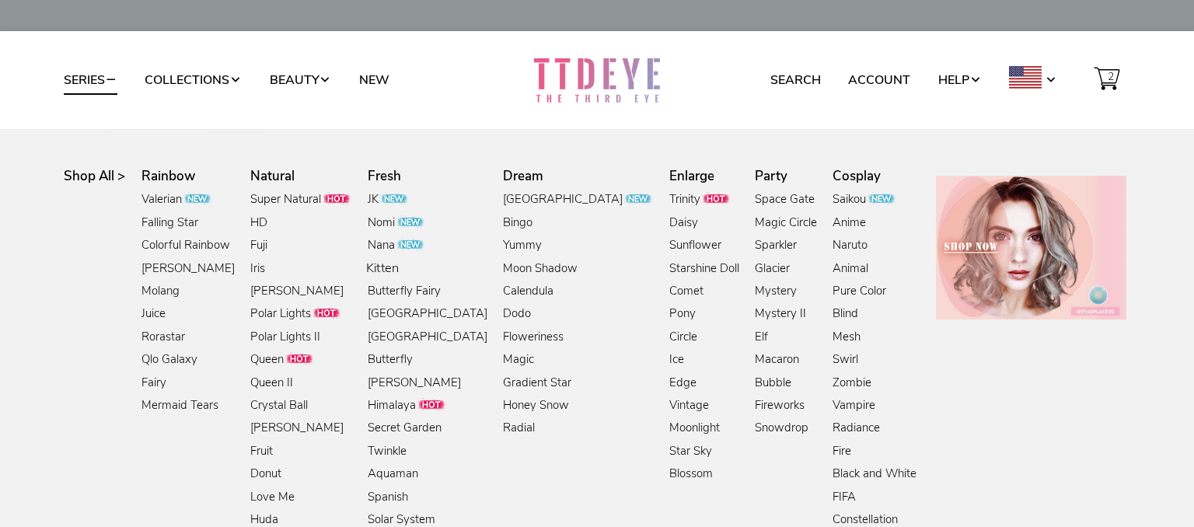
scroll to position [168, 0]
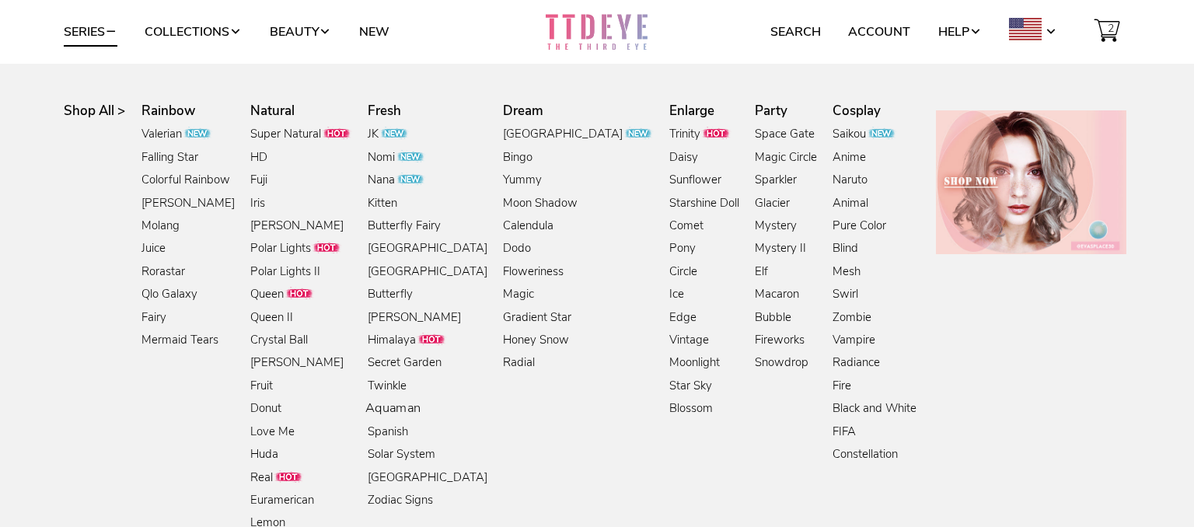
click at [390, 412] on link "Aquaman" at bounding box center [393, 409] width 56 height 21
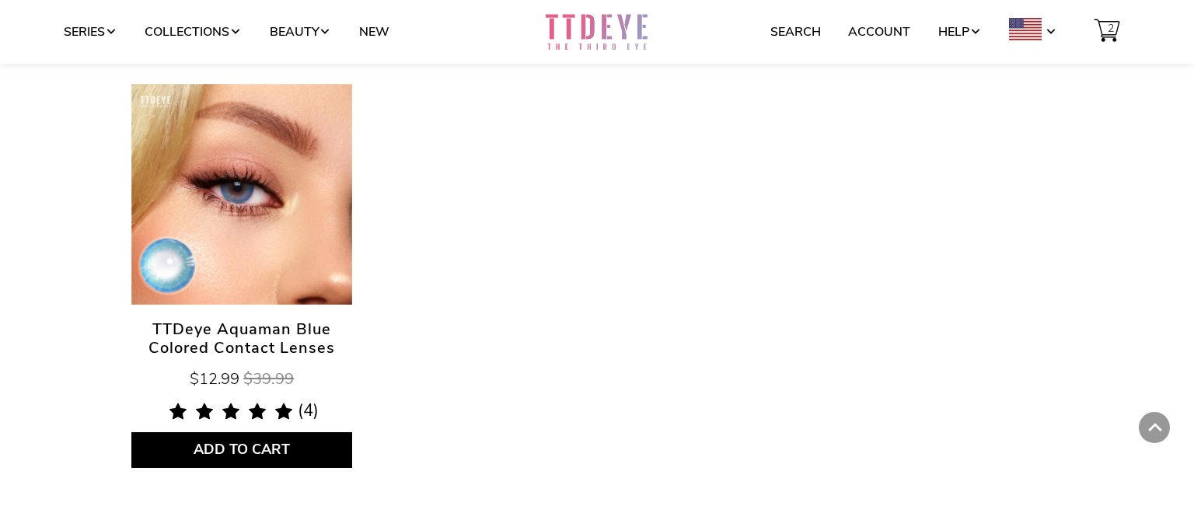
scroll to position [173, 0]
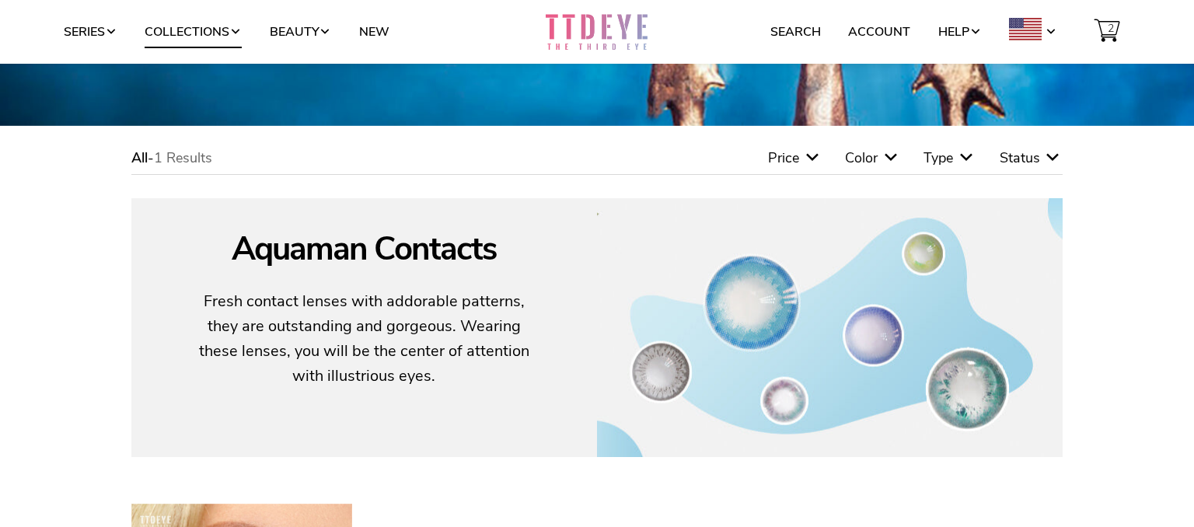
click at [217, 26] on link "Collections" at bounding box center [193, 32] width 97 height 30
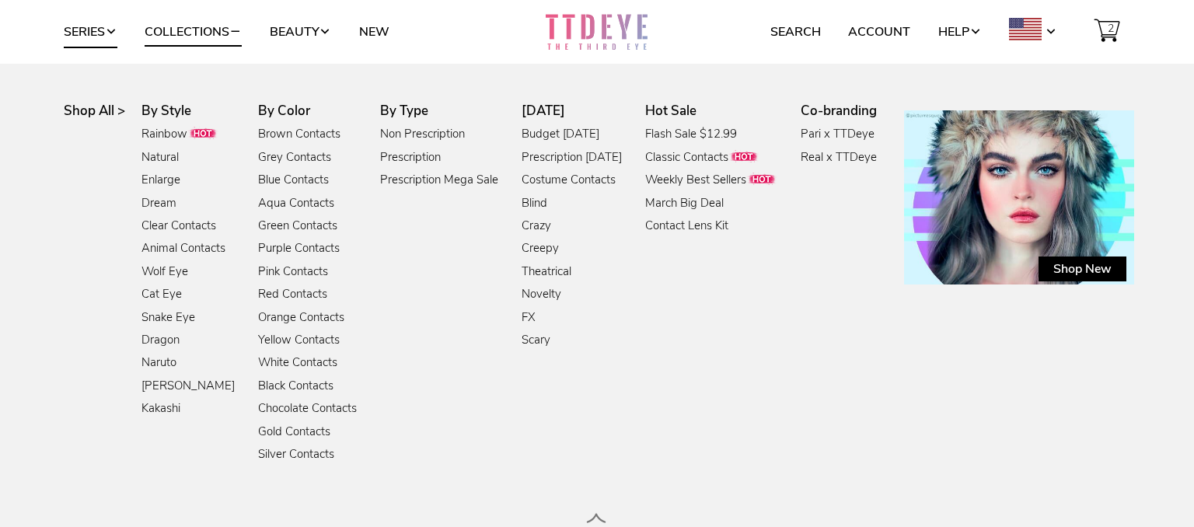
click at [111, 31] on span at bounding box center [111, 32] width 12 height 12
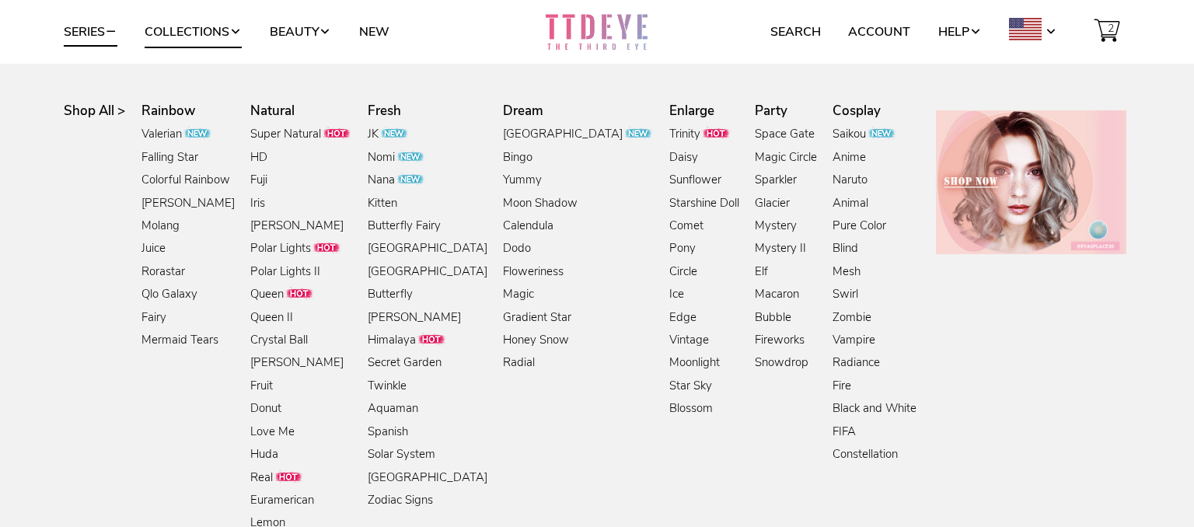
click at [235, 34] on link "Collections" at bounding box center [193, 32] width 97 height 30
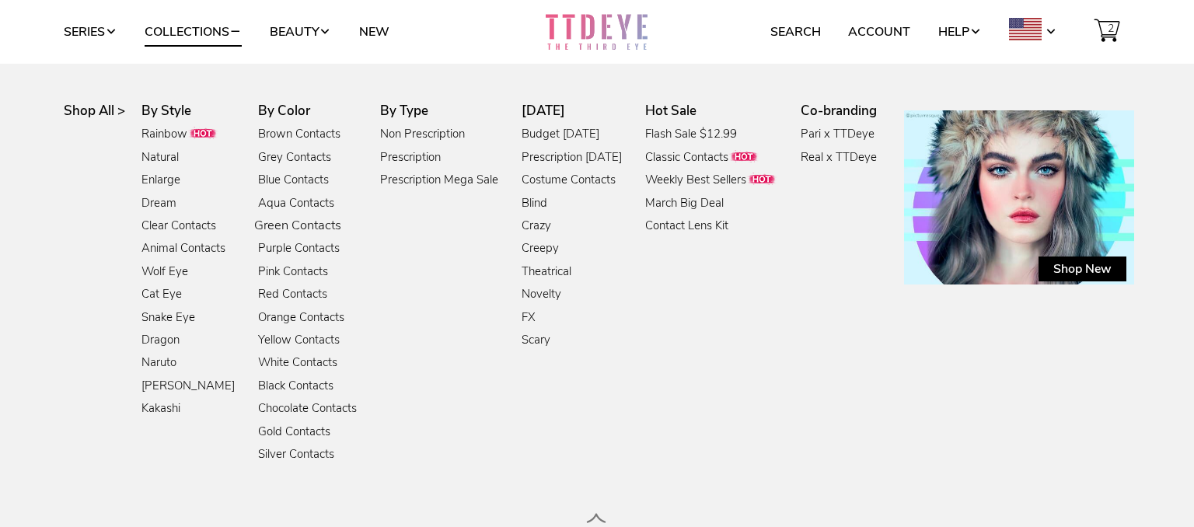
click at [288, 228] on link "Green Contacts" at bounding box center [297, 226] width 87 height 21
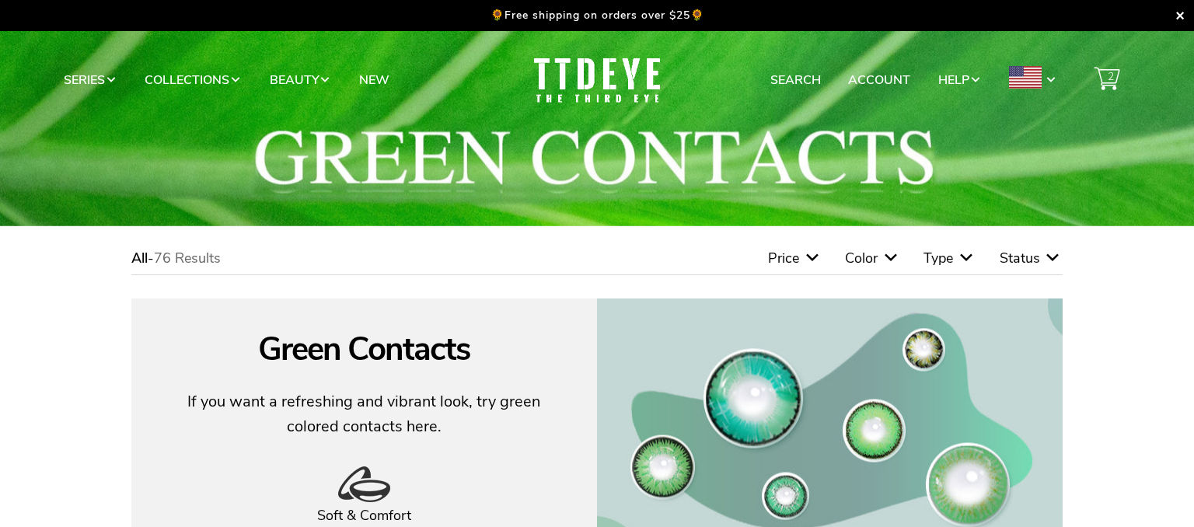
click at [944, 260] on span "Type" at bounding box center [938, 258] width 30 height 19
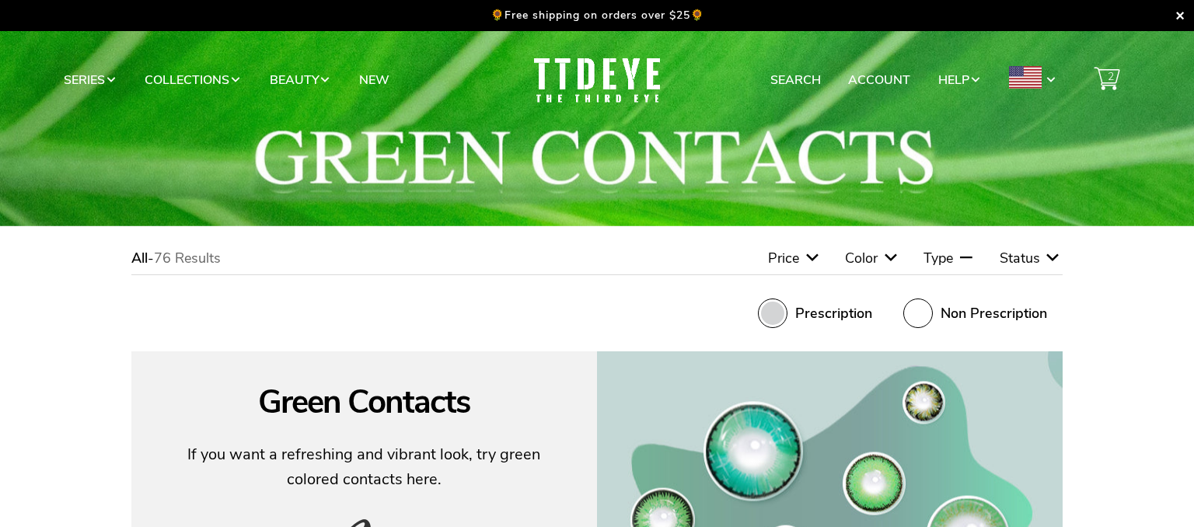
click at [761, 313] on span at bounding box center [773, 313] width 30 height 30
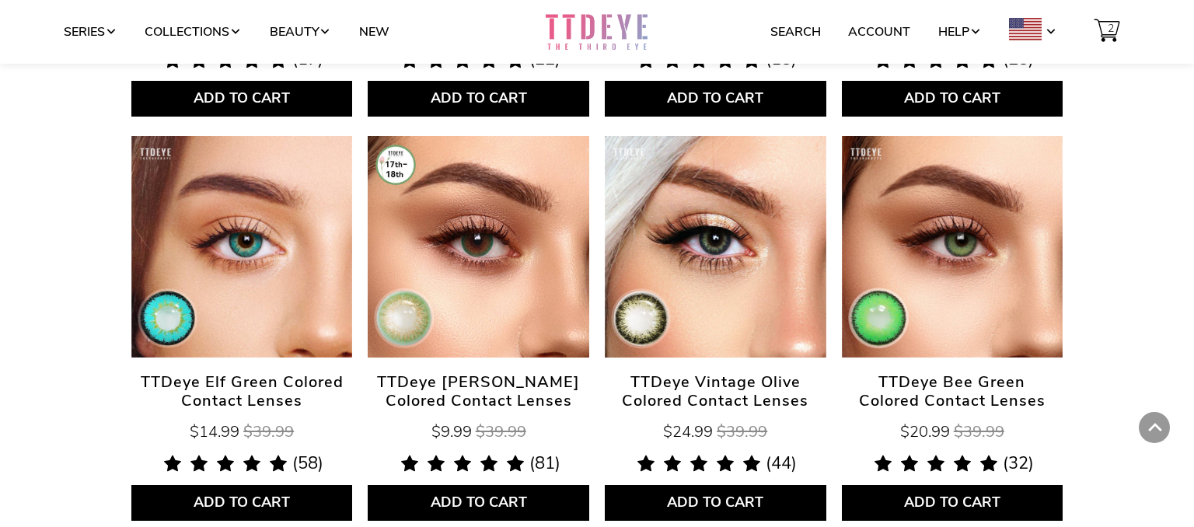
scroll to position [1846, 0]
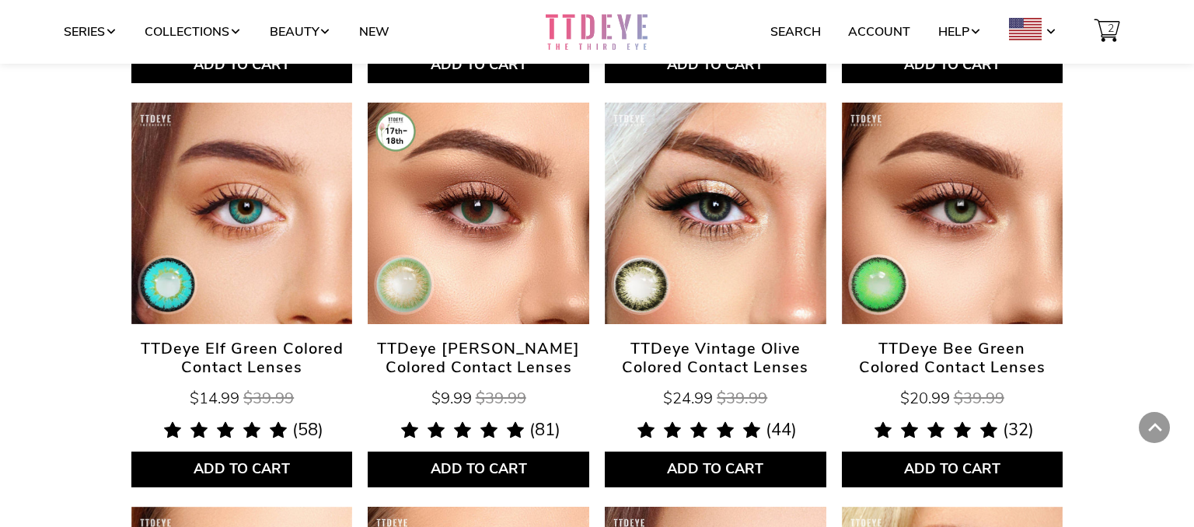
click at [264, 347] on span "TTDeye Elf Green Colored Contact Lenses" at bounding box center [241, 358] width 221 height 37
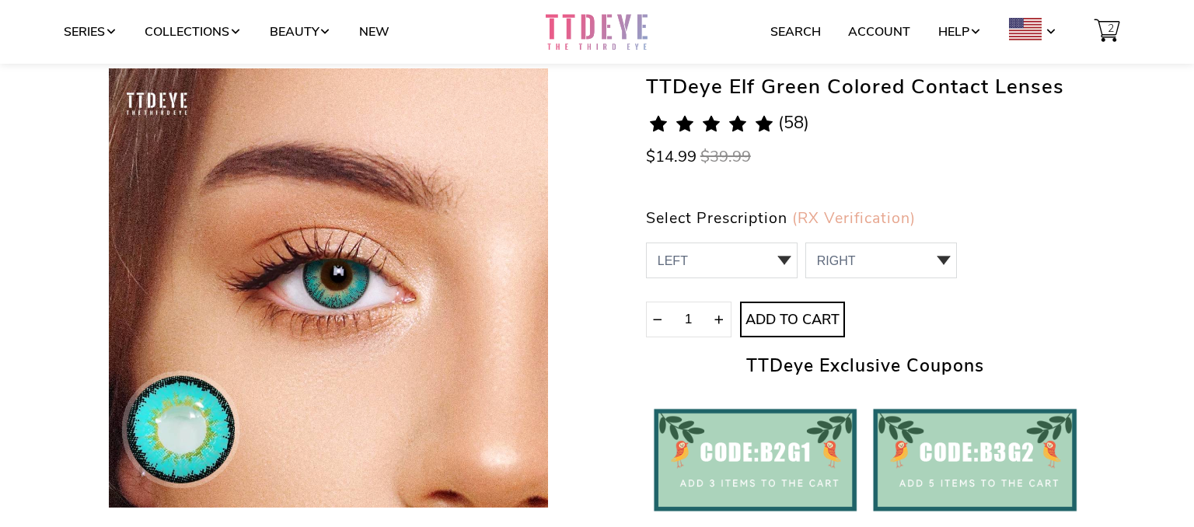
scroll to position [115, 0]
click at [646, 242] on select "LEFT 0.00 / Plano,-1.00,-1.25,-1.50,-1.75,-2.00,-2.25,-3.00,-3.25,-3.50,-3.75,-…" at bounding box center [722, 260] width 152 height 36
select select "-4.25"
click option "-4.25" at bounding box center [0, 0] width 0 height 0
click at [805, 242] on select "RIGHT 0 0.00 / Plano 1 -1.00 2 -1.25 3 -1.50 4 -1.75 5 -2.00 6 -2.25 7 -3.00 8 …" at bounding box center [881, 260] width 152 height 36
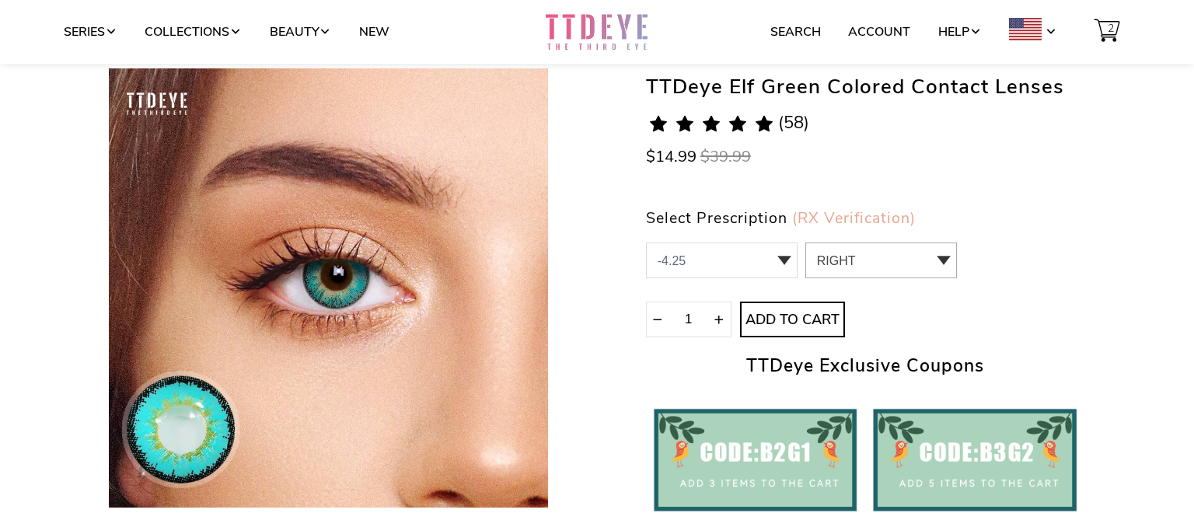
select select "-4.50"
click option "-4.50" at bounding box center [0, 0] width 0 height 0
click at [821, 315] on span "Add to Cart" at bounding box center [792, 320] width 103 height 17
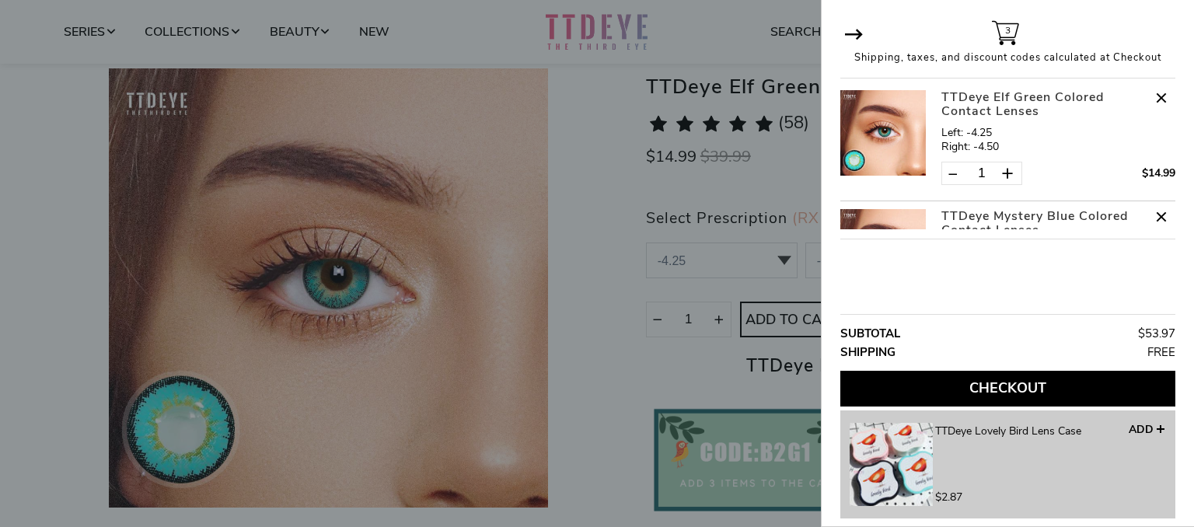
drag, startPoint x: 580, startPoint y: 351, endPoint x: 603, endPoint y: 344, distance: 23.6
click at [581, 351] on div at bounding box center [597, 263] width 1194 height 527
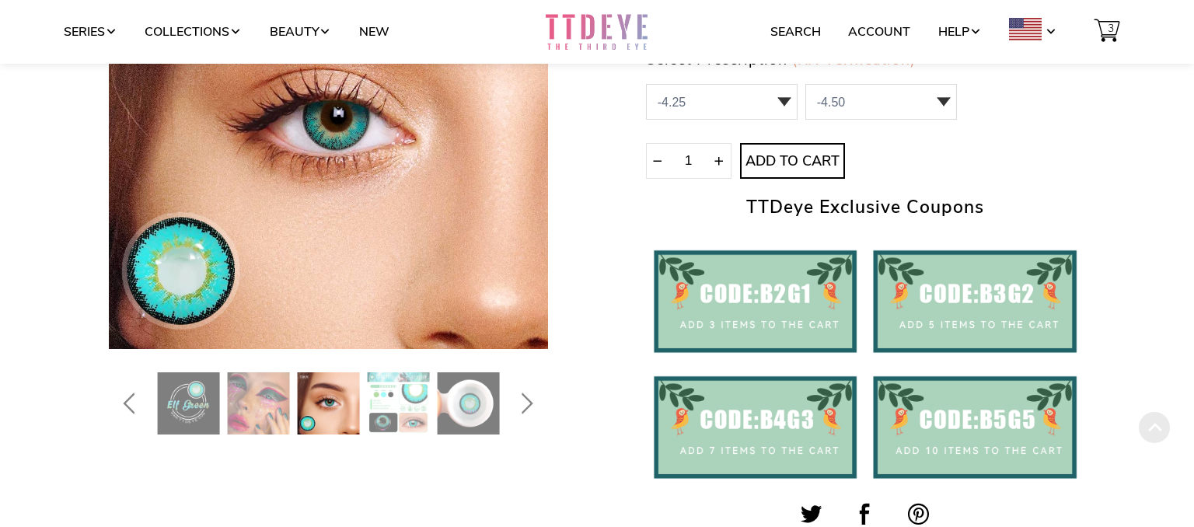
scroll to position [283, 0]
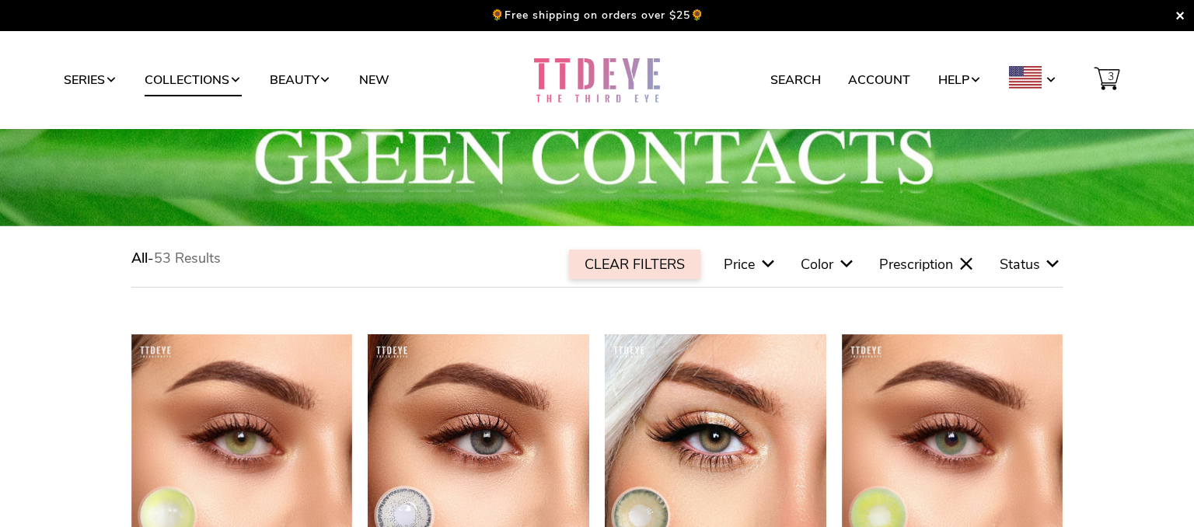
click at [183, 76] on link "Collections" at bounding box center [193, 80] width 97 height 30
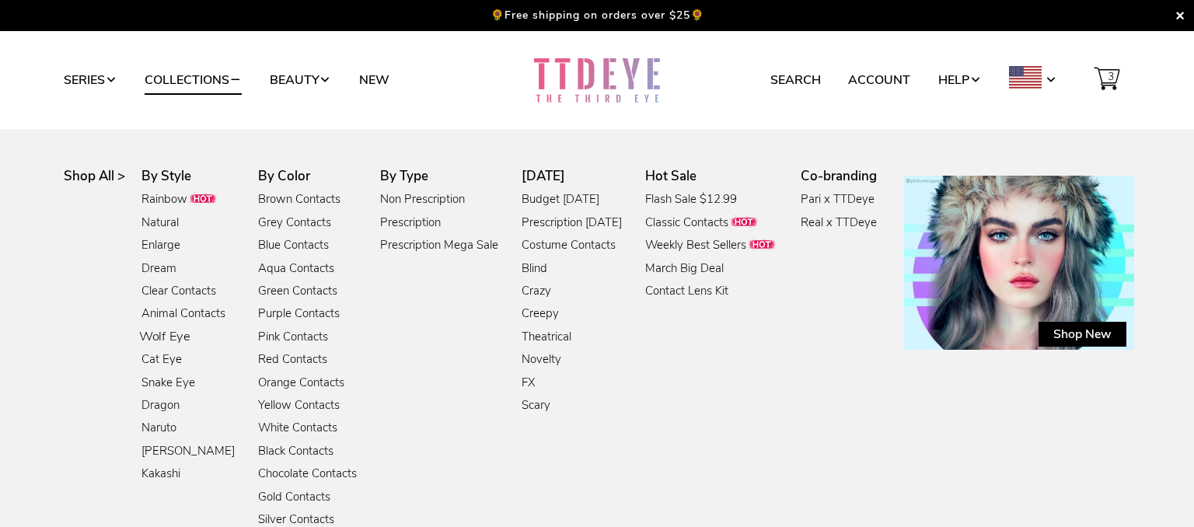
click at [167, 340] on link "Wolf Eye" at bounding box center [164, 337] width 51 height 21
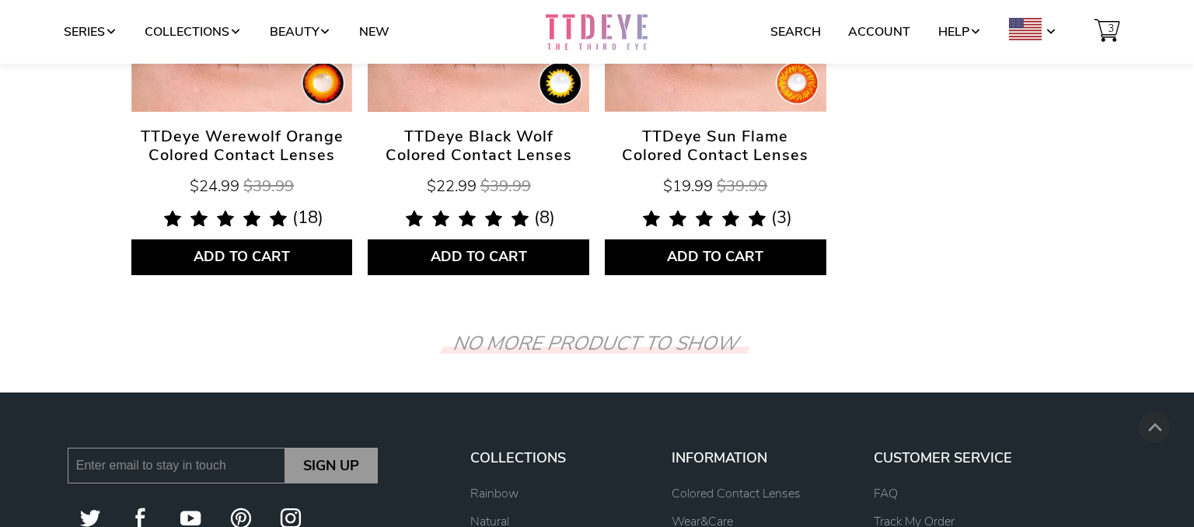
scroll to position [340, 0]
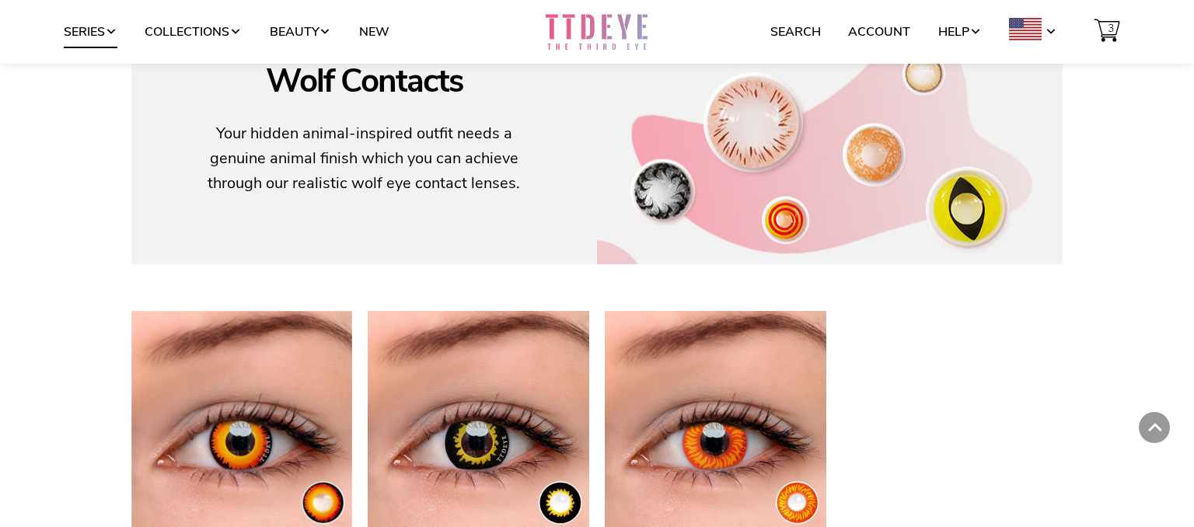
drag, startPoint x: 121, startPoint y: 24, endPoint x: 110, endPoint y: 26, distance: 11.1
click at [117, 25] on link "Series" at bounding box center [91, 32] width 54 height 30
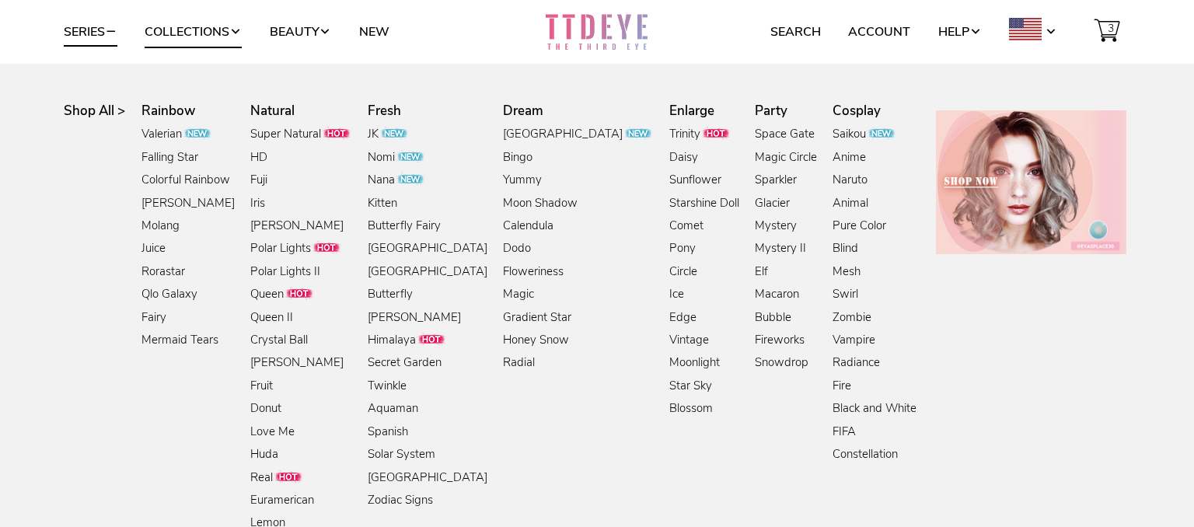
click at [180, 31] on link "Collections" at bounding box center [193, 32] width 97 height 30
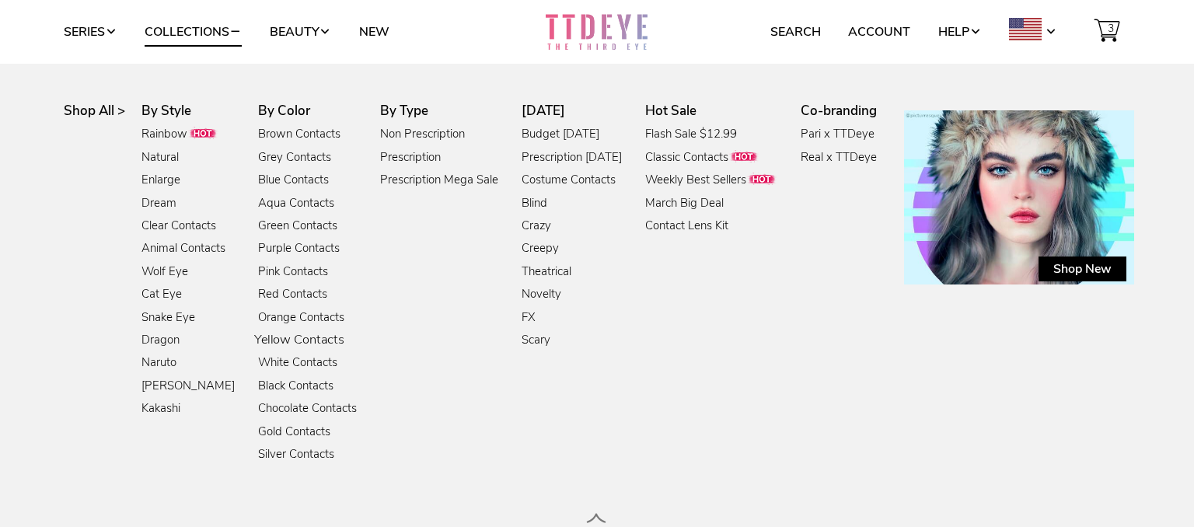
click at [319, 342] on link "Yellow Contacts" at bounding box center [299, 340] width 90 height 21
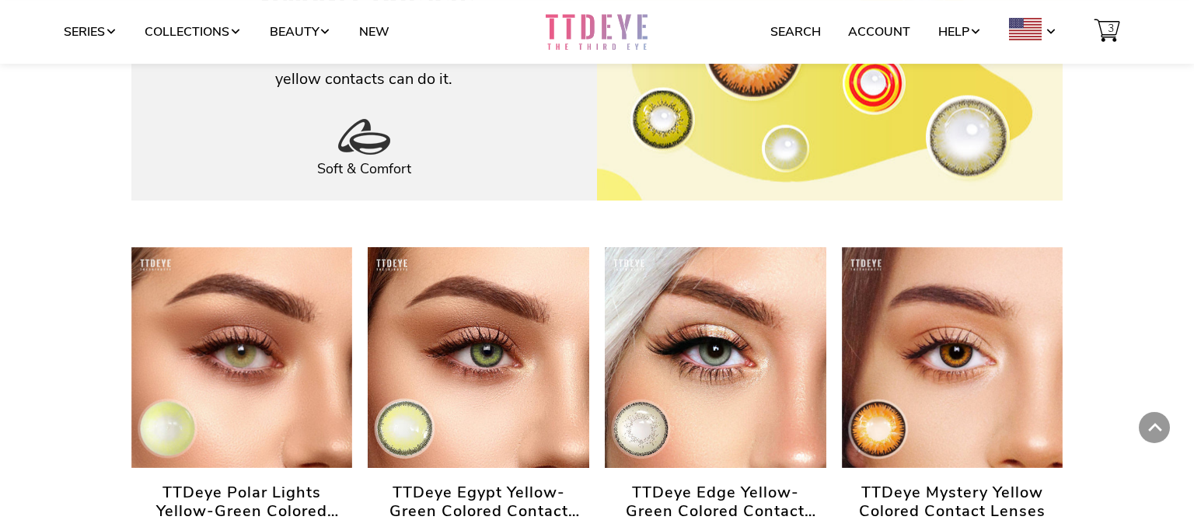
scroll to position [420, 0]
click at [229, 29] on link "Collections" at bounding box center [193, 32] width 97 height 30
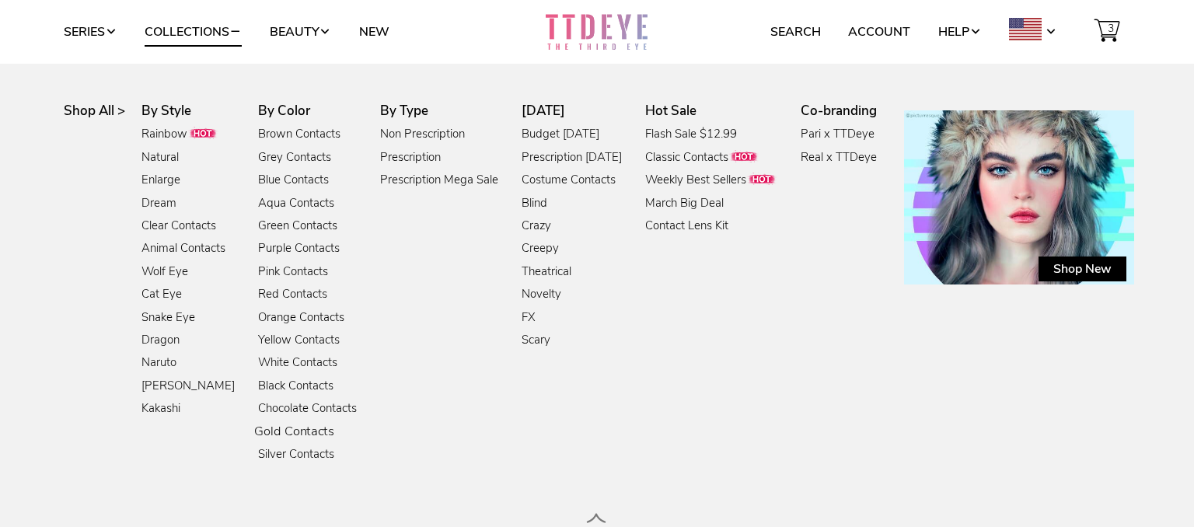
click at [298, 427] on link "Gold Contacts" at bounding box center [293, 431] width 79 height 21
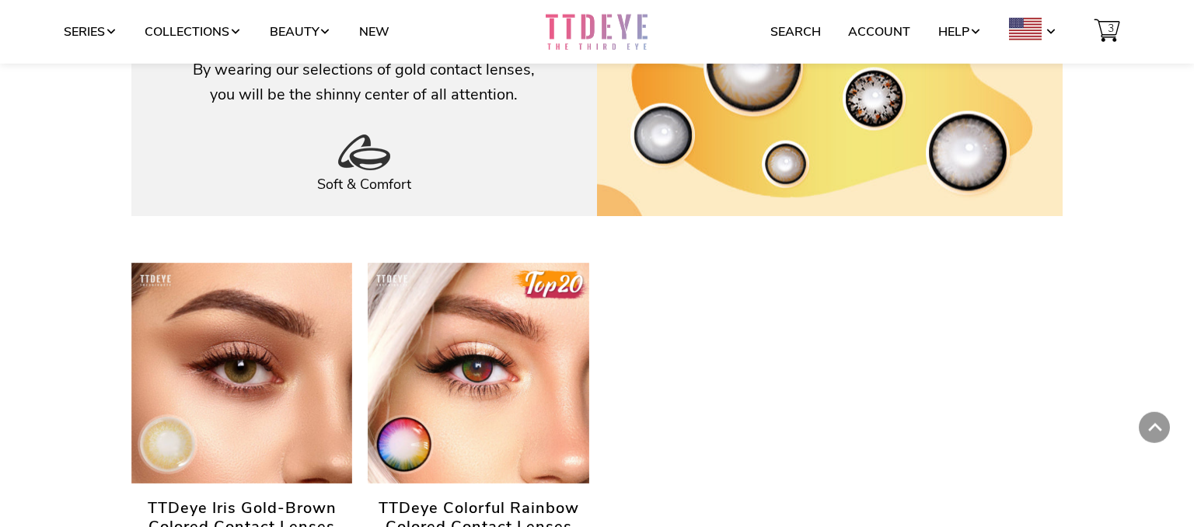
scroll to position [336, 0]
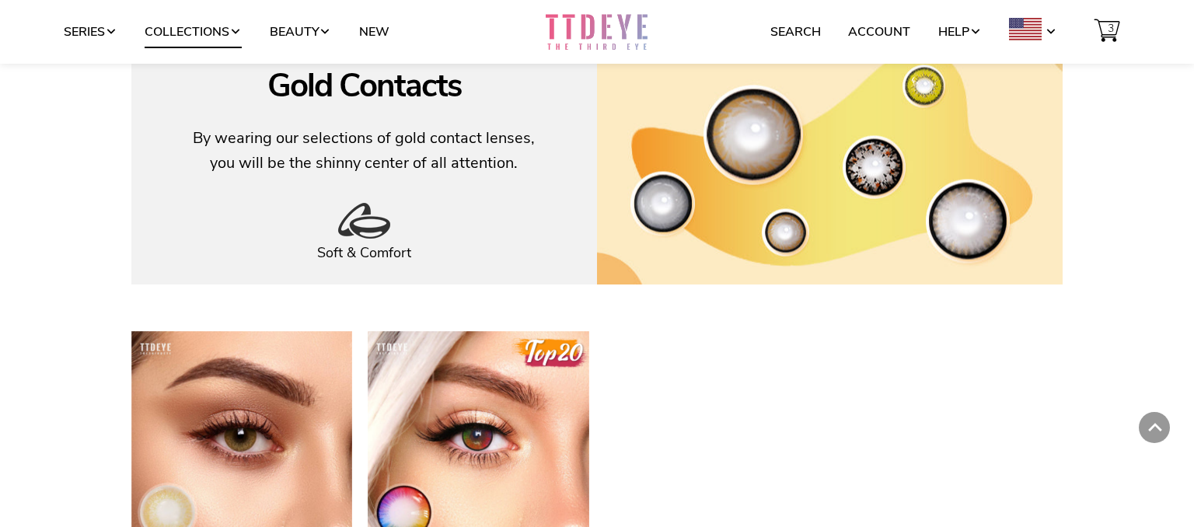
click at [211, 25] on link "Collections" at bounding box center [193, 32] width 97 height 30
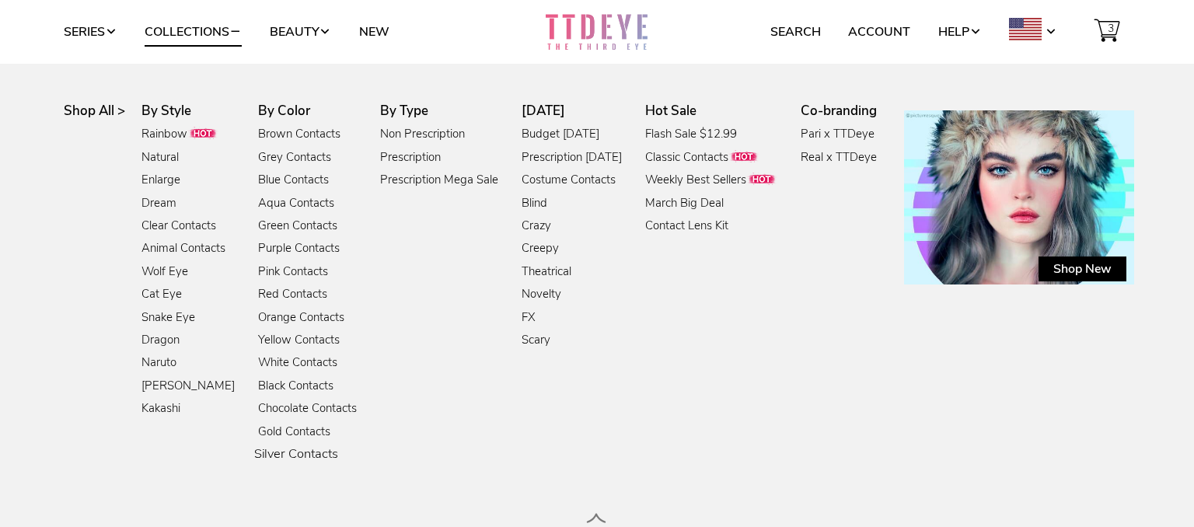
click at [295, 457] on link "Silver Contacts" at bounding box center [296, 454] width 84 height 21
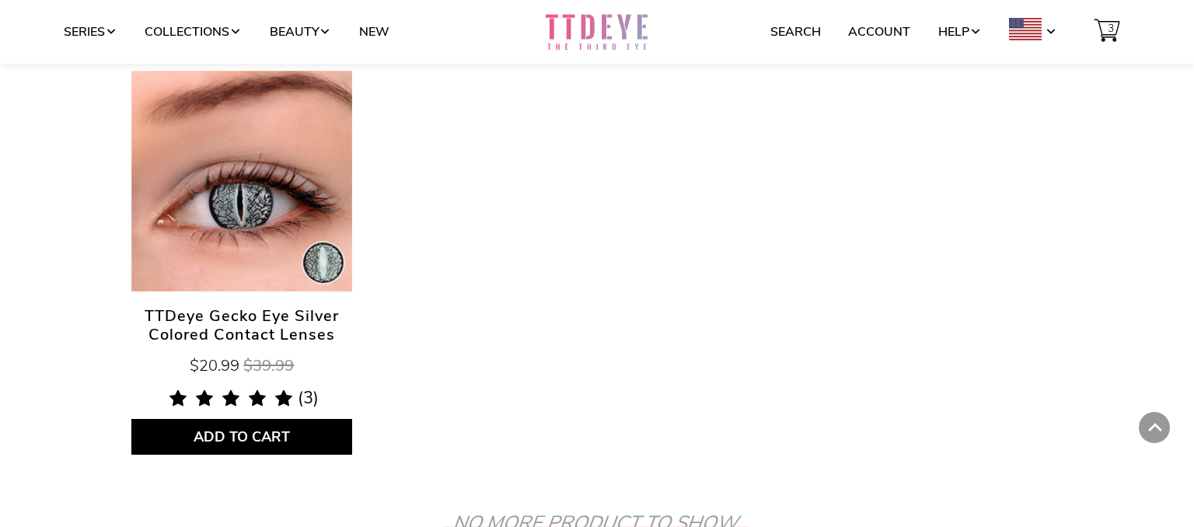
scroll to position [671, 0]
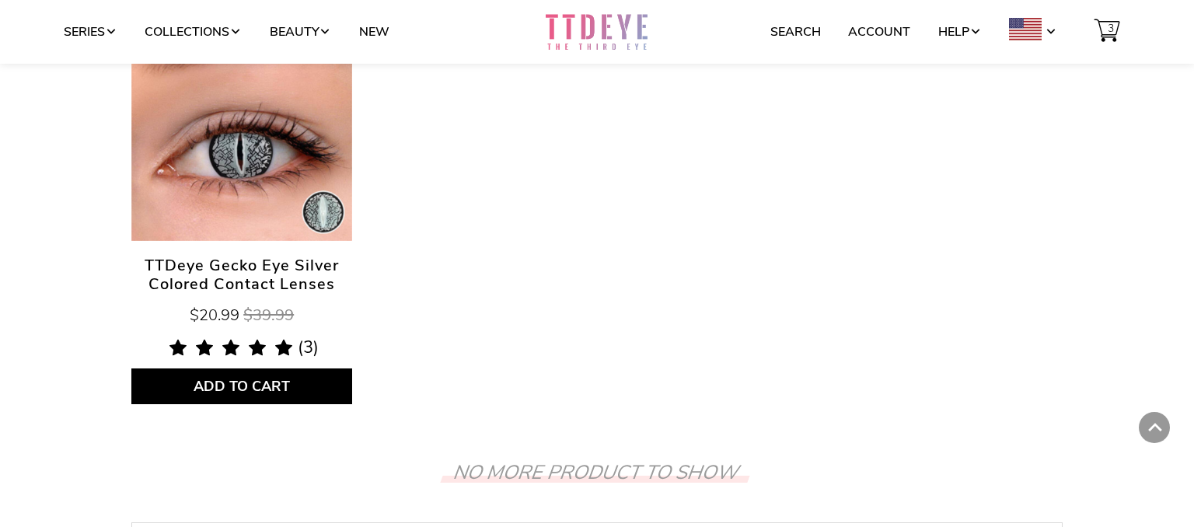
click at [237, 260] on span "TTDeye Gecko Eye Silver Colored Contact Lenses" at bounding box center [241, 274] width 221 height 37
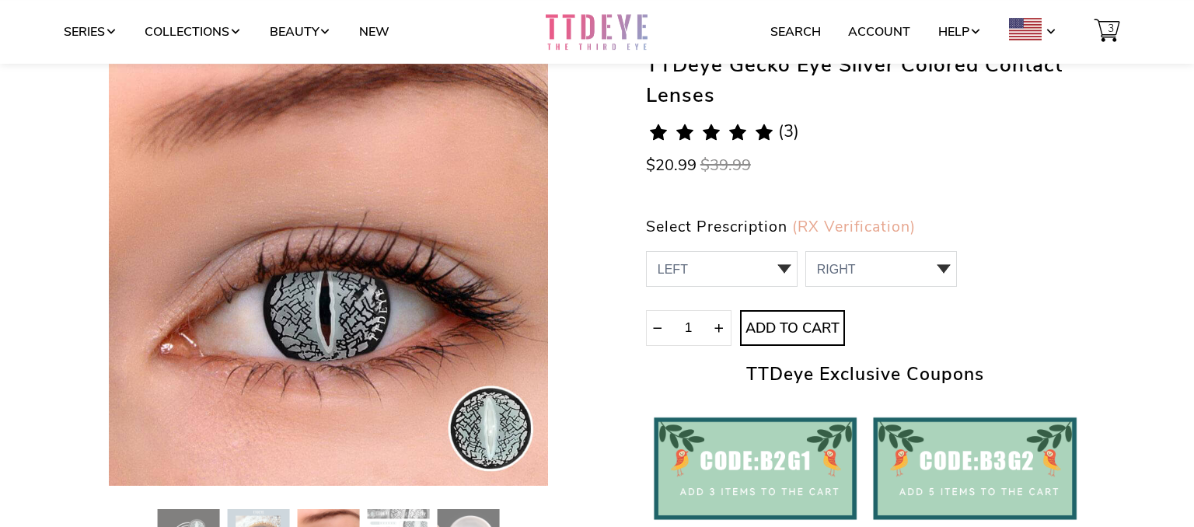
scroll to position [168, 0]
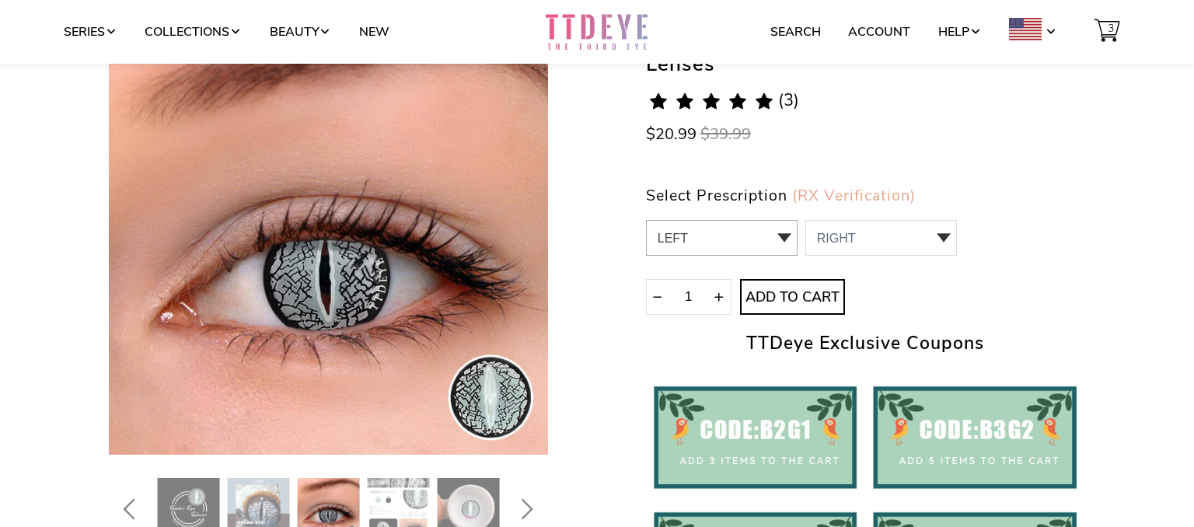
click at [646, 220] on select "LEFT 0.00 / Plano 0 0.00 / Plano" at bounding box center [722, 238] width 152 height 36
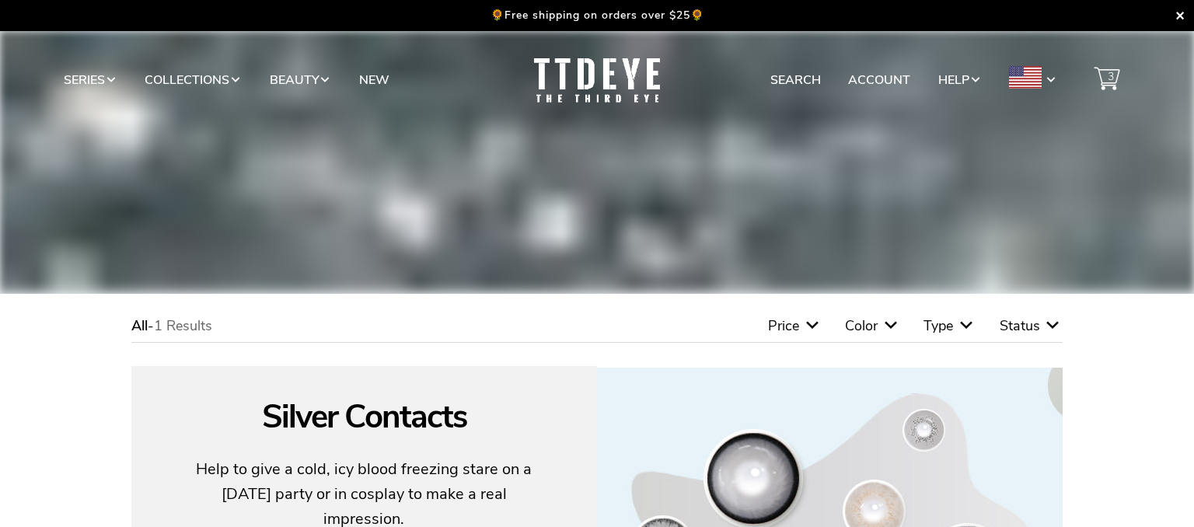
scroll to position [671, 0]
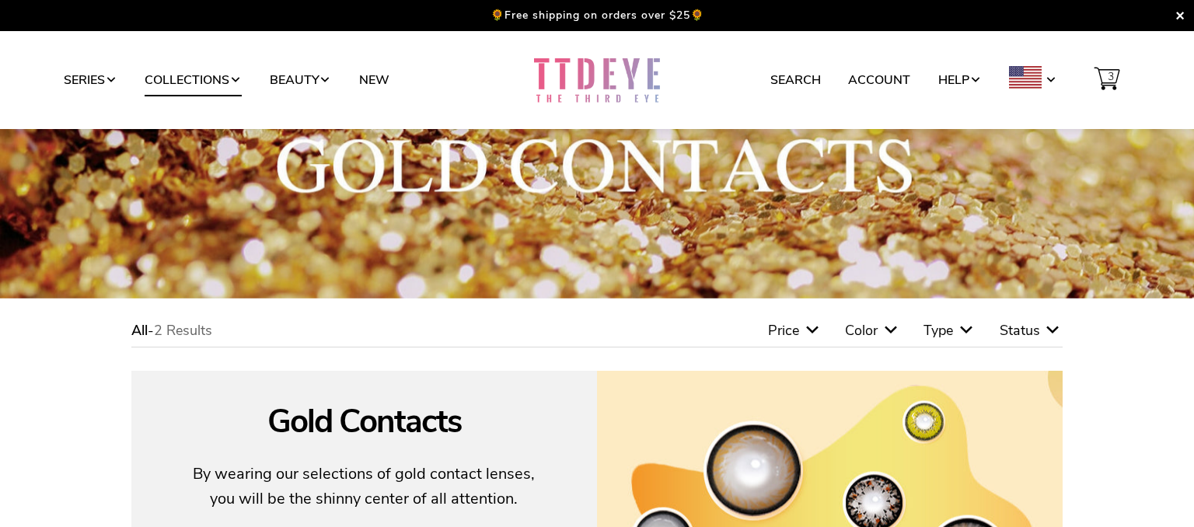
click at [217, 73] on link "Collections" at bounding box center [193, 80] width 97 height 30
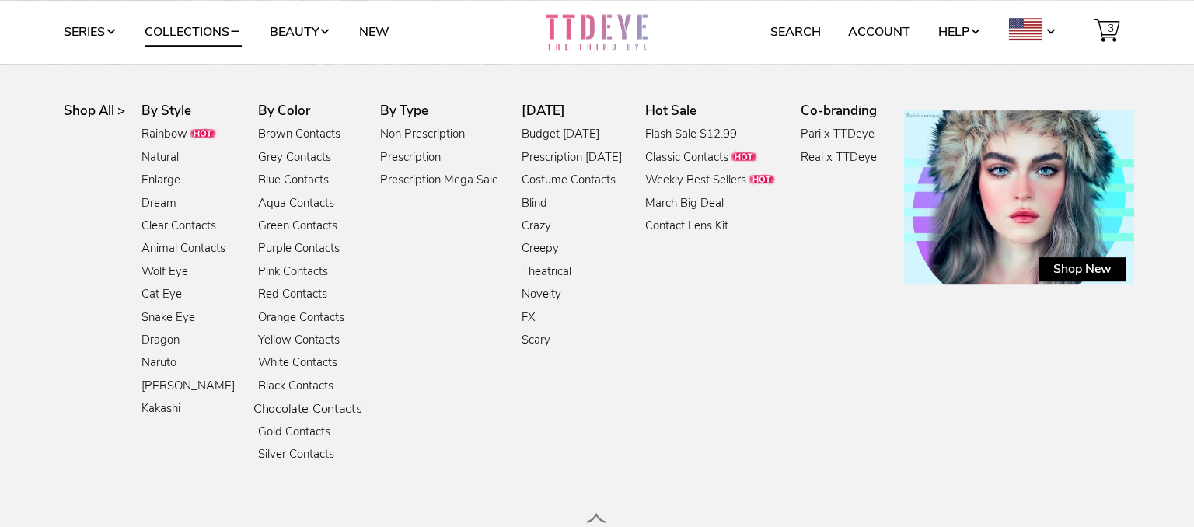
scroll to position [113, 0]
click at [100, 37] on link "Series" at bounding box center [91, 32] width 54 height 30
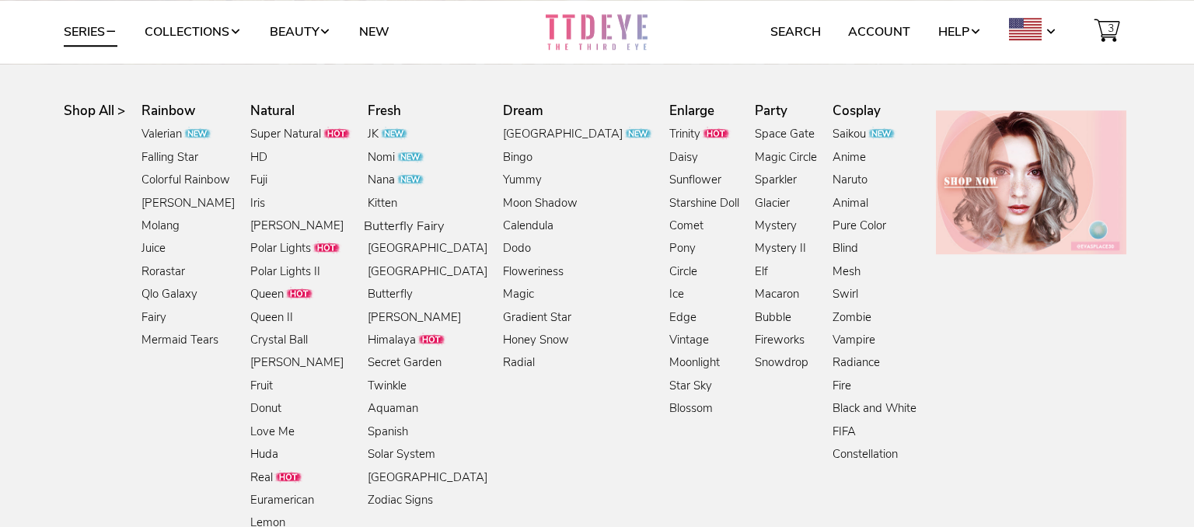
click at [381, 221] on link "Butterfly Fairy" at bounding box center [404, 226] width 80 height 21
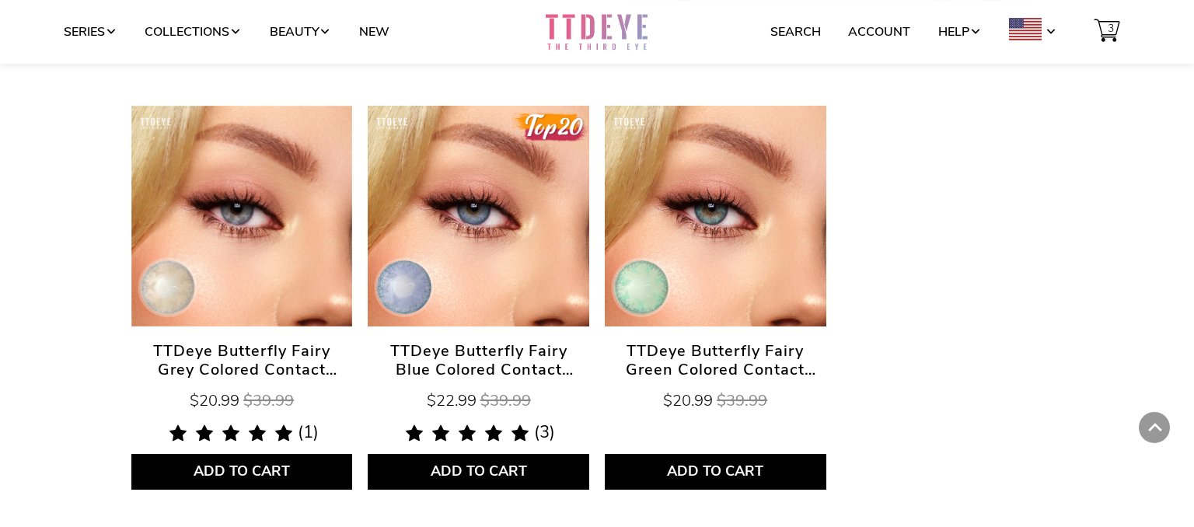
scroll to position [539, 0]
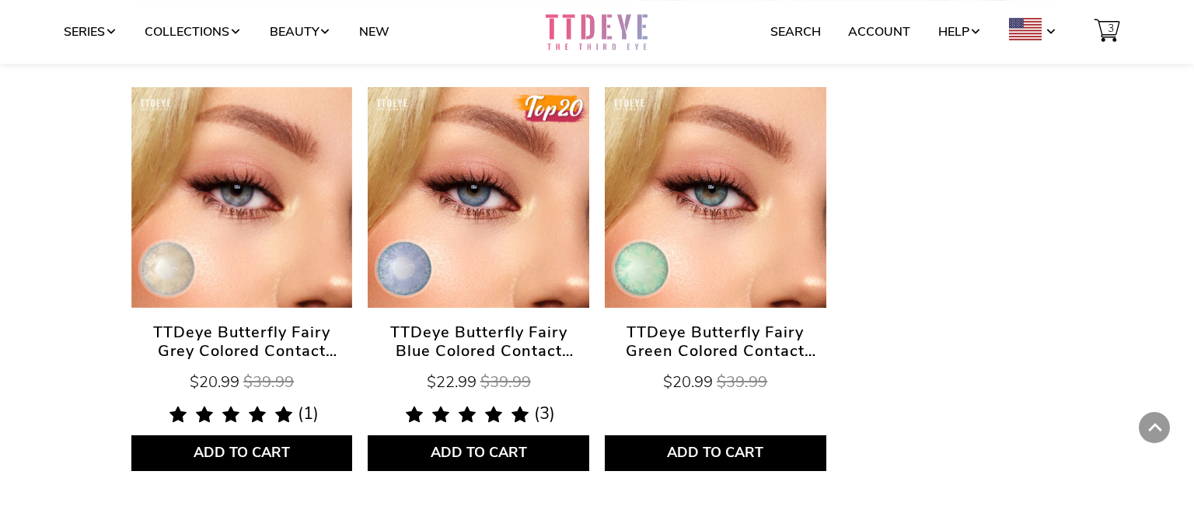
click at [483, 343] on span "TTDeye Butterfly Fairy Blue Colored Contact Lenses" at bounding box center [478, 341] width 221 height 37
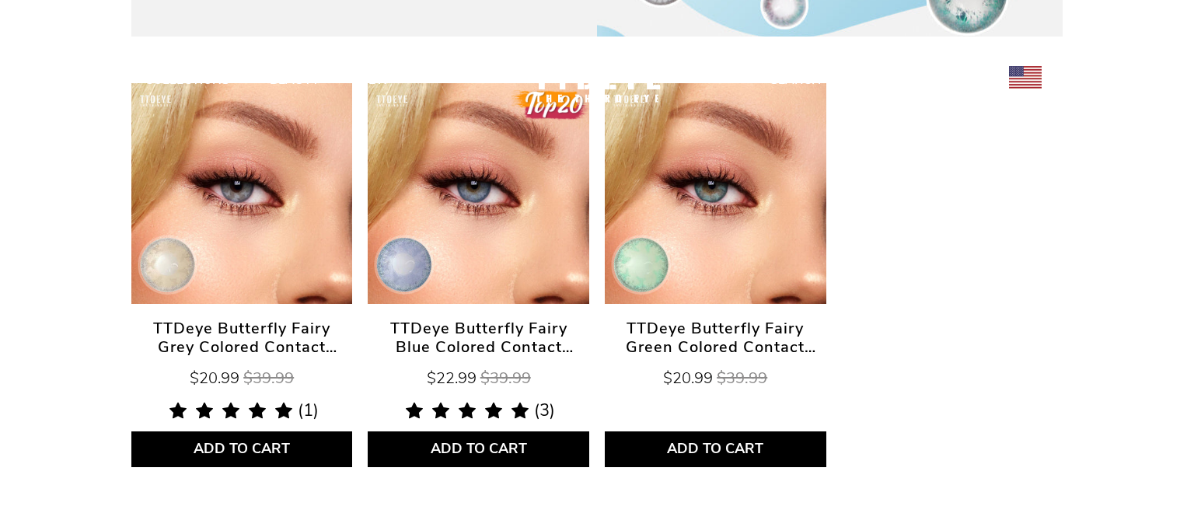
scroll to position [538, 0]
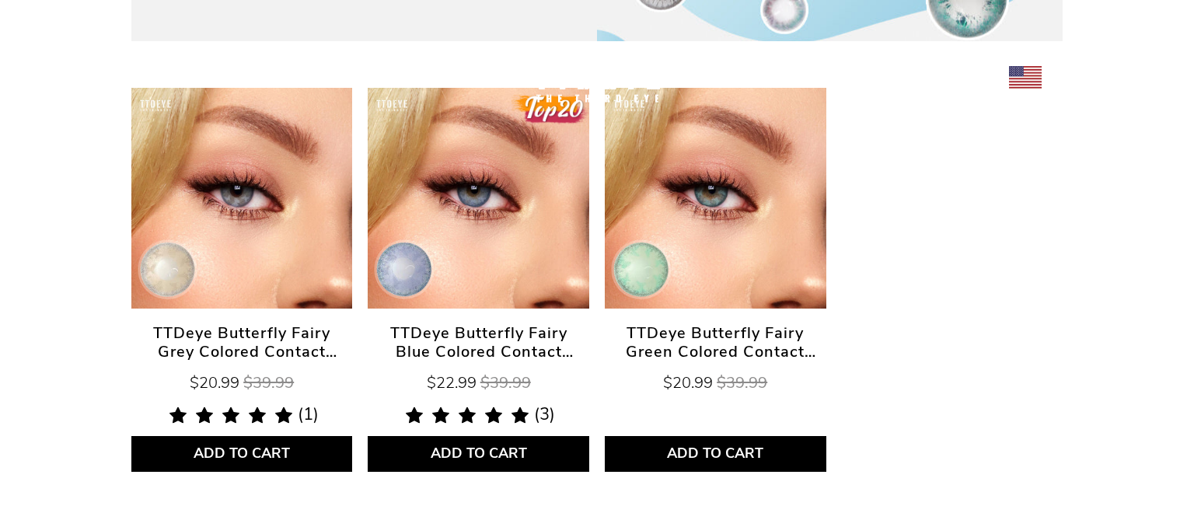
click at [741, 330] on span "TTDeye Butterfly Fairy Green Colored Contact Lenses" at bounding box center [715, 342] width 221 height 37
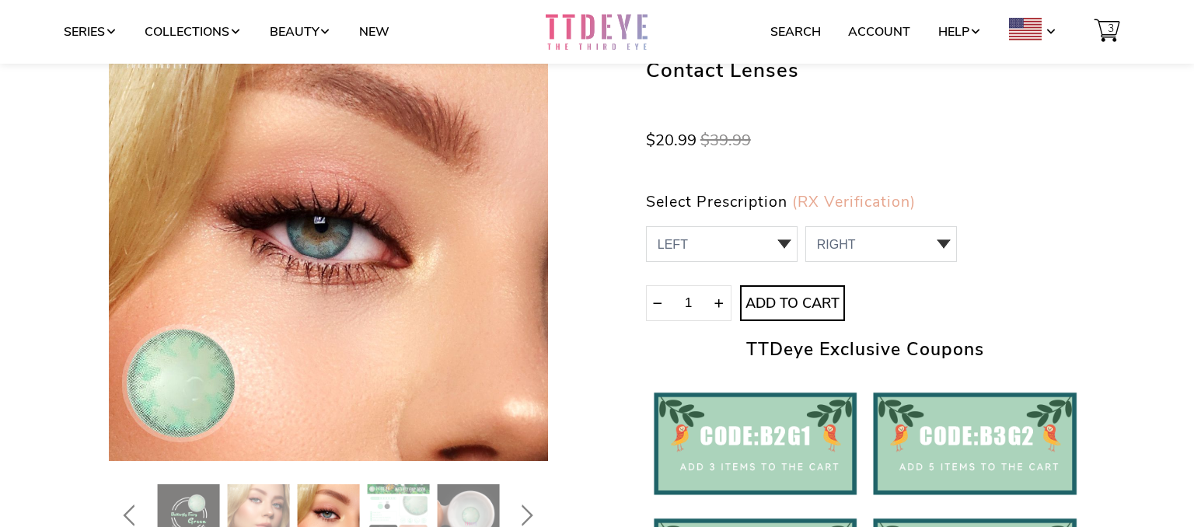
scroll to position [168, 0]
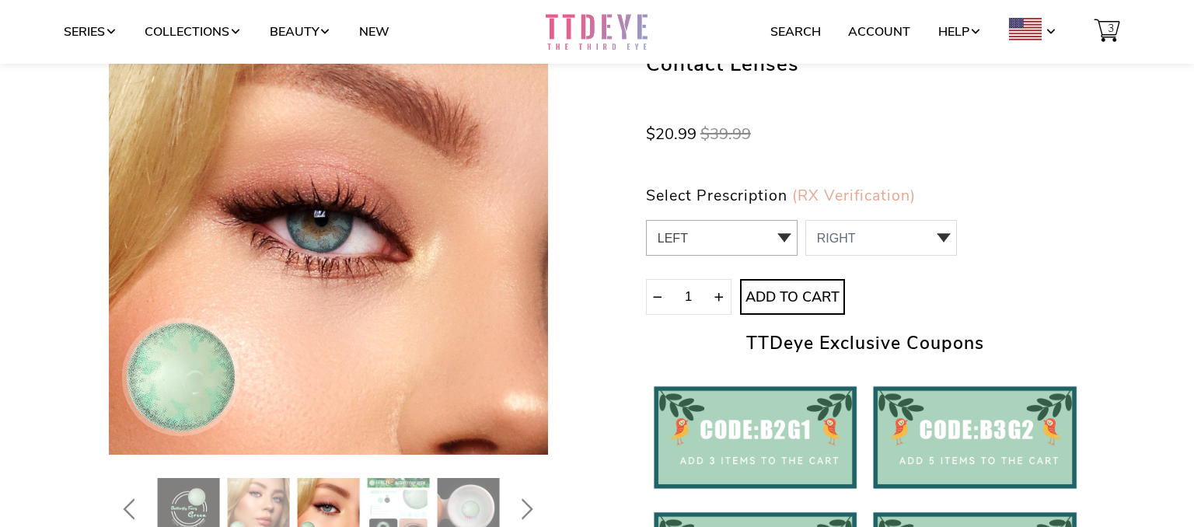
click at [646, 220] on select "LEFT -4.75,-5.00,-6.50,-7.50 0 -4.75 1 -5.00 2 -6.50 3 -7.50" at bounding box center [722, 238] width 152 height 36
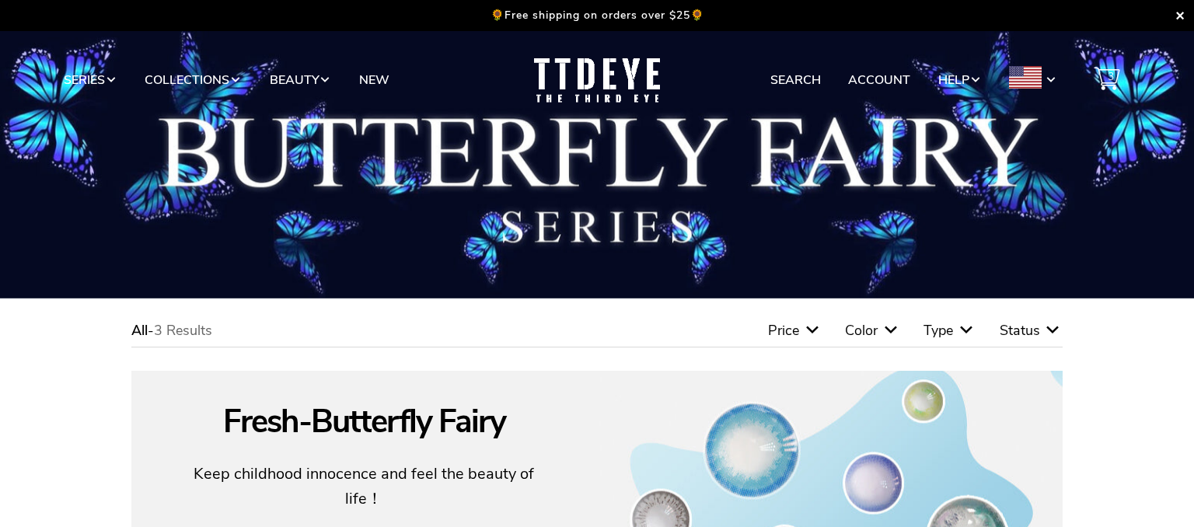
click at [947, 334] on span "Type" at bounding box center [938, 330] width 30 height 19
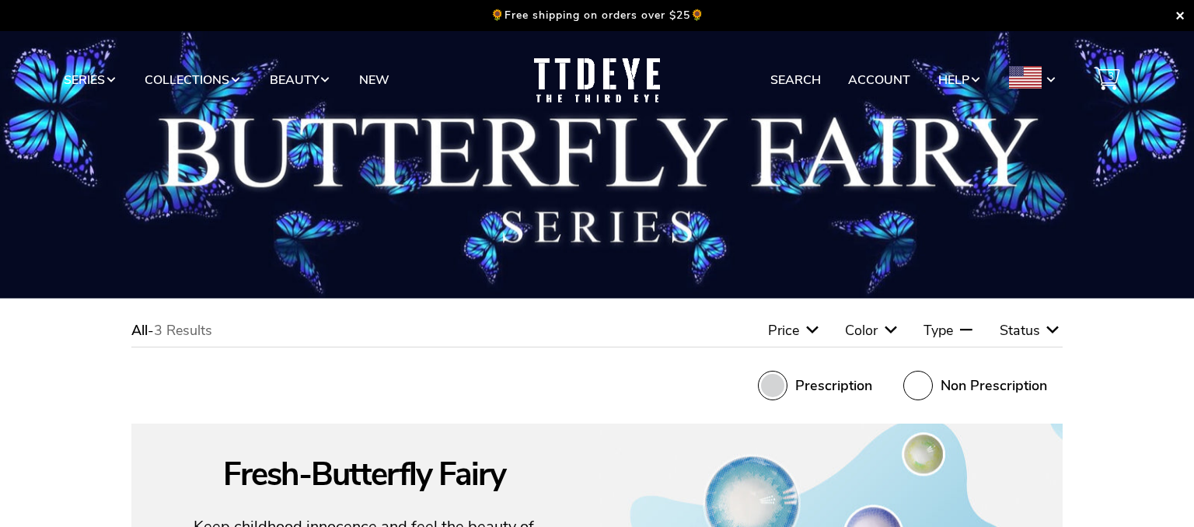
click at [779, 390] on span at bounding box center [773, 386] width 30 height 30
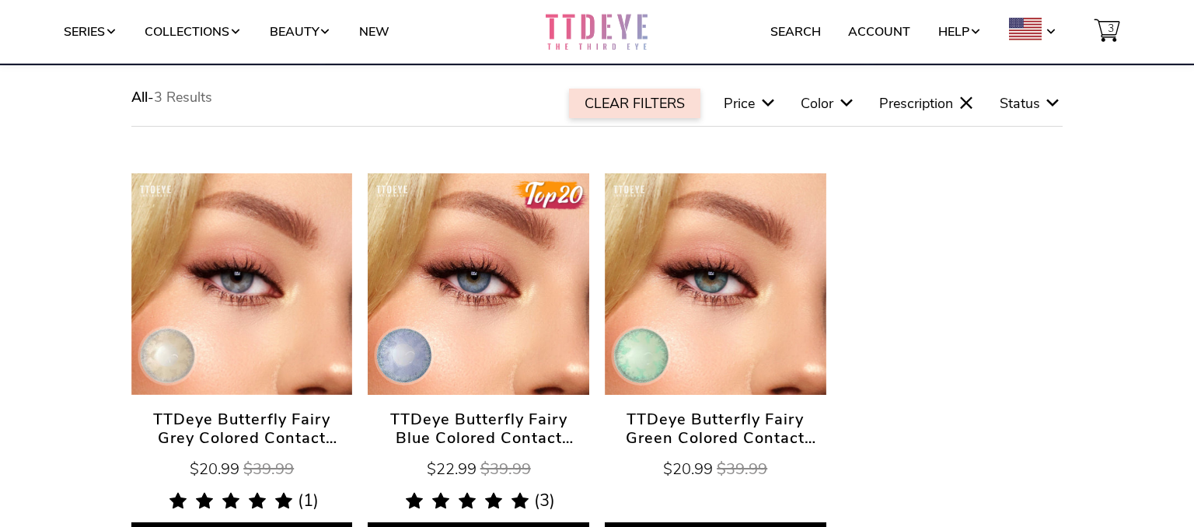
scroll to position [252, 0]
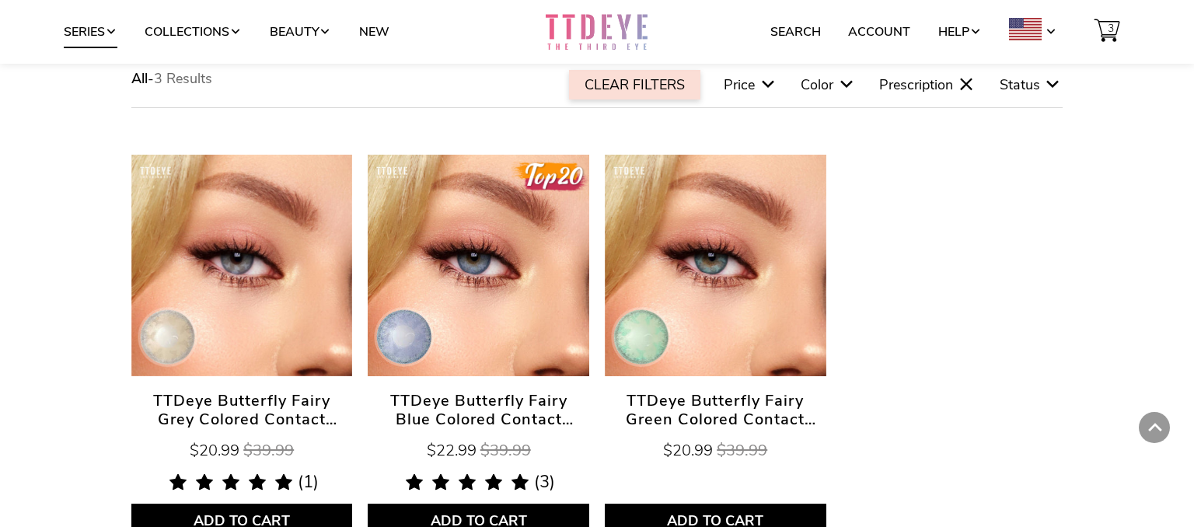
click at [117, 25] on link "Series" at bounding box center [91, 32] width 54 height 30
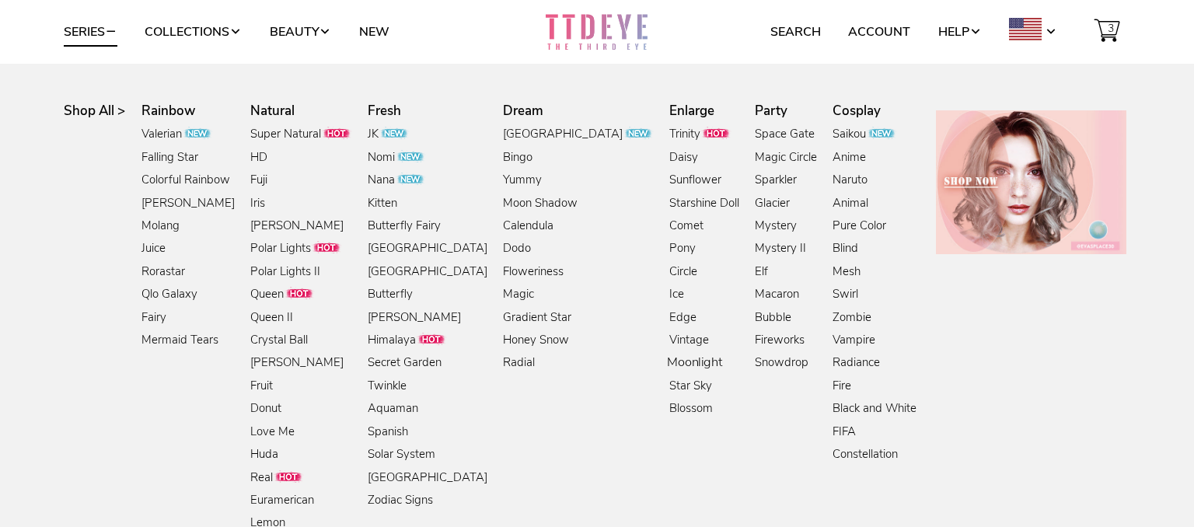
click at [667, 367] on link "Moonlight" at bounding box center [695, 363] width 56 height 21
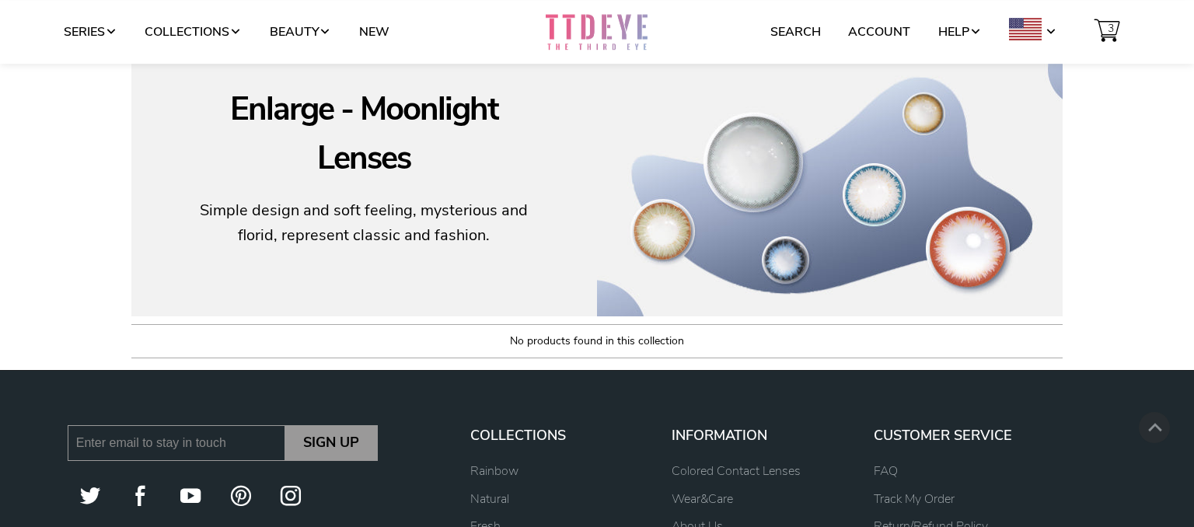
scroll to position [148, 0]
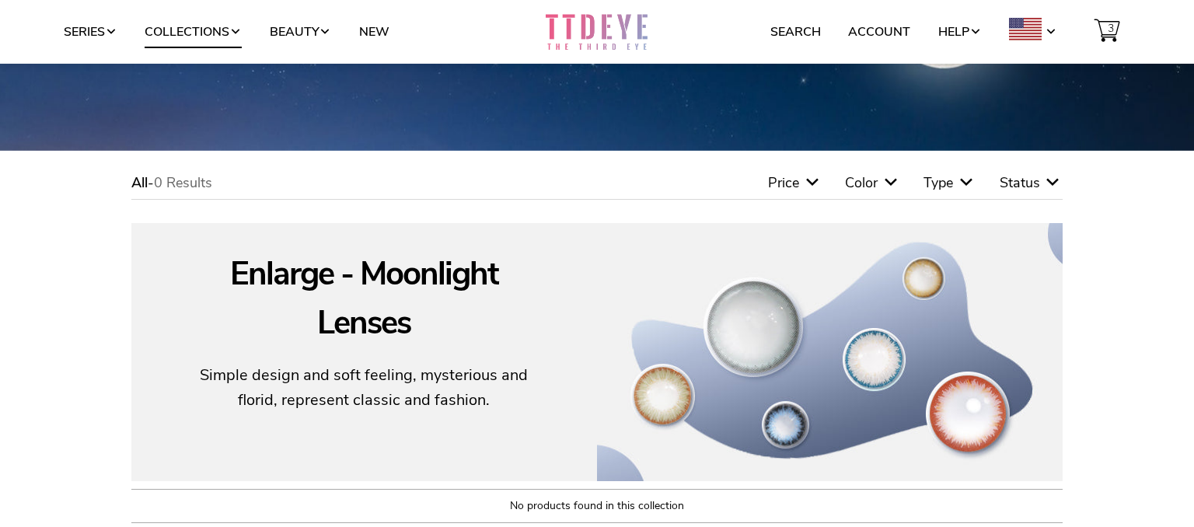
click at [223, 30] on link "Collections" at bounding box center [193, 32] width 97 height 30
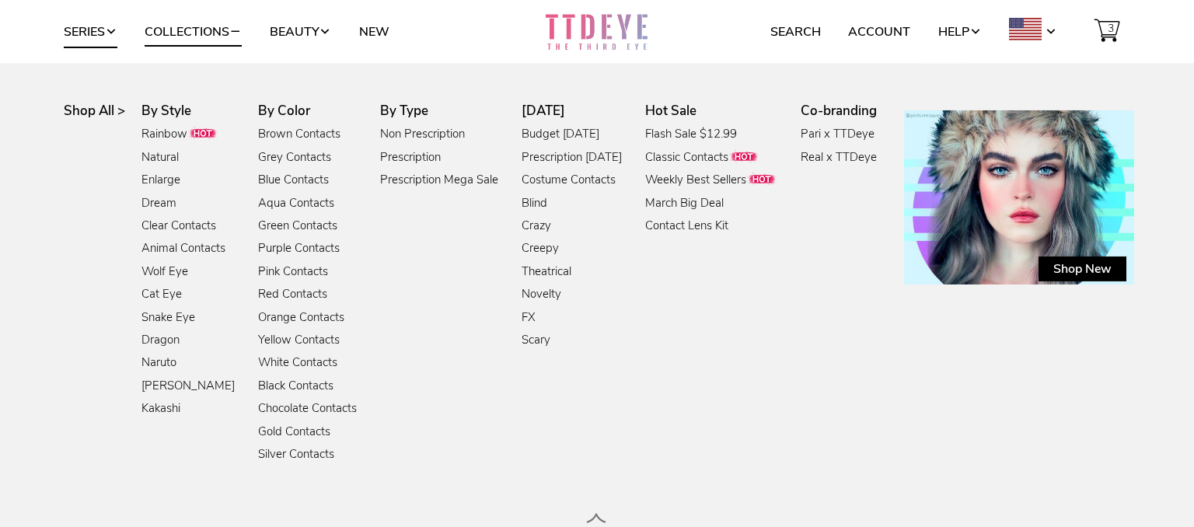
click at [109, 31] on link "Series" at bounding box center [91, 32] width 54 height 30
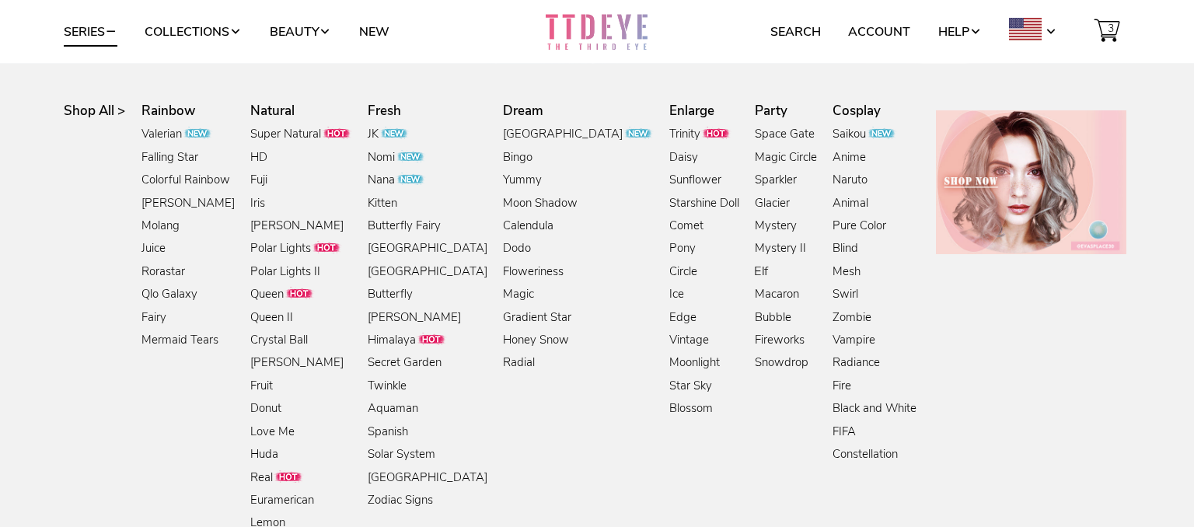
click at [754, 271] on link "Elf" at bounding box center [761, 272] width 15 height 21
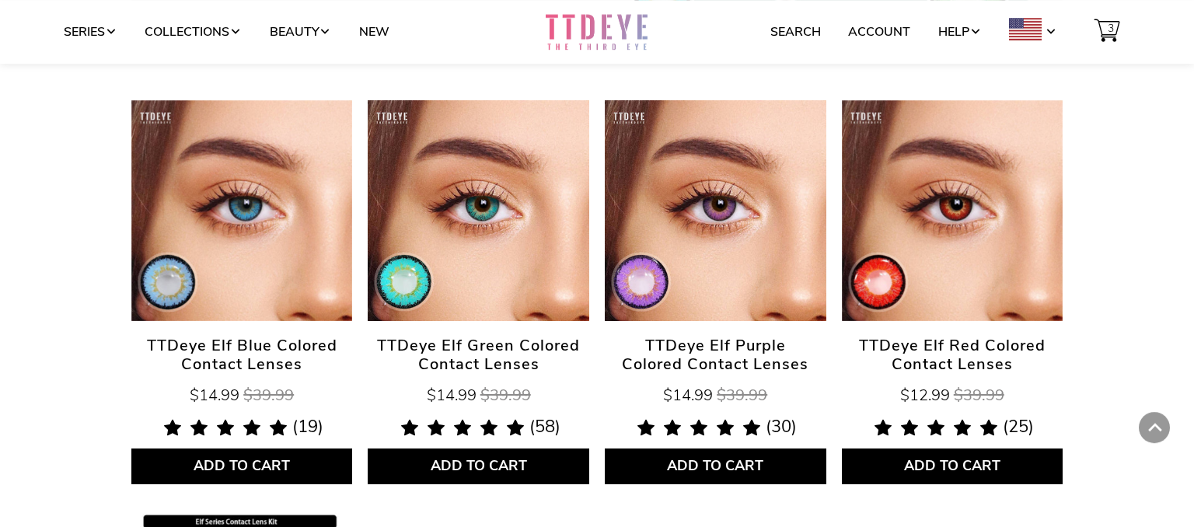
scroll to position [526, 0]
click at [742, 343] on span "TTDeye Elf Purple Colored Contact Lenses" at bounding box center [715, 354] width 221 height 37
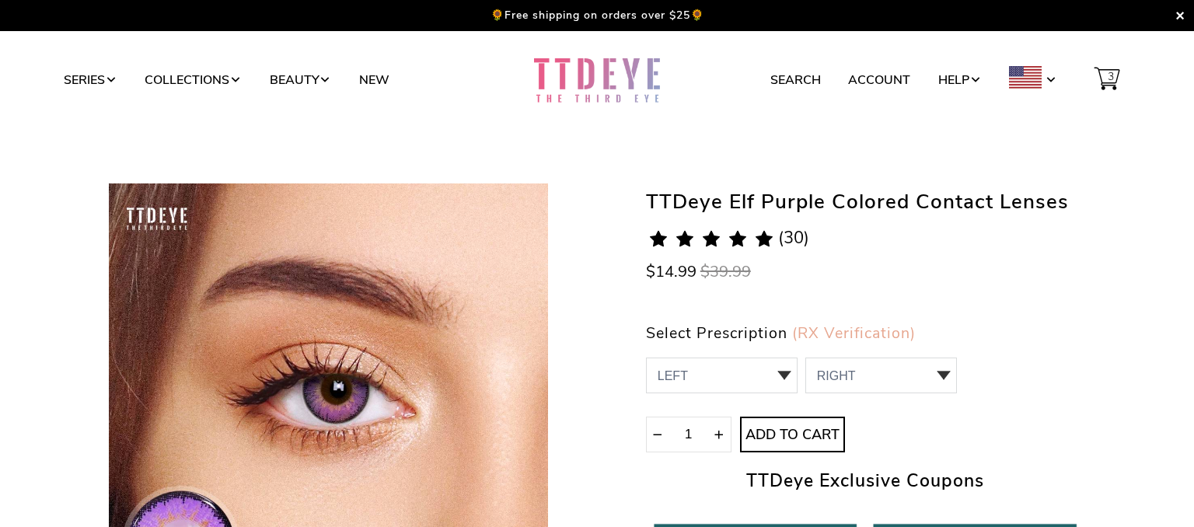
select select "-4.50"
click option "-4.50" at bounding box center [0, 0] width 0 height 0
click at [805, 357] on select "RIGHT 0 0.00 / Plano 1 -1.00 2 -1.25 3 -1.50 4 -1.75 5 -2.00 6 -2.25 7 -2.75 8 …" at bounding box center [881, 375] width 152 height 36
select select "-4.50"
click option "-4.50" at bounding box center [0, 0] width 0 height 0
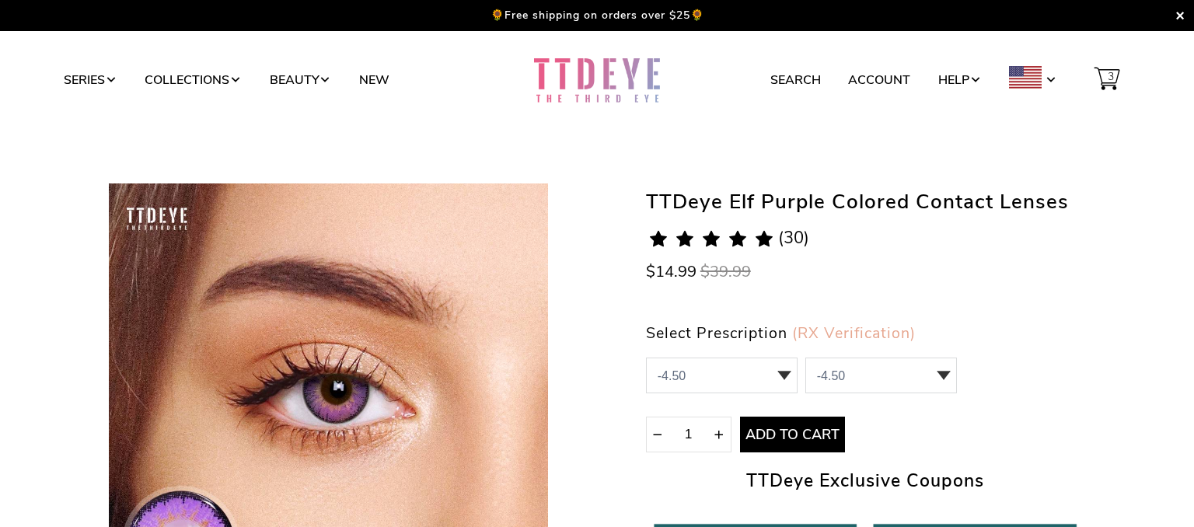
click at [817, 436] on span "Add to Cart" at bounding box center [792, 435] width 103 height 17
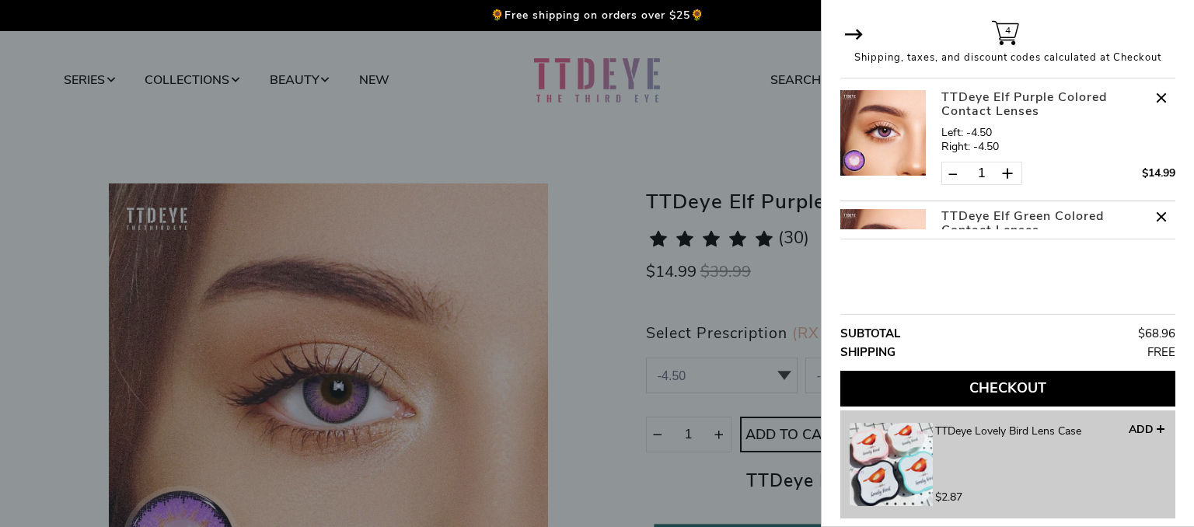
click at [615, 310] on div at bounding box center [597, 263] width 1194 height 527
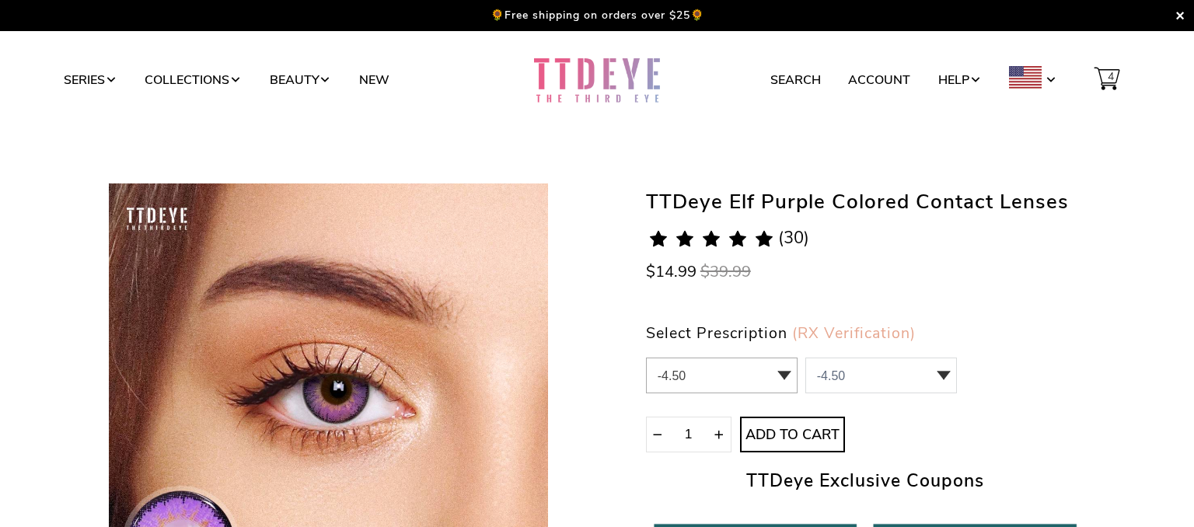
click at [646, 357] on select "LEFT 0.00 / Plano,-1.00,-1.25,-1.50,-1.75,-2.00,-2.25,-2.75,-3.00,-3.25,-3.75,-…" at bounding box center [722, 375] width 152 height 36
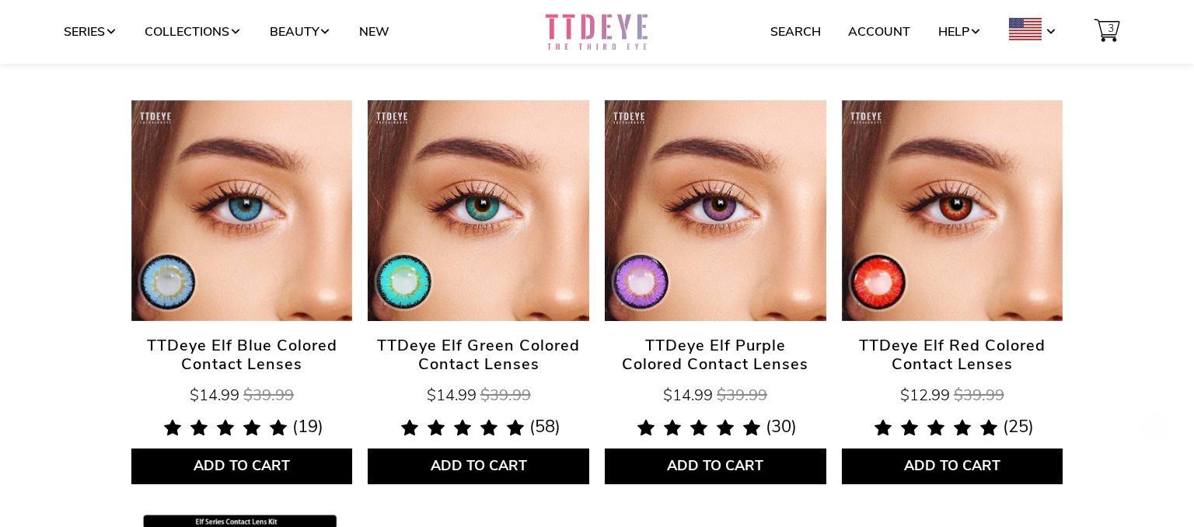
scroll to position [610, 0]
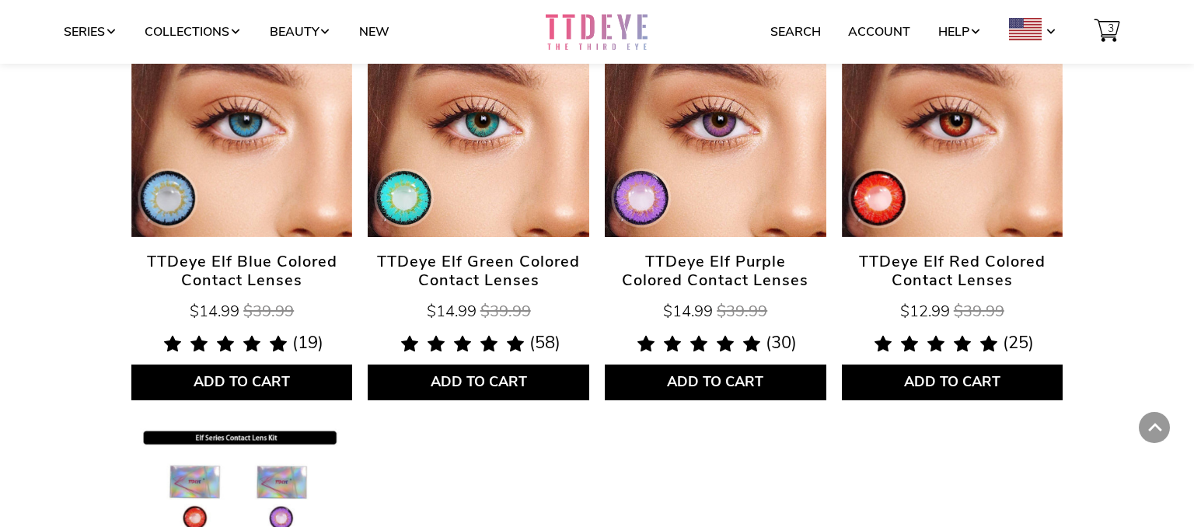
click at [249, 256] on span "TTDeye Elf Blue Colored Contact Lenses" at bounding box center [241, 271] width 221 height 37
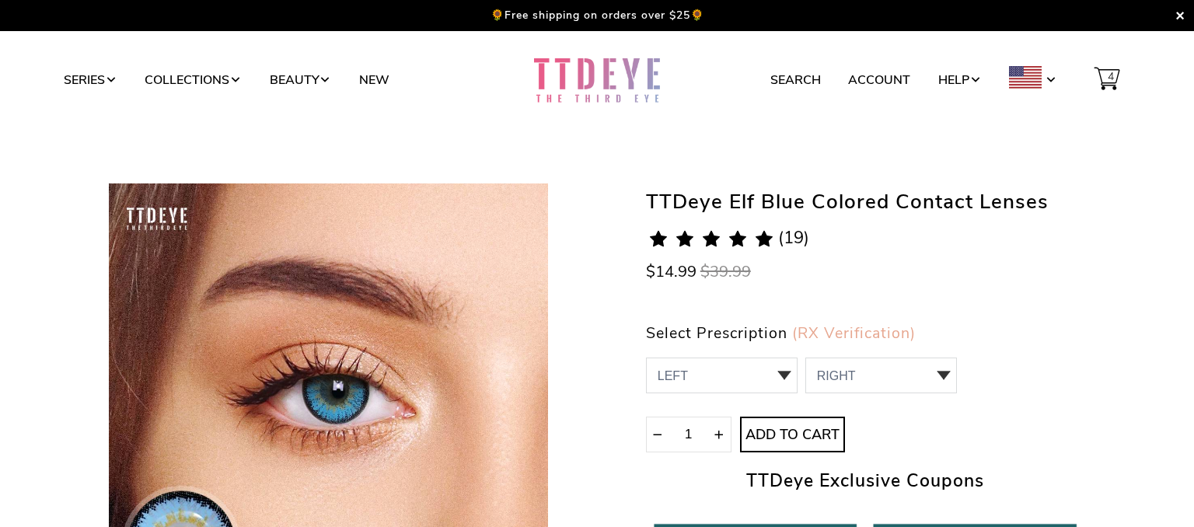
click at [765, 345] on form "Select Prescription (RX Verification) LEFT 0.00 / Plano,-1.00,-1.25,-1.50,-1.75…" at bounding box center [801, 388] width 311 height 127
click at [646, 357] on select "LEFT 0.00 / Plano,-1.00,-1.25,-1.50,-1.75,-2.00,-2.25,-2.50,-2.75,-3.00,-3.25,-…" at bounding box center [722, 375] width 152 height 36
select select "-4.00"
click option "-4.00" at bounding box center [0, 0] width 0 height 0
click at [805, 357] on select "RIGHT 0 0.00 / Plano 1 -1.00 2 -1.25 3 -1.50 4 -1.75 5 -2.00 6 -2.25 7 -2.50 8 …" at bounding box center [881, 375] width 152 height 36
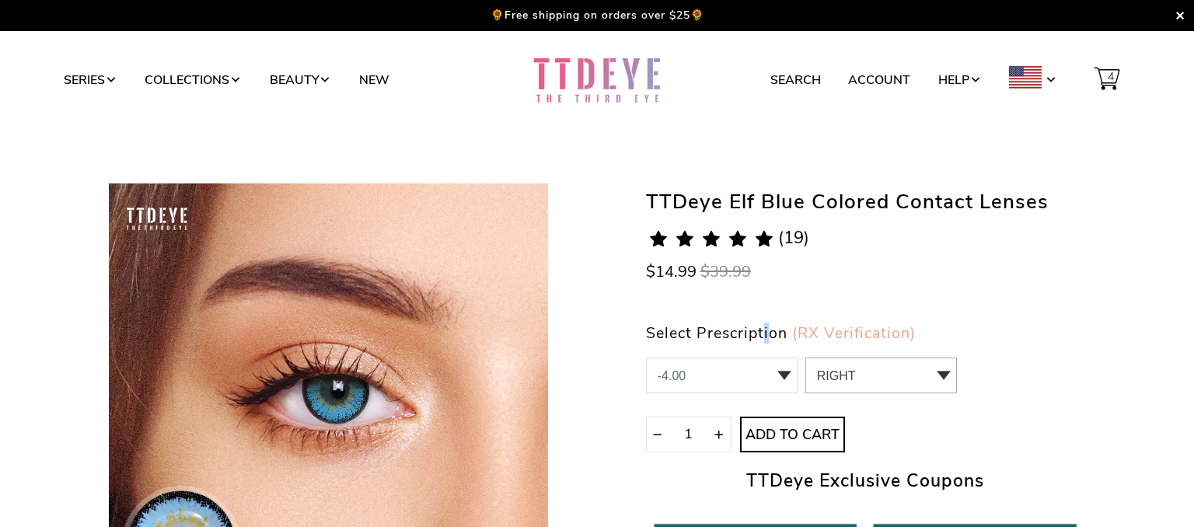
select select "-4.50"
click option "-4.50" at bounding box center [0, 0] width 0 height 0
click at [816, 437] on span "Add to Cart" at bounding box center [792, 435] width 103 height 17
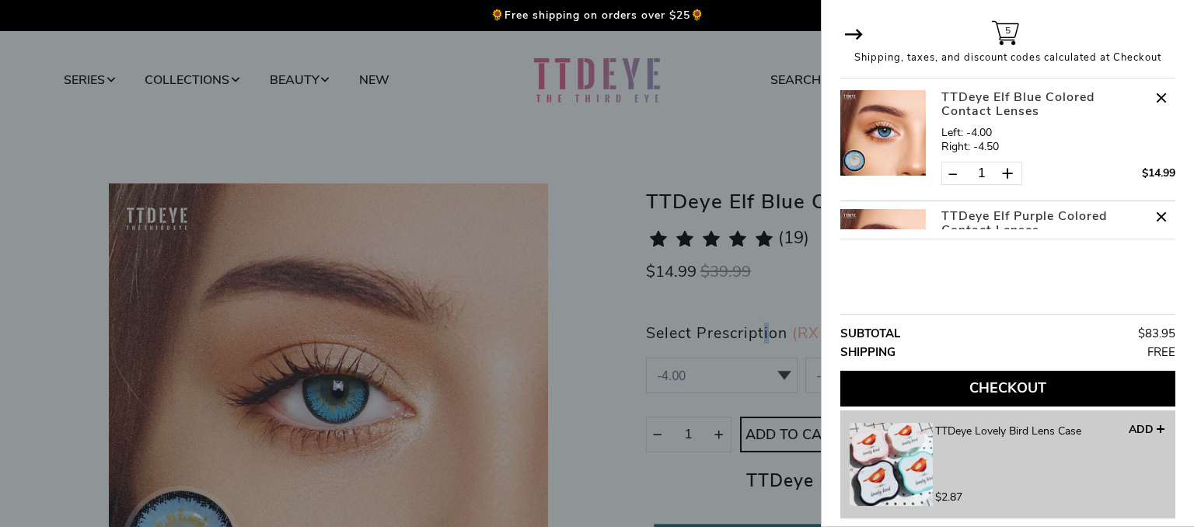
click at [1082, 390] on button "Checkout" at bounding box center [1007, 389] width 335 height 36
